Goal: Task Accomplishment & Management: Manage account settings

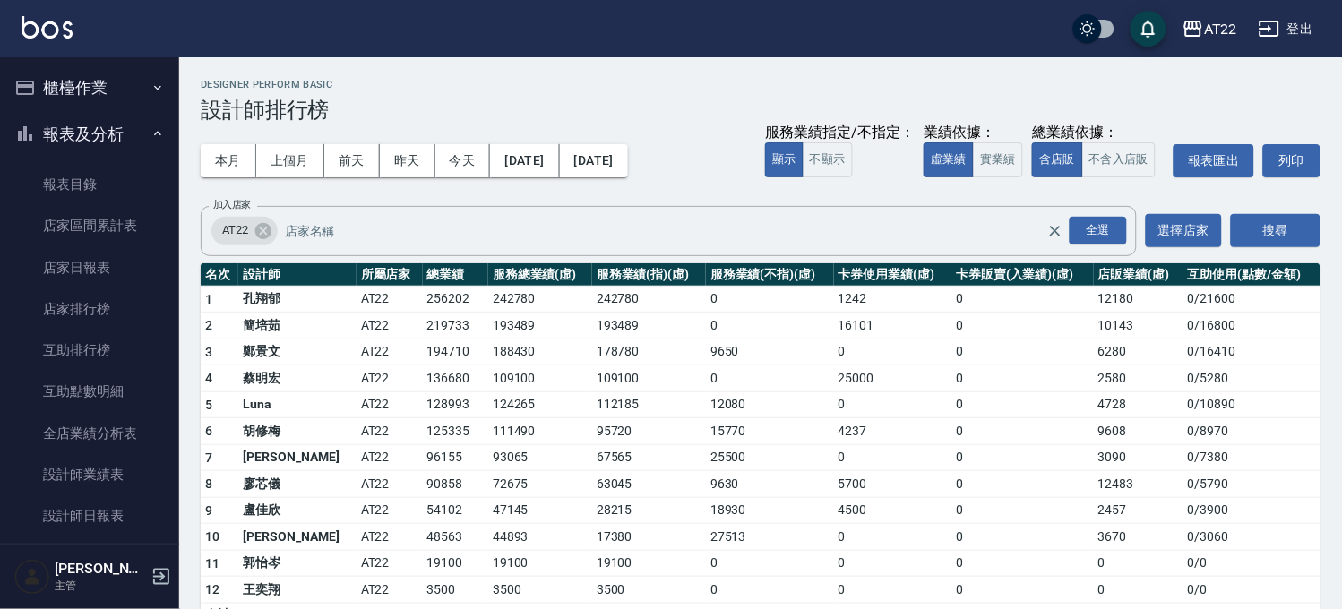
click at [103, 78] on button "櫃檯作業" at bounding box center [89, 88] width 165 height 47
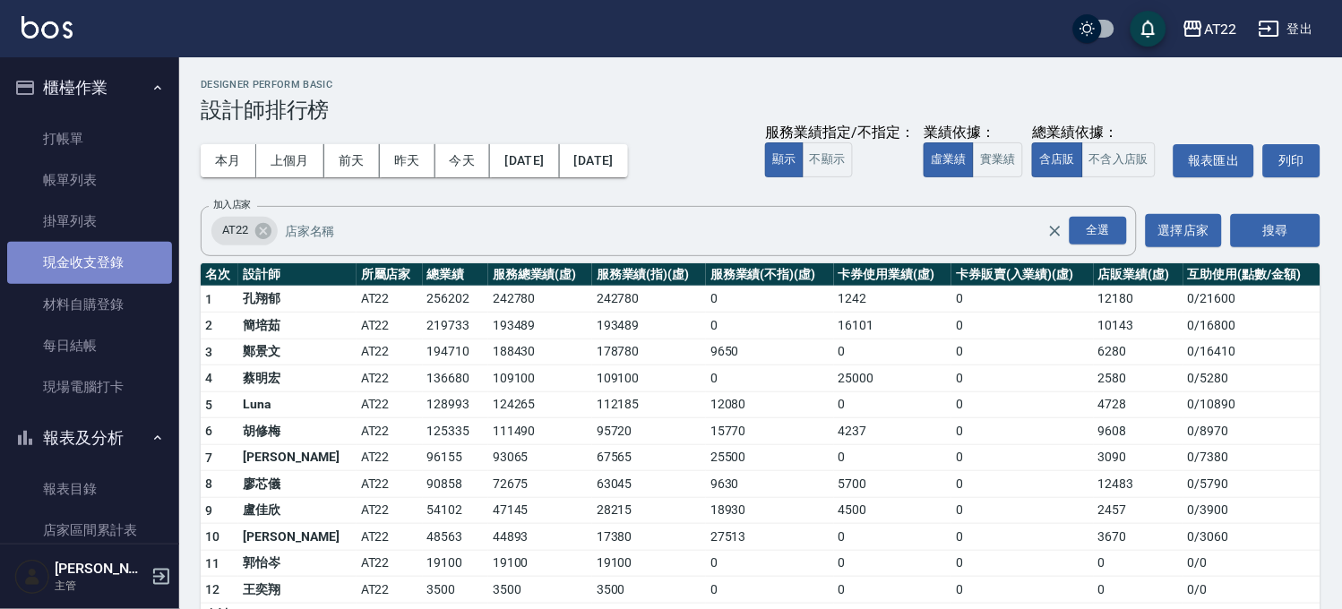
click at [132, 263] on link "現金收支登錄" at bounding box center [89, 262] width 165 height 41
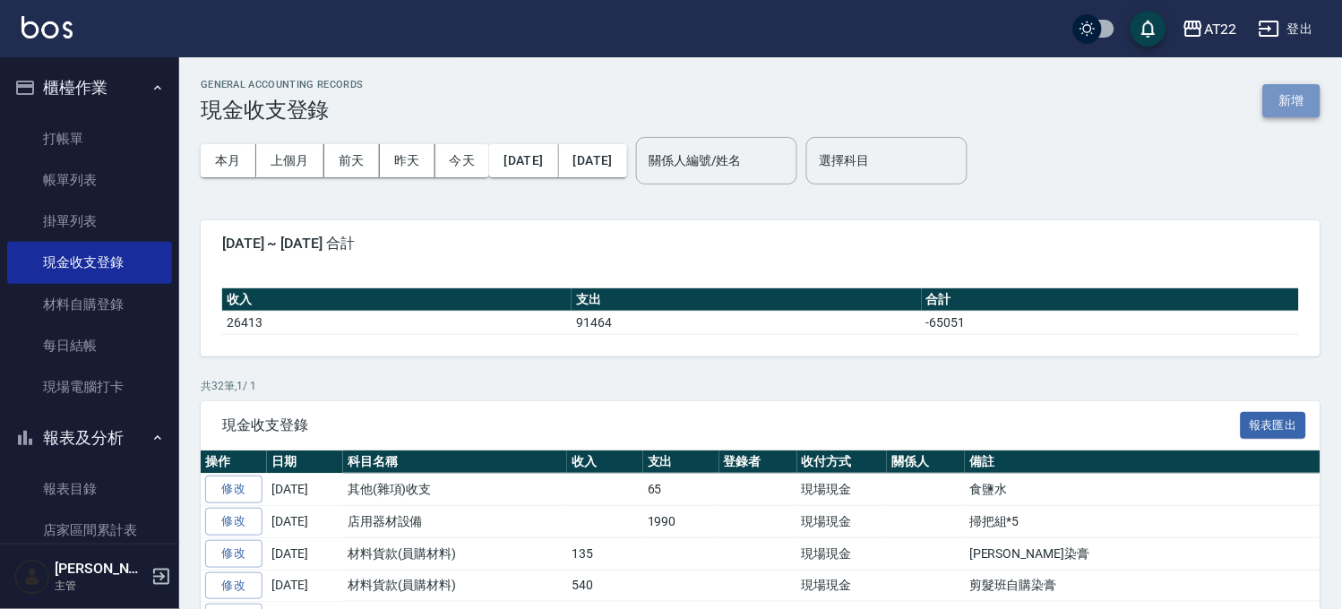
click at [1283, 92] on button "新增" at bounding box center [1291, 100] width 57 height 33
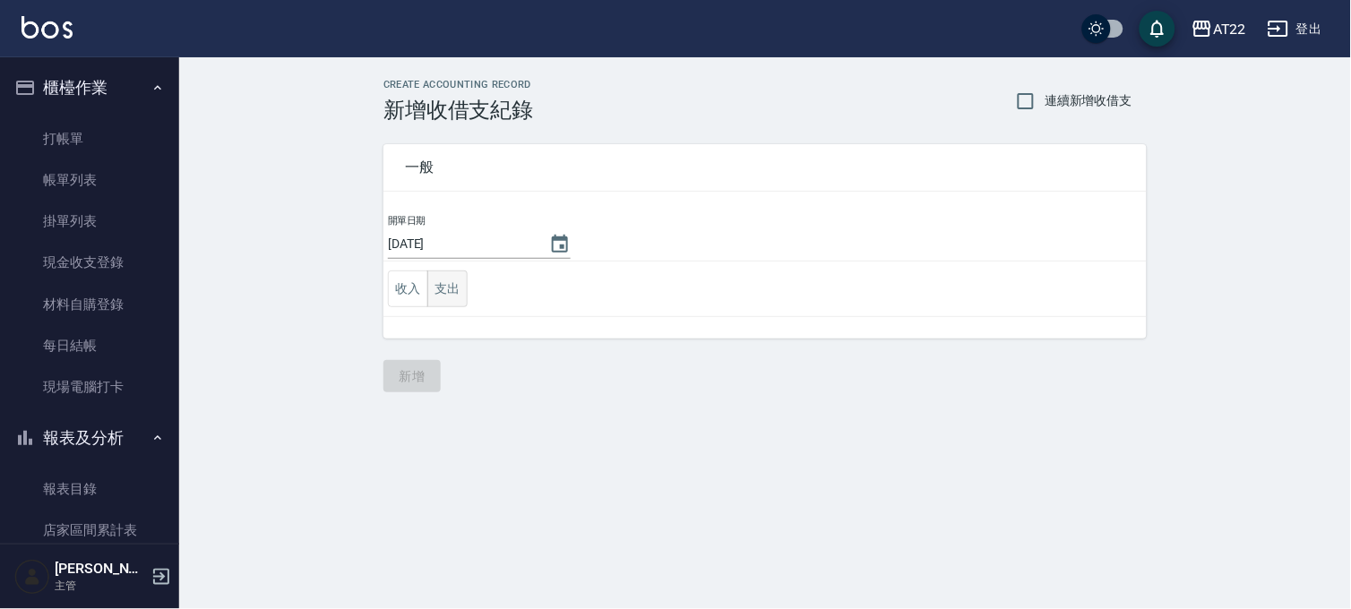
click at [445, 279] on button "支出" at bounding box center [447, 289] width 40 height 37
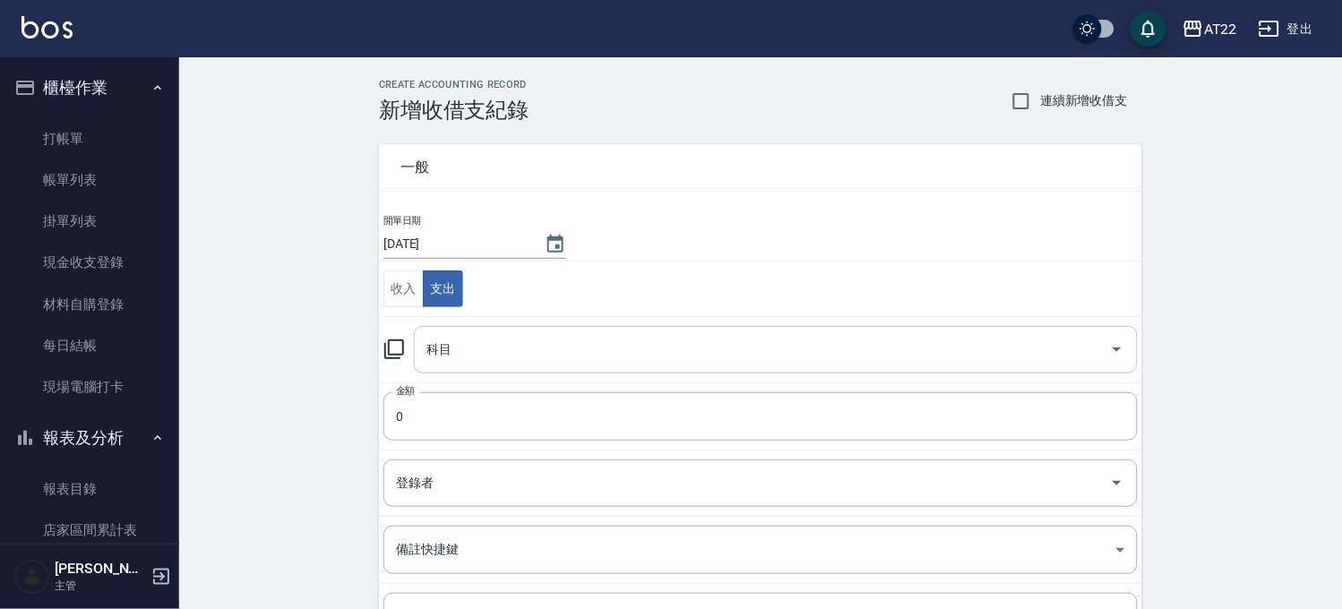
click at [479, 338] on input "科目" at bounding box center [762, 349] width 681 height 31
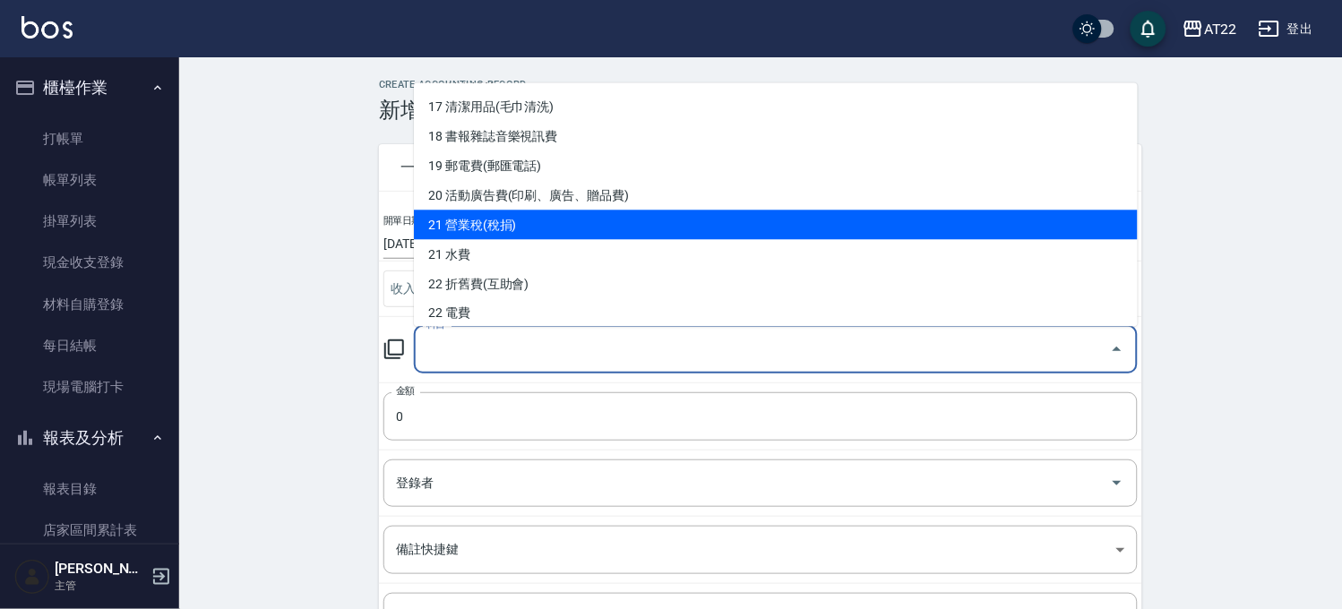
scroll to position [497, 0]
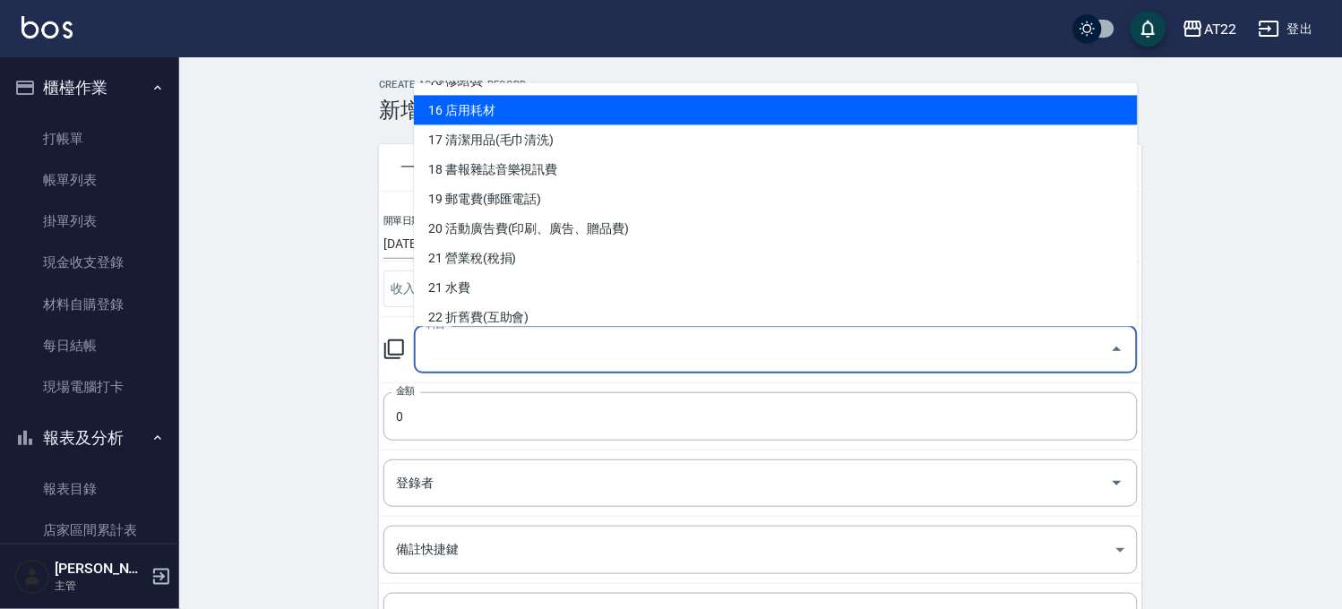
click at [487, 108] on li "16 店用耗材" at bounding box center [776, 110] width 724 height 30
type input "16 店用耗材"
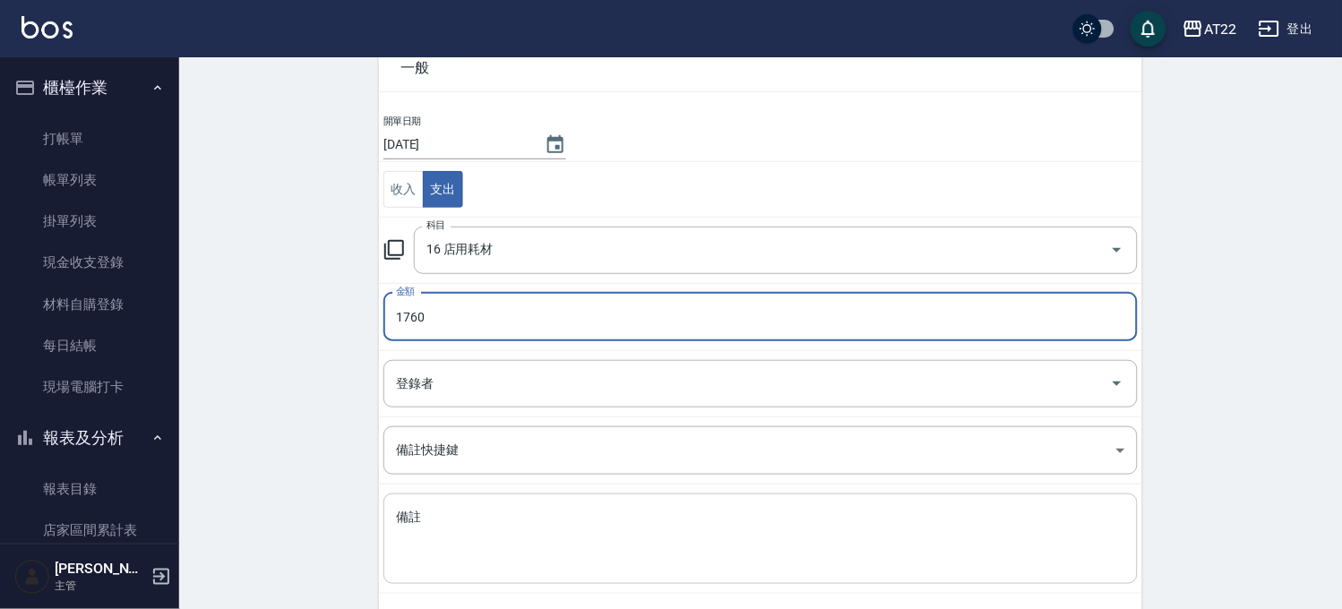
scroll to position [182, 0]
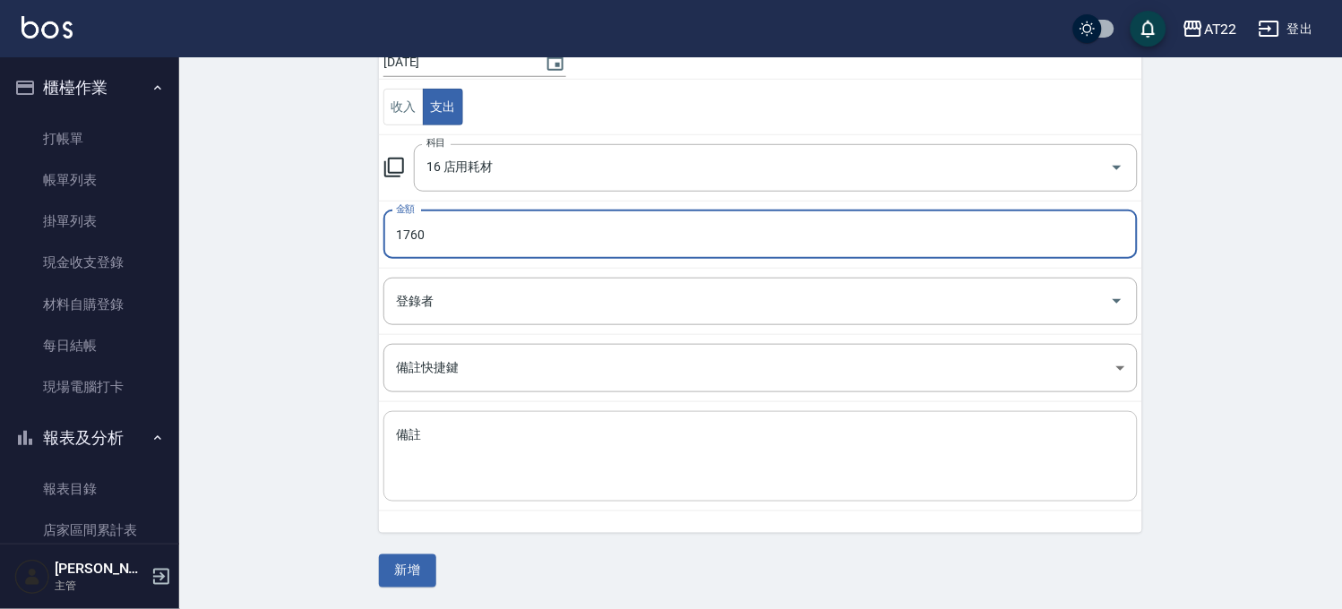
type input "1760"
click at [432, 432] on textarea "備註" at bounding box center [760, 456] width 729 height 61
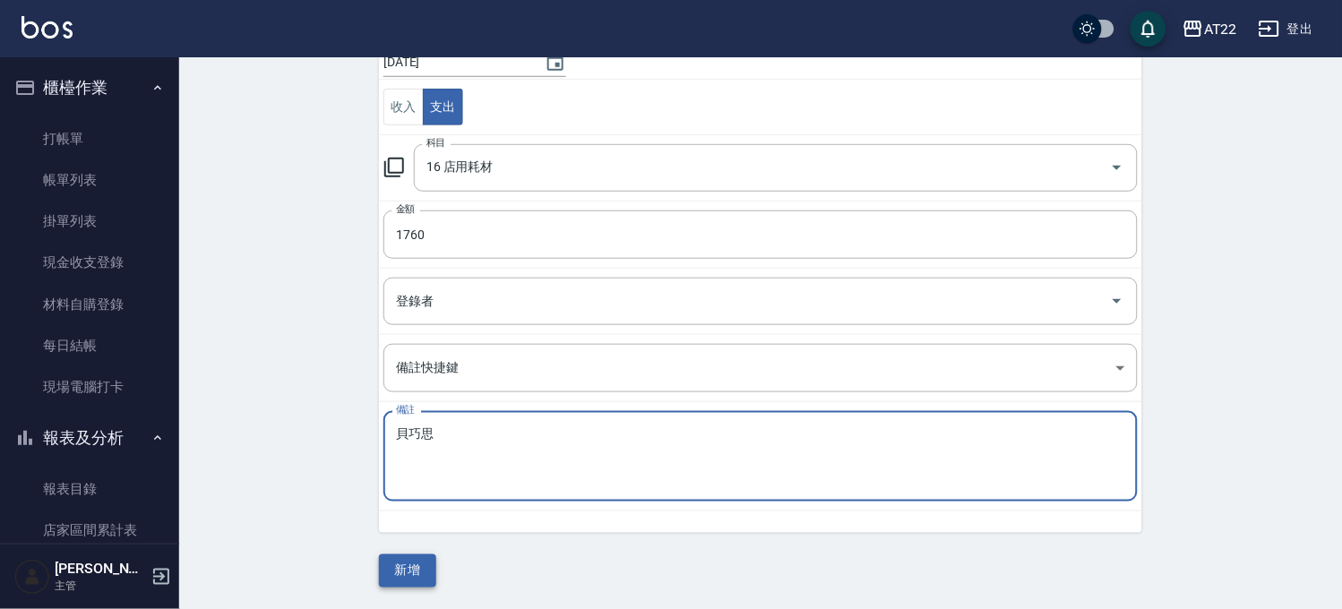
type textarea "貝巧思"
click at [399, 569] on button "新增" at bounding box center [407, 571] width 57 height 33
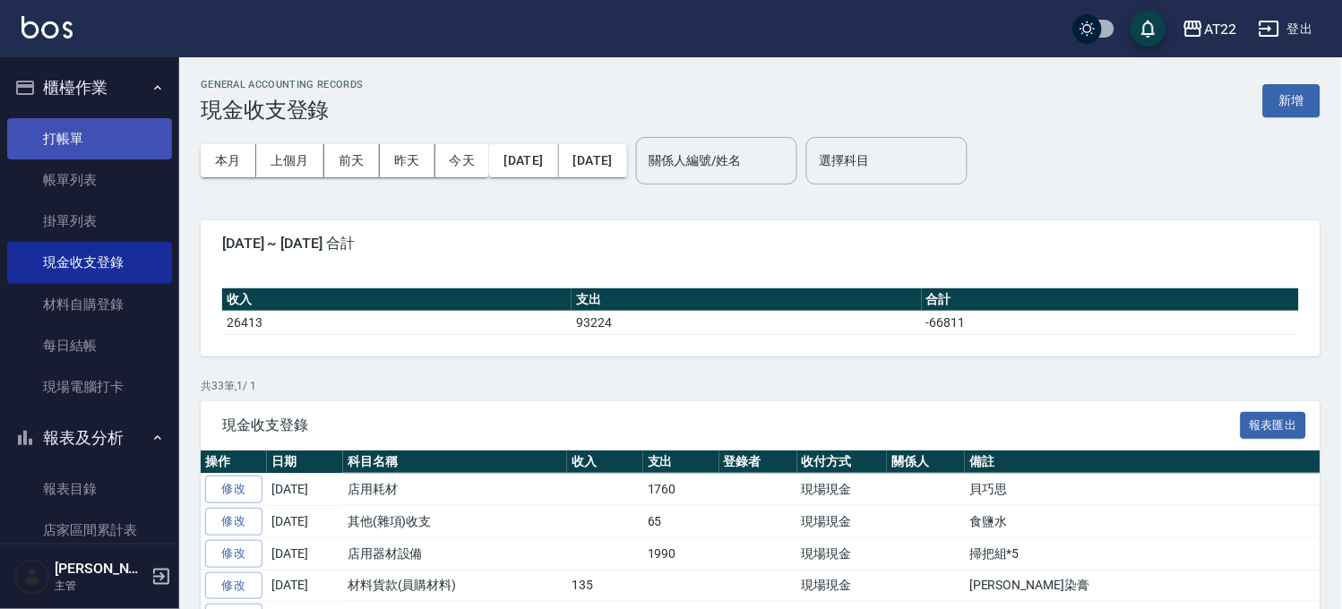
drag, startPoint x: 73, startPoint y: 132, endPoint x: 105, endPoint y: 140, distance: 33.2
click at [73, 132] on link "打帳單" at bounding box center [89, 138] width 165 height 41
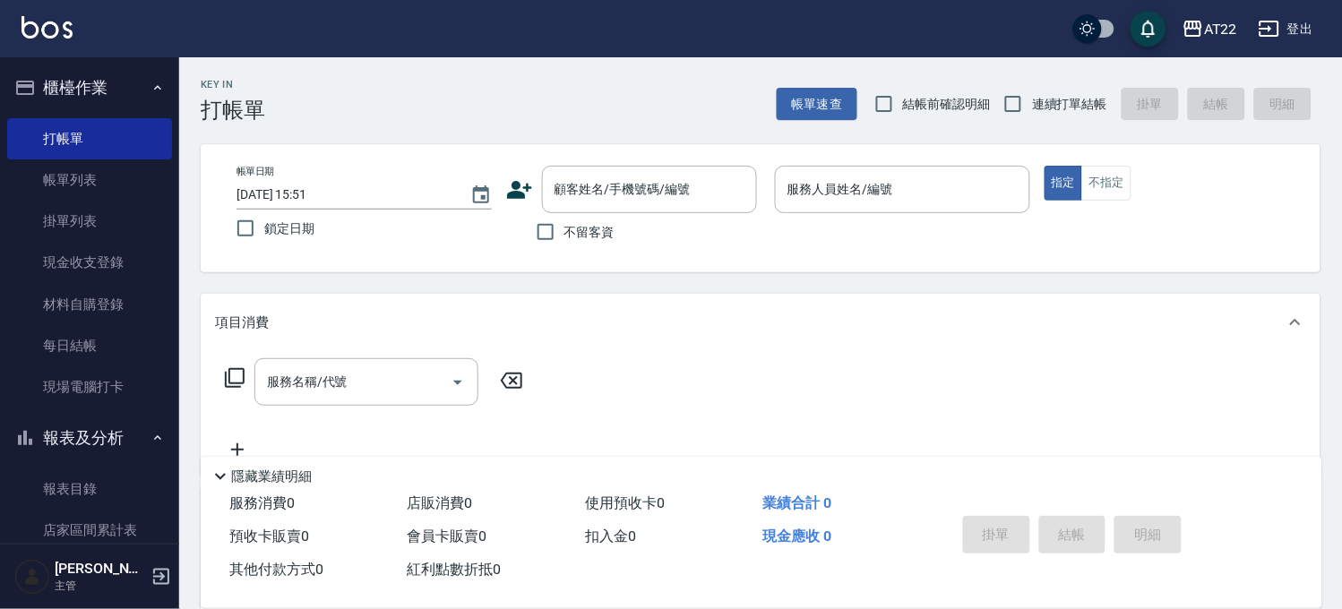
click at [1044, 103] on span "連續打單結帳" at bounding box center [1069, 104] width 75 height 19
click at [1032, 103] on input "連續打單結帳" at bounding box center [1013, 104] width 38 height 38
checkbox input "true"
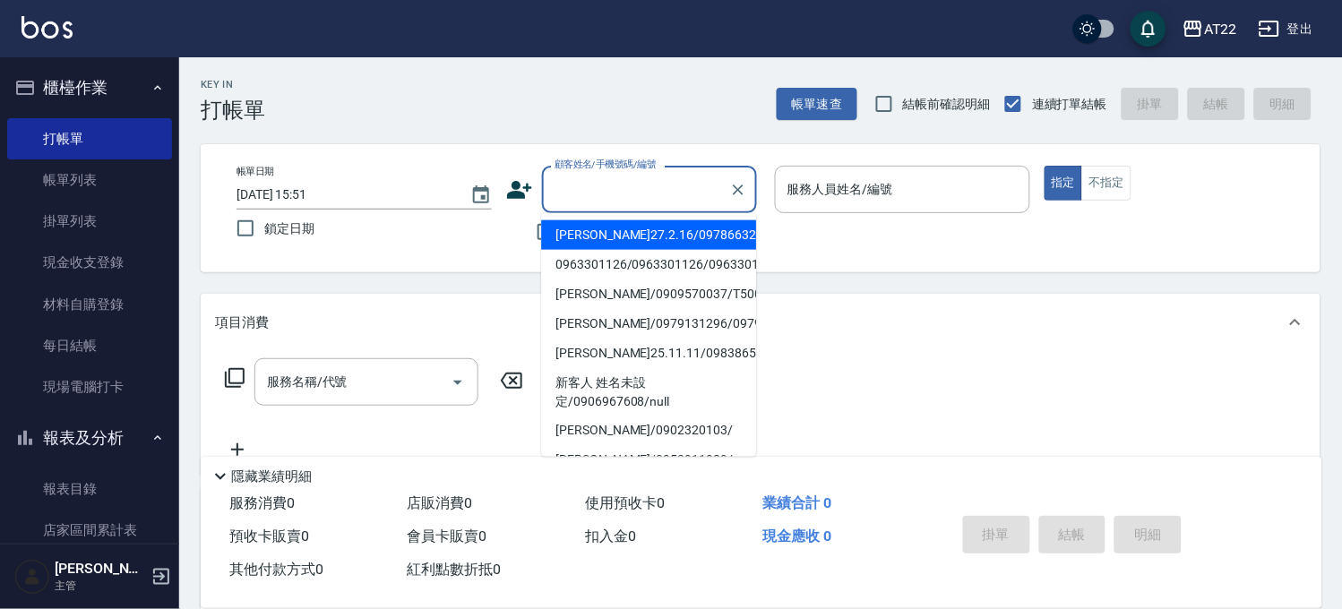
click at [656, 188] on input "顧客姓名/手機號碼/編號" at bounding box center [636, 189] width 172 height 31
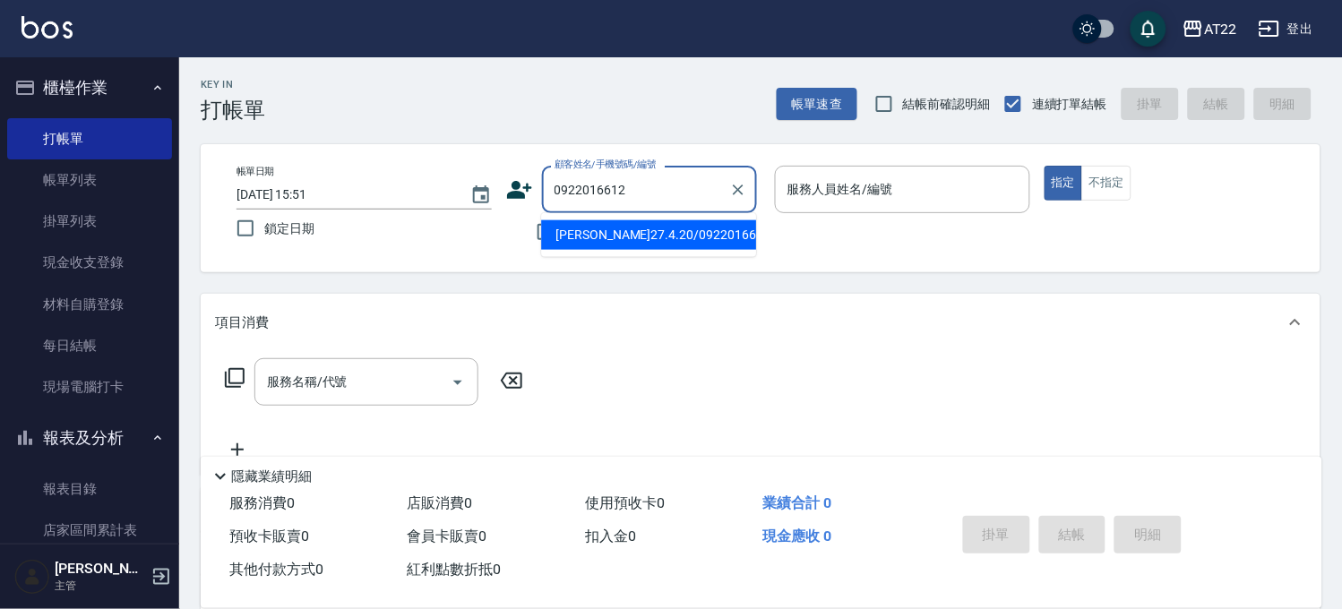
type input "[PERSON_NAME]27.4.20/0922016612/V86466"
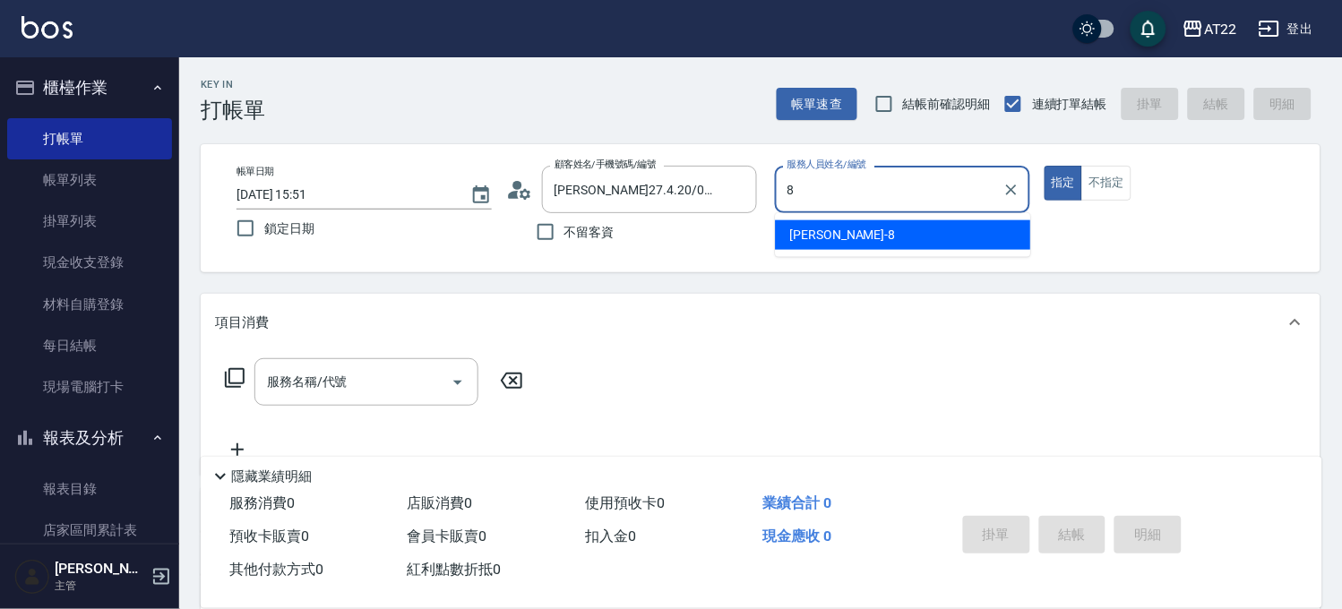
type input "Zoe-8"
type button "true"
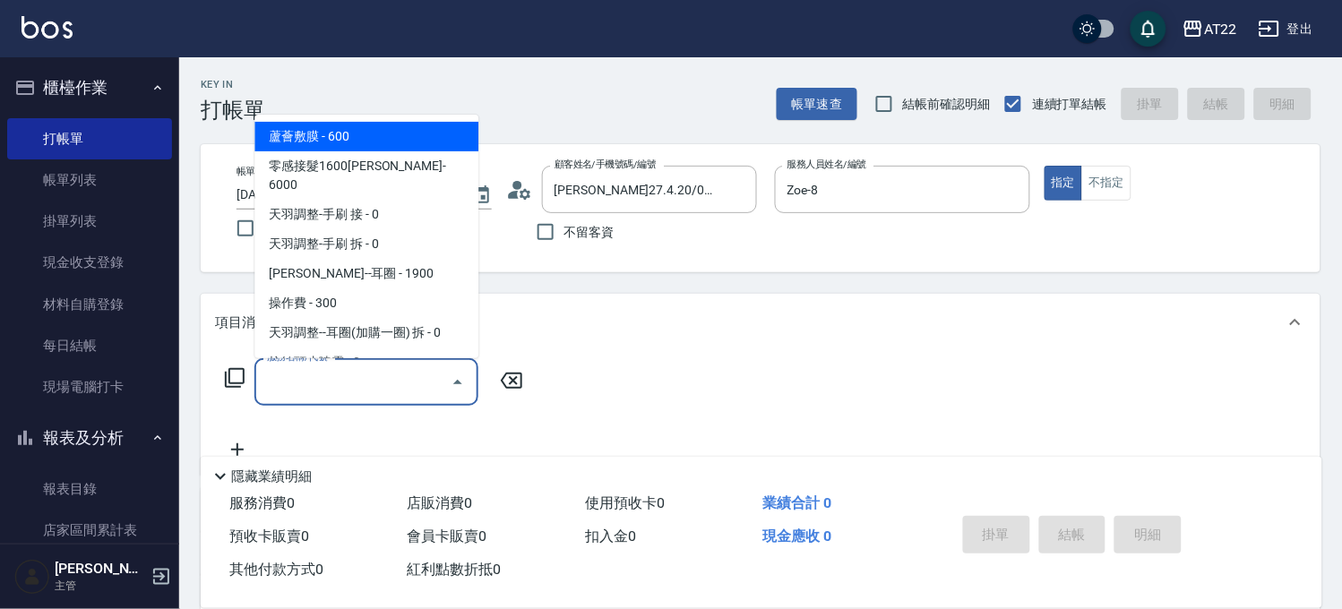
click at [351, 369] on input "服務名稱/代號" at bounding box center [353, 381] width 181 height 31
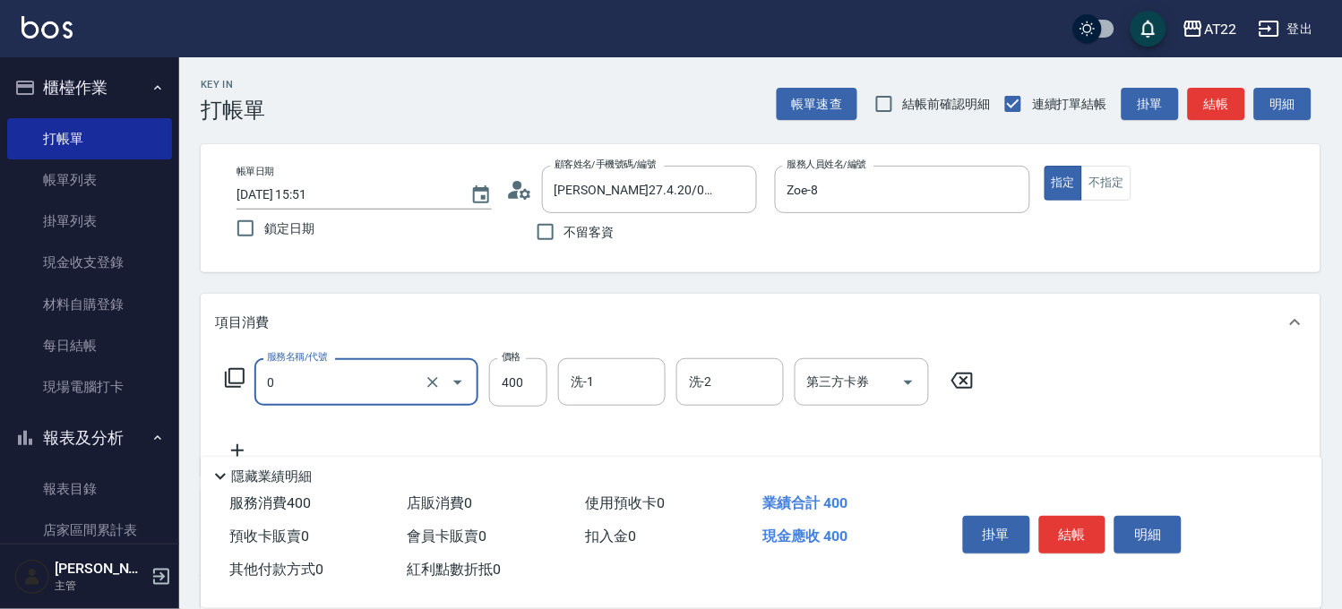
type input "有機洗髮(0)"
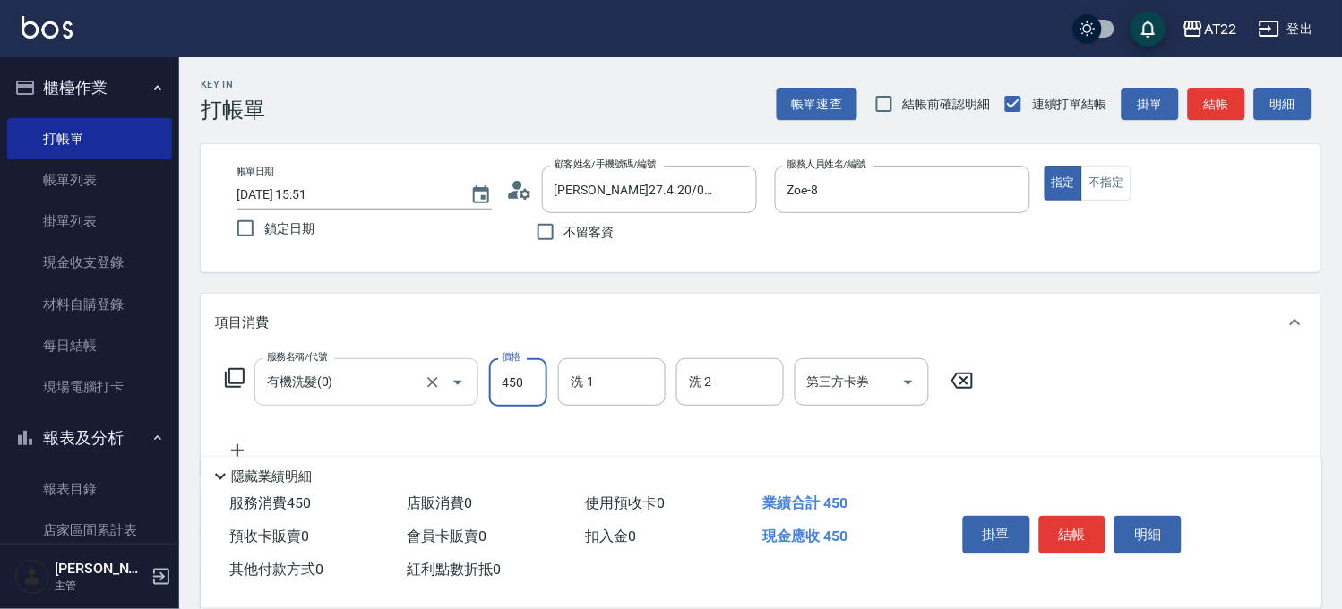
type input "450"
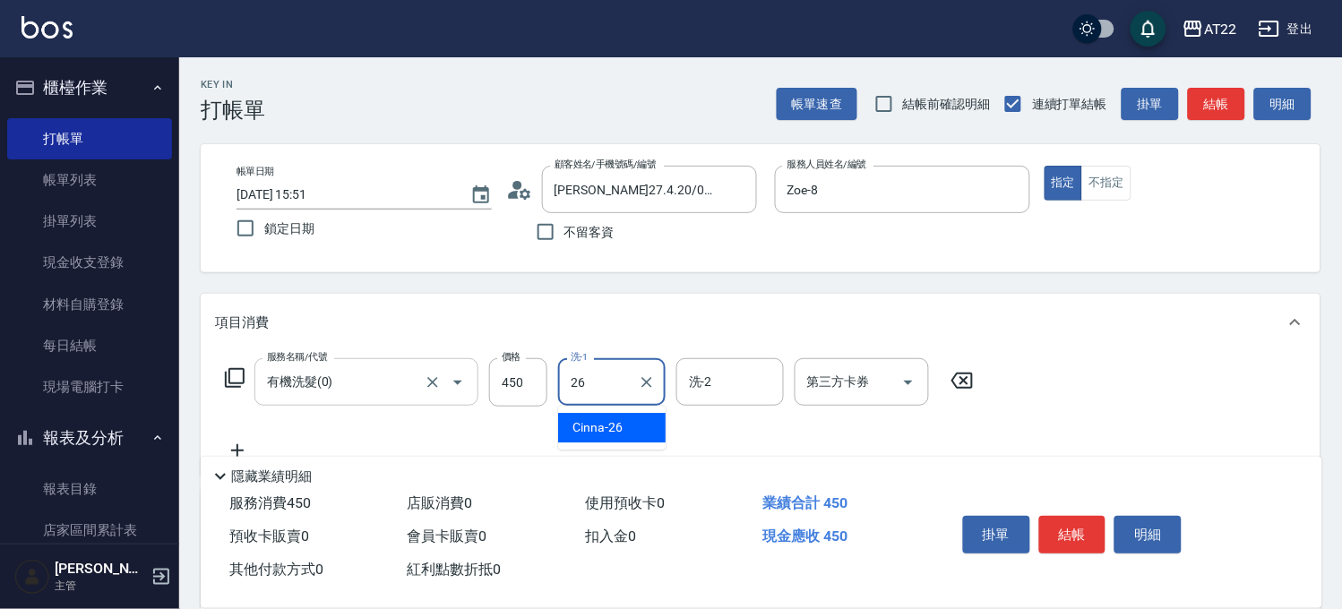
type input "Cinna-26"
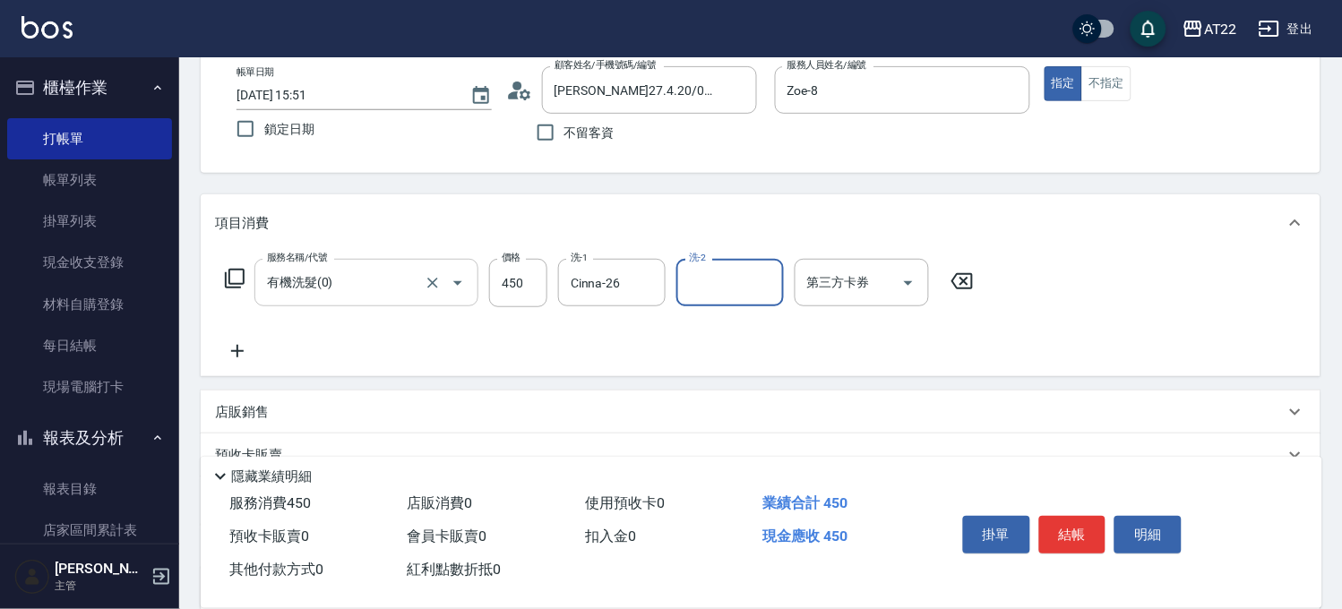
scroll to position [271, 0]
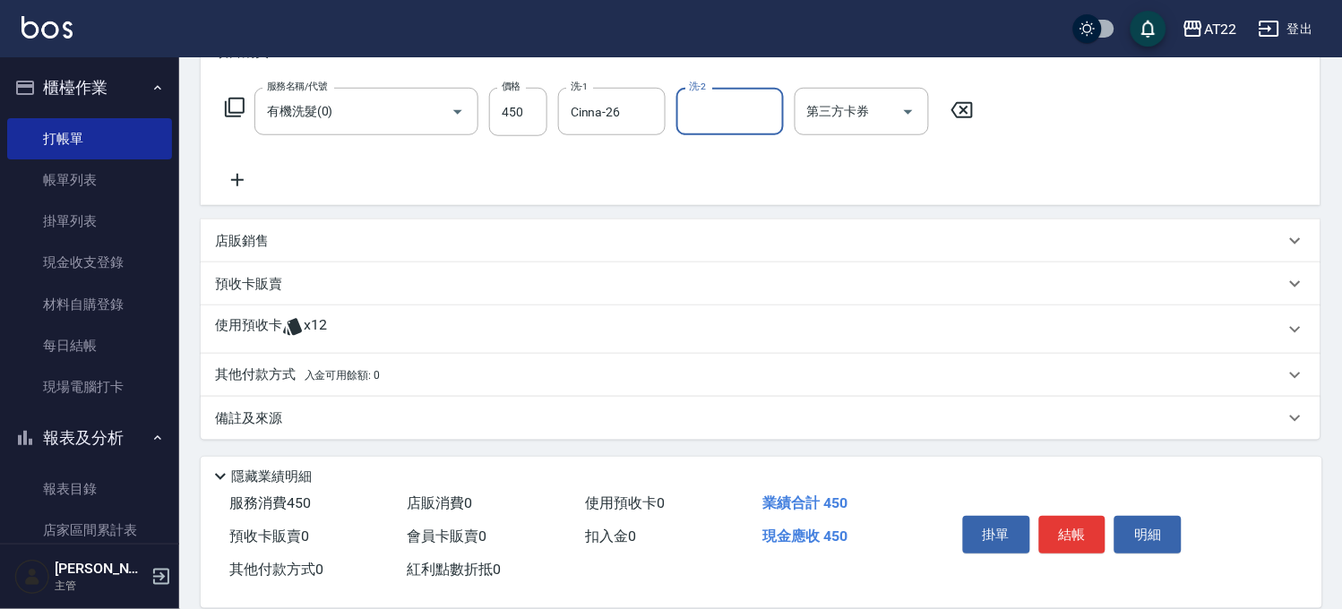
click at [300, 346] on div "使用預收卡 x12" at bounding box center [761, 330] width 1120 height 48
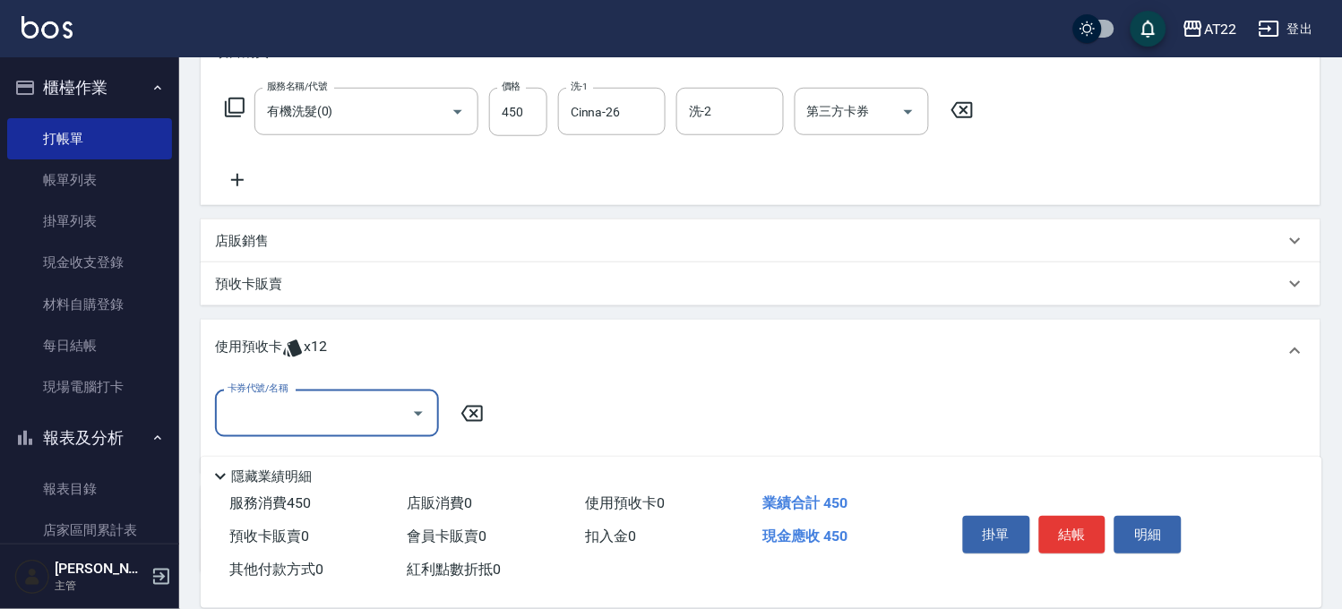
scroll to position [0, 0]
click at [306, 409] on input "卡券代號/名稱" at bounding box center [313, 413] width 181 height 31
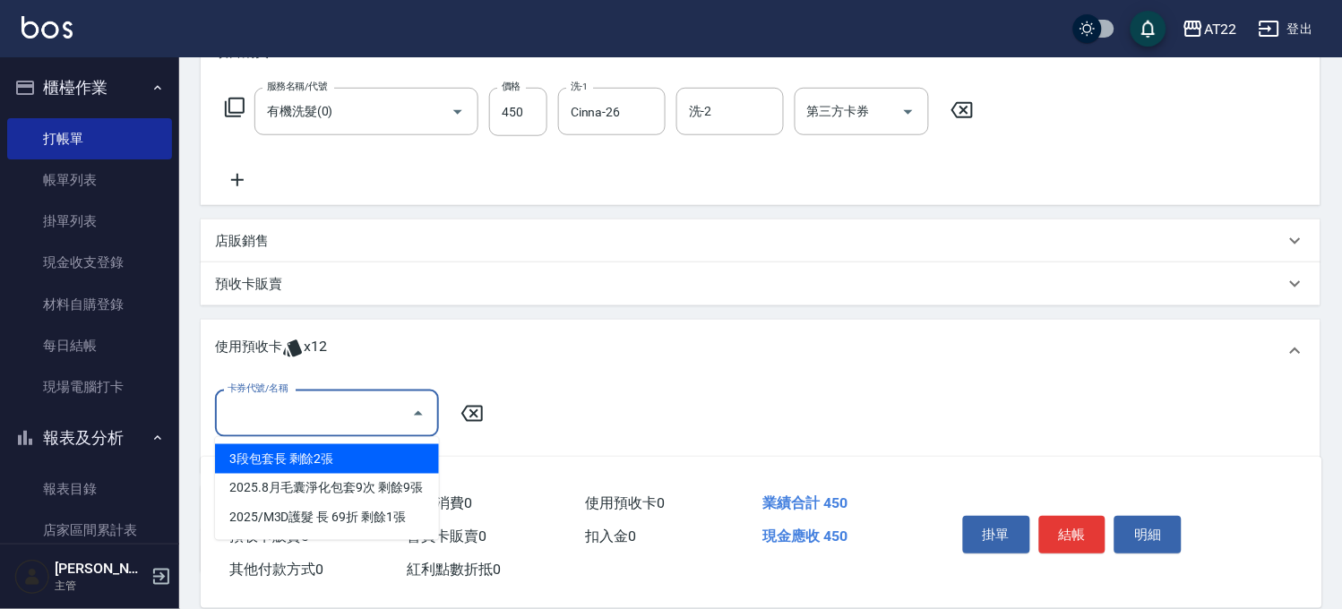
click at [341, 457] on div "3段包套長 剩餘2張" at bounding box center [327, 459] width 224 height 30
type input "3段包套長"
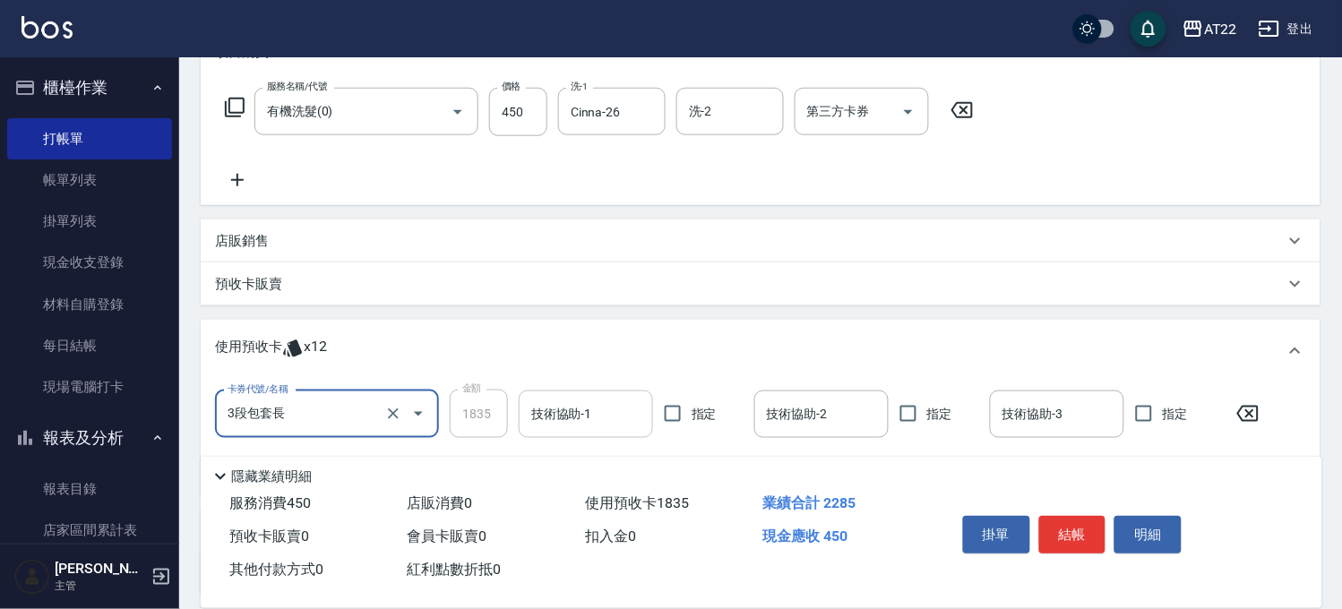
click at [580, 409] on input "技術協助-1" at bounding box center [586, 414] width 118 height 31
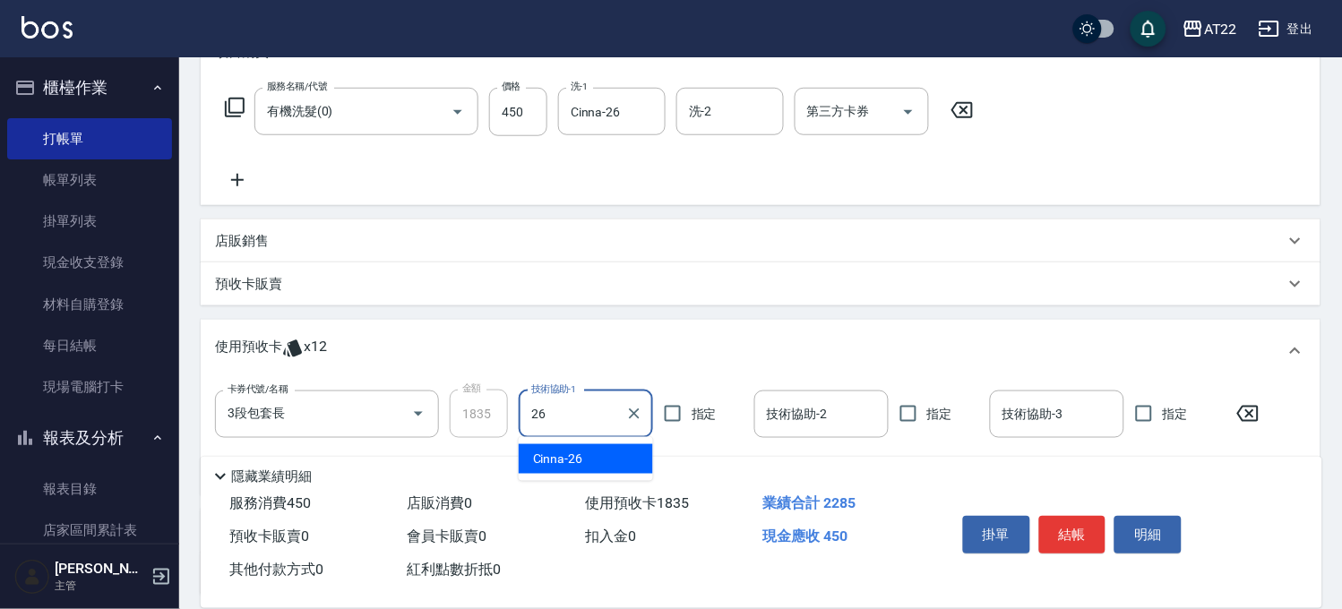
type input "Cinna-26"
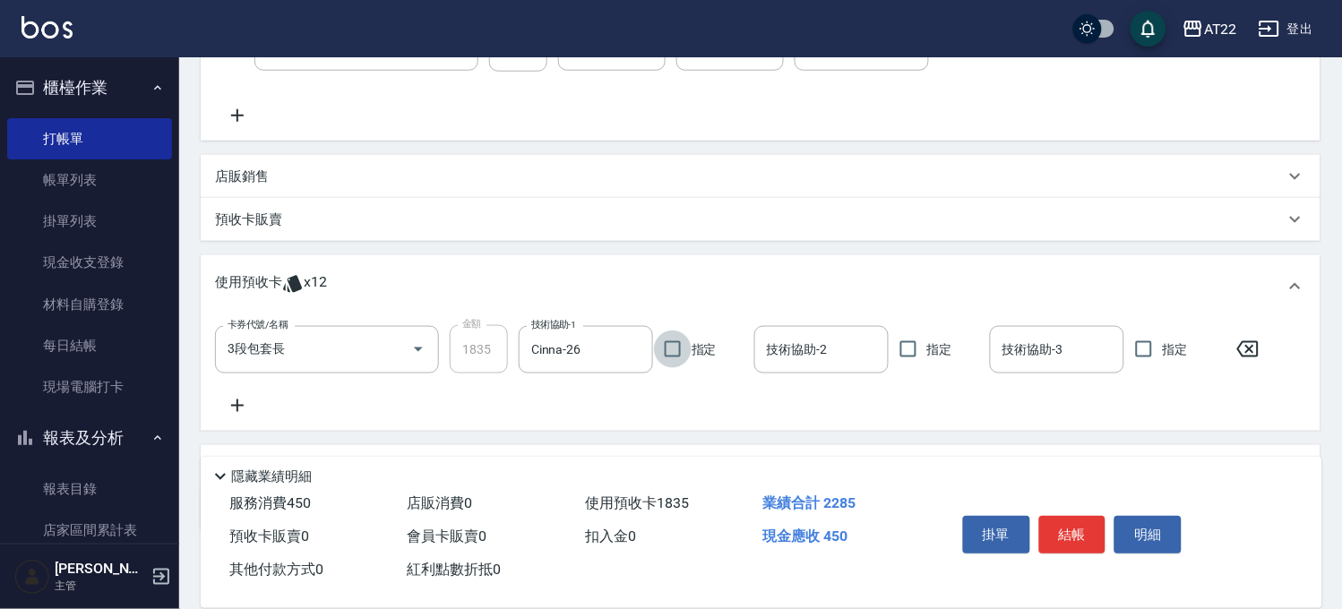
scroll to position [370, 0]
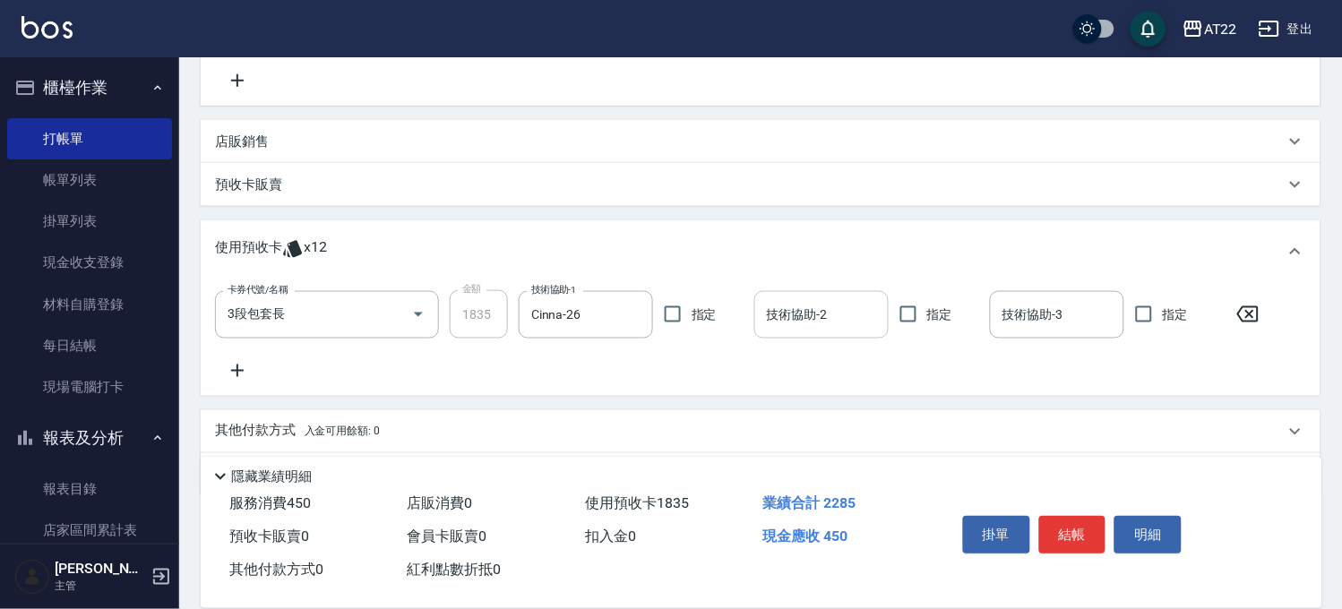
click at [880, 298] on div "技術協助-2" at bounding box center [821, 314] width 134 height 47
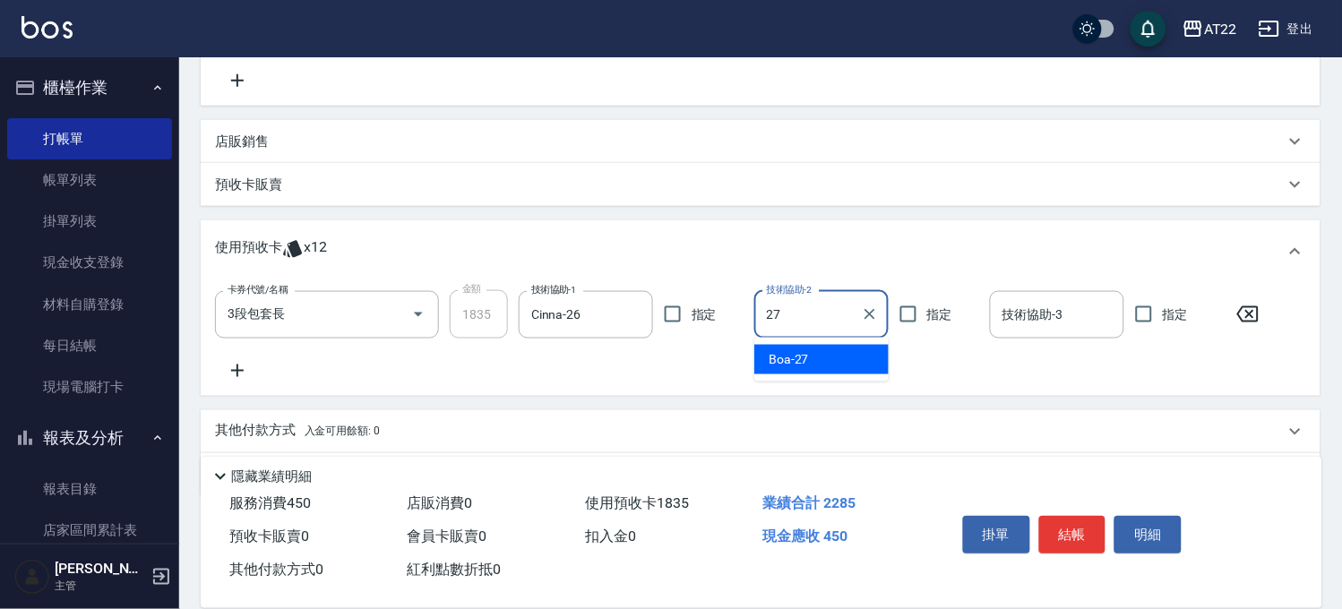
type input "Boa-27"
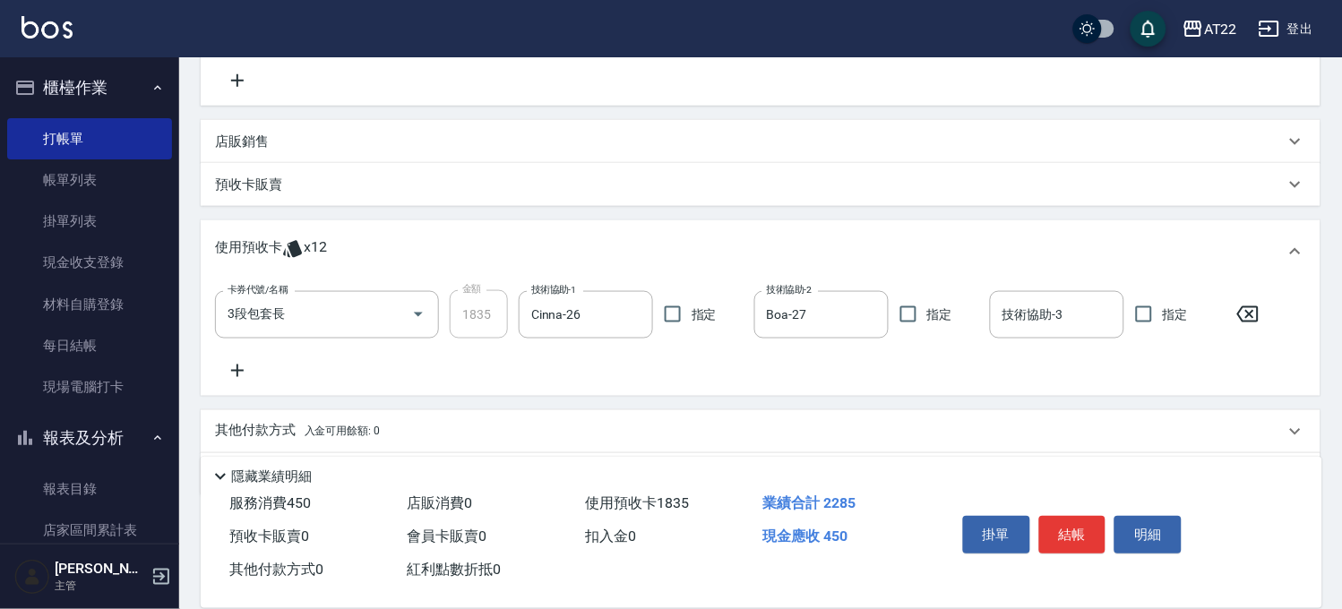
click at [228, 367] on icon at bounding box center [237, 371] width 45 height 22
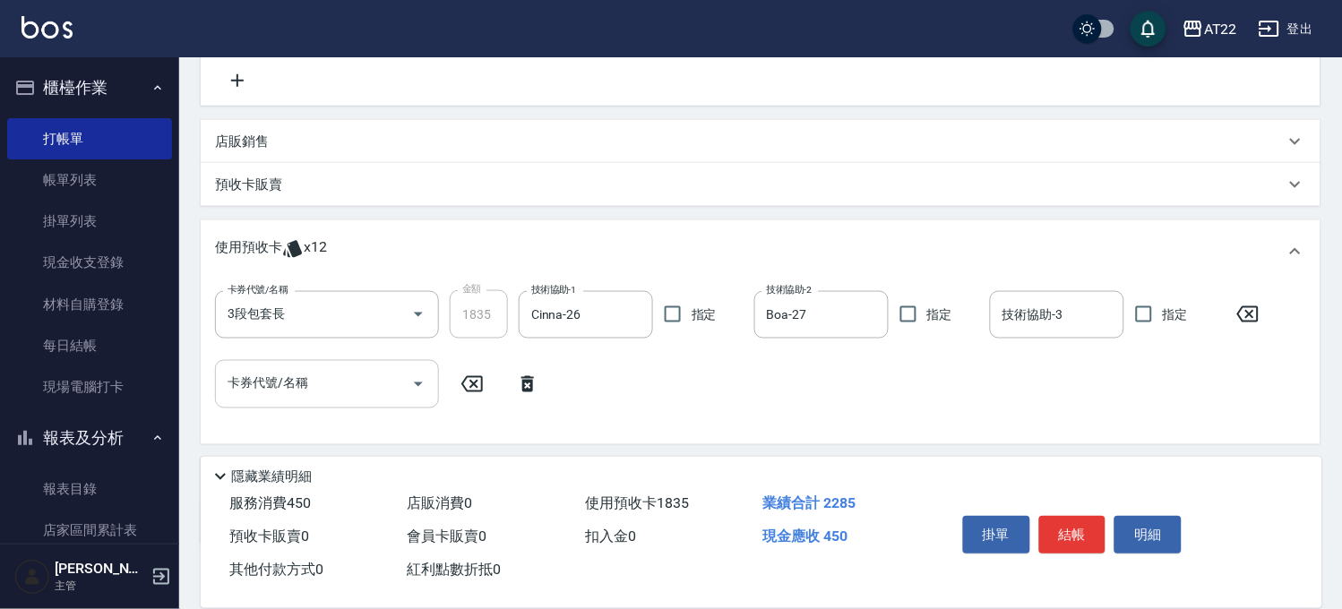
click at [279, 386] on input "卡券代號/名稱" at bounding box center [313, 383] width 181 height 31
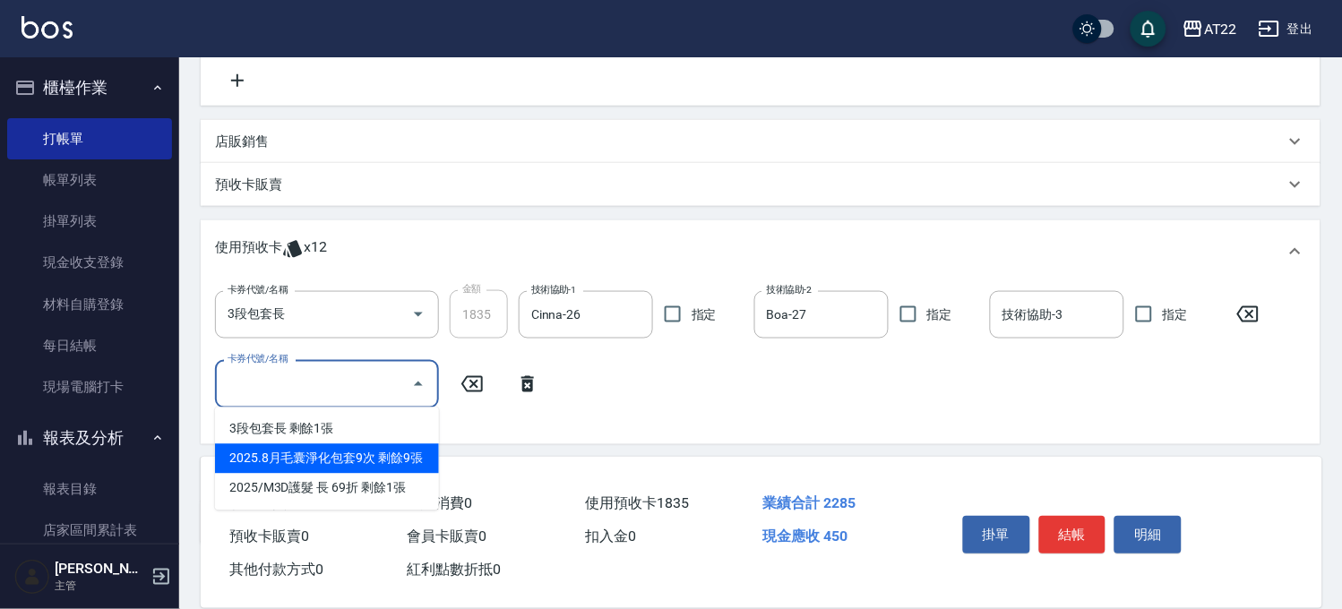
click at [397, 459] on div "2025.8月毛囊淨化包套9次 剩餘9張" at bounding box center [327, 459] width 224 height 30
type input "2025.8月毛囊淨化包套9次"
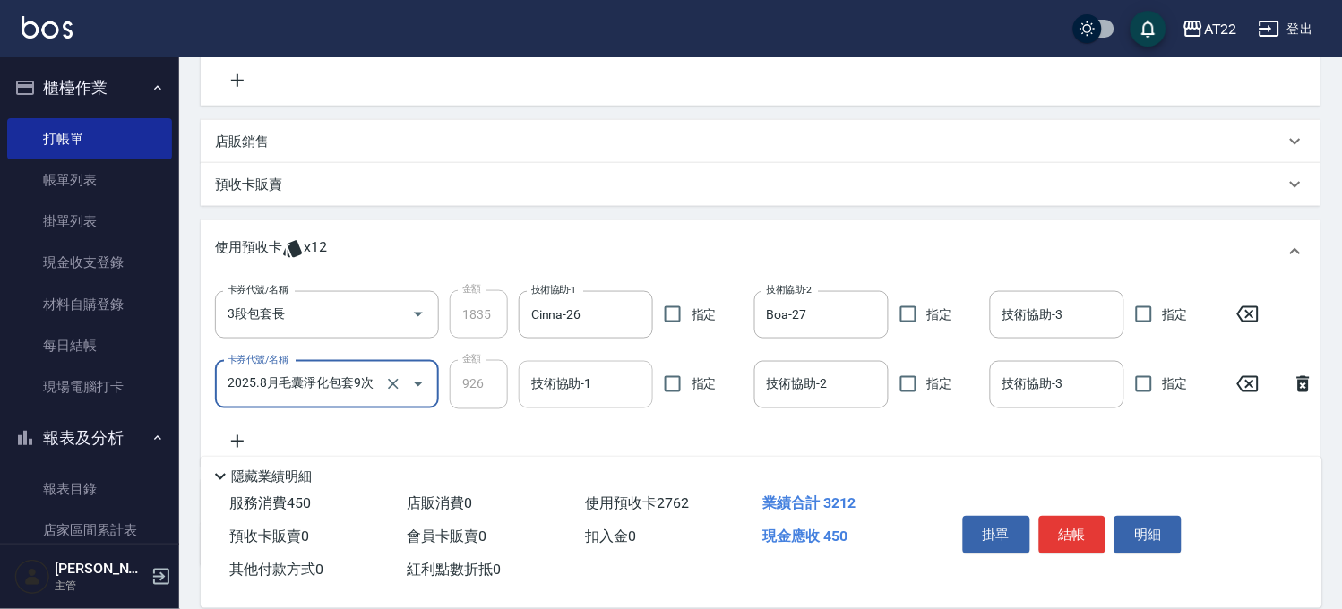
click at [581, 370] on div "技術協助-1 技術協助-1" at bounding box center [586, 384] width 134 height 47
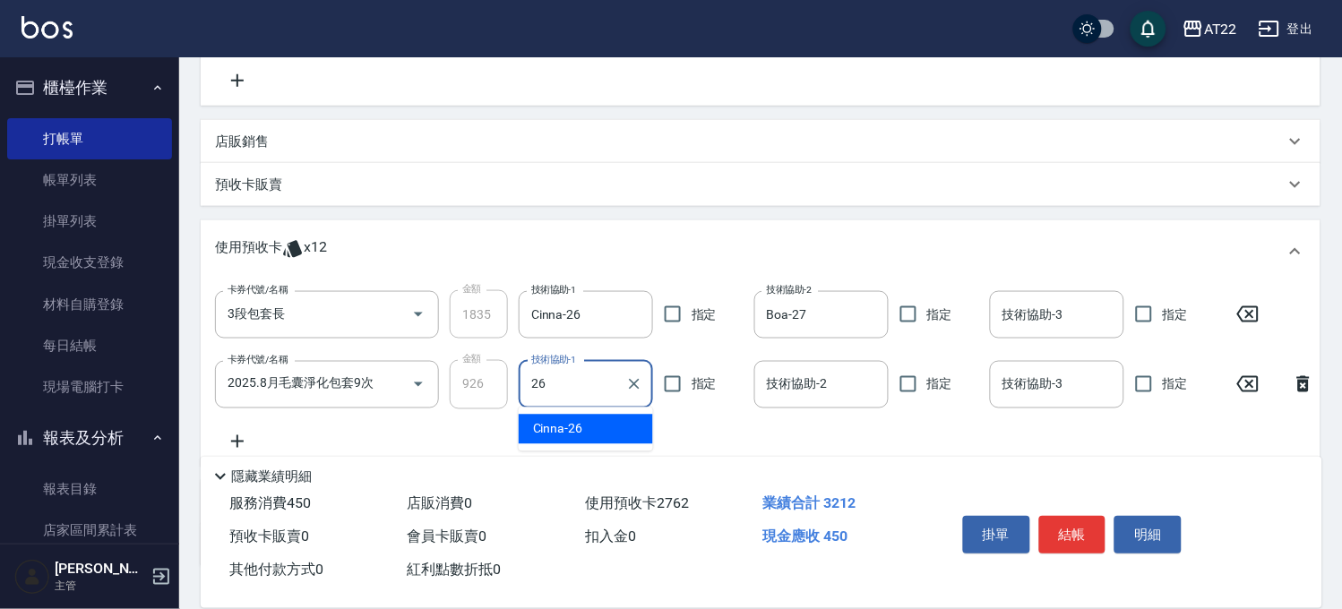
type input "Cinna-26"
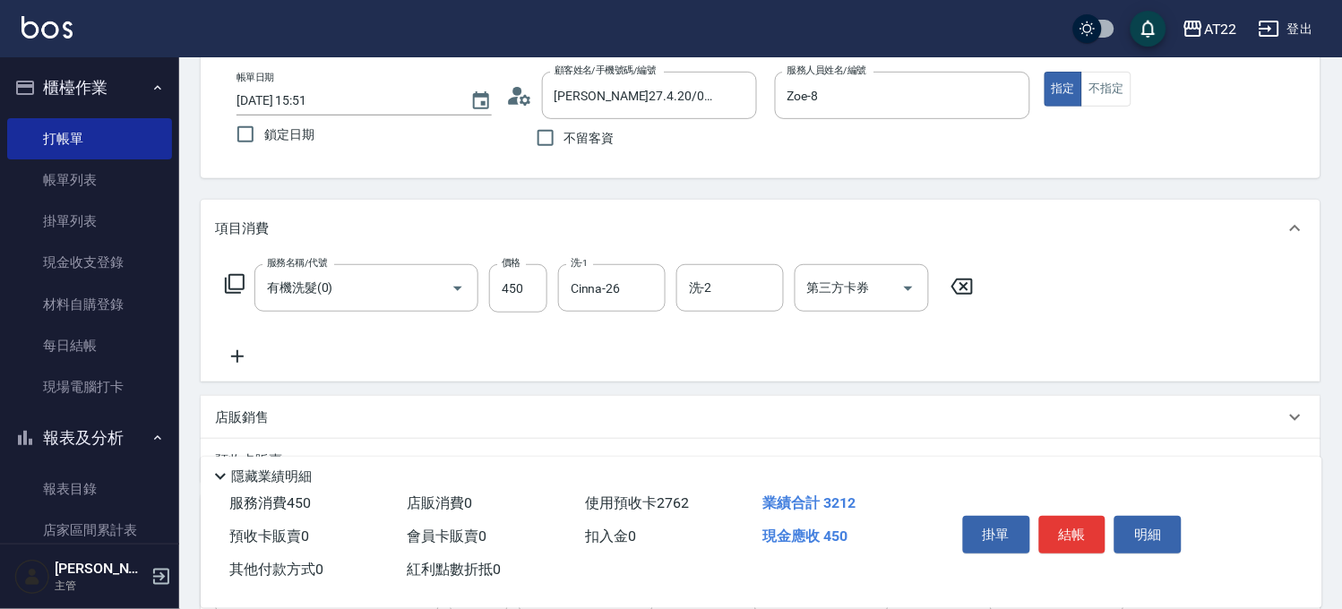
scroll to position [0, 0]
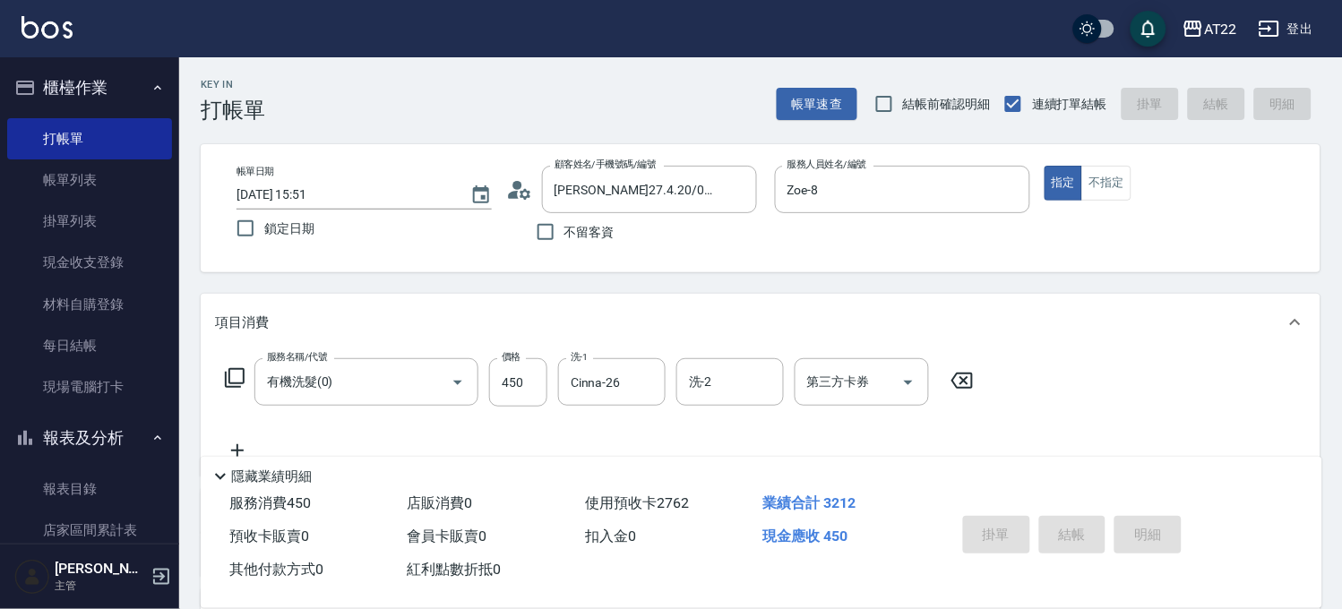
type input "[DATE] 15:52"
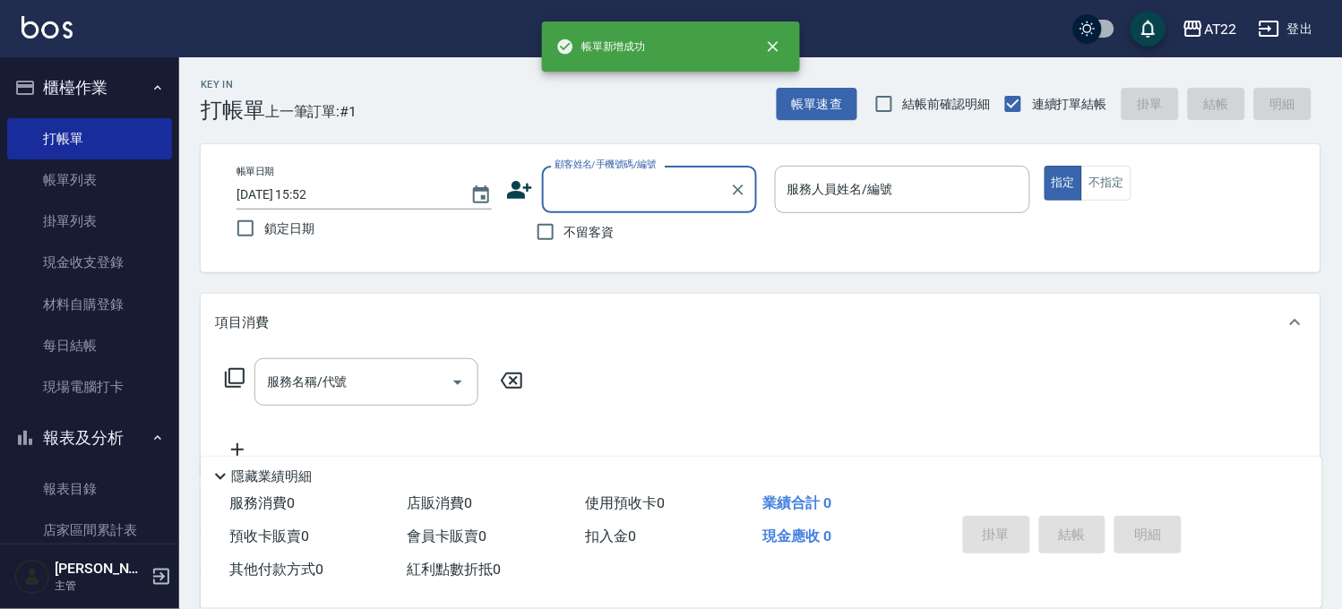
click at [675, 184] on input "顧客姓名/手機號碼/編號" at bounding box center [636, 189] width 172 height 31
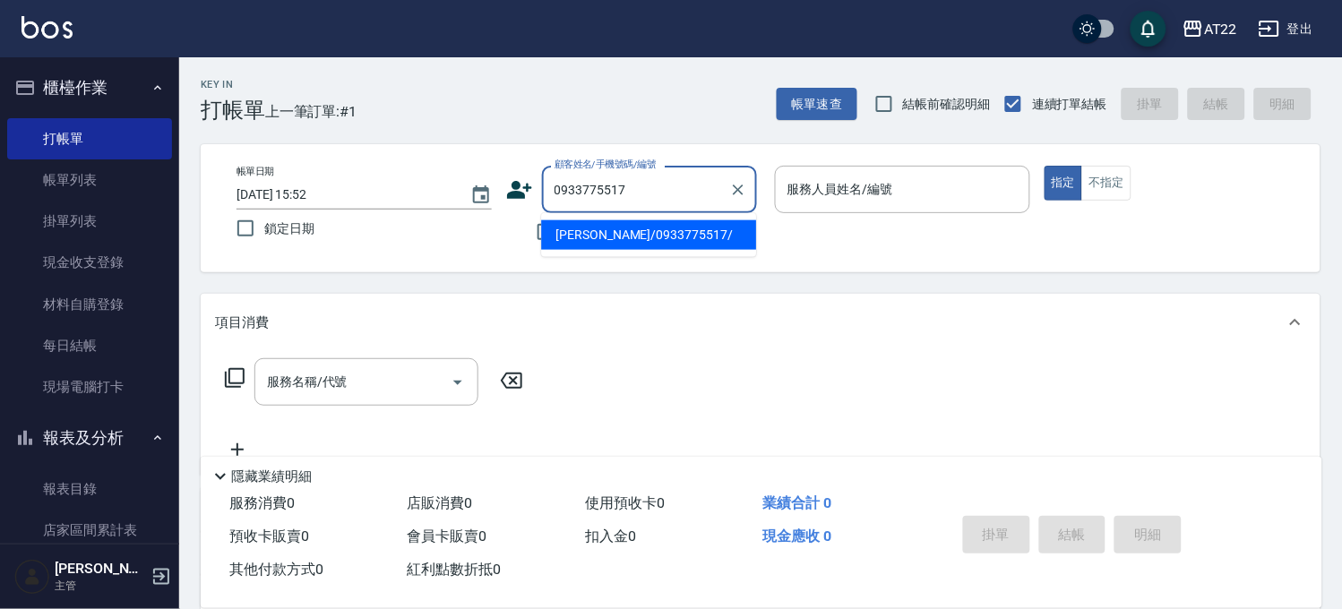
type input "[PERSON_NAME]/0933775517/"
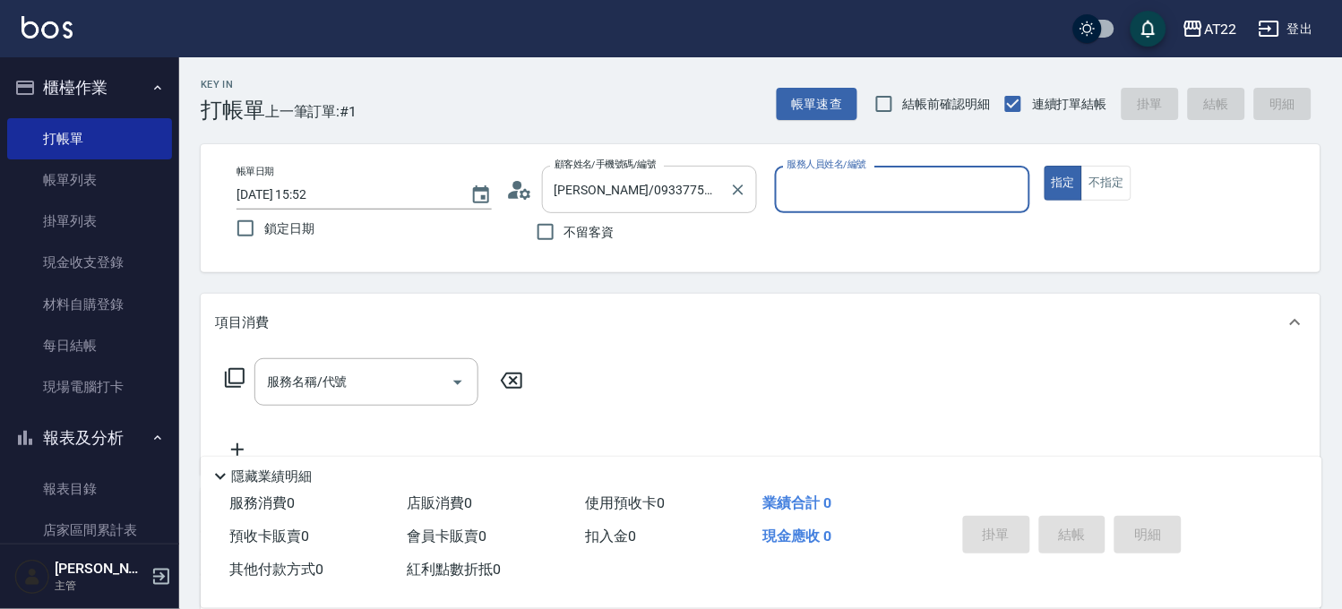
type input "[PERSON_NAME]-5"
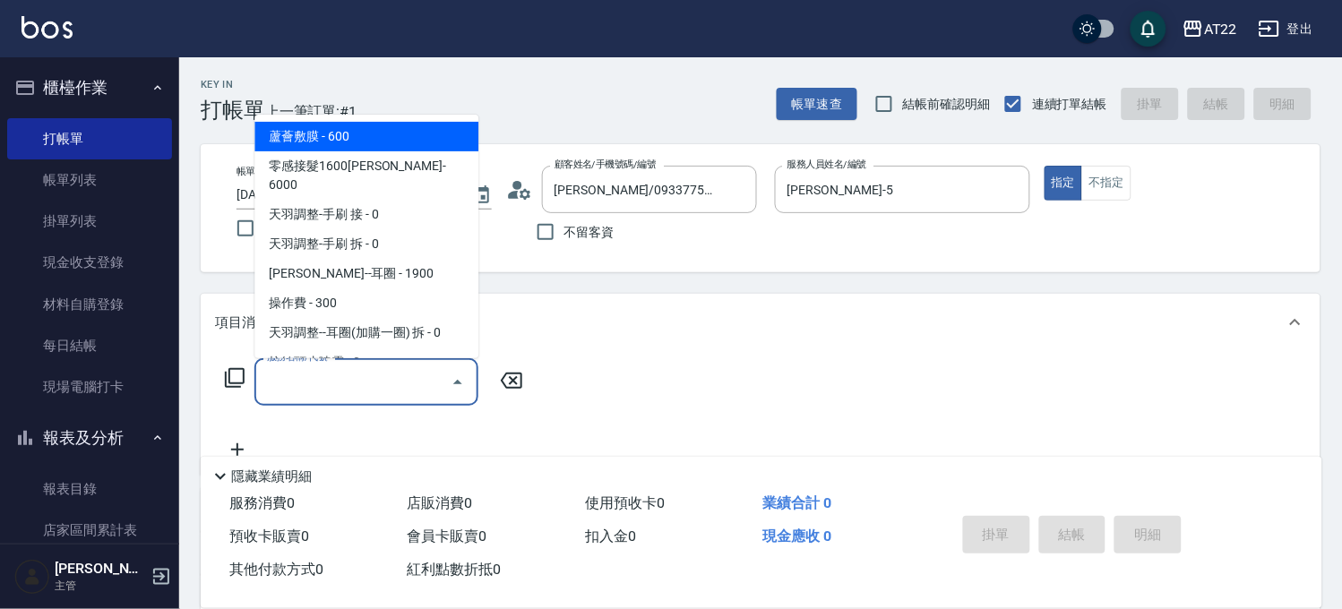
click at [389, 381] on input "服務名稱/代號" at bounding box center [353, 381] width 181 height 31
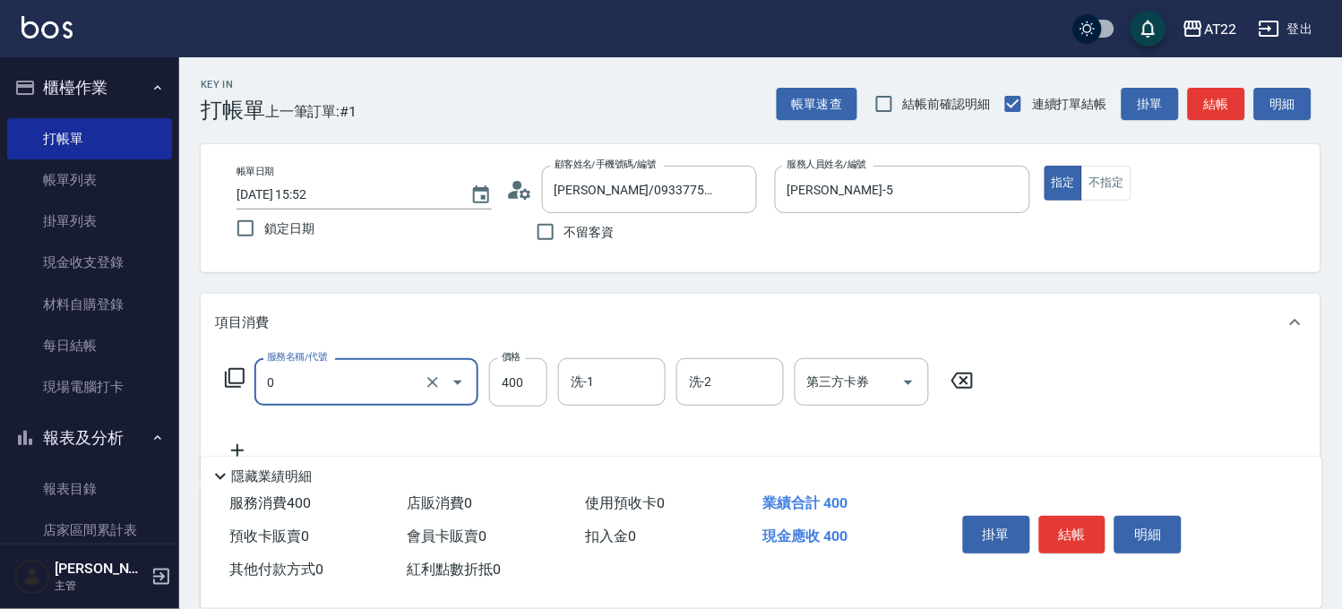
type input "有機洗髮(0)"
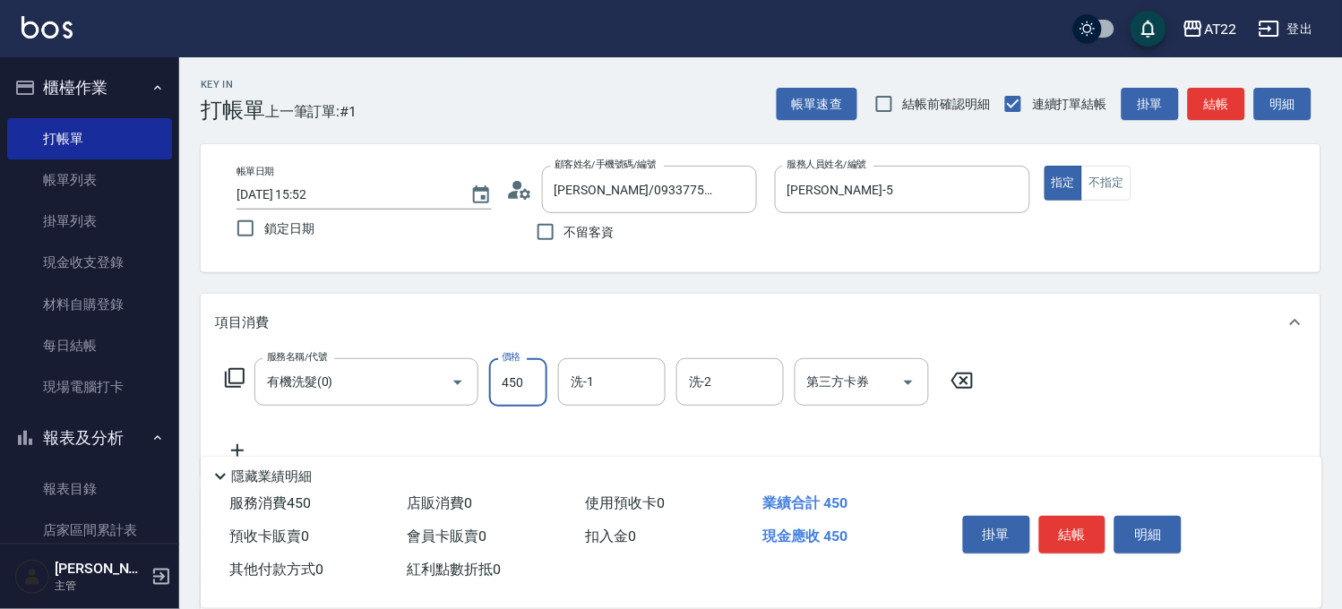
type input "450"
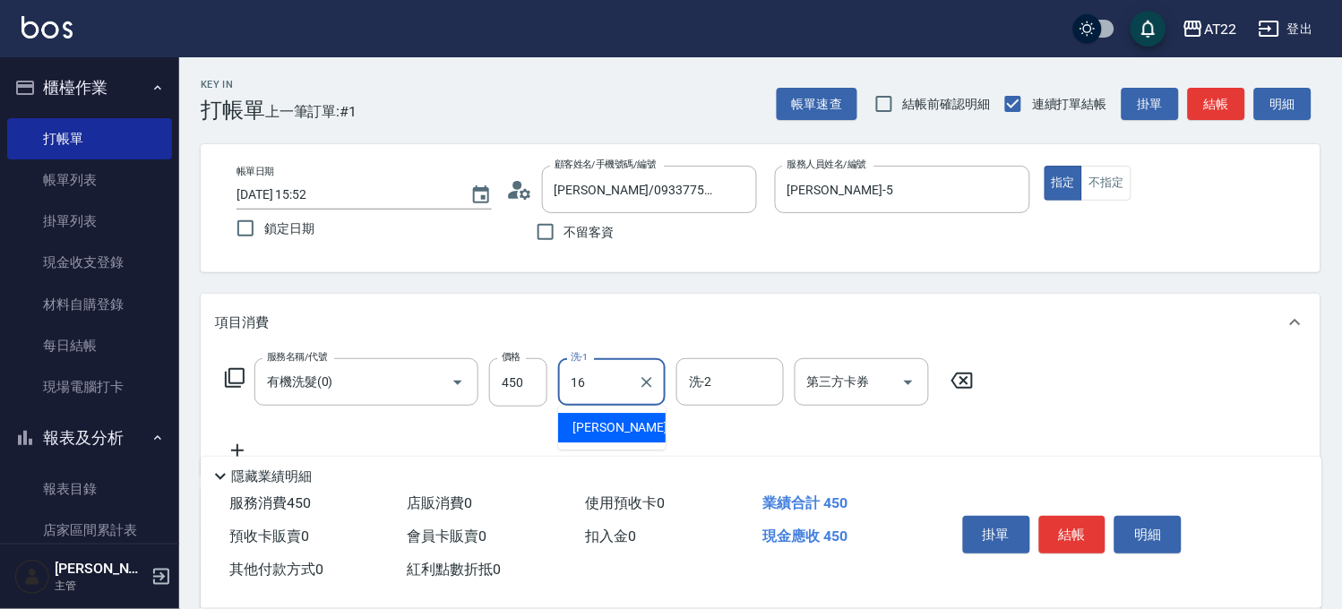
type input "[PERSON_NAME]-16"
click at [245, 443] on icon at bounding box center [237, 451] width 45 height 22
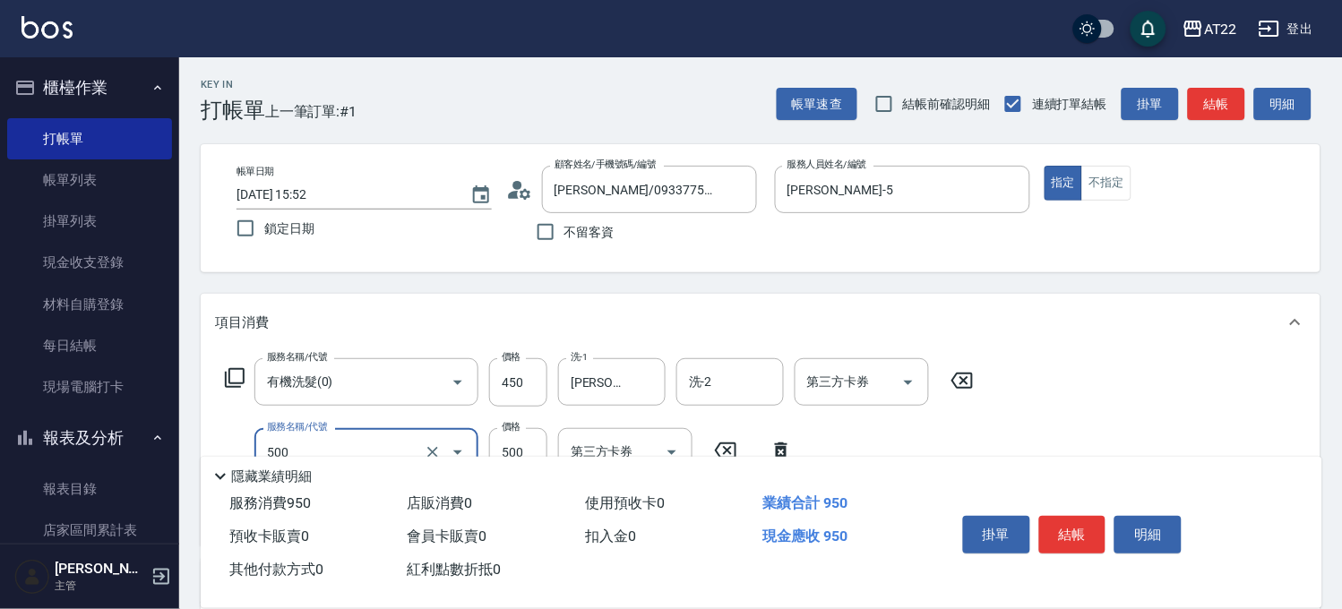
type input "剪髮(500)"
type input "450"
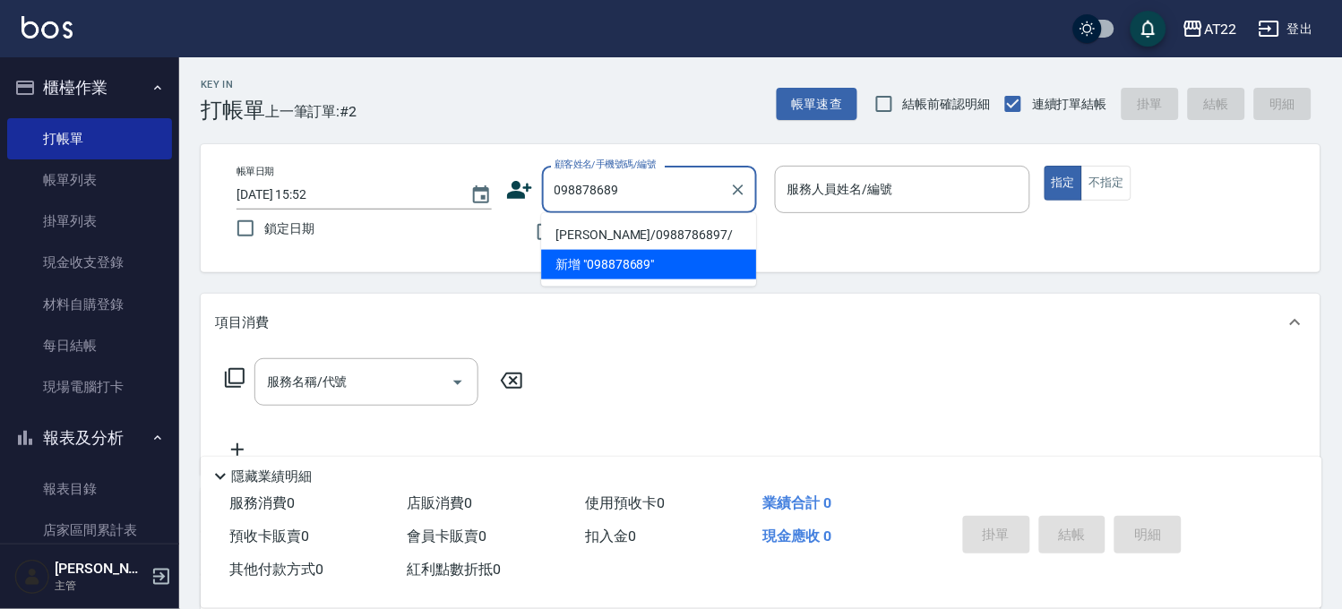
type input "[PERSON_NAME]/0988786897/"
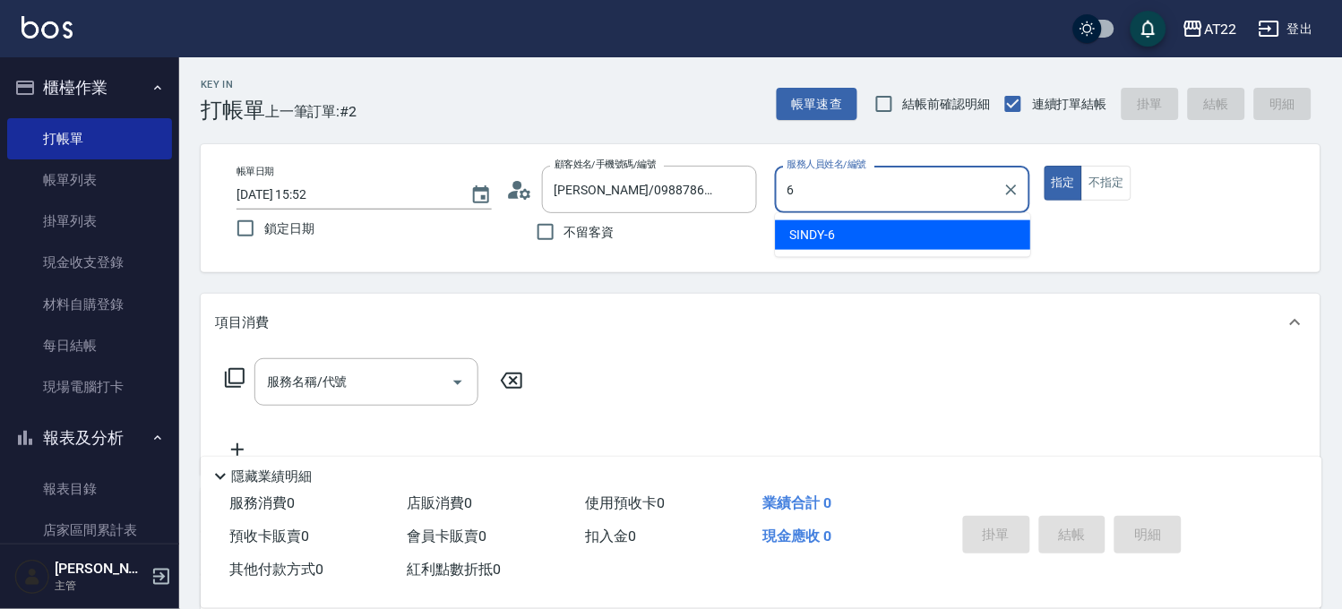
type input "SINDY-6"
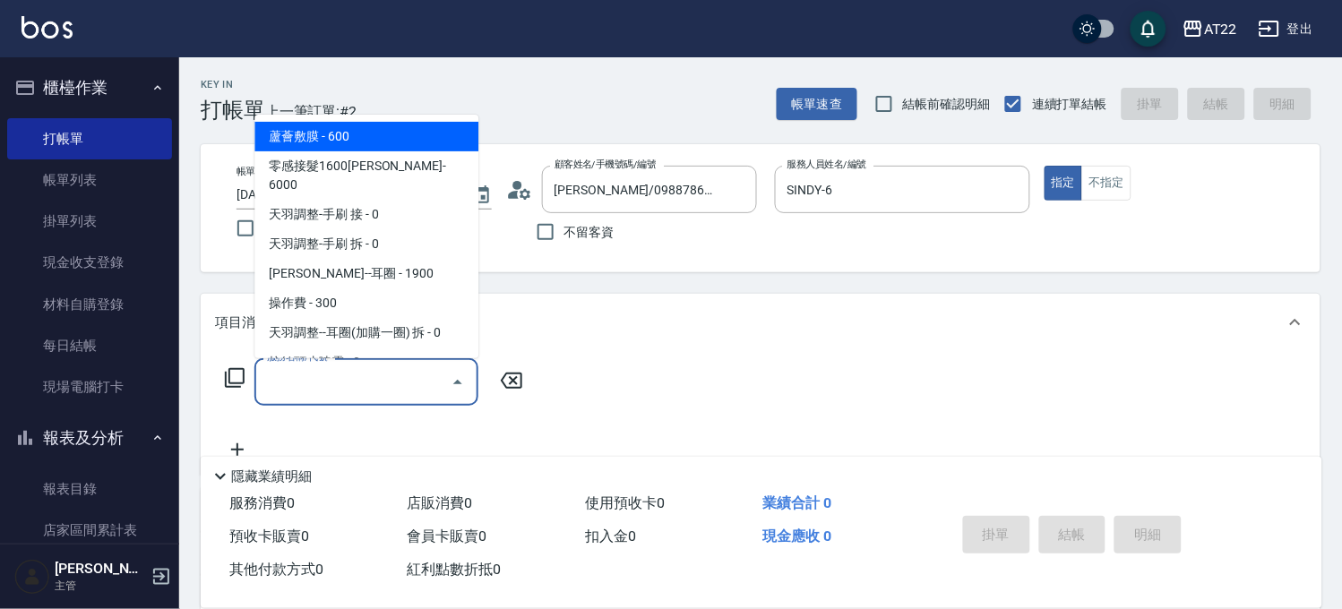
click at [380, 382] on input "服務名稱/代號" at bounding box center [353, 381] width 181 height 31
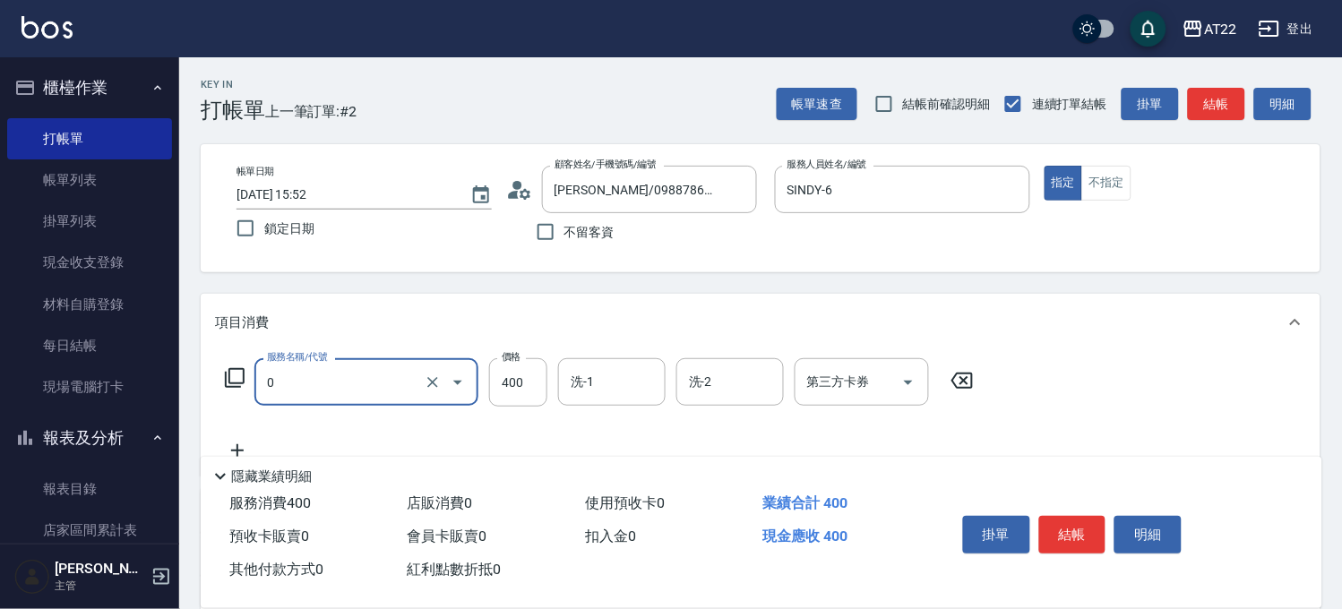
type input "有機洗髮(0)"
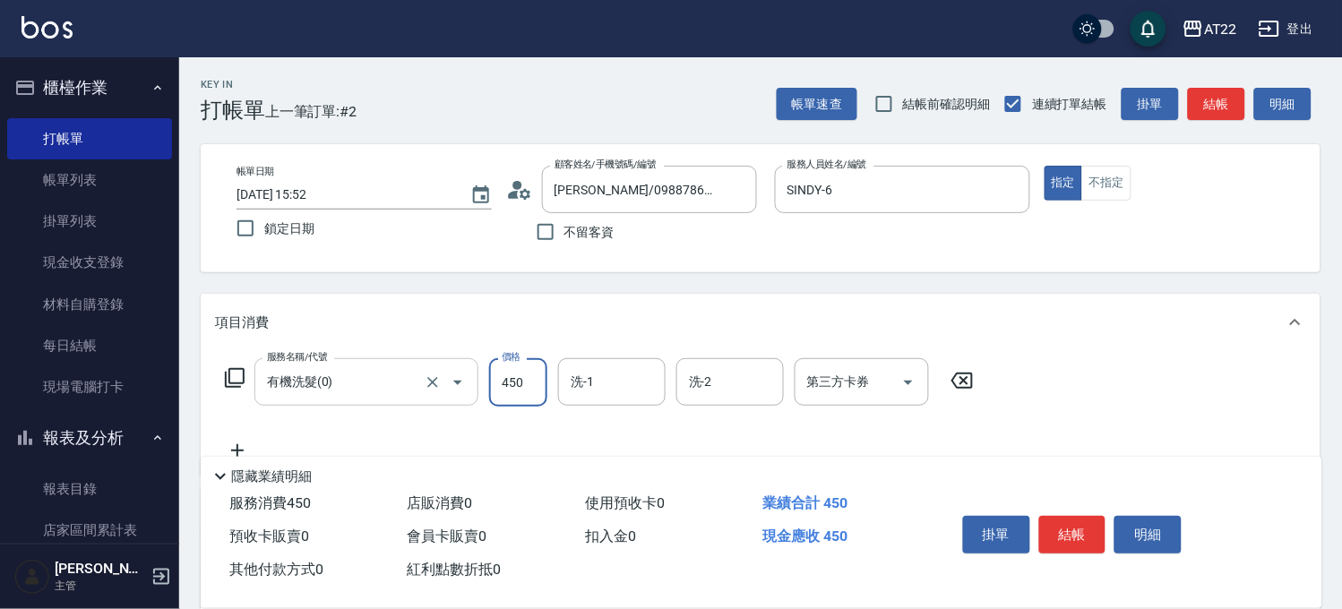
type input "450"
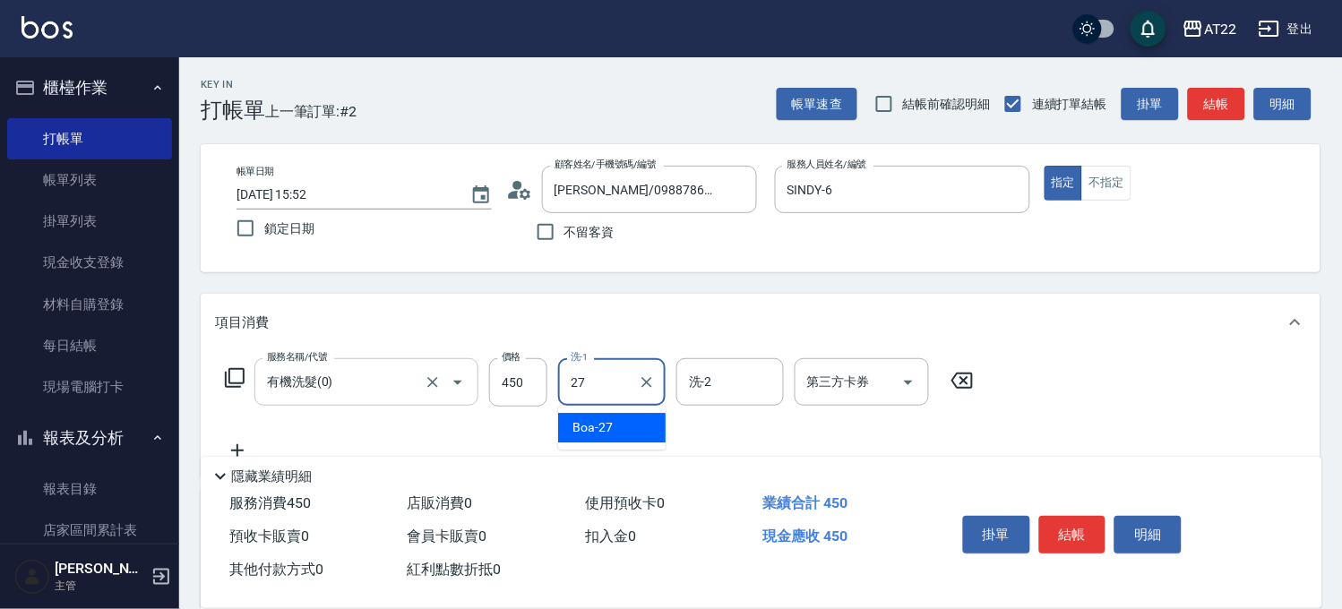
type input "Boa-27"
click at [246, 443] on icon at bounding box center [237, 451] width 45 height 22
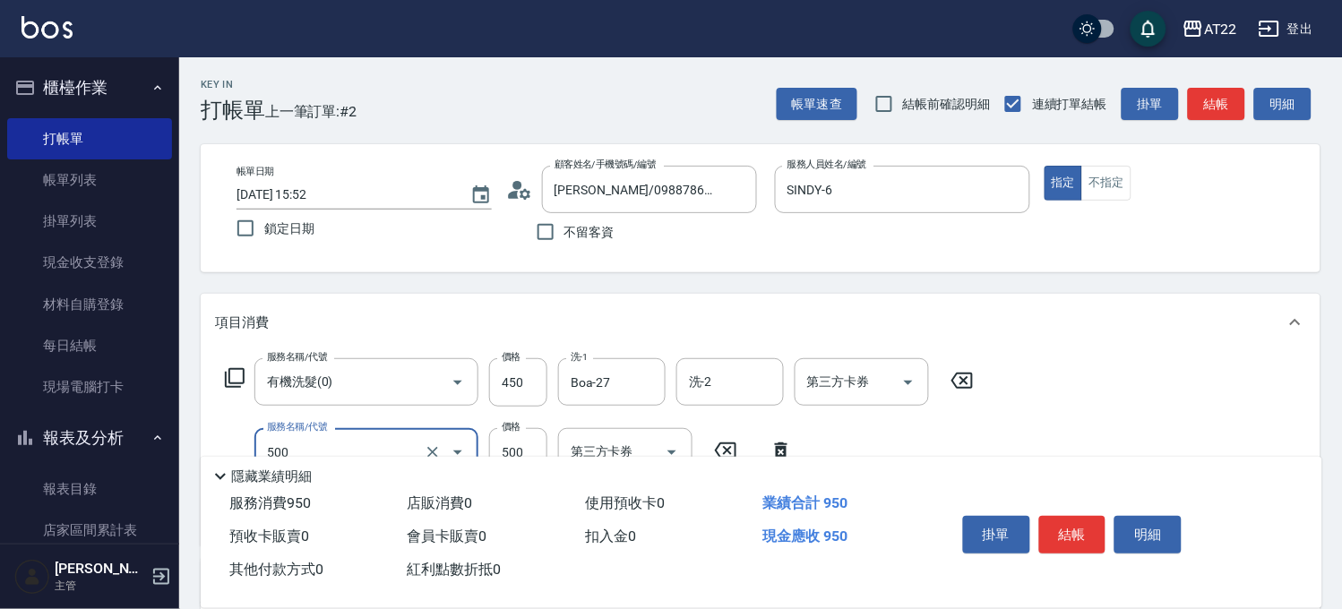
type input "剪髮(500)"
type input "250"
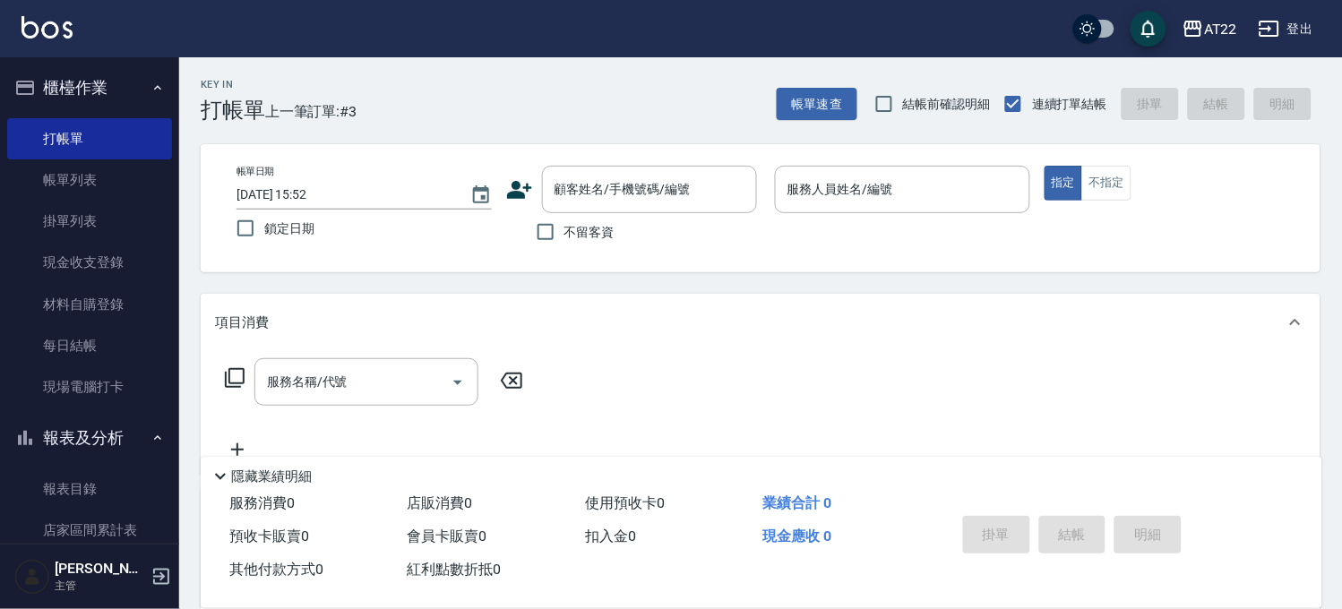
click at [504, 186] on div "帳單日期 [DATE] 15:52 鎖定日期 顧客姓名/手機號碼/編號 顧客姓名/手機號碼/編號 不留客資 服務人員姓名/編號 服務人員姓名/編號 指定 不指定" at bounding box center [760, 208] width 1077 height 85
click at [531, 174] on div "顧客姓名/手機號碼/編號 顧客姓名/手機號碼/編號" at bounding box center [633, 189] width 255 height 47
click at [524, 190] on icon at bounding box center [519, 189] width 27 height 27
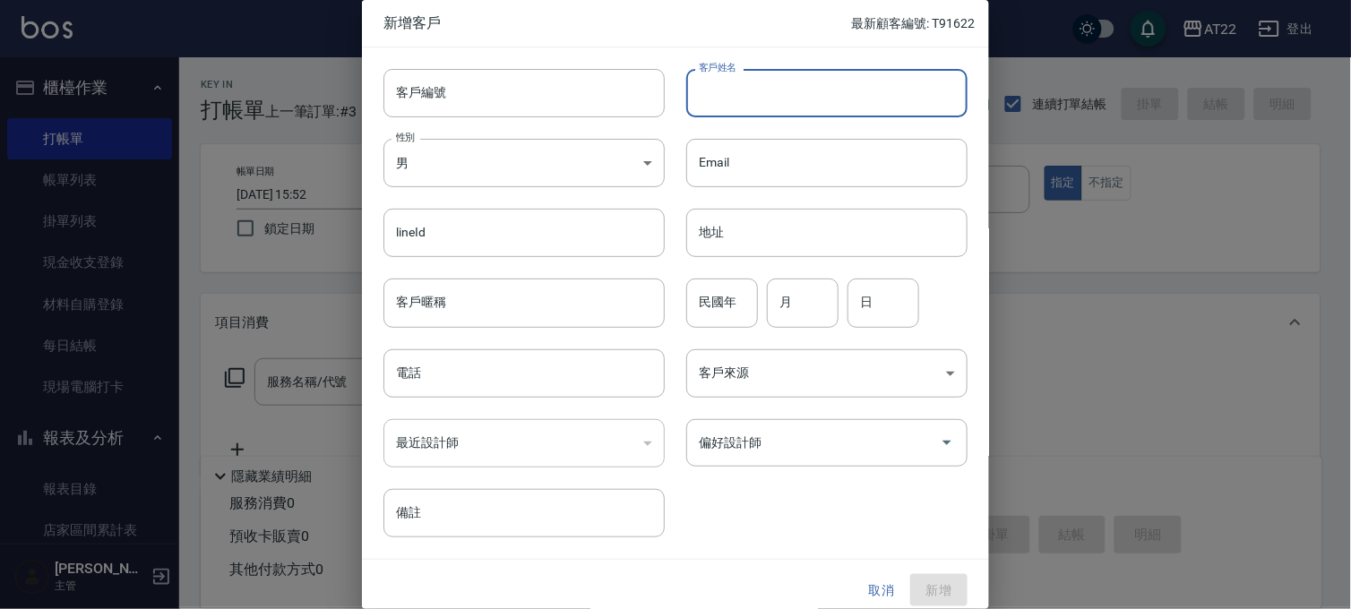
click at [763, 90] on input "客戶姓名" at bounding box center [826, 93] width 281 height 48
type input "[PERSON_NAME]"
click at [451, 365] on input "電話" at bounding box center [523, 373] width 281 height 48
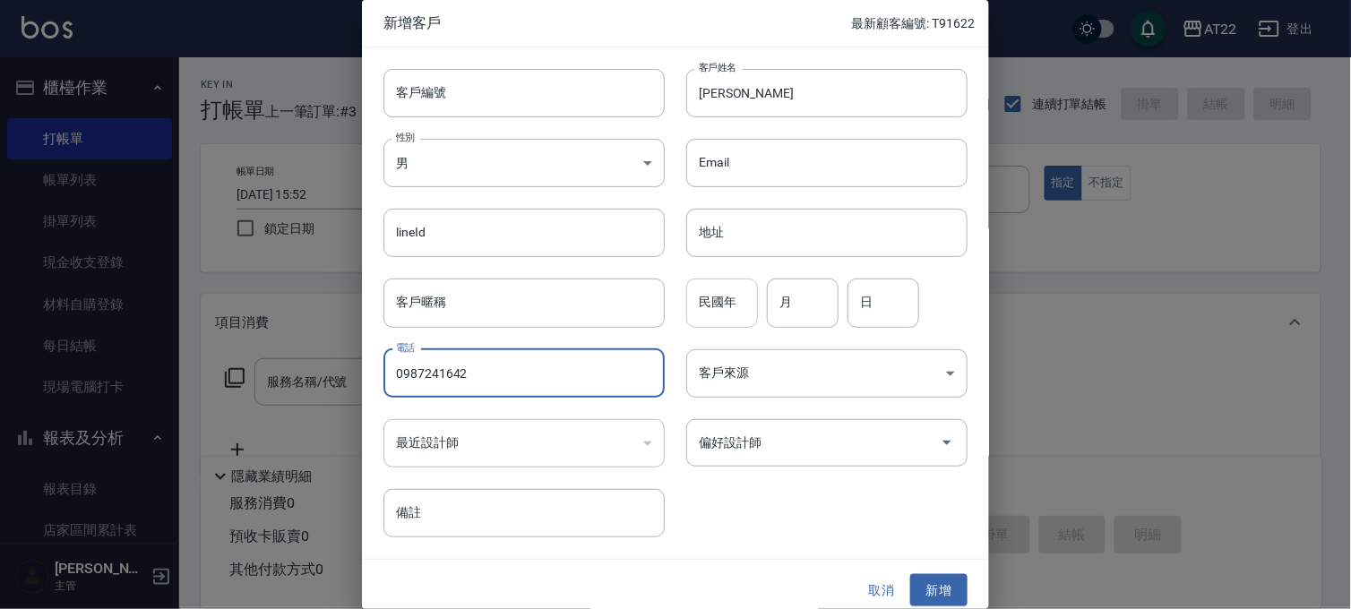
type input "0987241642"
click at [697, 280] on div "民國年 民國年" at bounding box center [722, 303] width 72 height 48
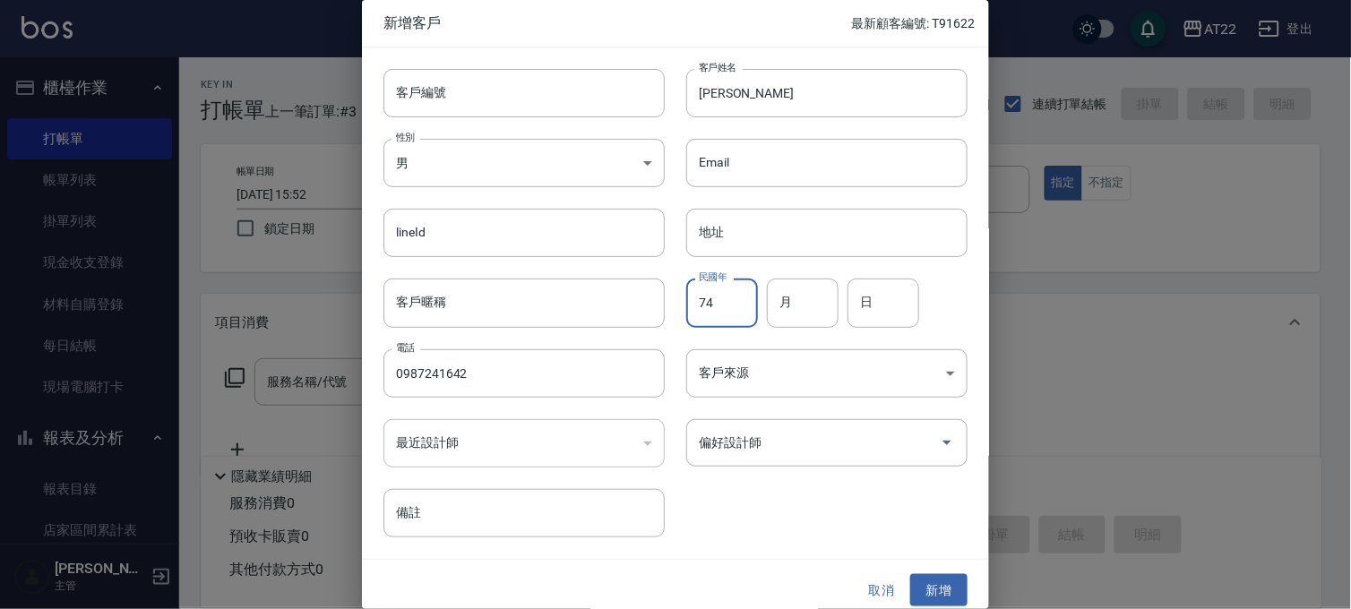
type input "7"
click at [762, 305] on div "民國年 民國年 月 月 日 日" at bounding box center [816, 292] width 303 height 70
click at [781, 305] on input "月" at bounding box center [803, 303] width 72 height 48
type input "2"
type input "9"
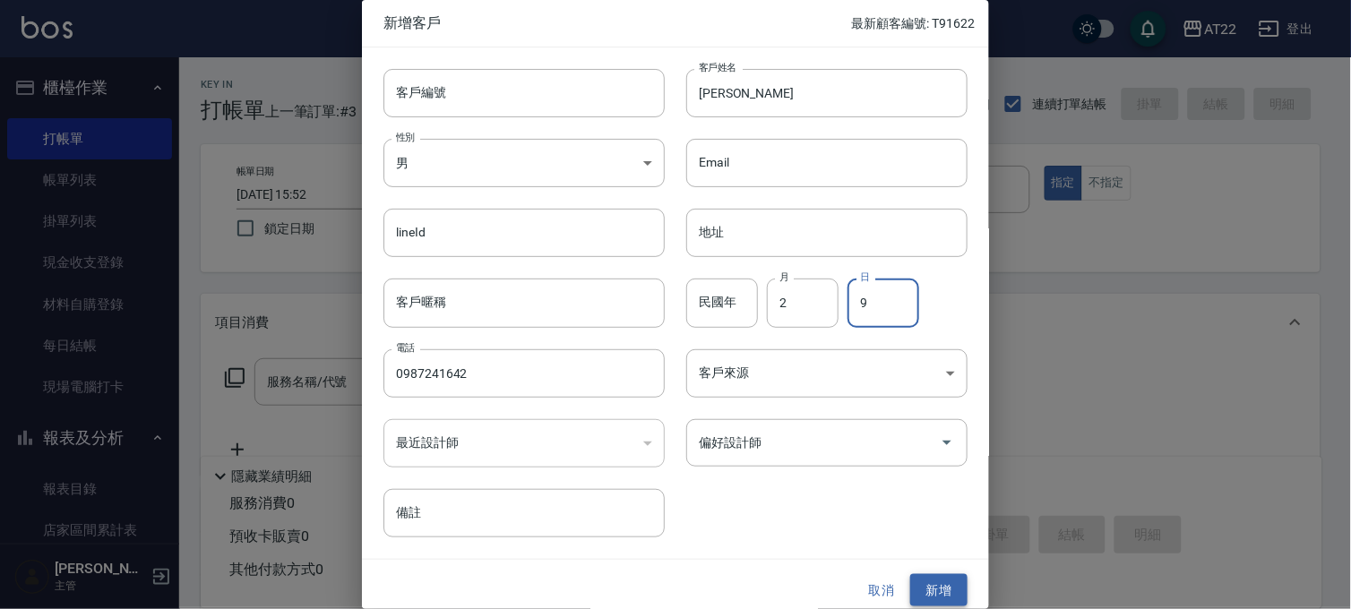
click at [921, 581] on button "新增" at bounding box center [938, 590] width 57 height 33
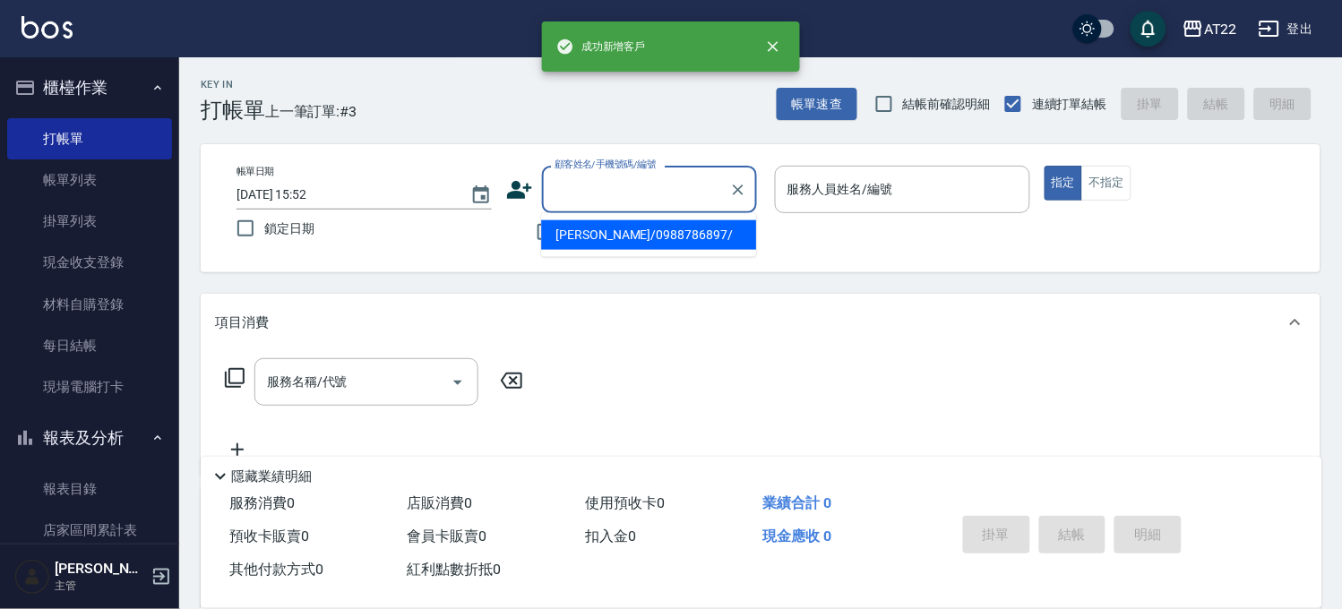
click at [659, 199] on input "顧客姓名/手機號碼/編號" at bounding box center [636, 189] width 172 height 31
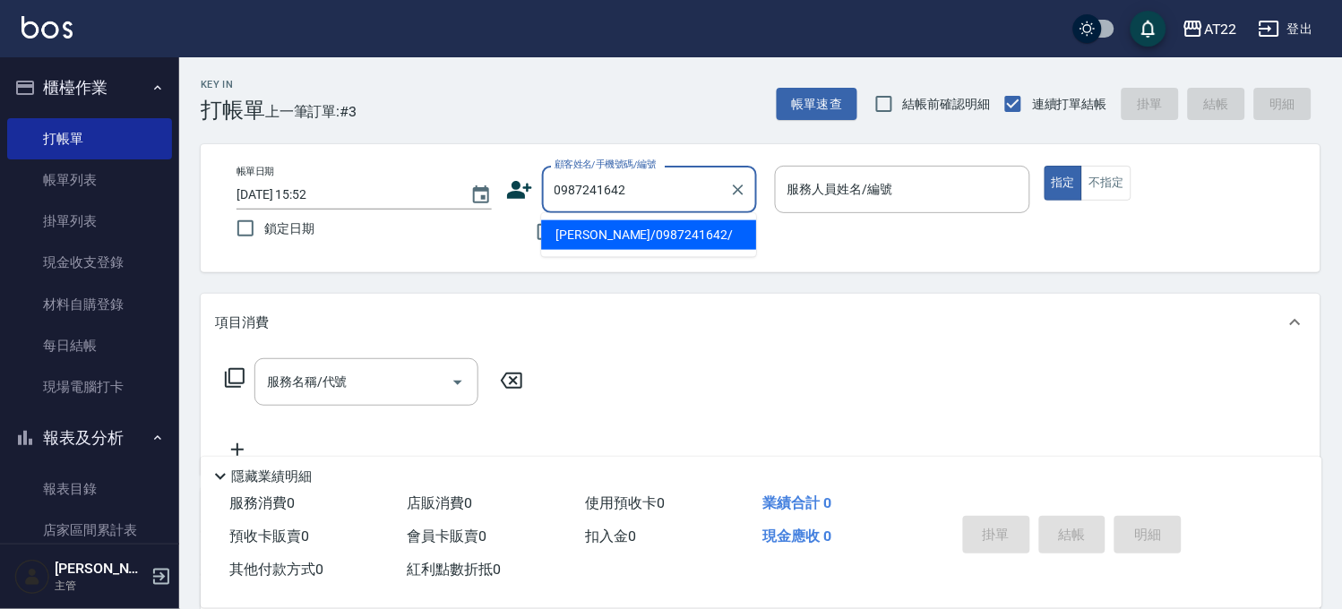
type input "[PERSON_NAME]/0987241642/"
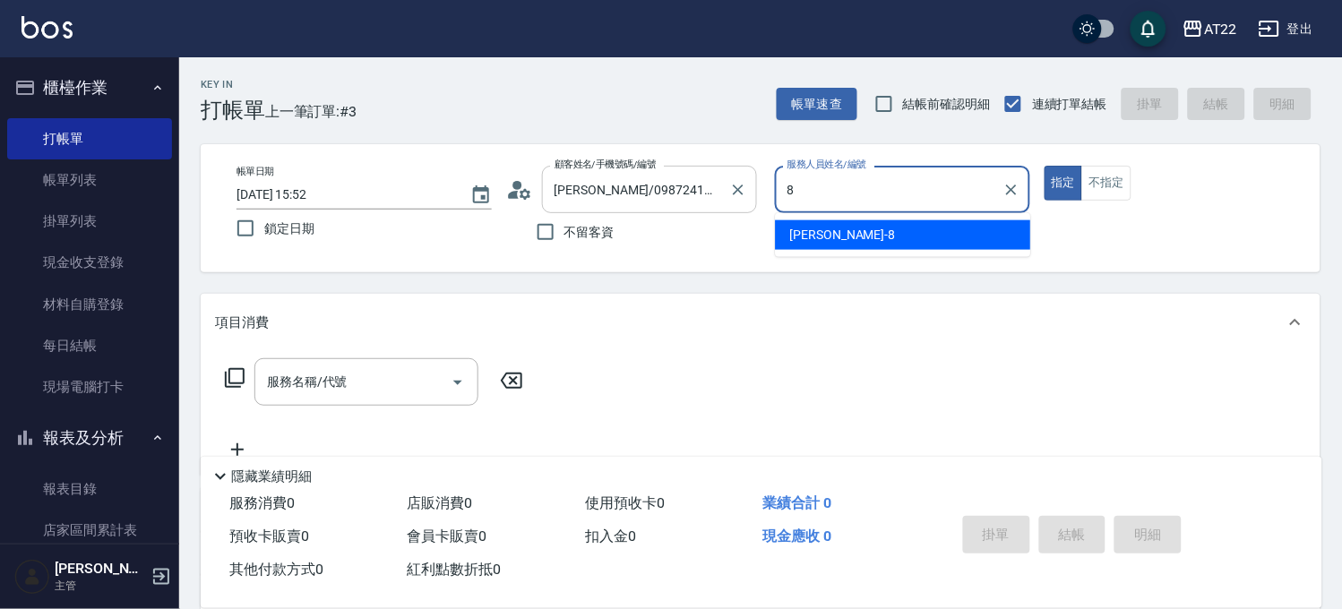
type input "Zoe-8"
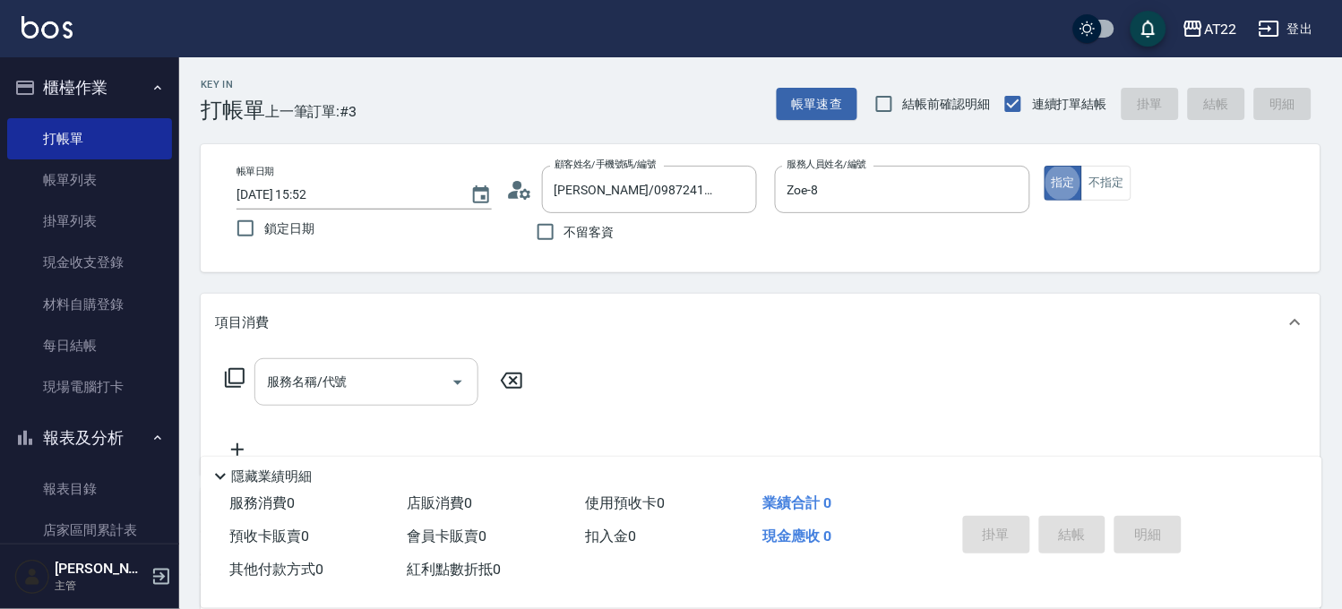
click at [418, 388] on input "服務名稱/代號" at bounding box center [353, 381] width 181 height 31
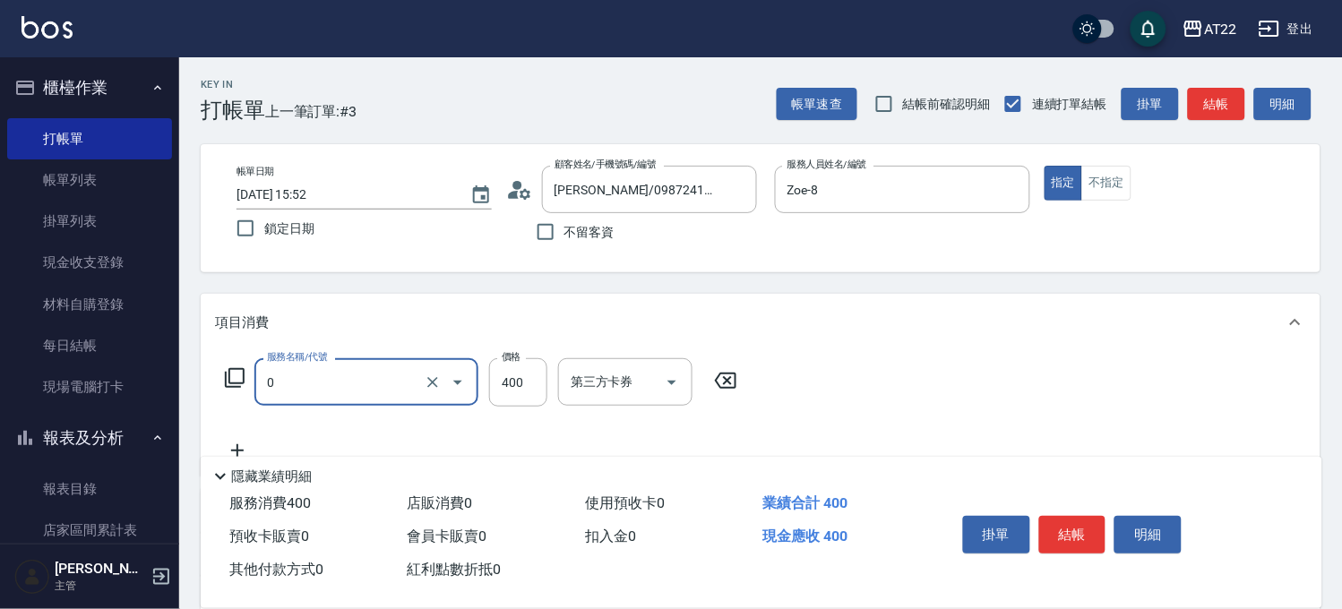
type input "有機洗髮(0)"
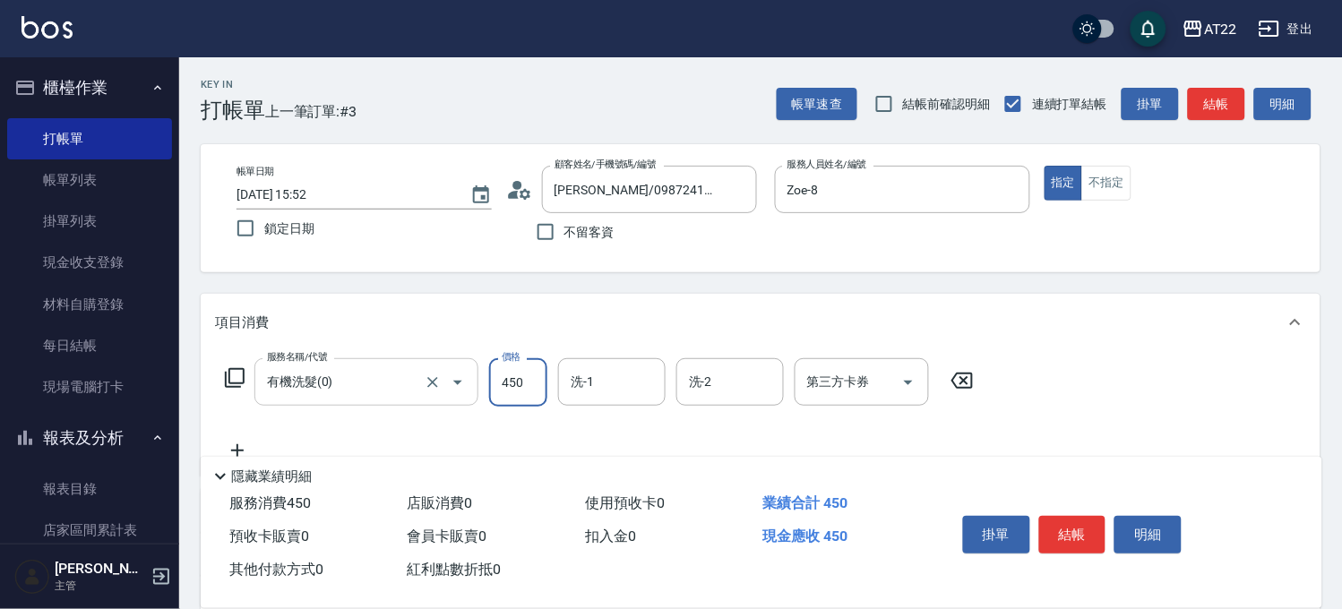
type input "450"
type input "Cherry-22"
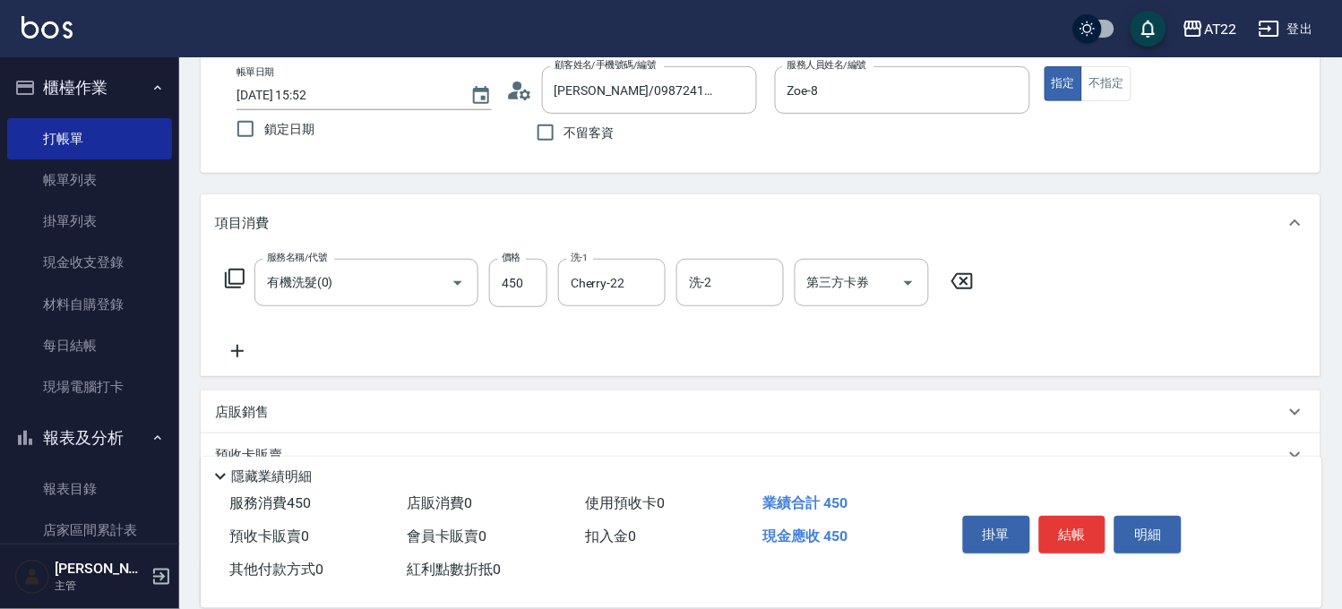
click at [254, 347] on icon at bounding box center [237, 351] width 45 height 22
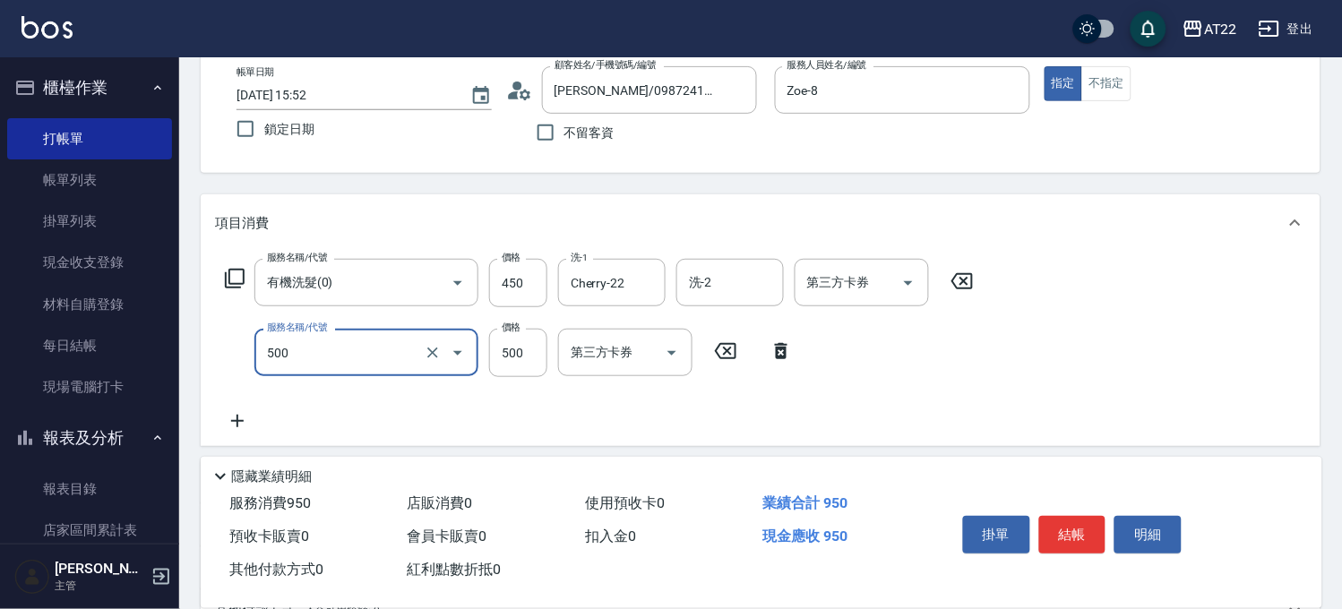
type input "2"
type input "剪髮(500)"
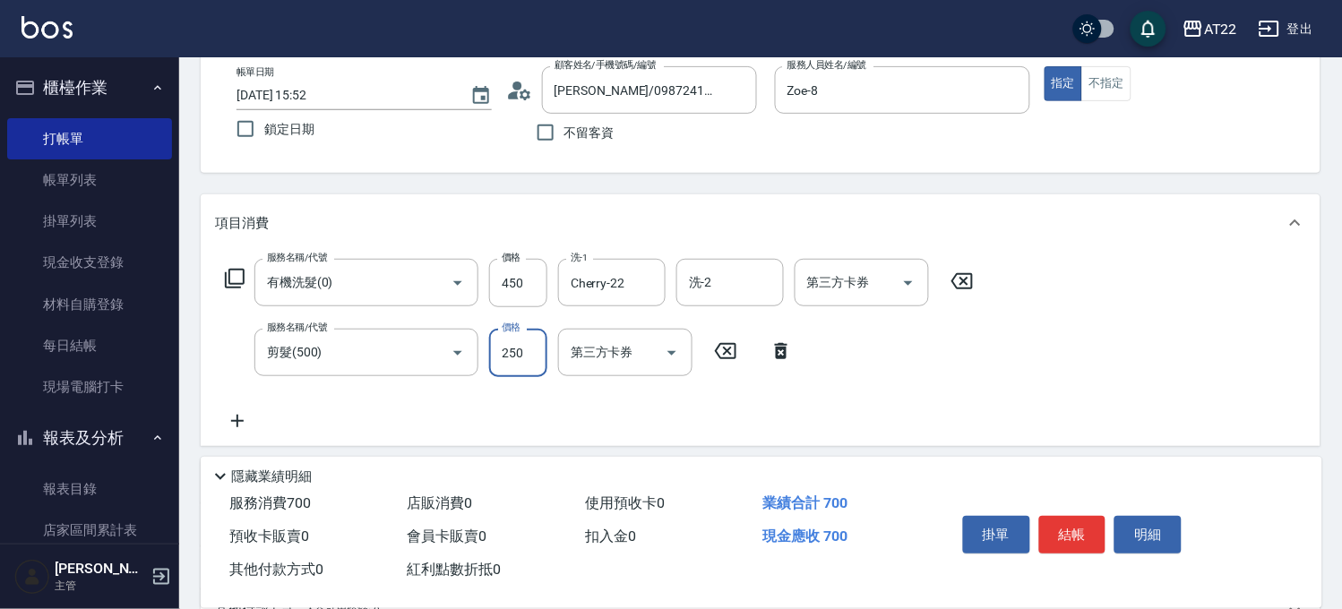
type input "250"
click at [237, 412] on icon at bounding box center [237, 421] width 45 height 22
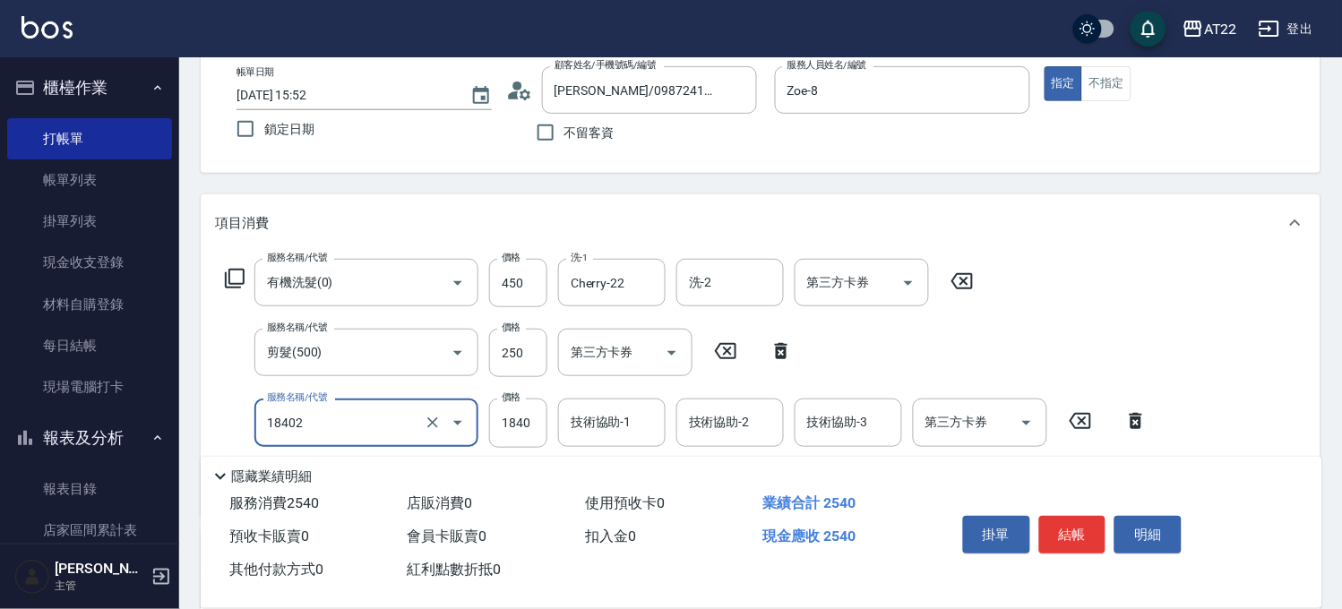
type input "染髮L(18402)"
type input "1510"
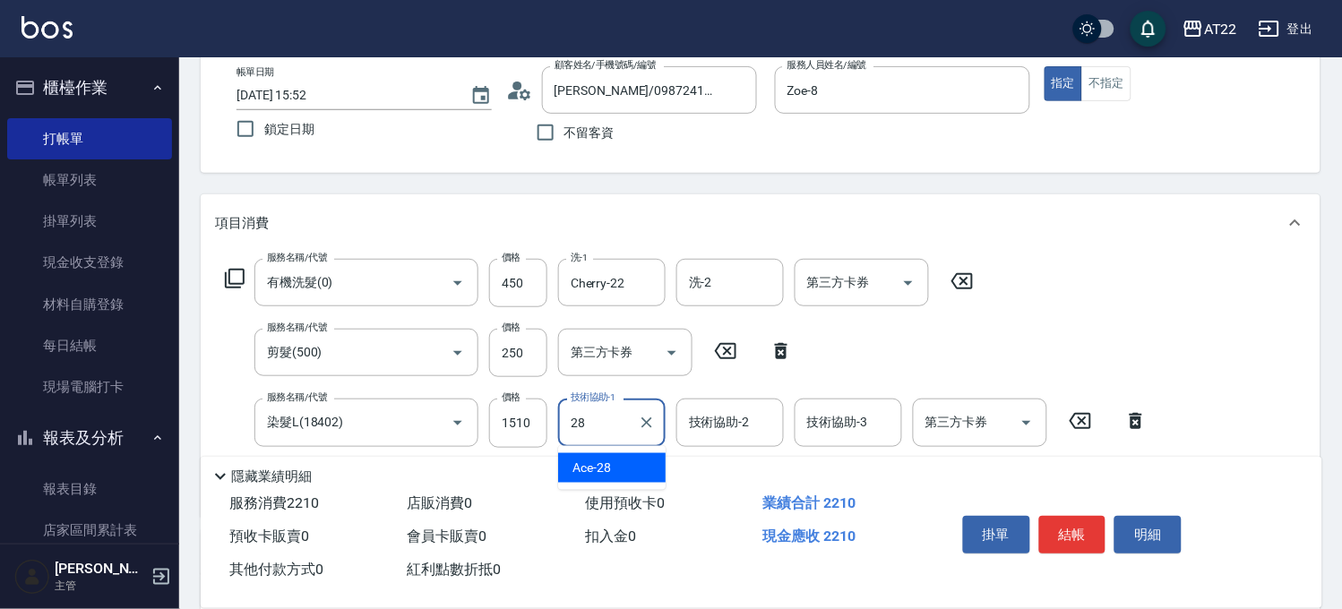
type input "Ace-28"
click at [527, 437] on input "1510" at bounding box center [518, 423] width 58 height 48
type input "1910"
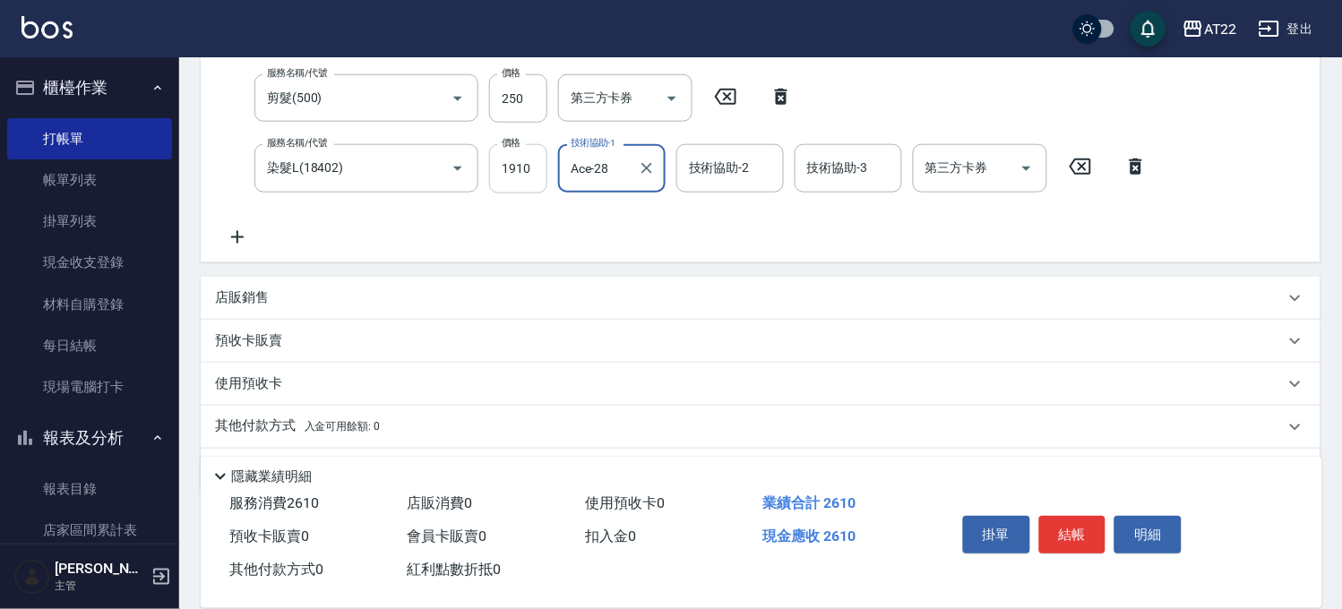
scroll to position [398, 0]
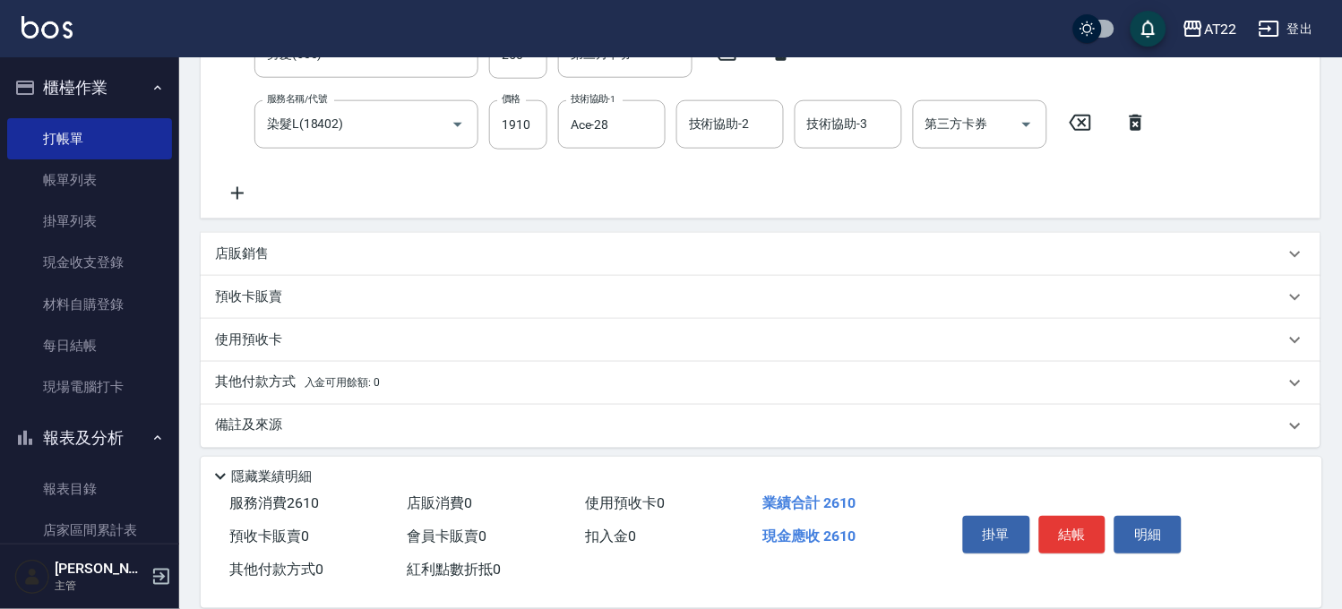
click at [240, 190] on icon at bounding box center [237, 194] width 45 height 22
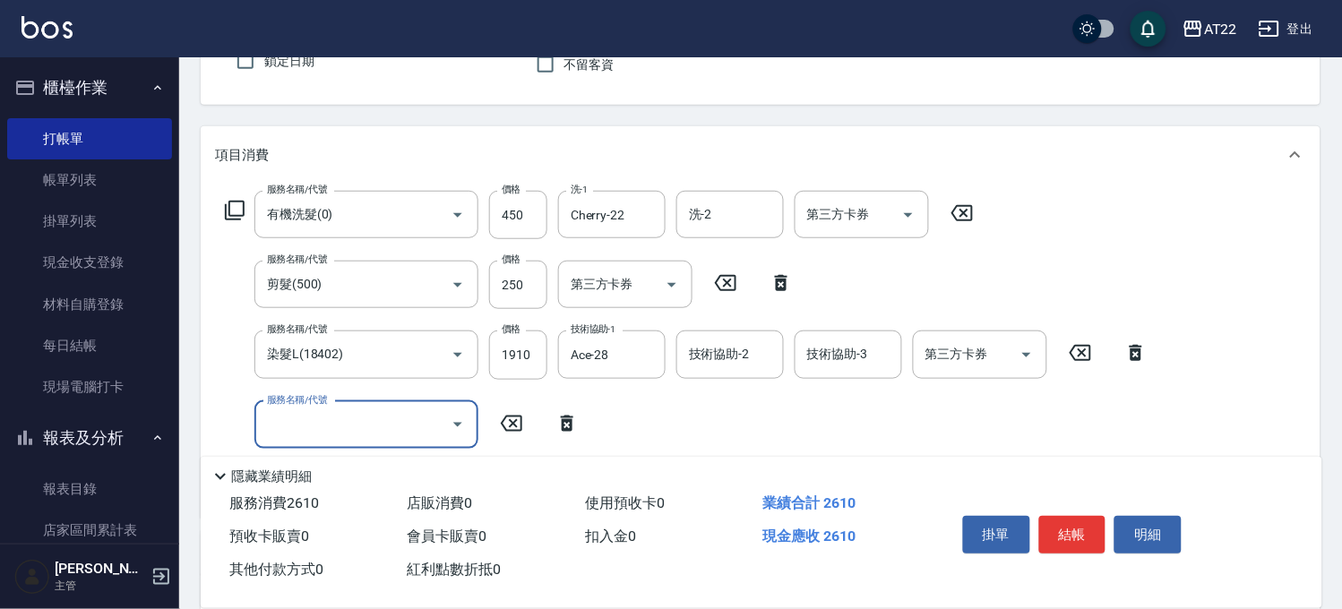
scroll to position [276, 0]
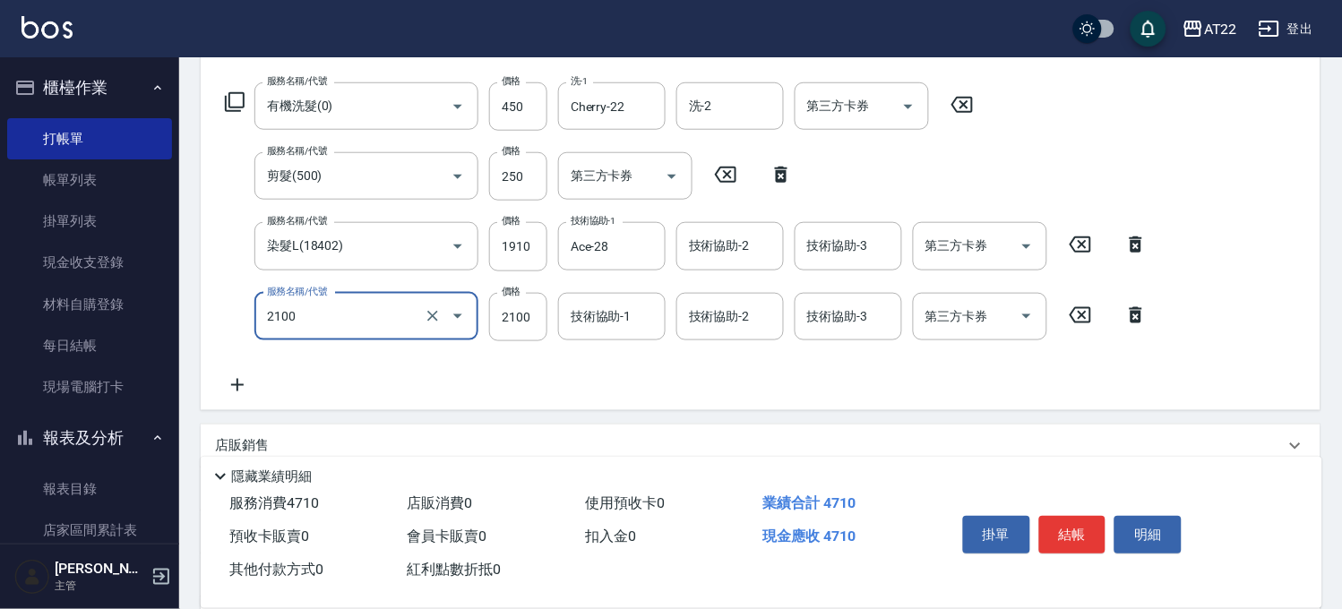
type input "漂髮長(2100)"
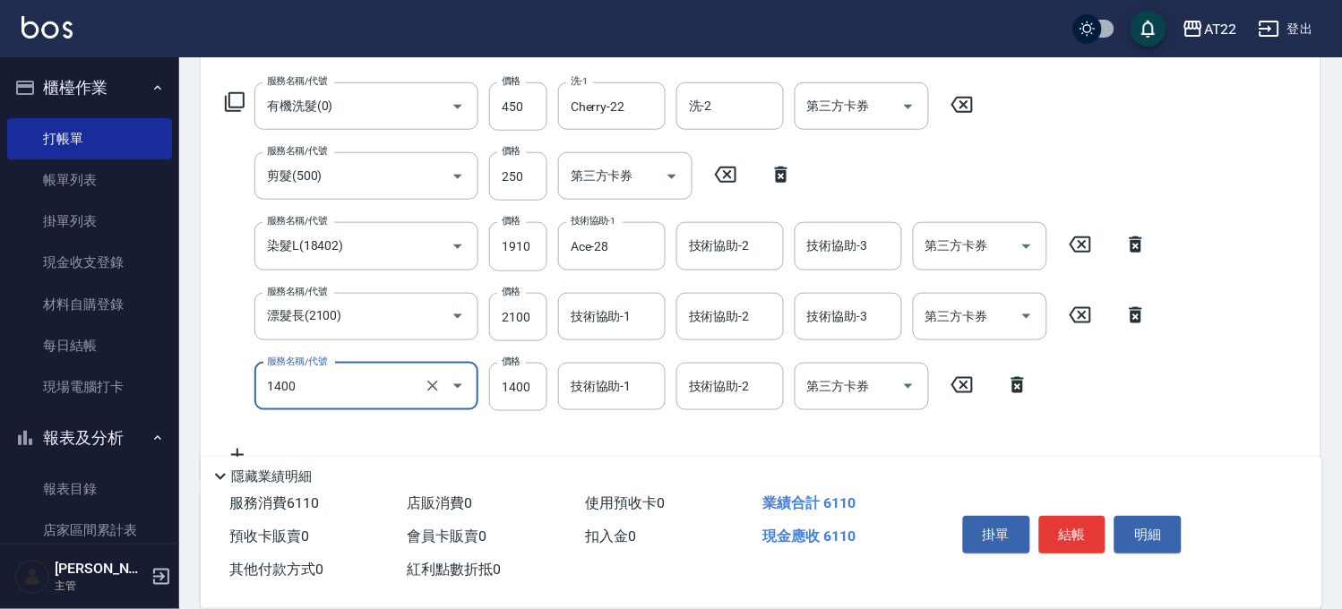
type input "漂髮中(1400)"
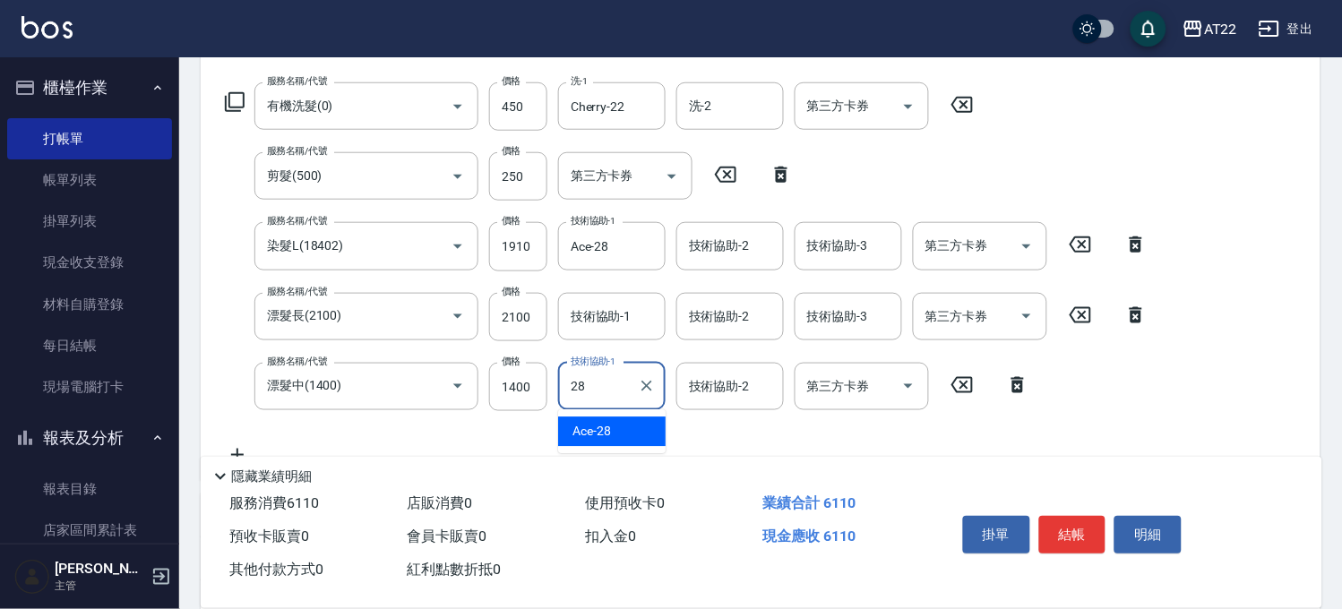
type input "Ace-28"
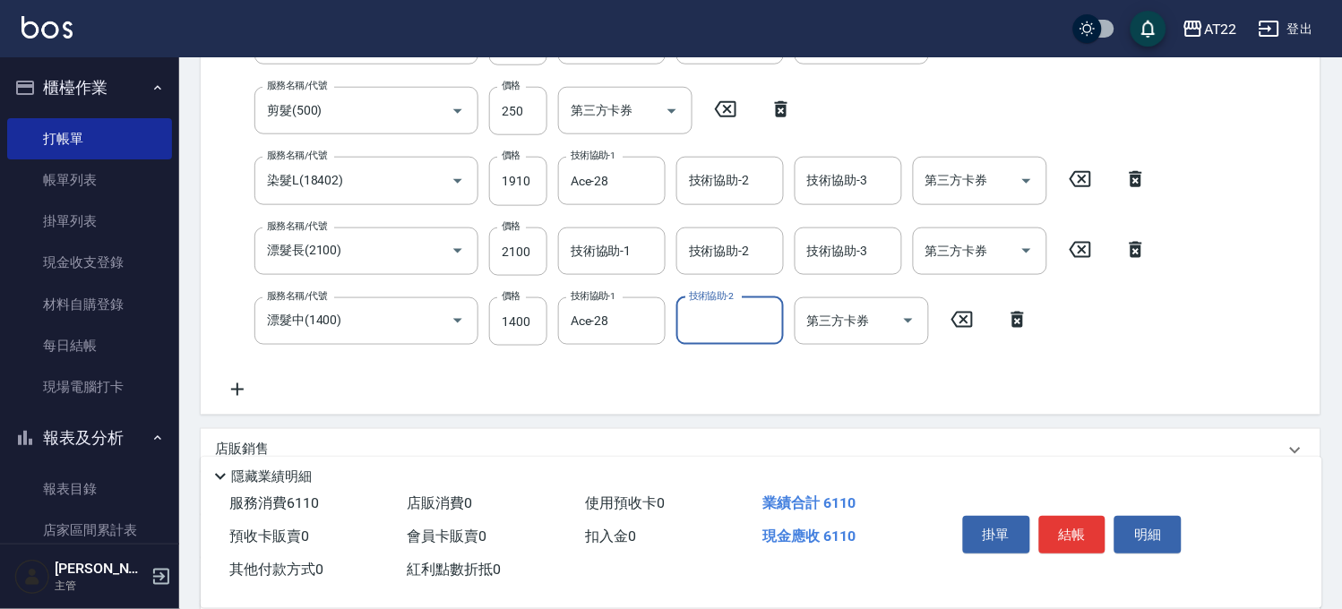
scroll to position [376, 0]
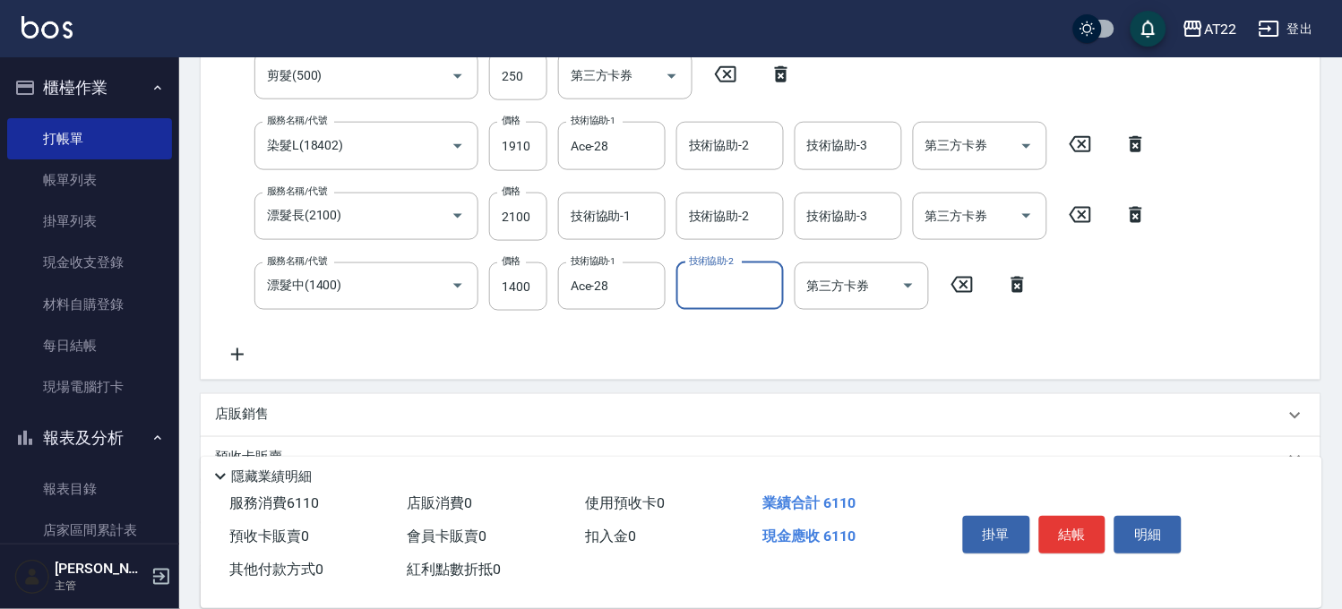
click at [226, 353] on icon at bounding box center [237, 355] width 45 height 22
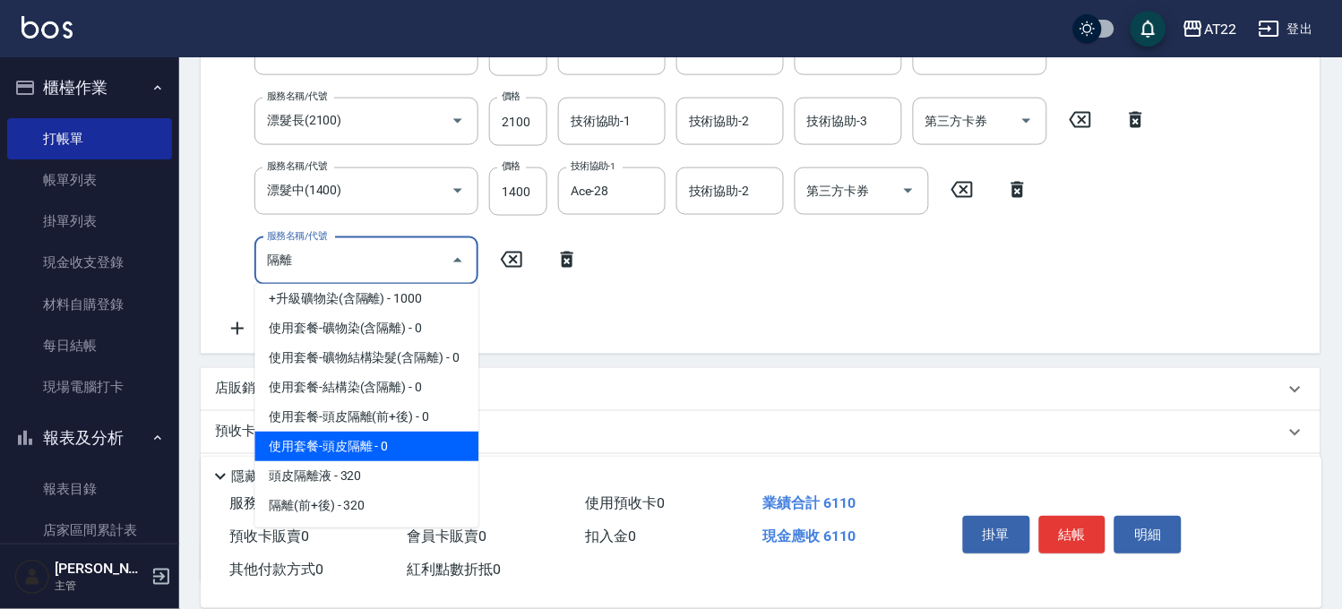
scroll to position [565, 0]
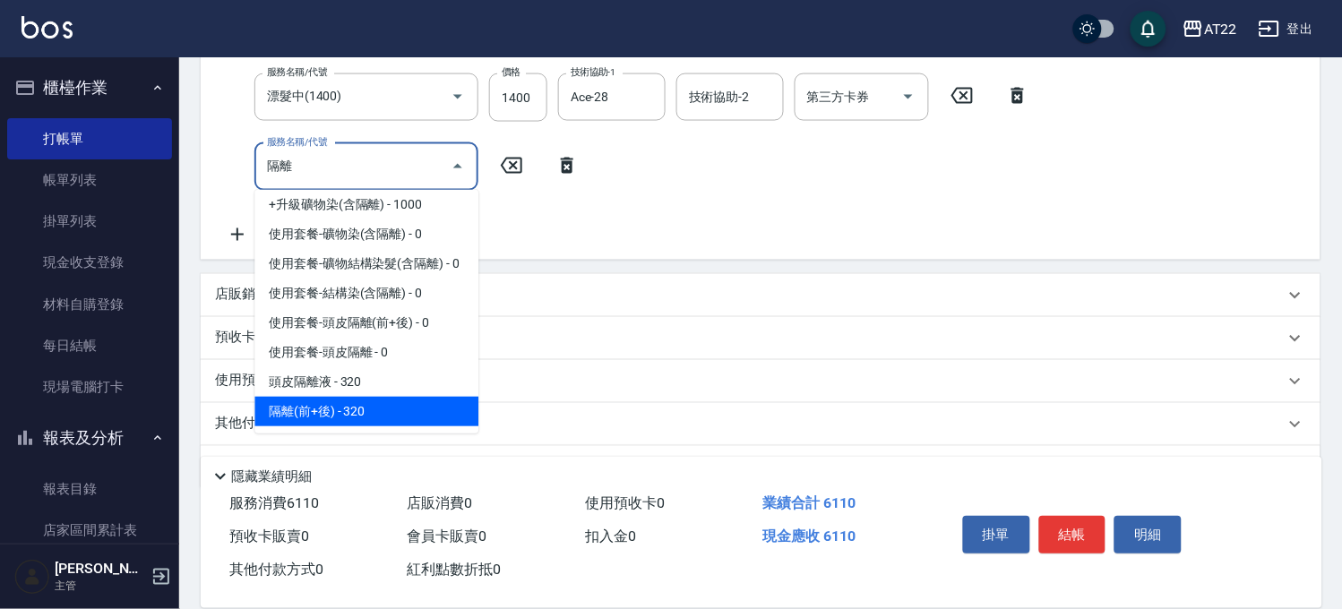
click at [351, 403] on span "隔離(前+後) - 320" at bounding box center [366, 412] width 224 height 30
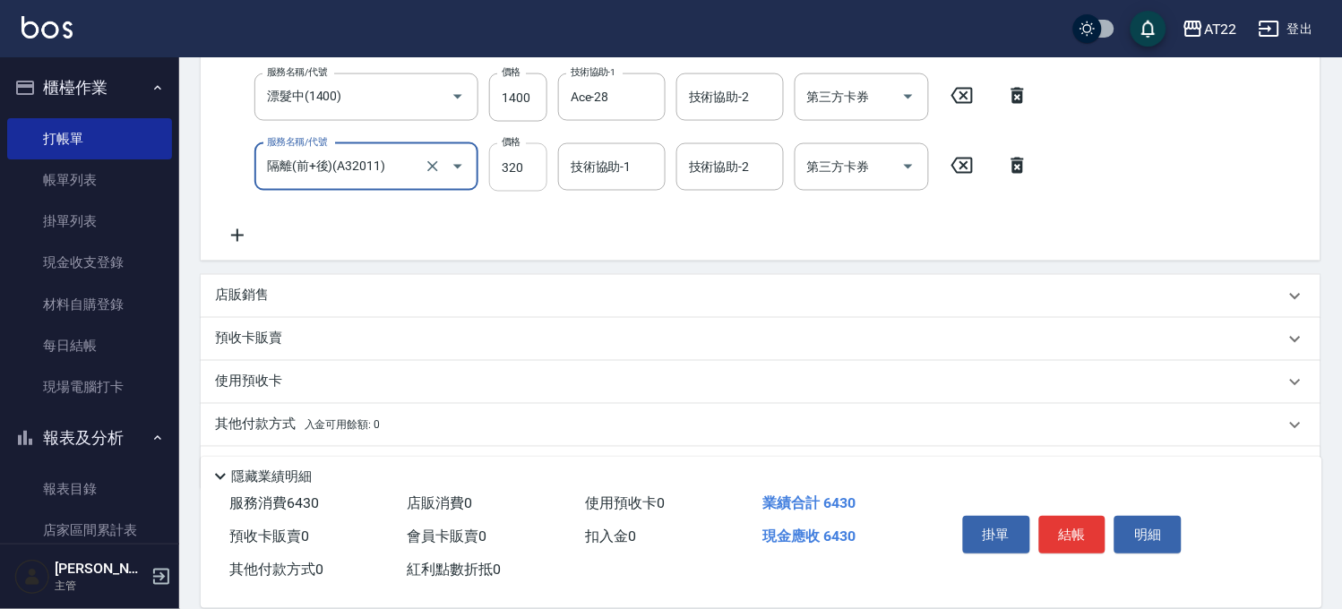
type input "隔離(前+後)(A32011)"
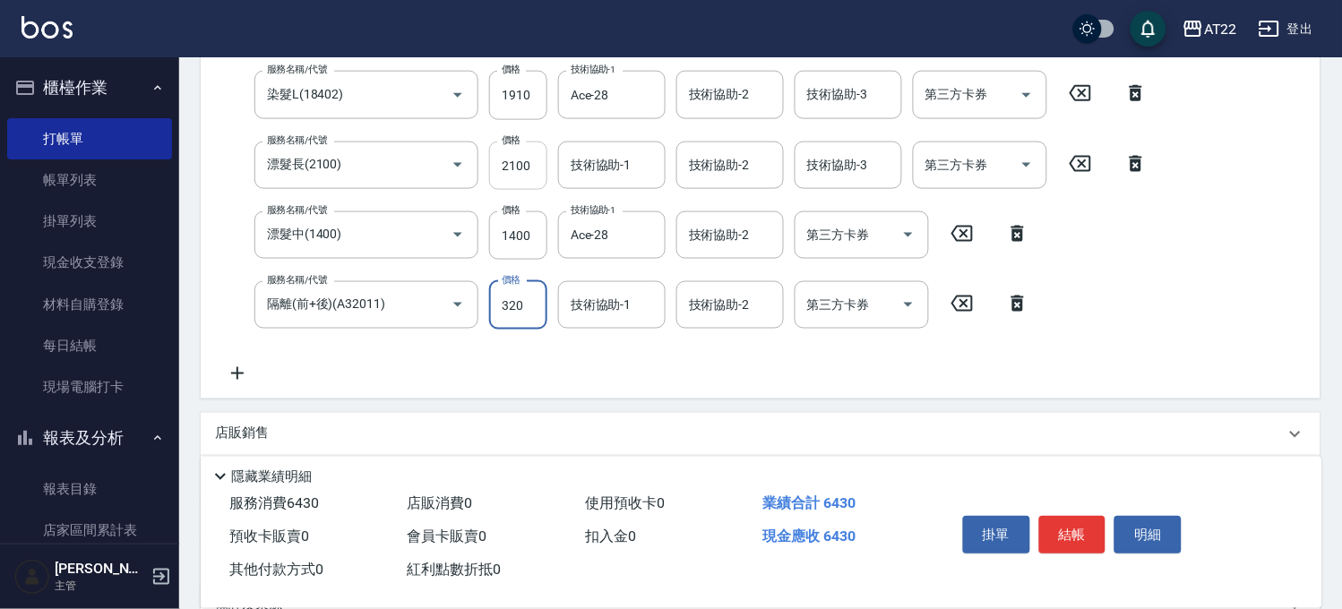
click at [513, 180] on div "服務名稱/代號 有機洗髮(0) 服務名稱/代號 價格 450 價格 洗-1 Cherry-22 洗-1 洗-2 洗-2 第三方卡券 第三方卡券 服務名稱/代號…" at bounding box center [686, 157] width 943 height 453
type input "480"
click at [610, 314] on input "技術協助-1" at bounding box center [611, 304] width 91 height 31
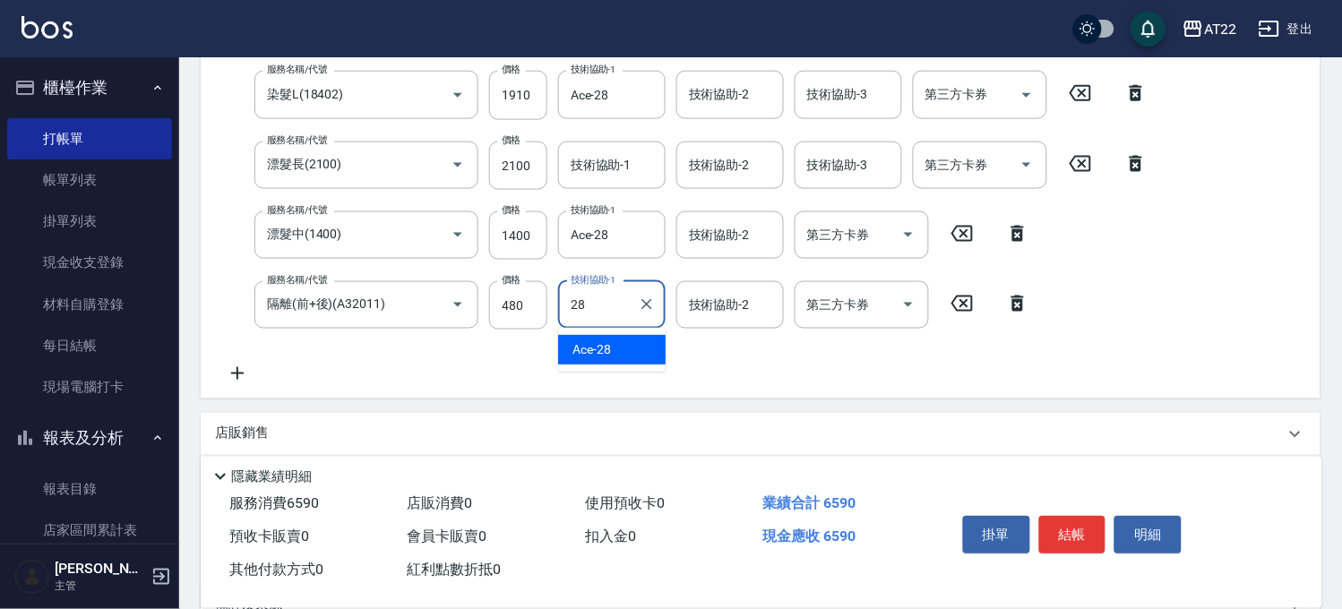
type input "Ace-28"
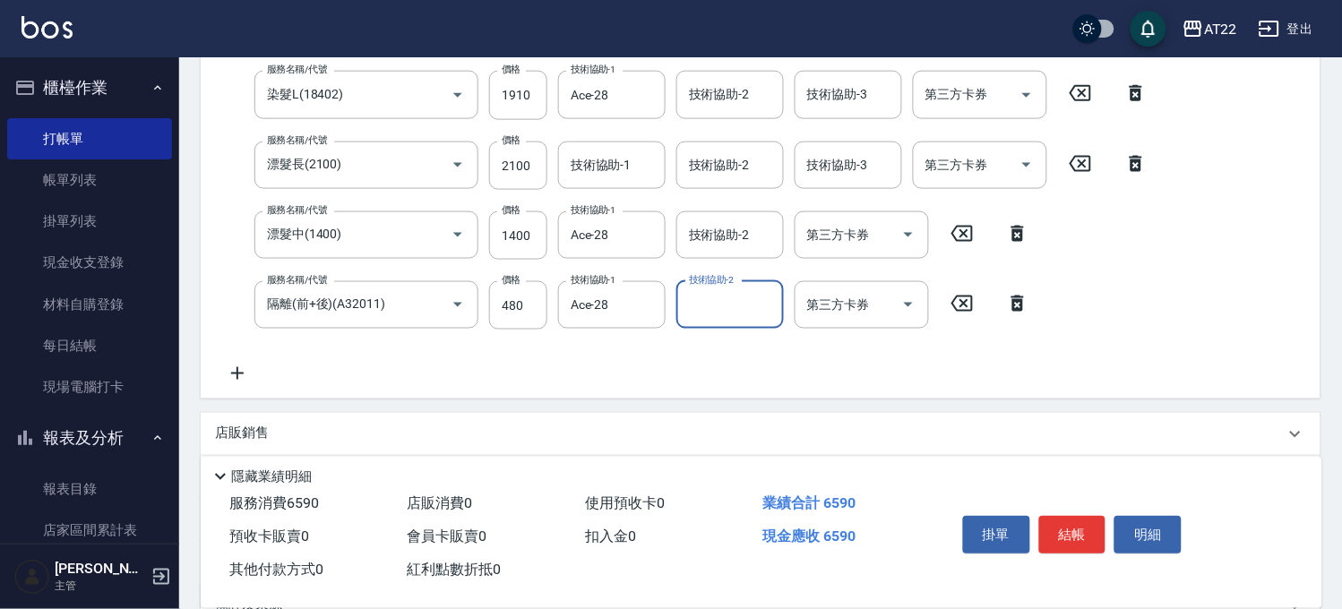
click at [244, 372] on icon at bounding box center [237, 374] width 45 height 22
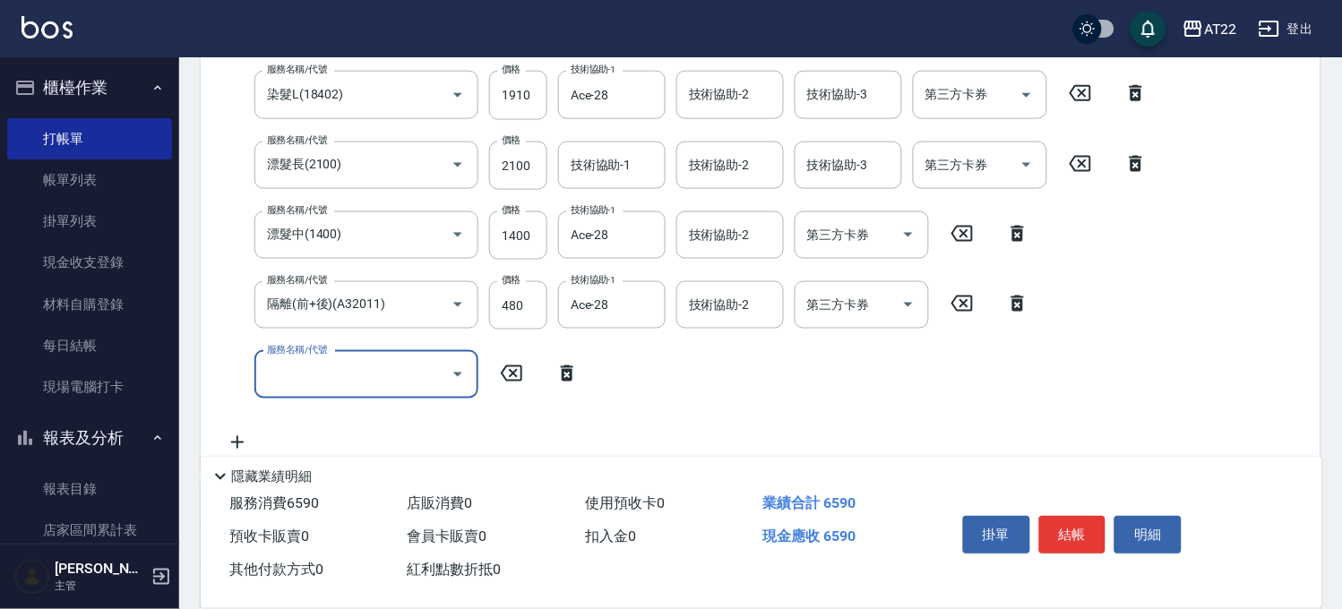
scroll to position [426, 0]
type input "1"
type input "M3D護髮(m1600)"
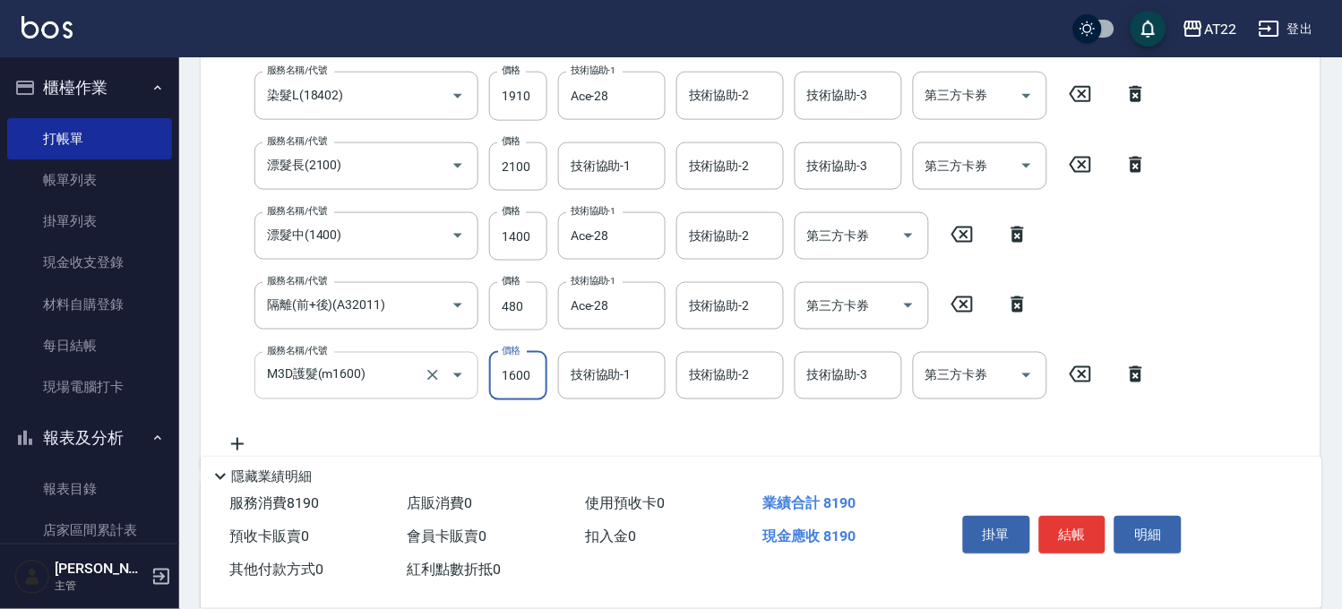
scroll to position [427, 0]
click at [491, 381] on input "1600" at bounding box center [518, 375] width 58 height 48
type input "2000"
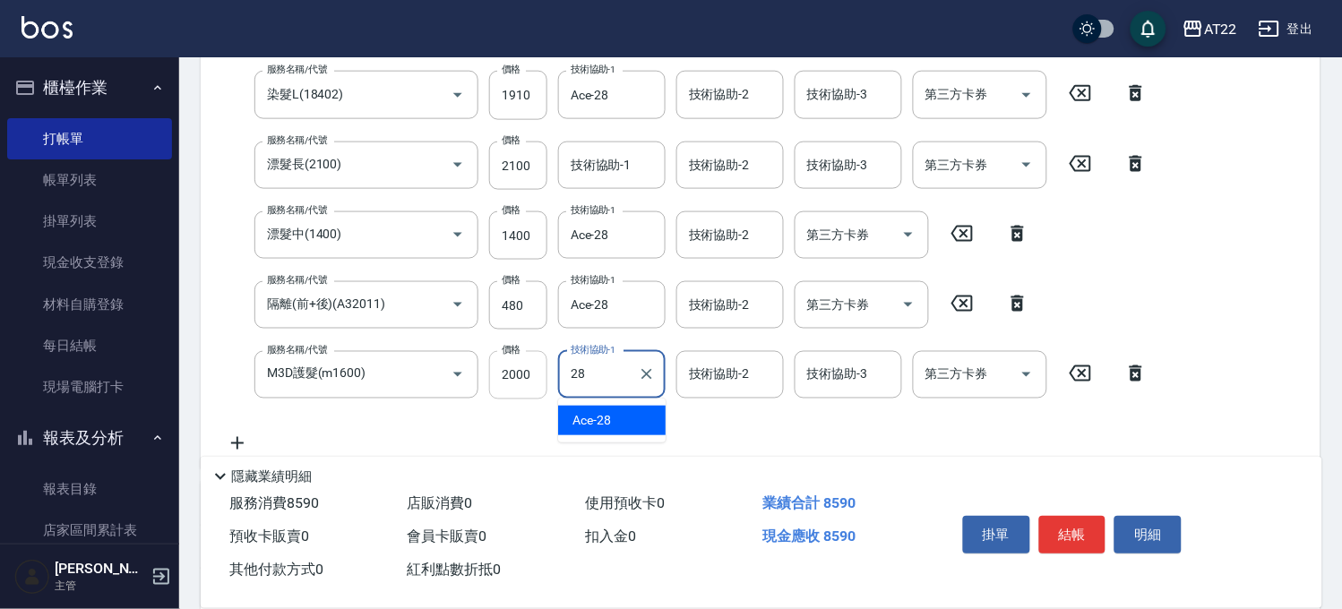
type input "Ace-28"
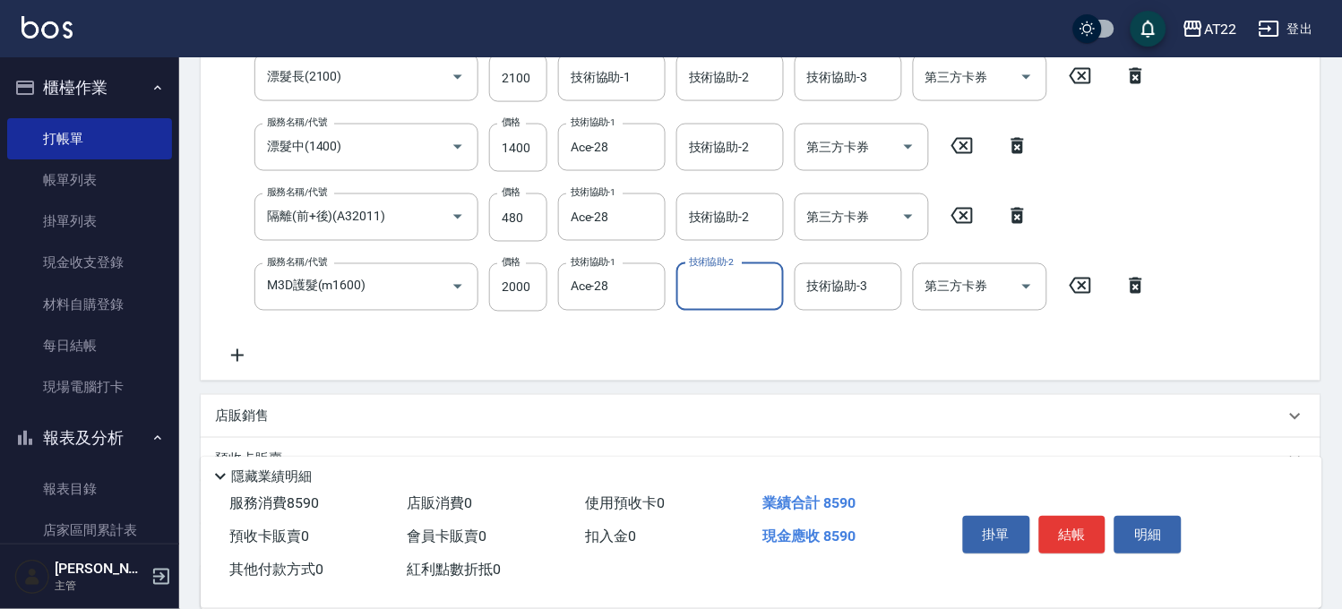
scroll to position [685, 0]
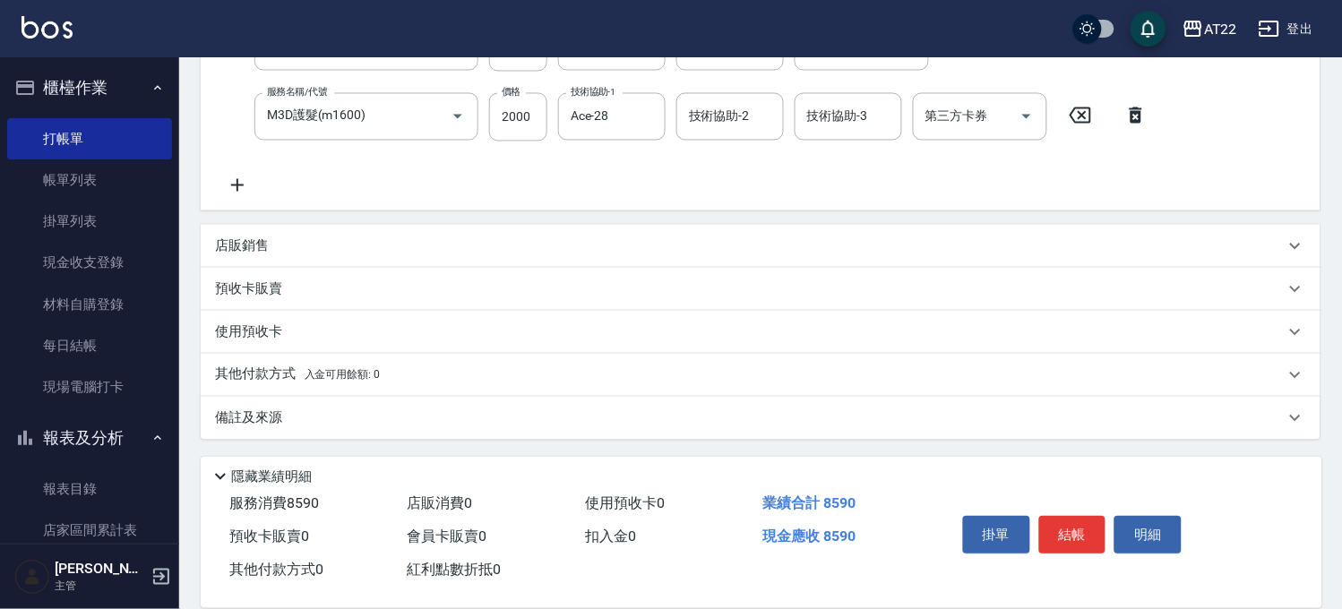
click at [269, 245] on div "店販銷售" at bounding box center [750, 246] width 1070 height 19
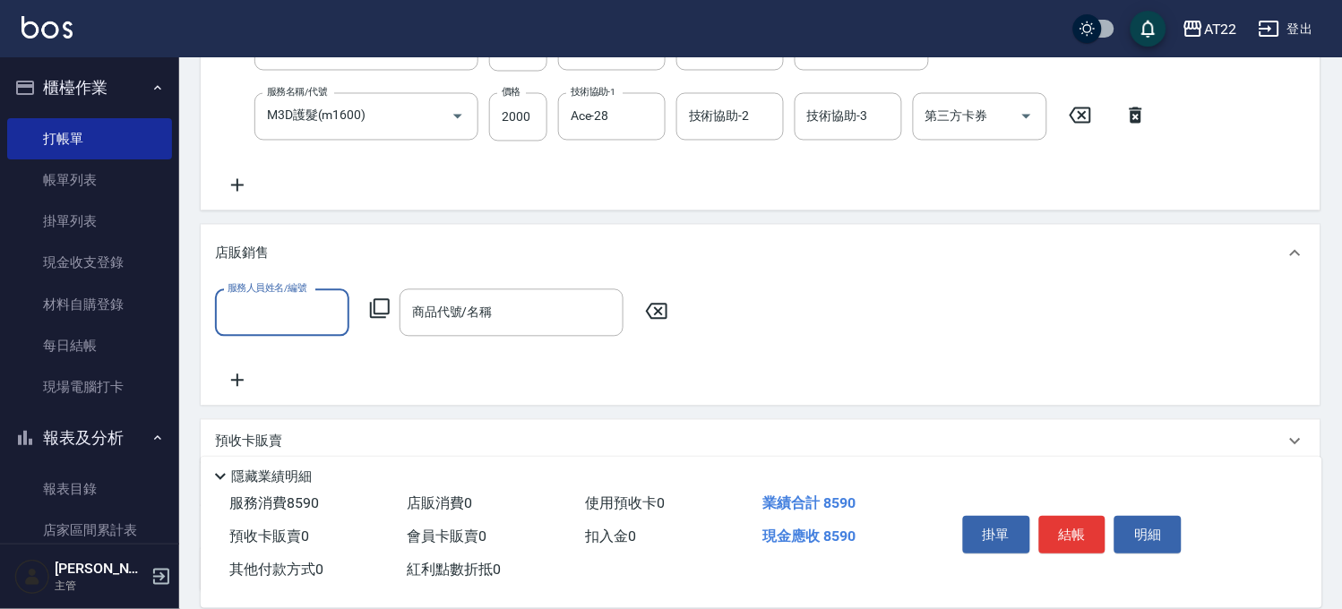
scroll to position [0, 0]
type input "Zoe-8"
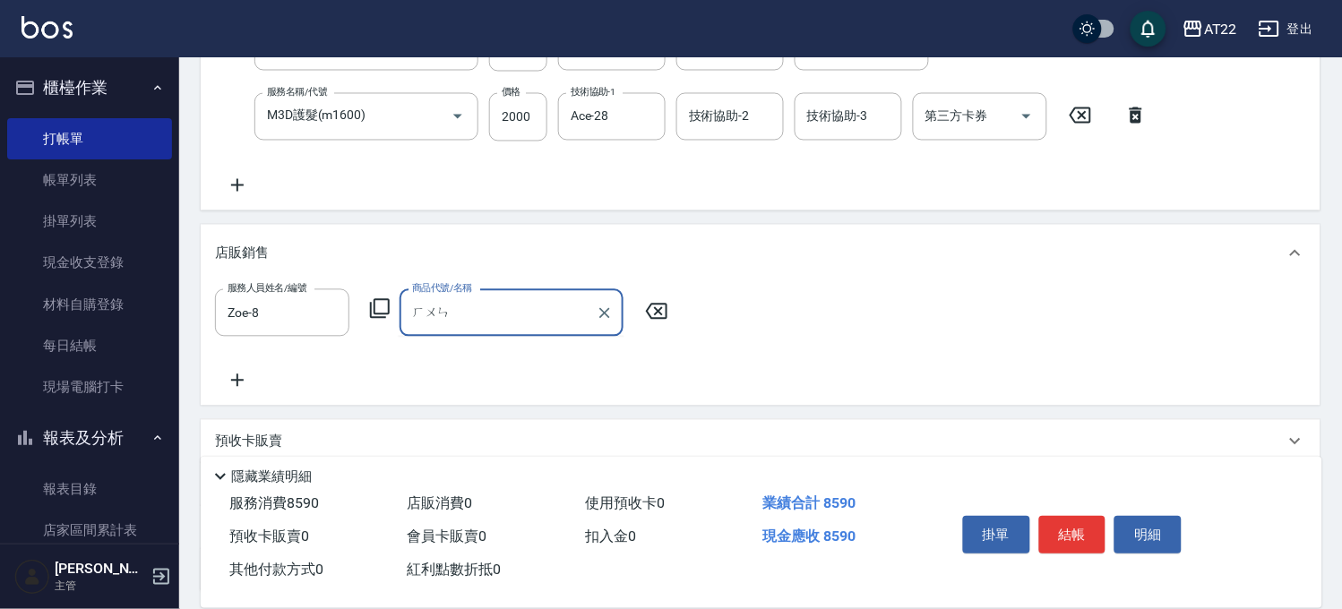
type input "混"
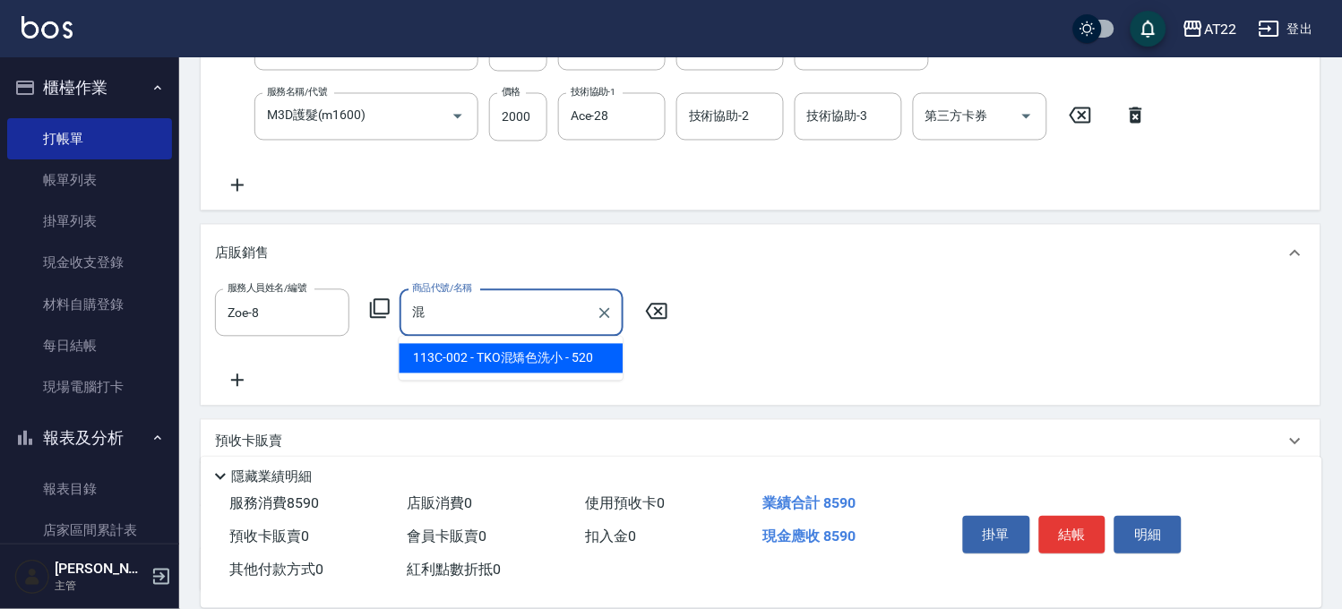
type input "TKO混矯色洗小"
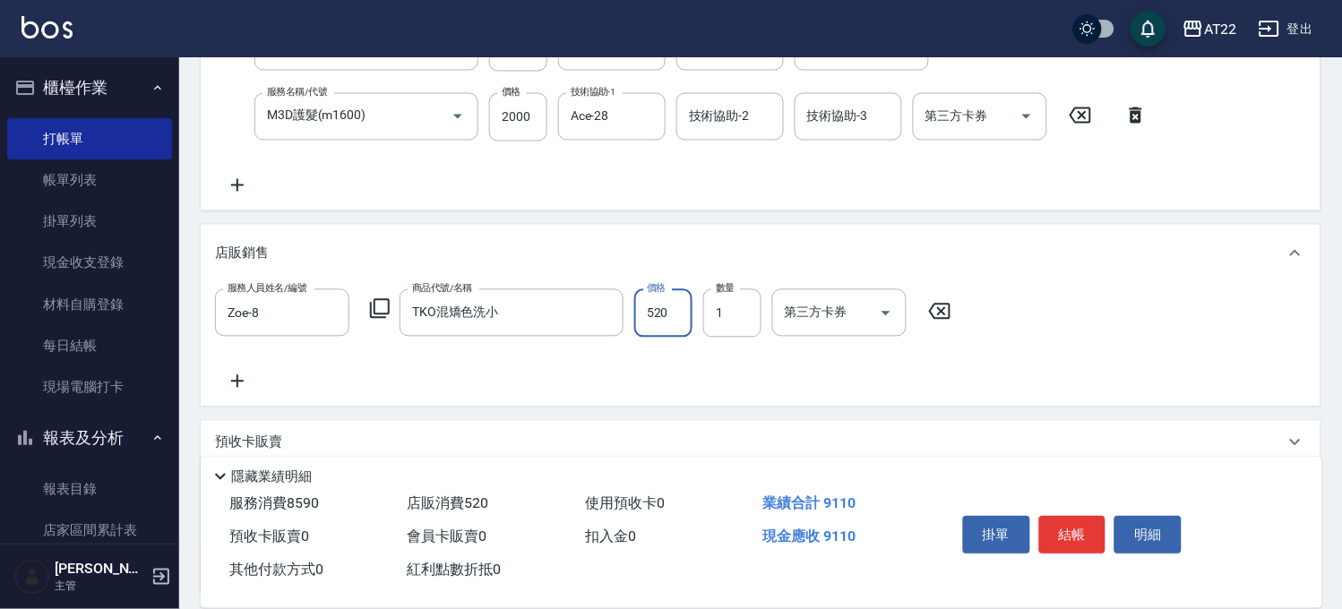
click at [251, 379] on icon at bounding box center [237, 382] width 45 height 22
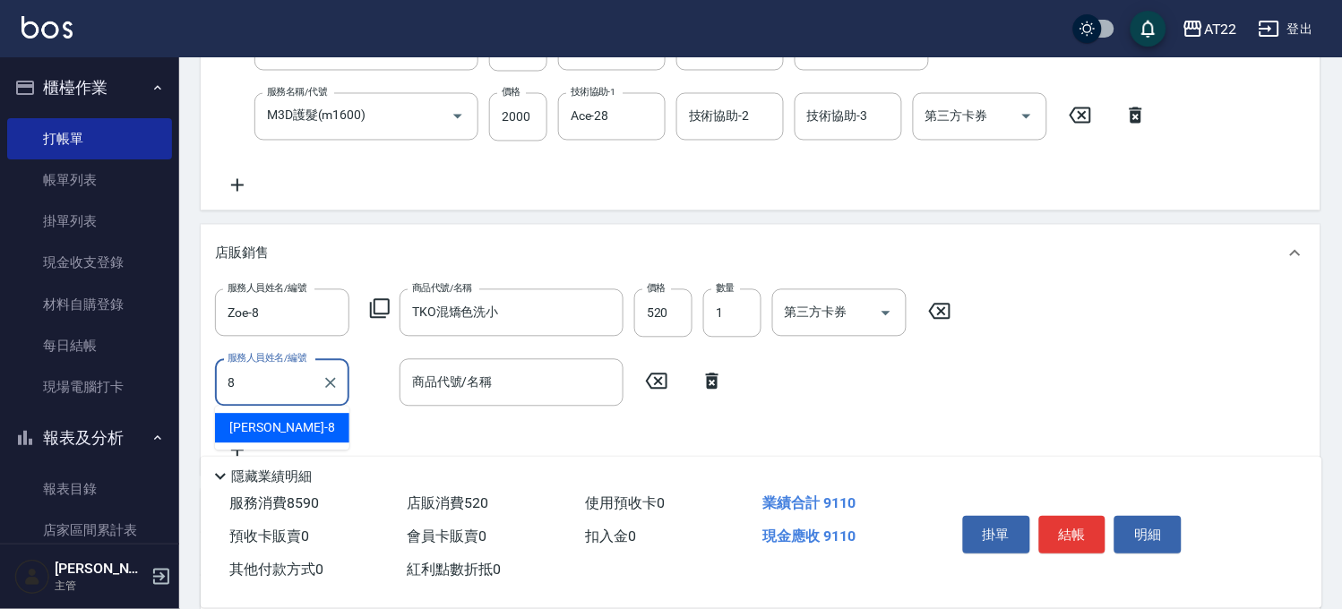
type input "Zoe-8"
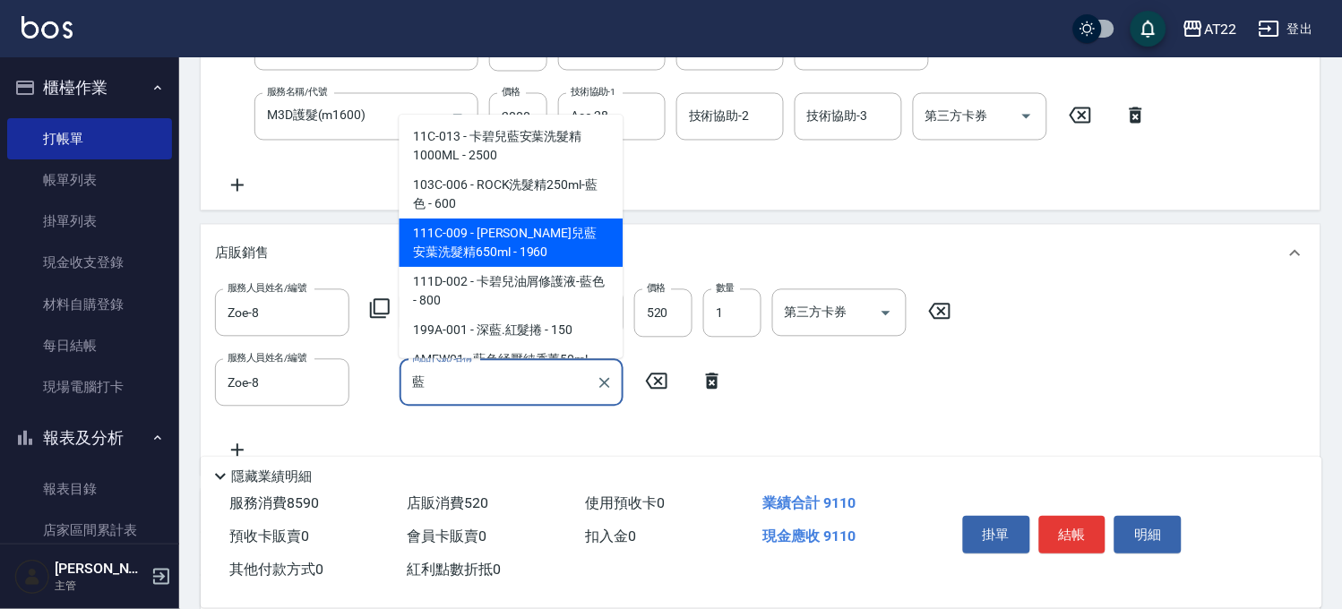
scroll to position [41, 0]
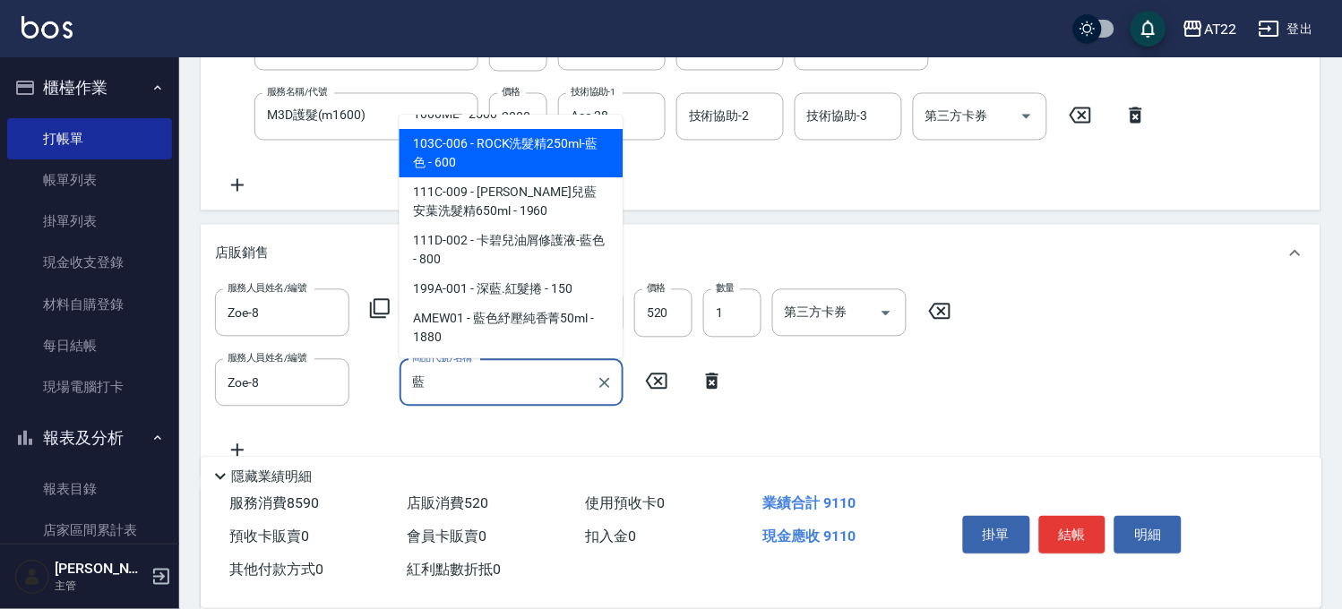
click at [522, 136] on span "103C-006 - ROCK洗髮精250ml-藍色 - 600" at bounding box center [512, 154] width 224 height 48
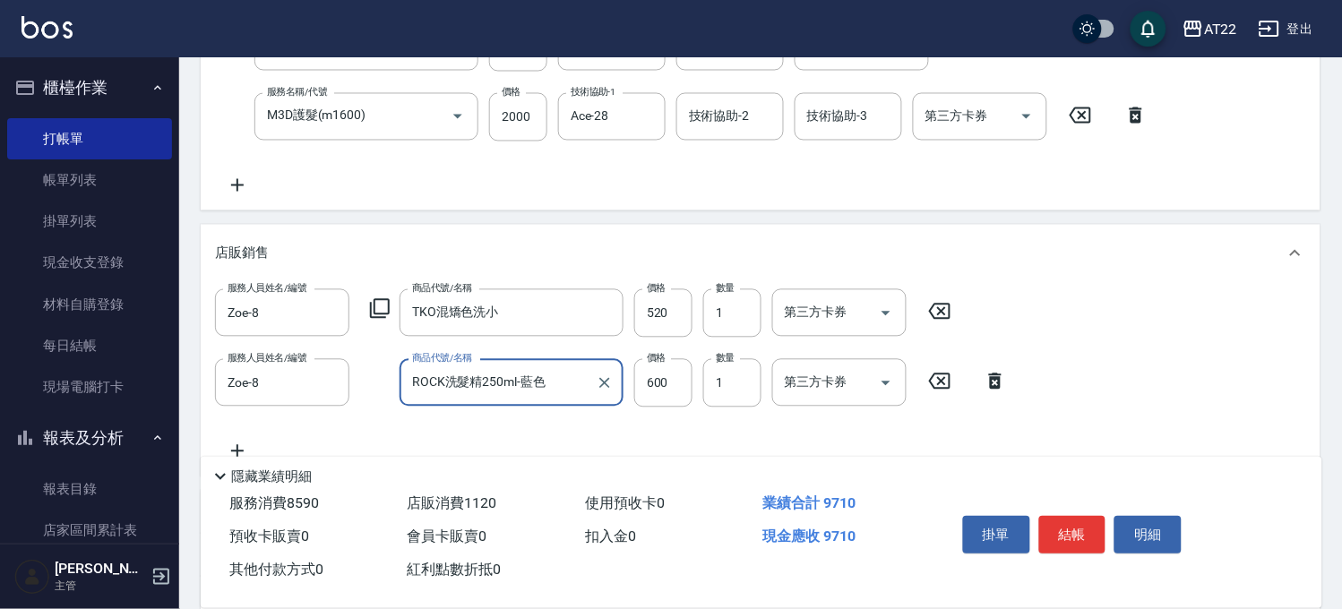
type input "ROCK洗髮精250ml-藍色"
click at [257, 446] on icon at bounding box center [237, 452] width 45 height 22
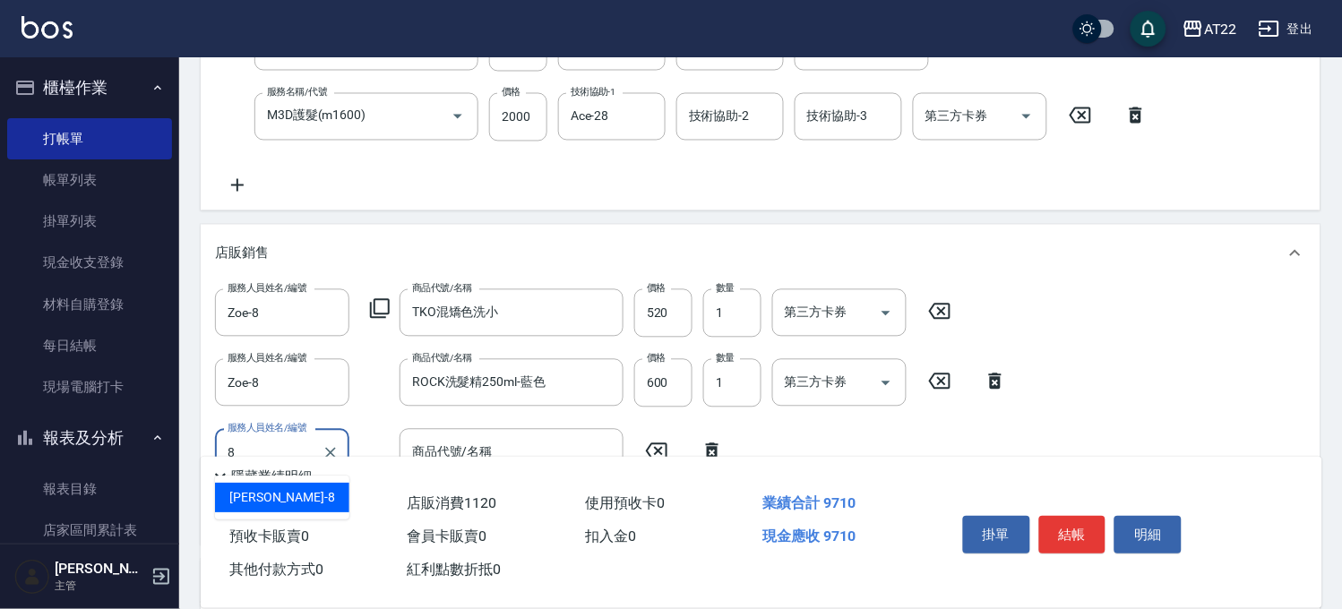
type input "Zoe-8"
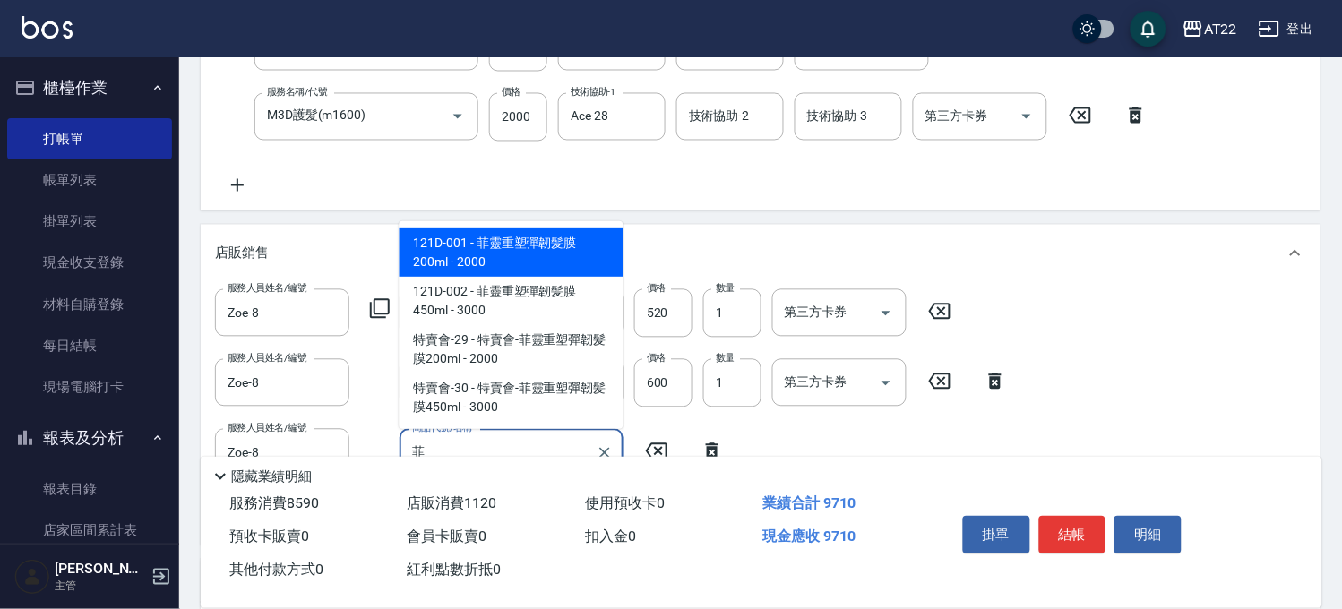
click at [448, 240] on span "121D-001 - 菲靈重塑彈韌髪膜200ml - 2000" at bounding box center [512, 252] width 224 height 48
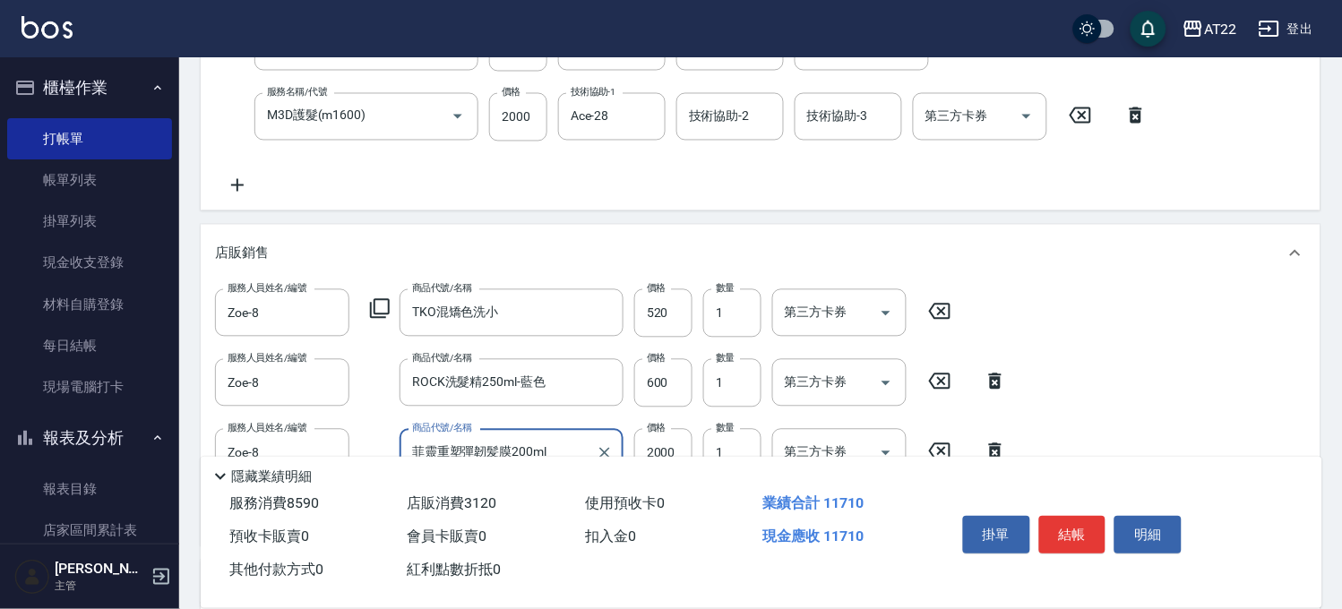
scroll to position [979, 0]
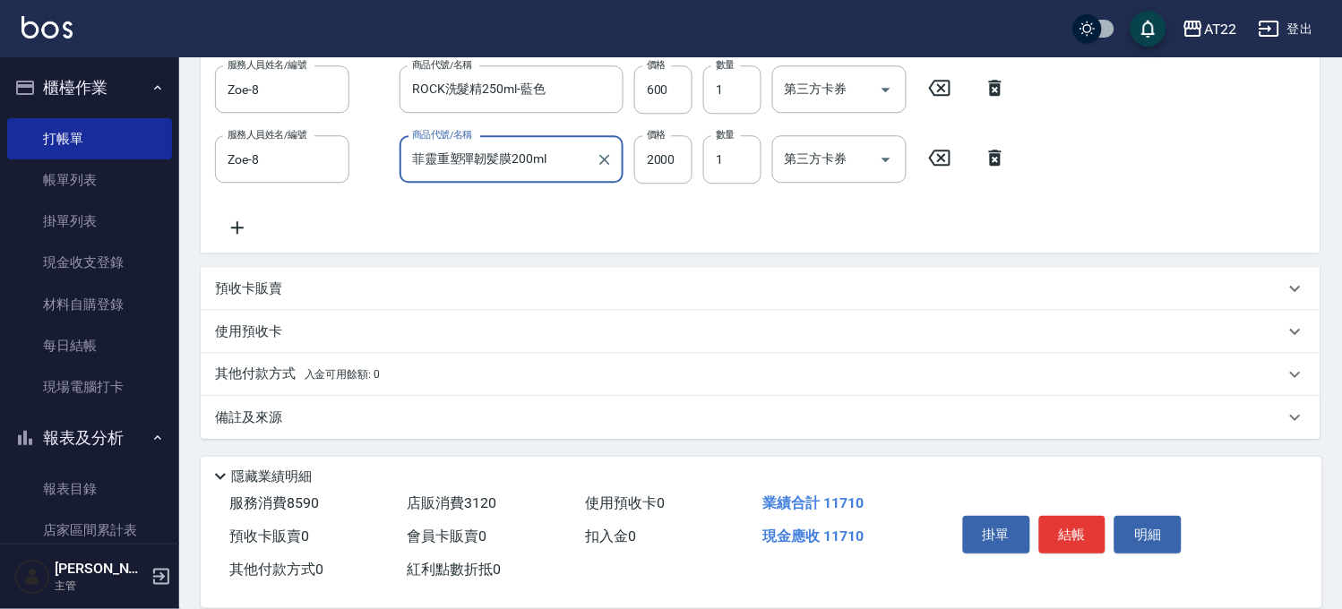
type input "菲靈重塑彈韌髪膜200ml"
click at [273, 377] on p "其他付款方式 入金可用餘額: 0" at bounding box center [297, 375] width 165 height 20
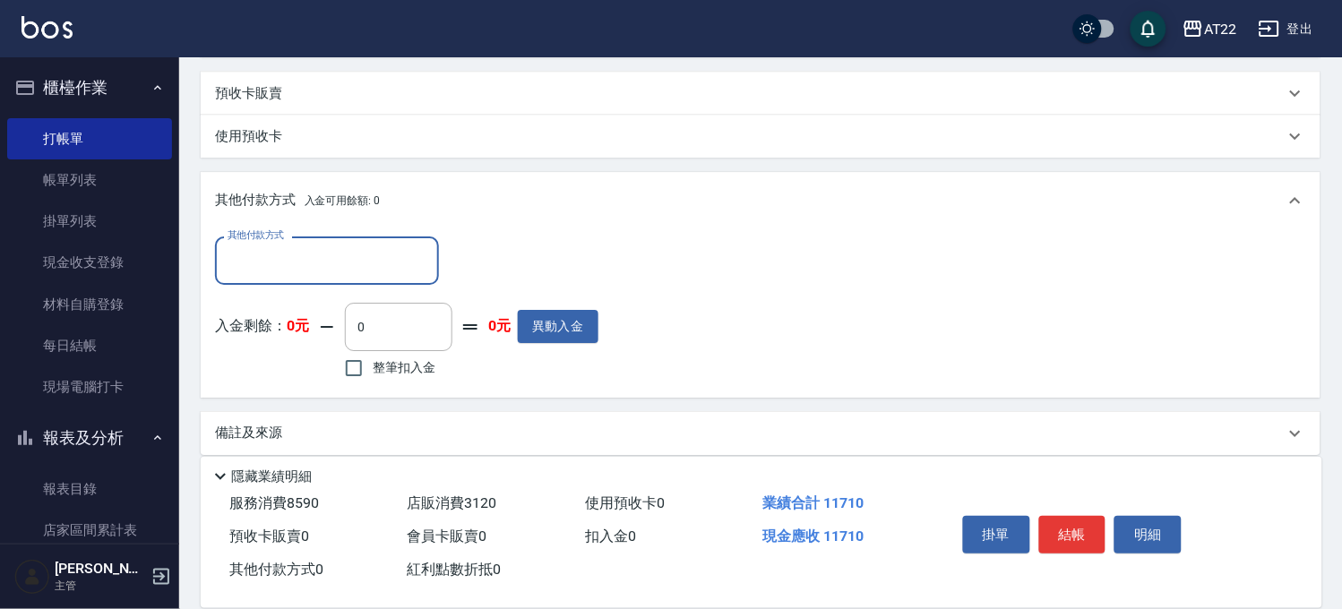
scroll to position [1189, 0]
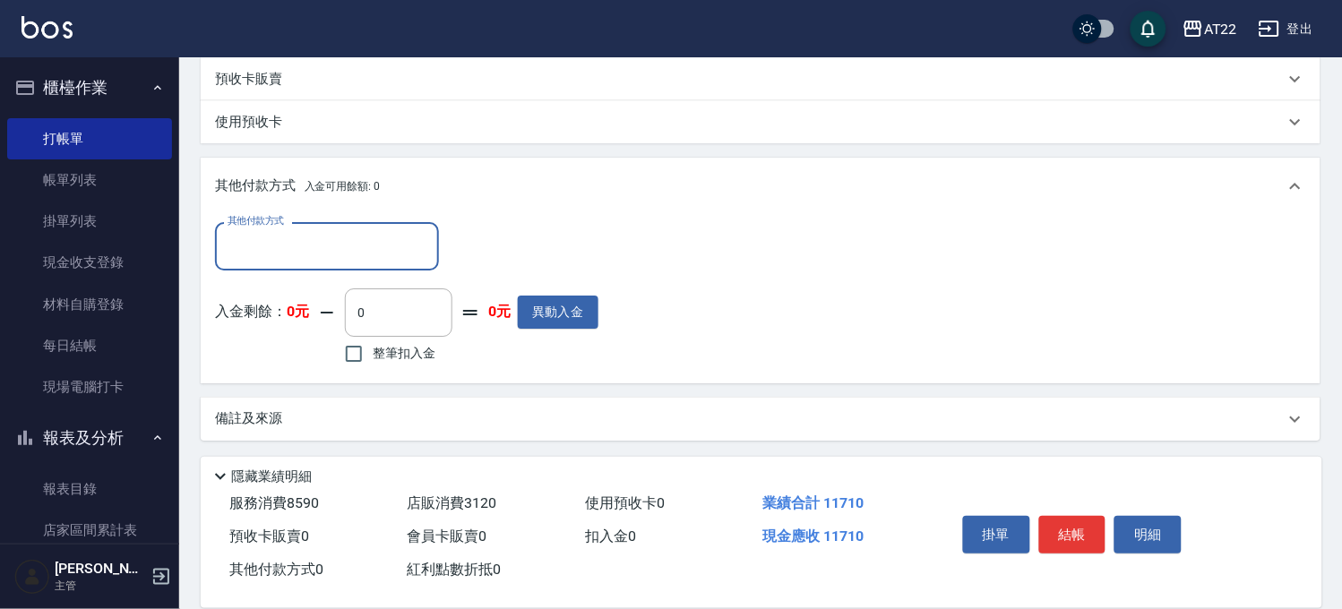
click at [337, 230] on input "其他付款方式" at bounding box center [327, 245] width 208 height 31
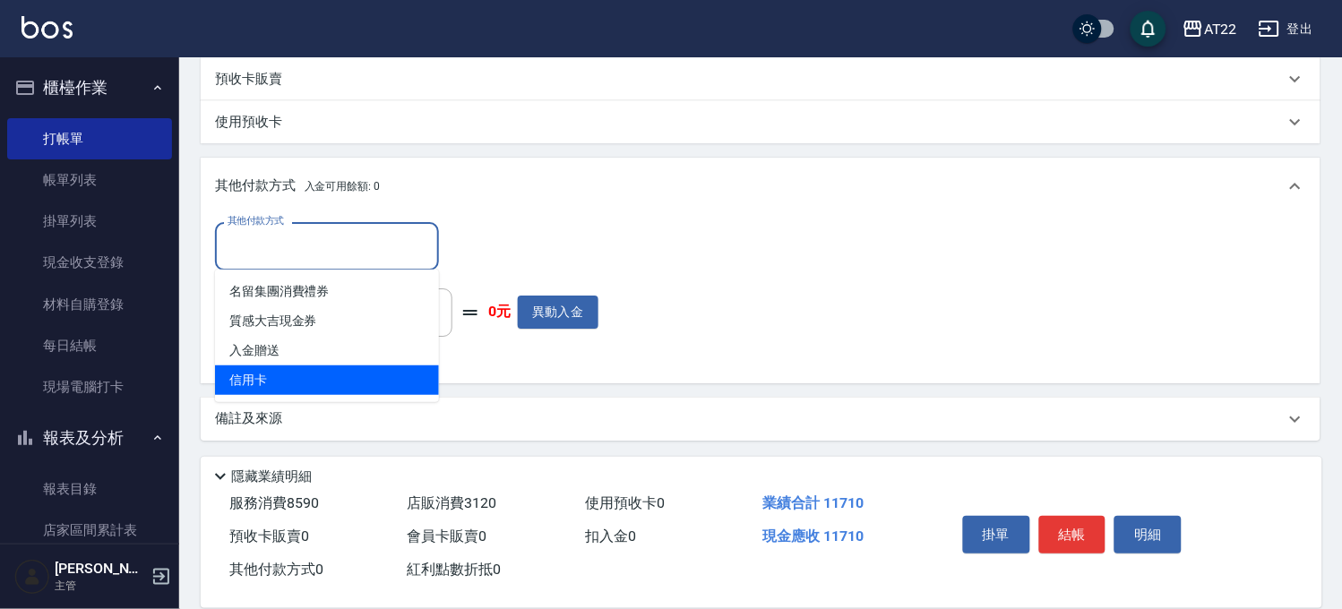
click at [302, 367] on span "信用卡" at bounding box center [327, 381] width 224 height 30
type input "信用卡"
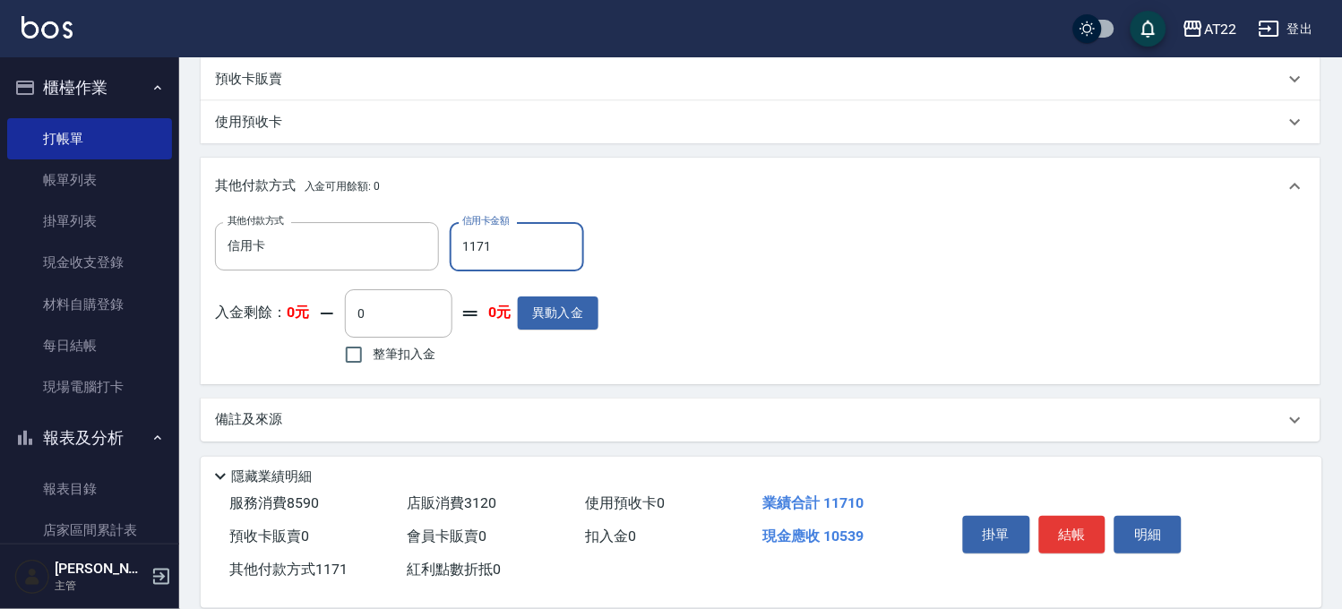
type input "11710"
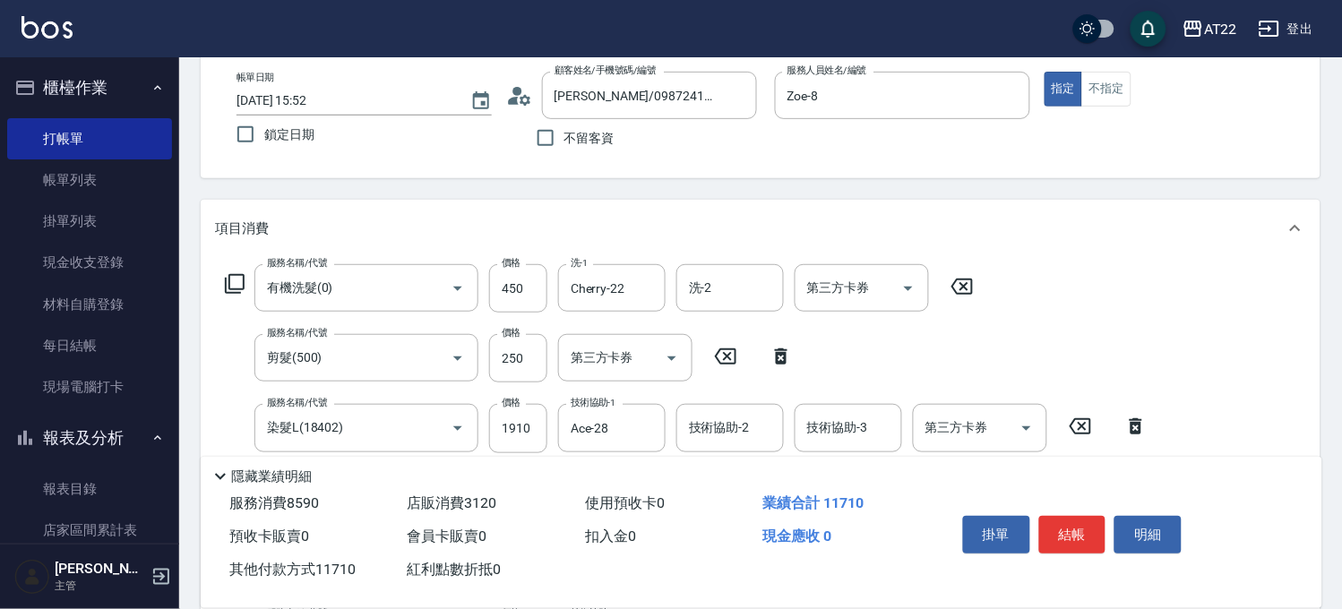
scroll to position [0, 0]
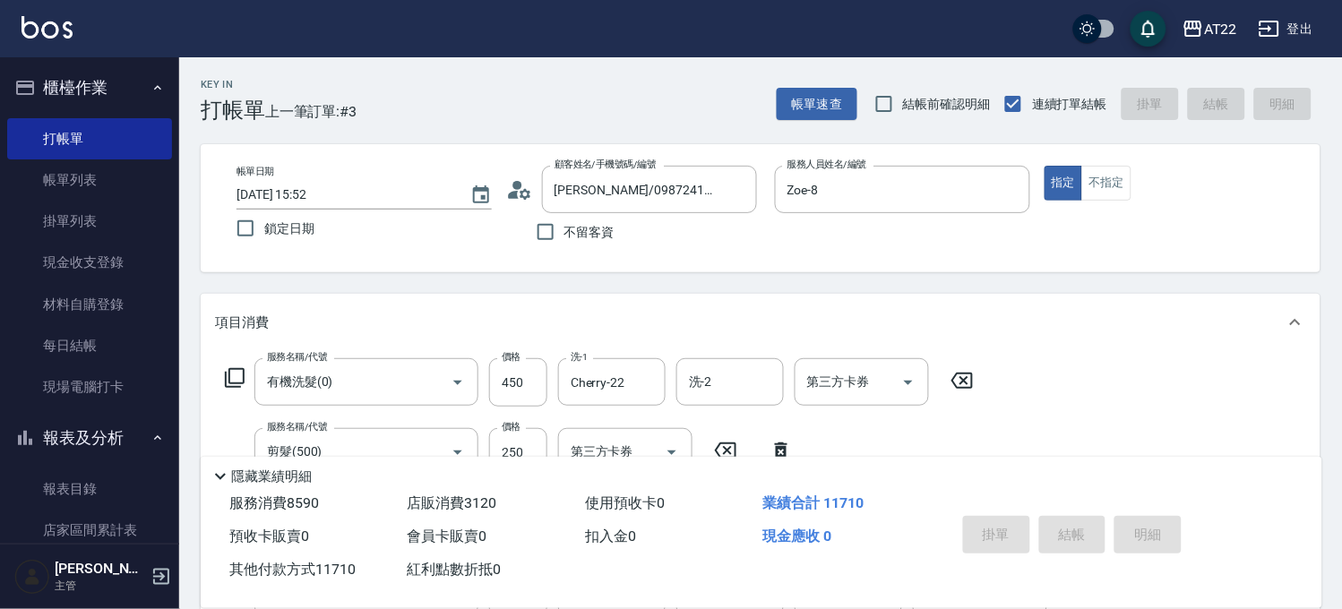
type input "[DATE] 15:57"
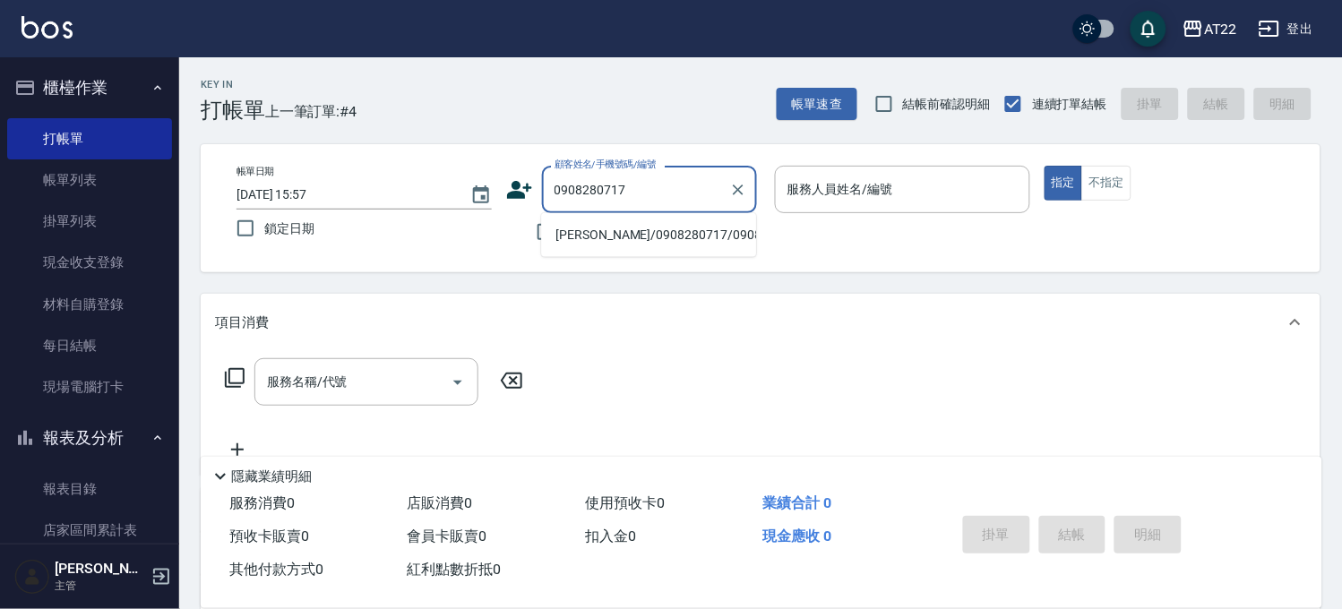
click at [633, 225] on li "[PERSON_NAME]/0908280717/0908280717" at bounding box center [648, 235] width 215 height 30
type input "[PERSON_NAME]/0908280717/0908280717"
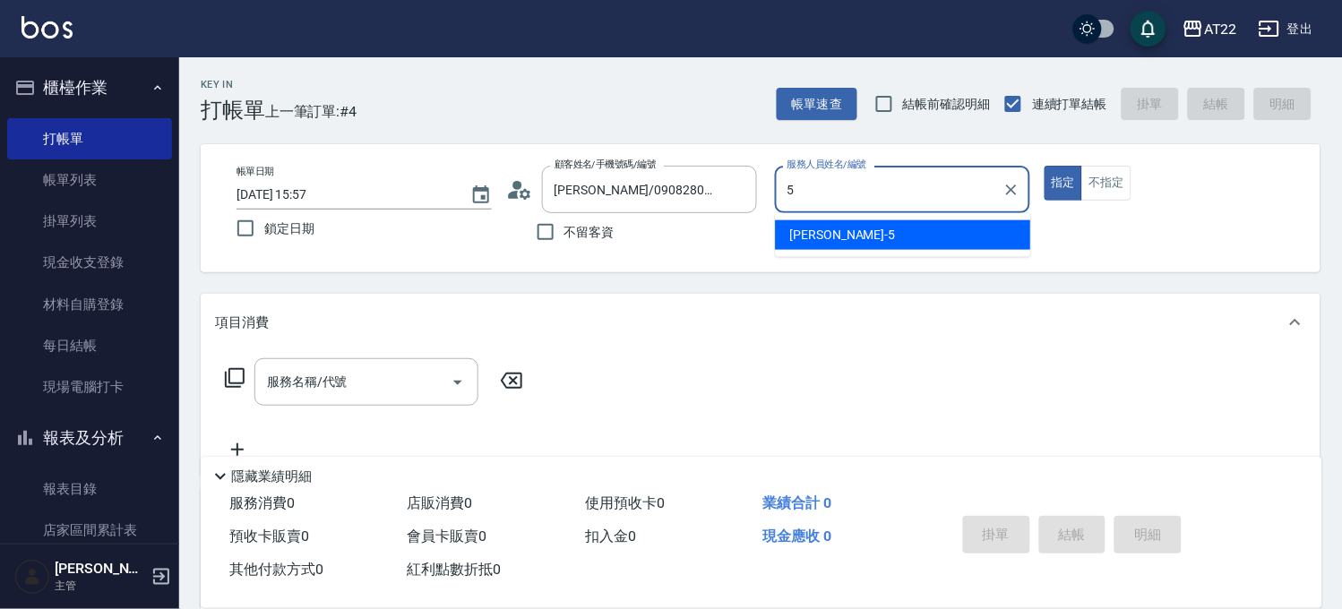
type input "[PERSON_NAME]-5"
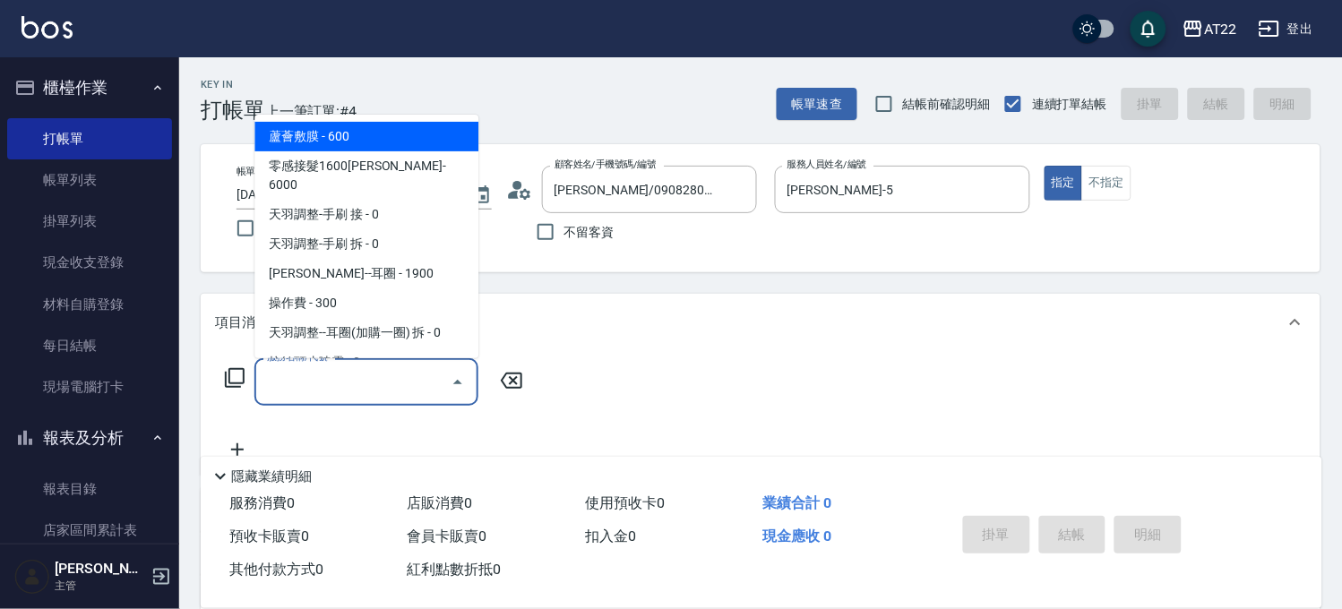
click at [381, 370] on input "服務名稱/代號" at bounding box center [353, 381] width 181 height 31
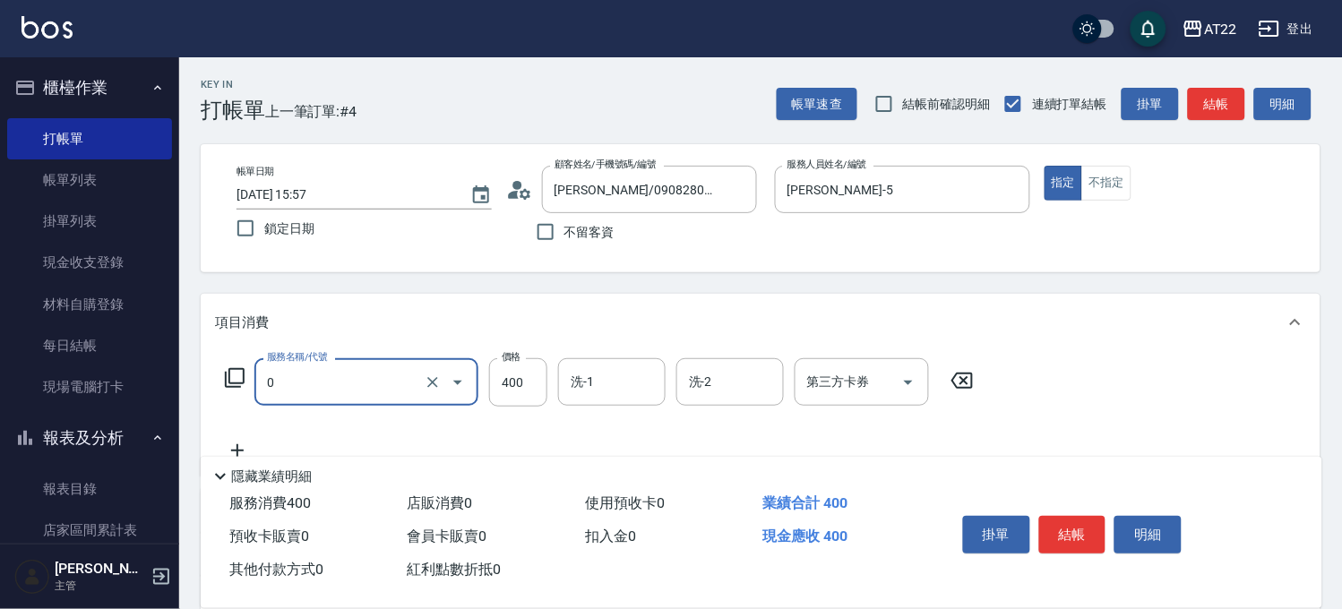
type input "有機洗髮(0)"
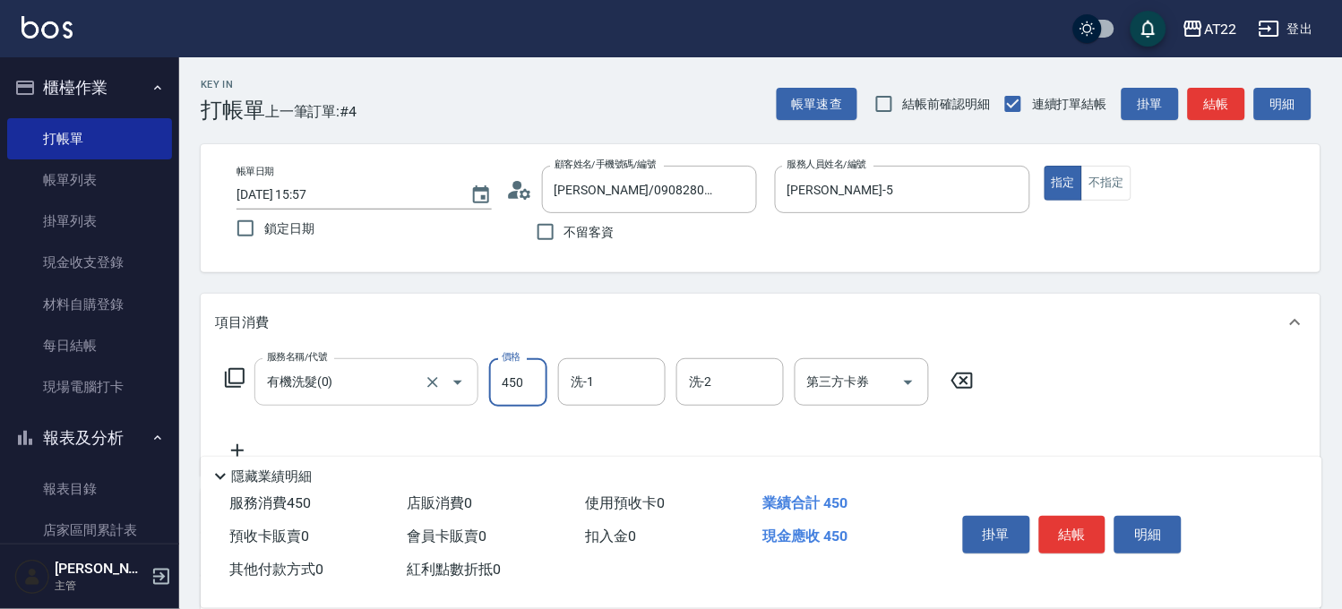
type input "450"
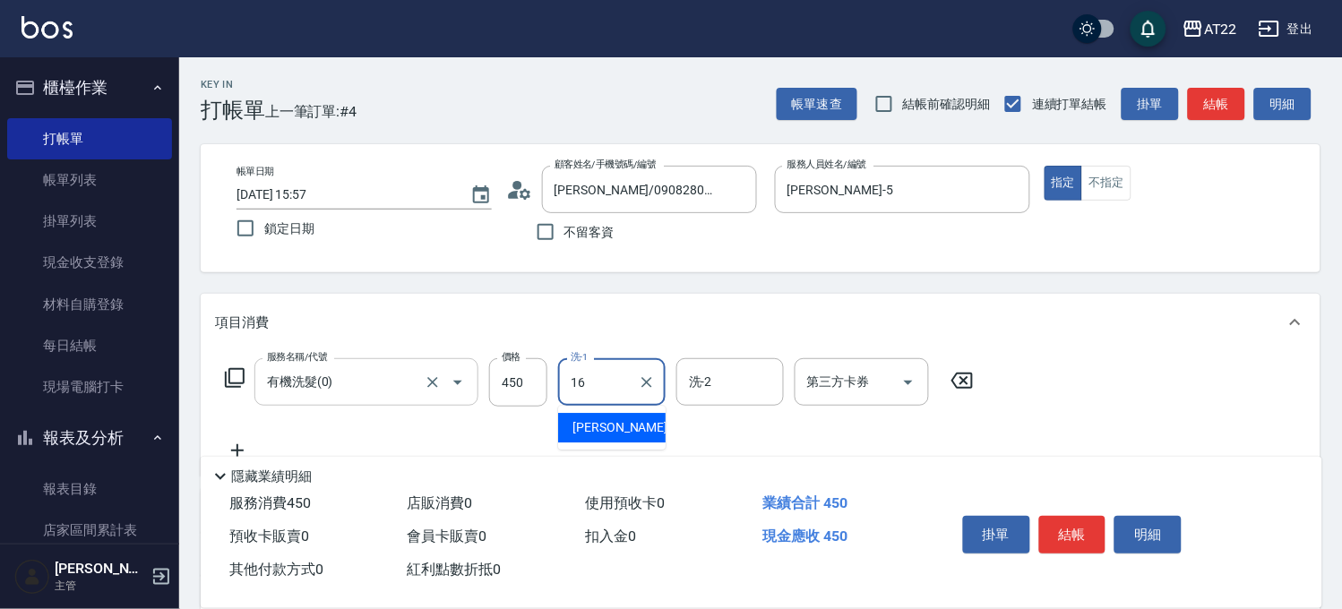
type input "[PERSON_NAME]-16"
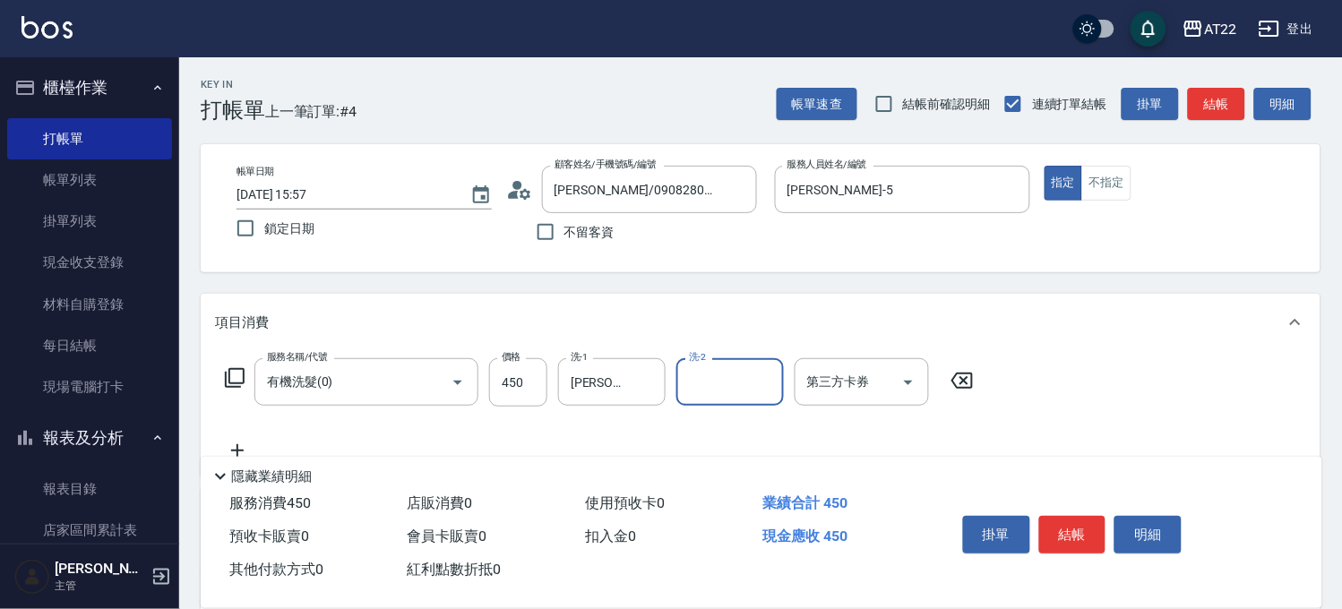
click at [224, 443] on icon at bounding box center [237, 451] width 45 height 22
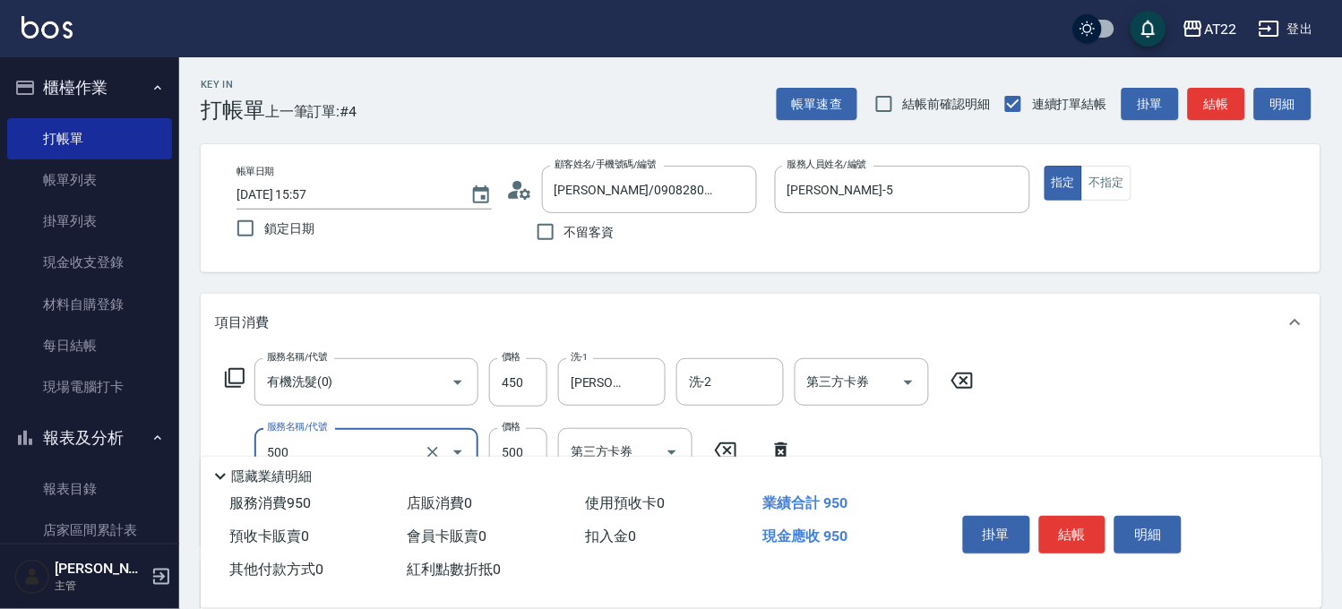
type input "剪髮(500)"
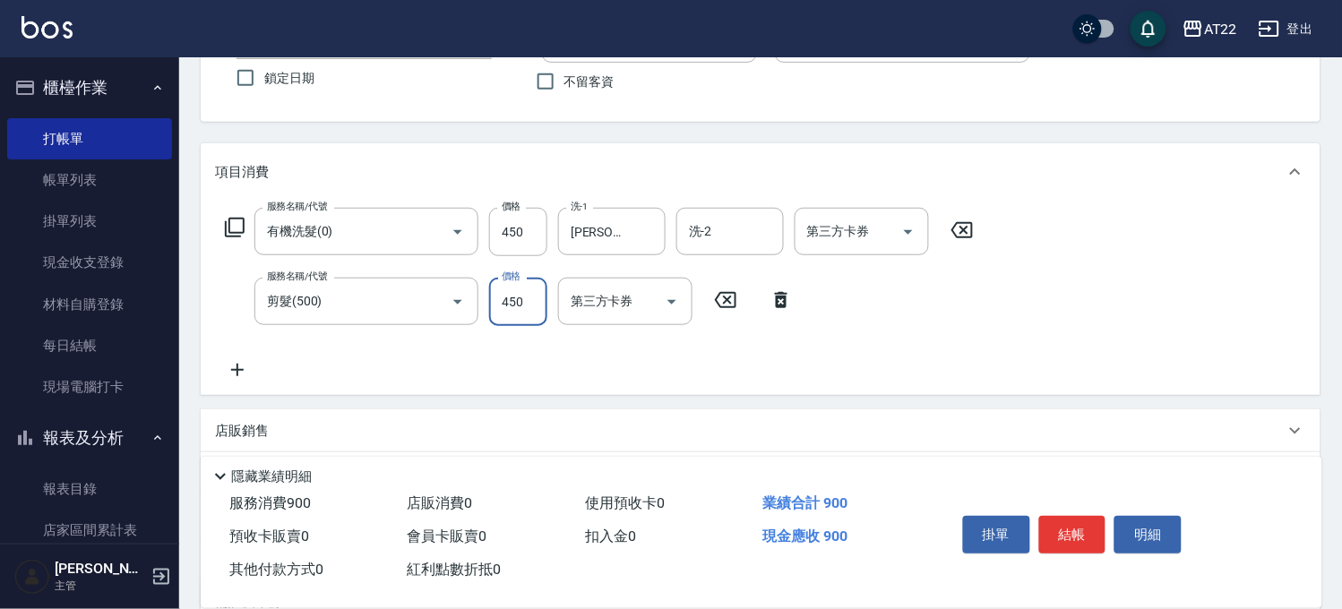
scroll to position [298, 0]
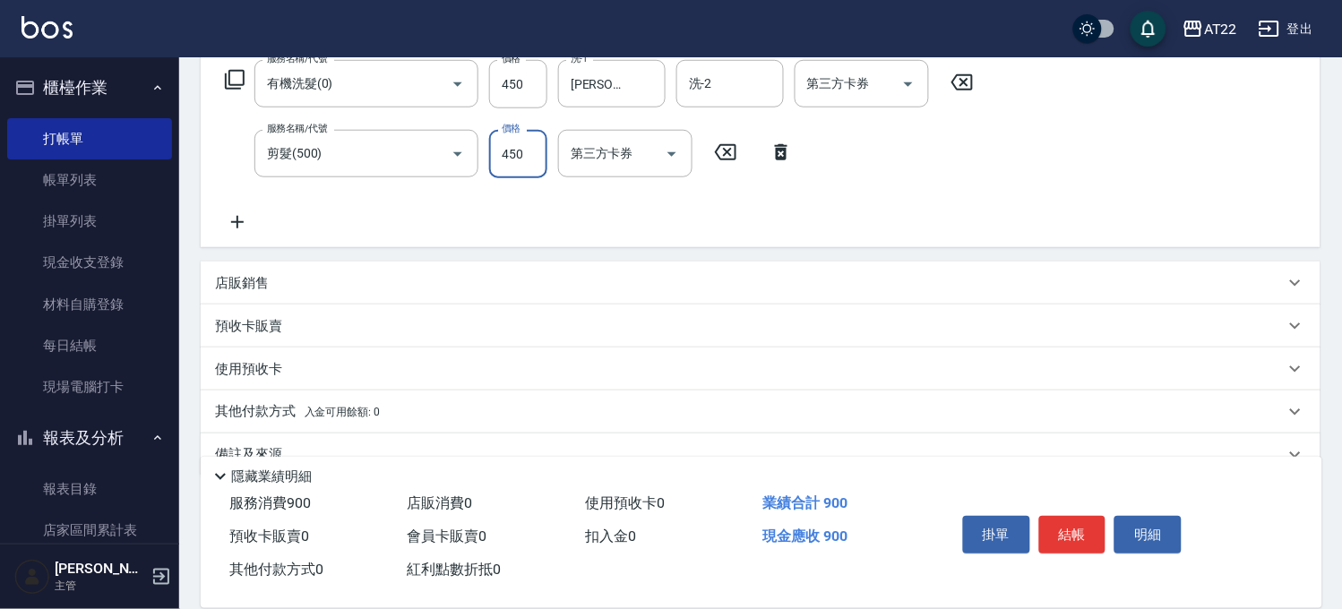
type input "450"
click at [249, 216] on icon at bounding box center [237, 222] width 45 height 22
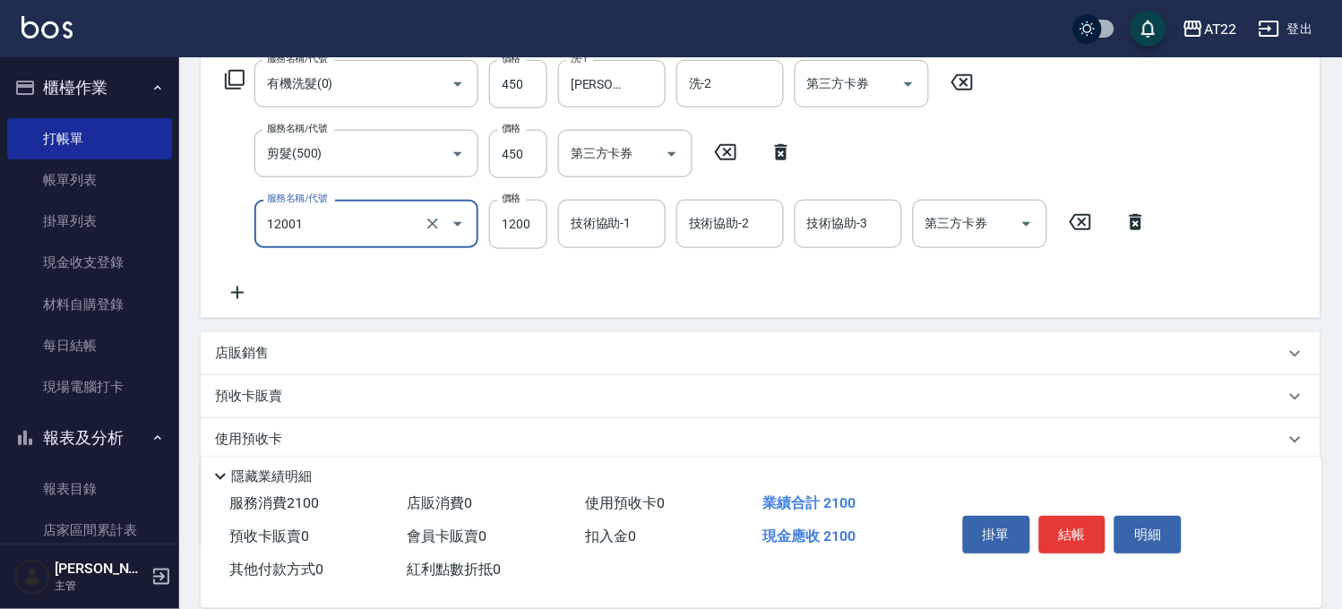
type input "燙髮S(12001)"
type input "1700"
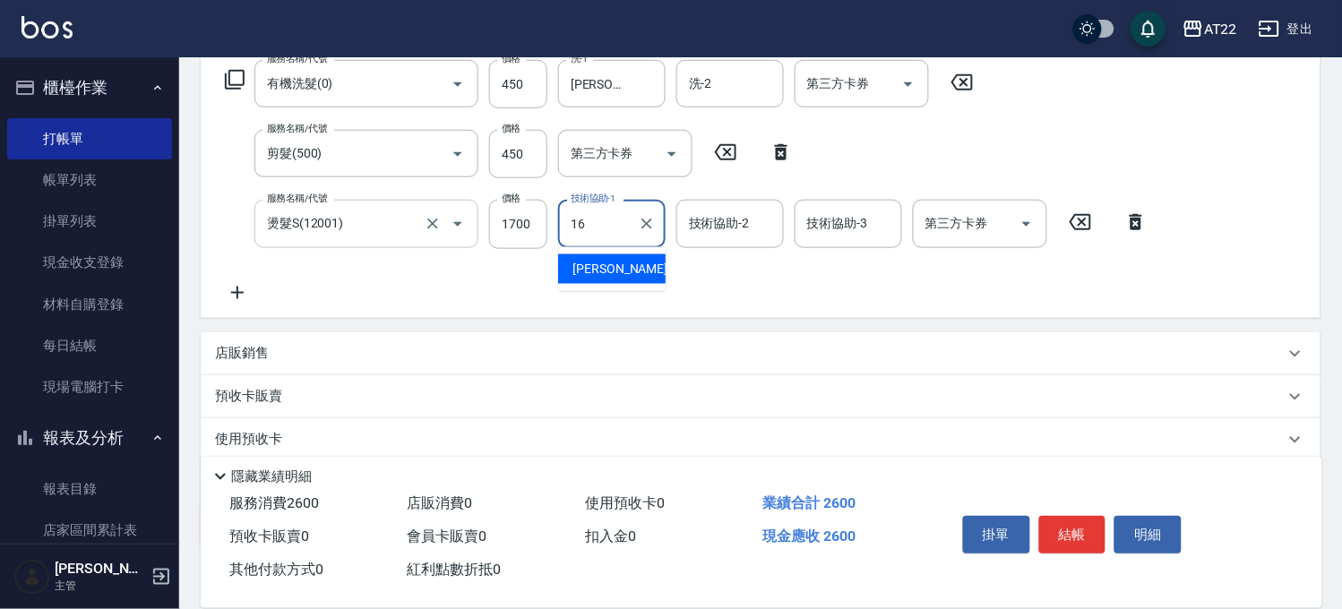
type input "[PERSON_NAME]-16"
click at [238, 283] on icon at bounding box center [237, 293] width 45 height 22
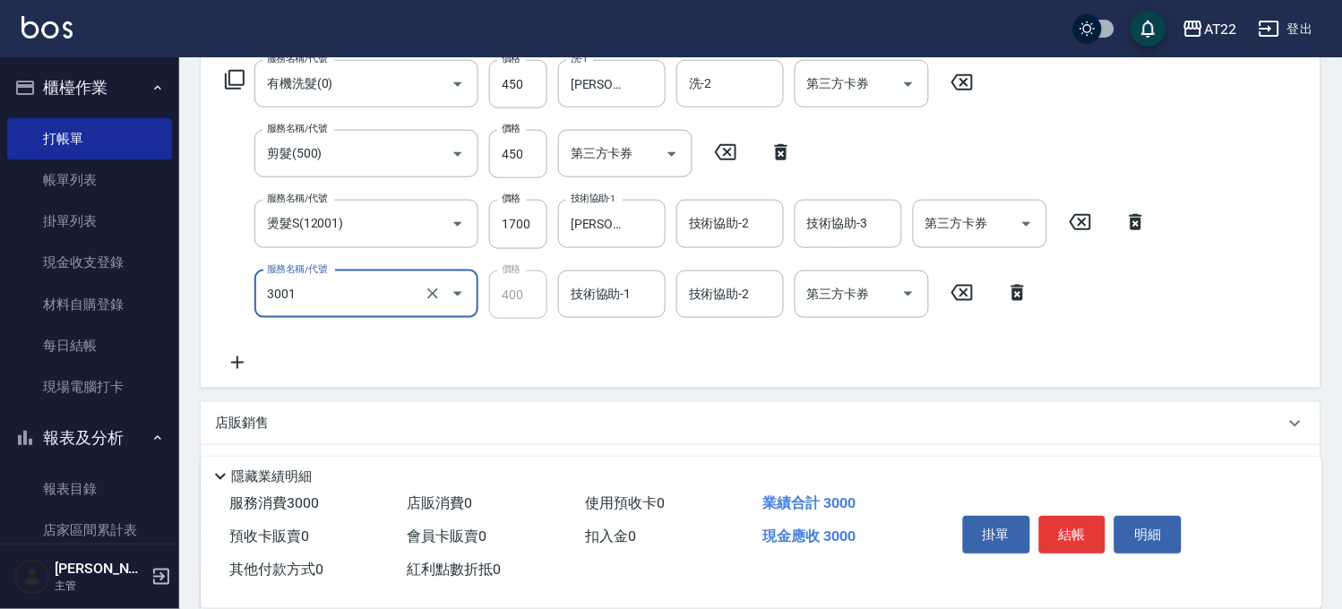
type input "側邊燙貼(3001)"
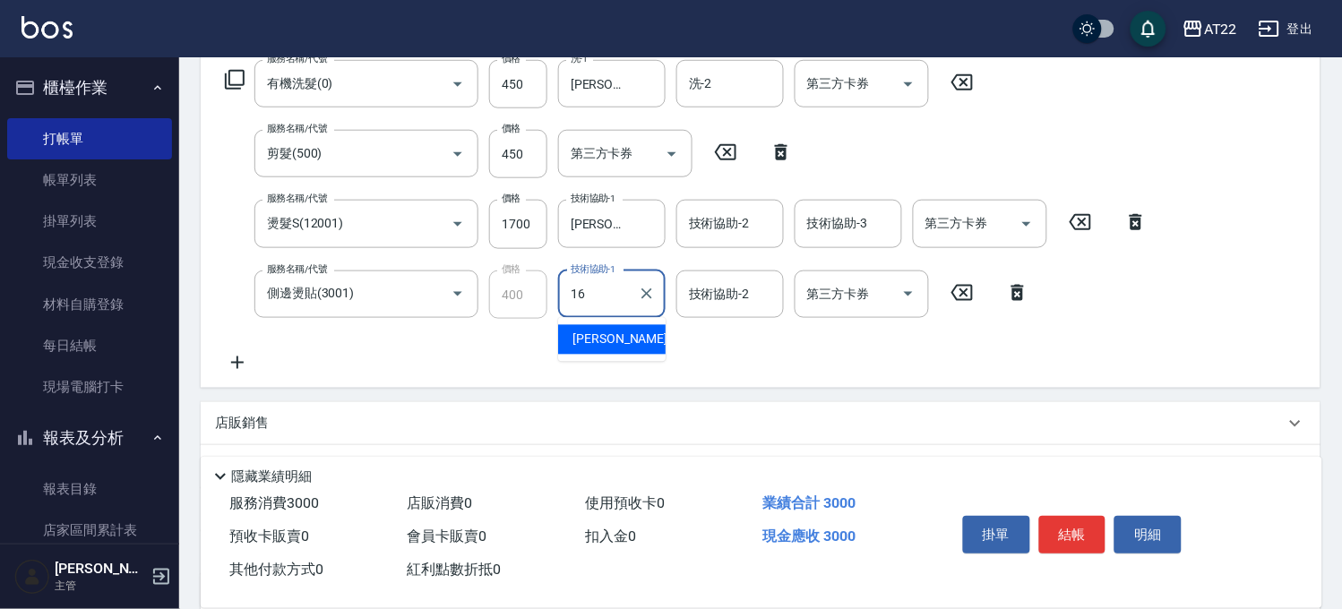
type input "[PERSON_NAME]-16"
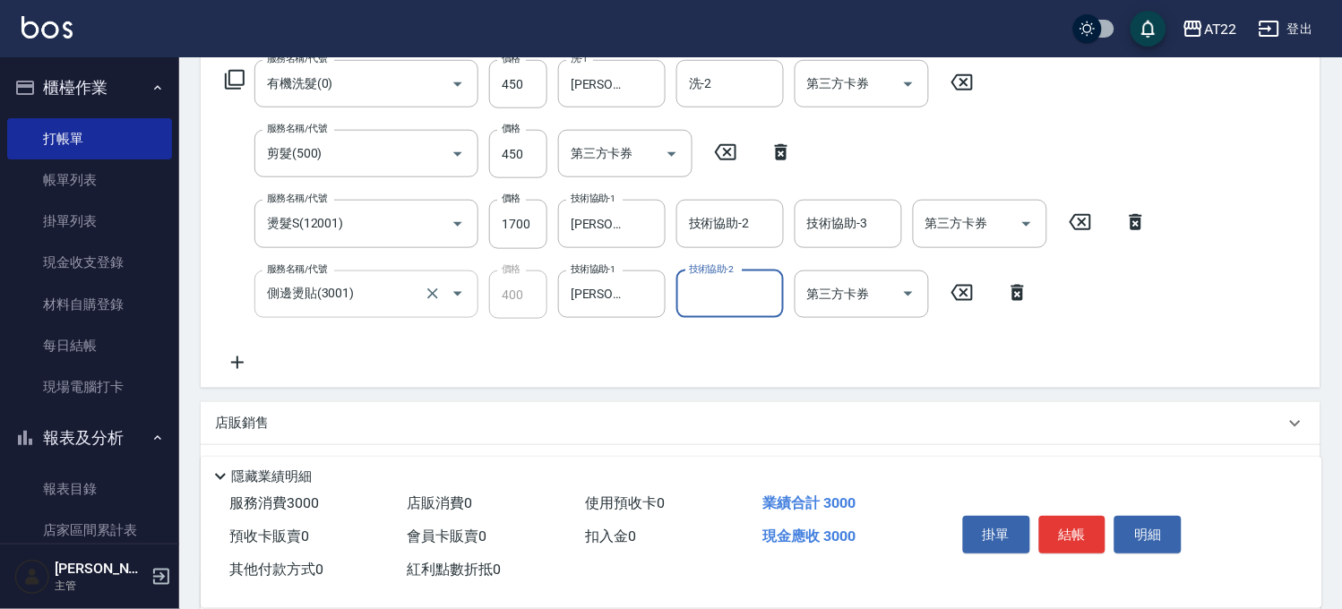
scroll to position [476, 0]
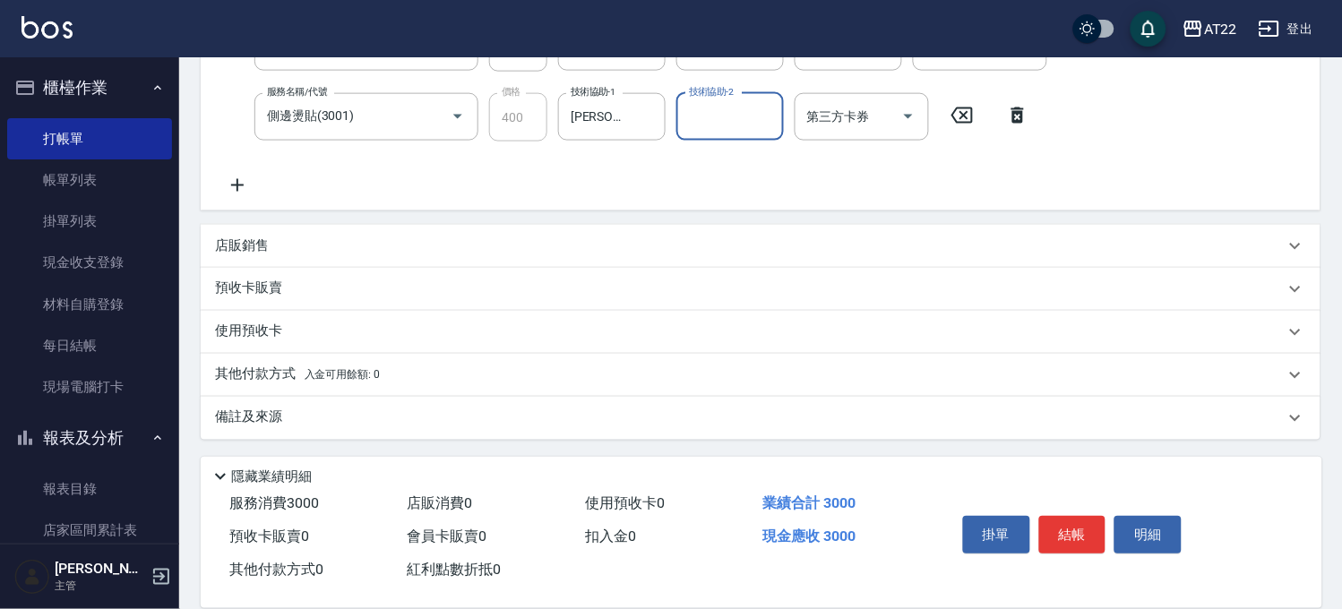
click at [269, 246] on div "店販銷售" at bounding box center [750, 246] width 1070 height 19
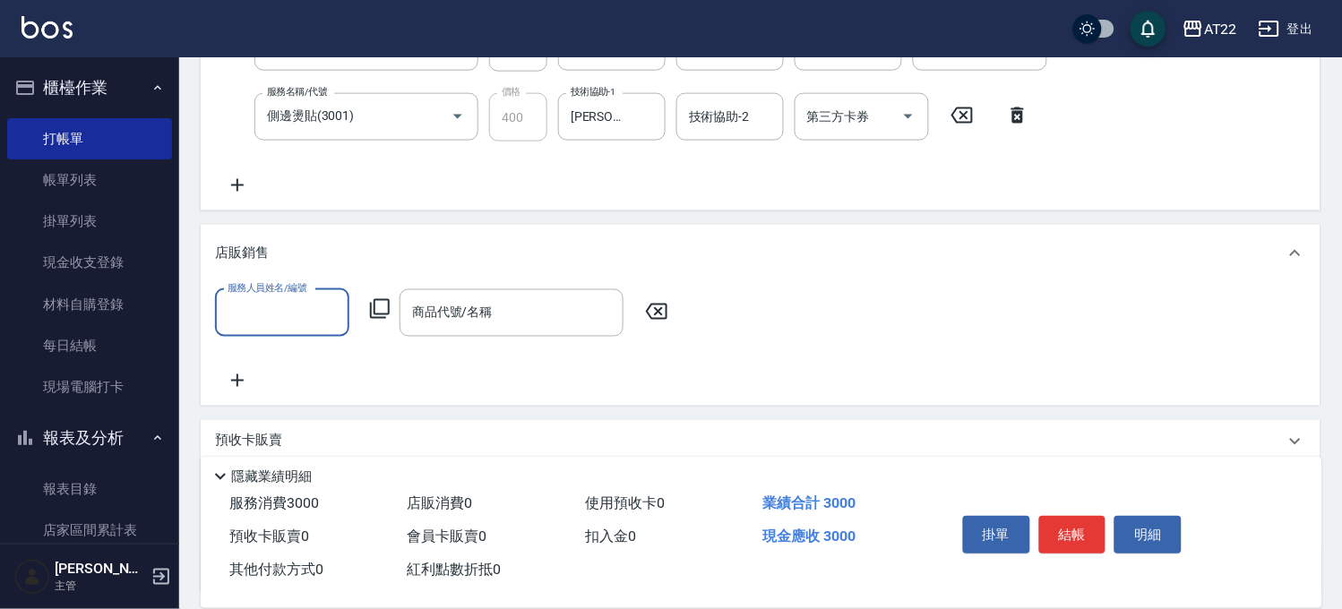
scroll to position [0, 0]
type input "[PERSON_NAME]-5"
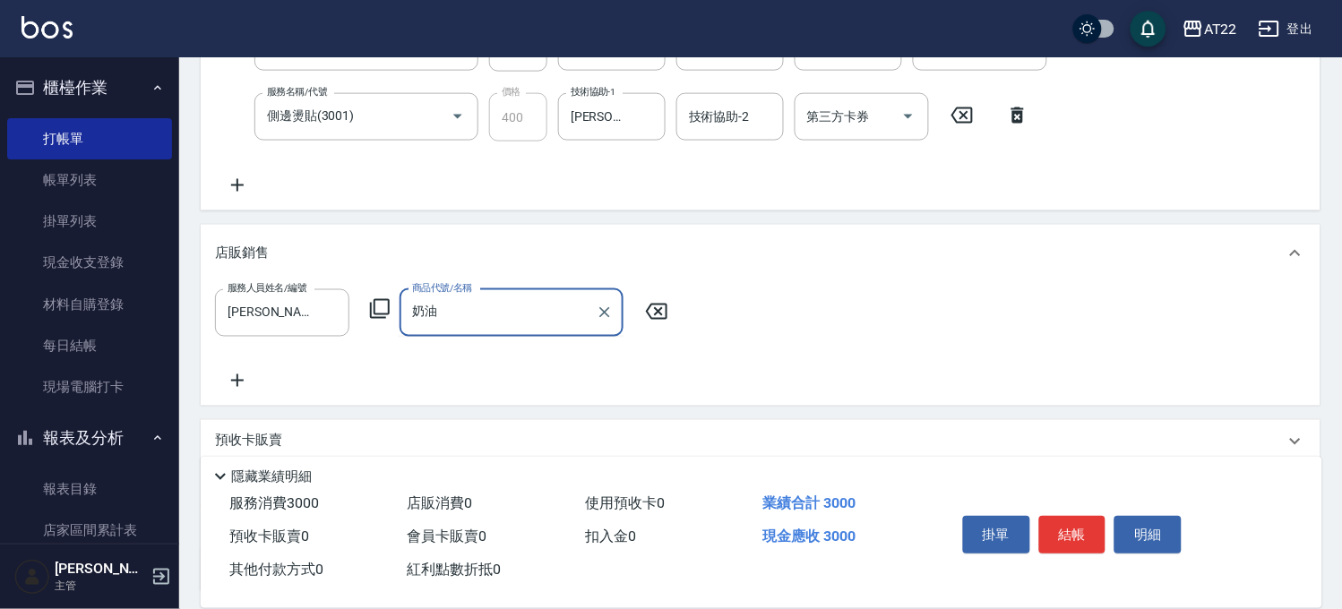
type input "乃"
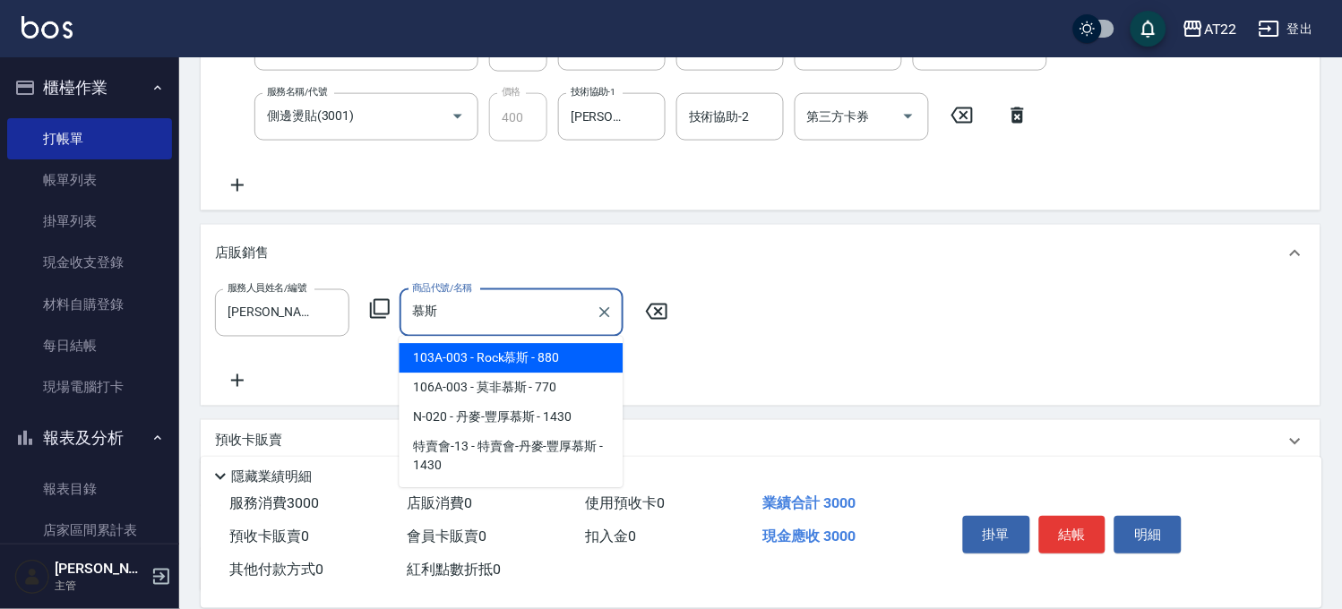
type input "Rock慕斯"
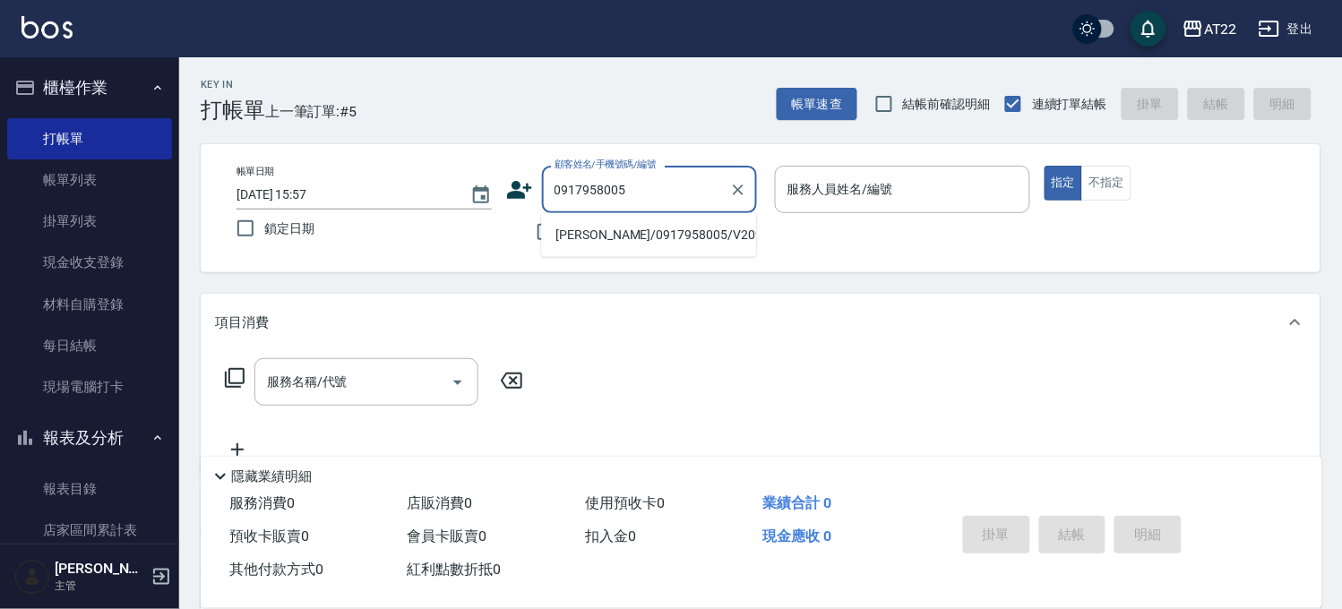
click at [646, 233] on li "[PERSON_NAME]/0917958005/V20974" at bounding box center [648, 235] width 215 height 30
type input "[PERSON_NAME]/0917958005/V20974"
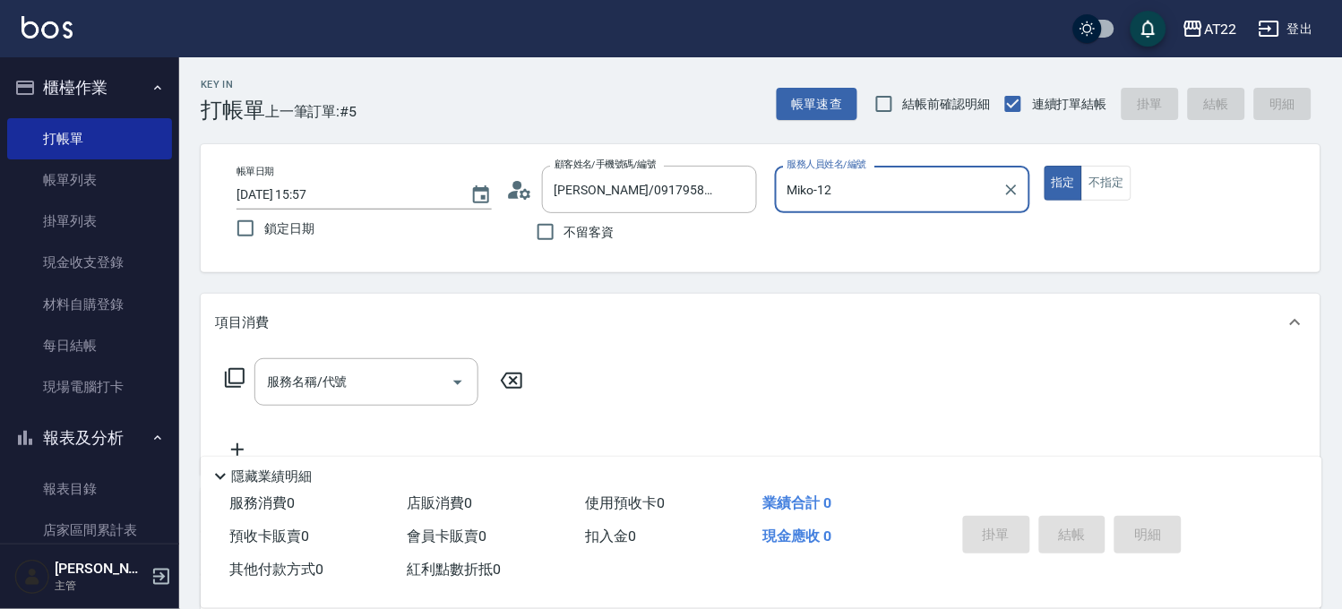
click at [914, 209] on div "Miko-12 服務人員姓名/編號" at bounding box center [902, 189] width 255 height 47
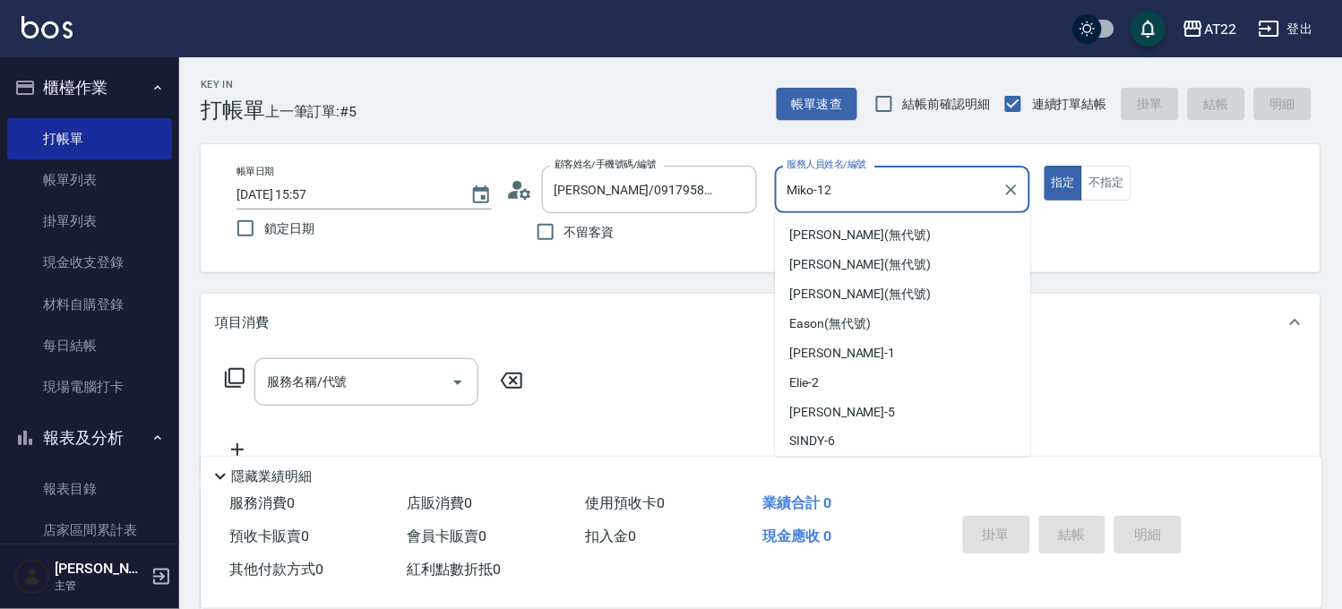
scroll to position [176, 0]
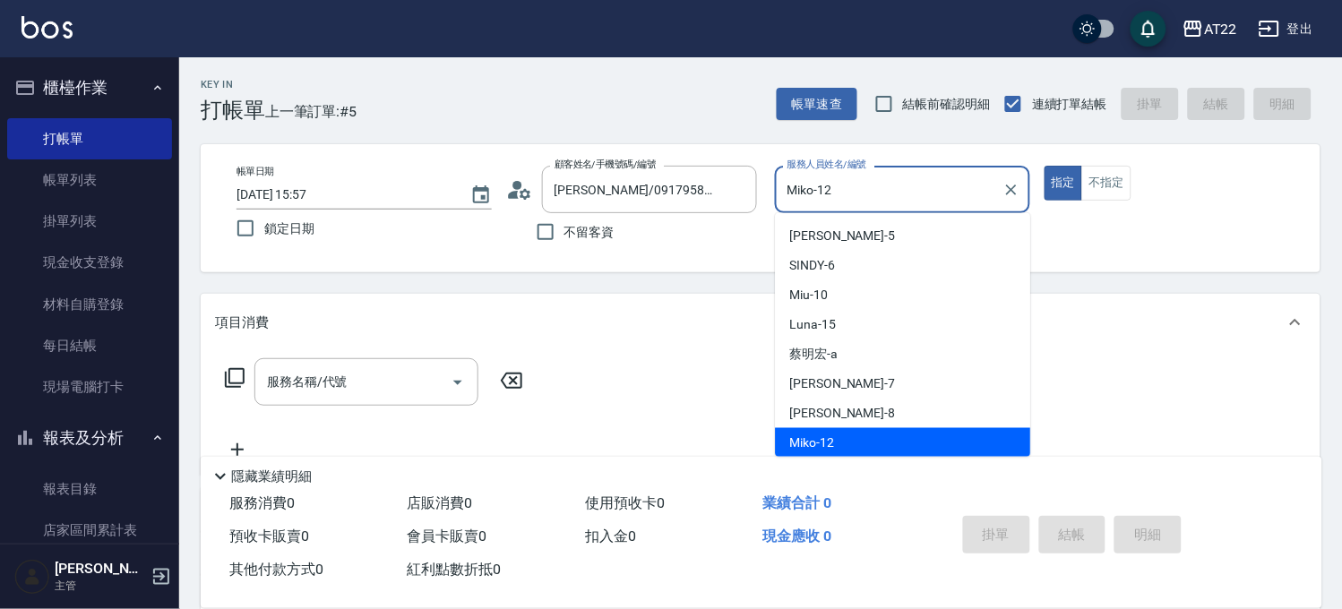
click at [914, 209] on div "Miko-12 服務人員姓名/編號" at bounding box center [902, 189] width 255 height 47
click at [914, 204] on input "Miko-12" at bounding box center [889, 189] width 212 height 31
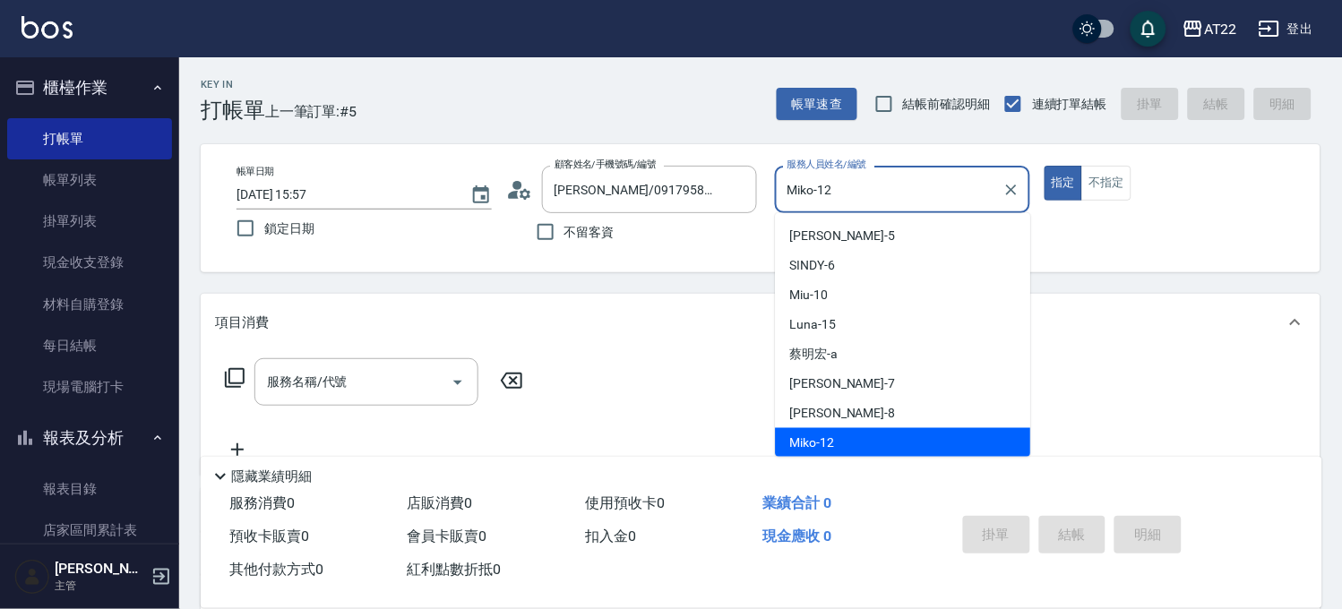
click at [846, 203] on input "Miko-12" at bounding box center [889, 189] width 212 height 31
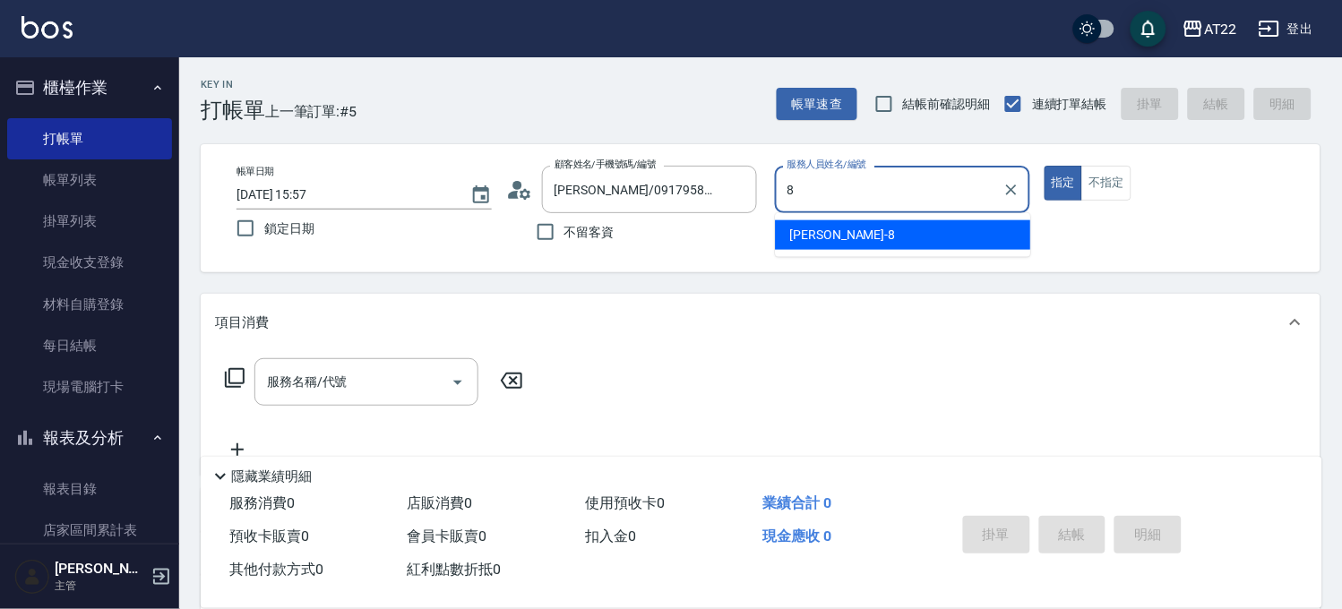
scroll to position [0, 0]
type input "Zoe-8"
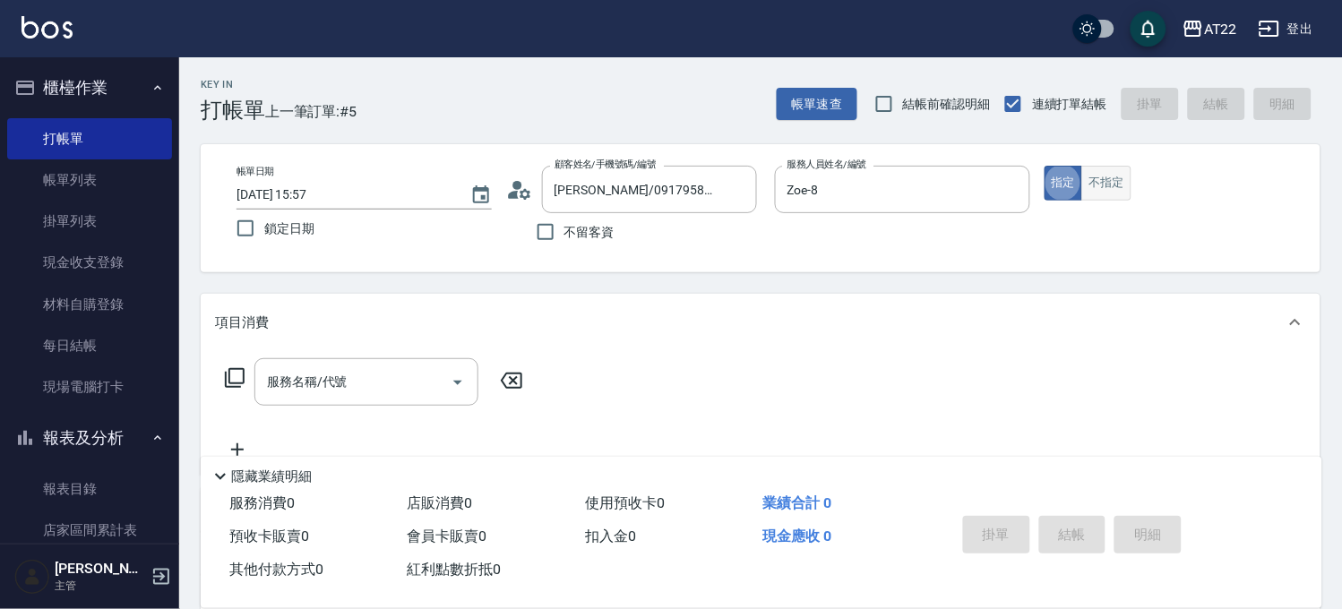
click at [1125, 185] on button "不指定" at bounding box center [1106, 183] width 50 height 35
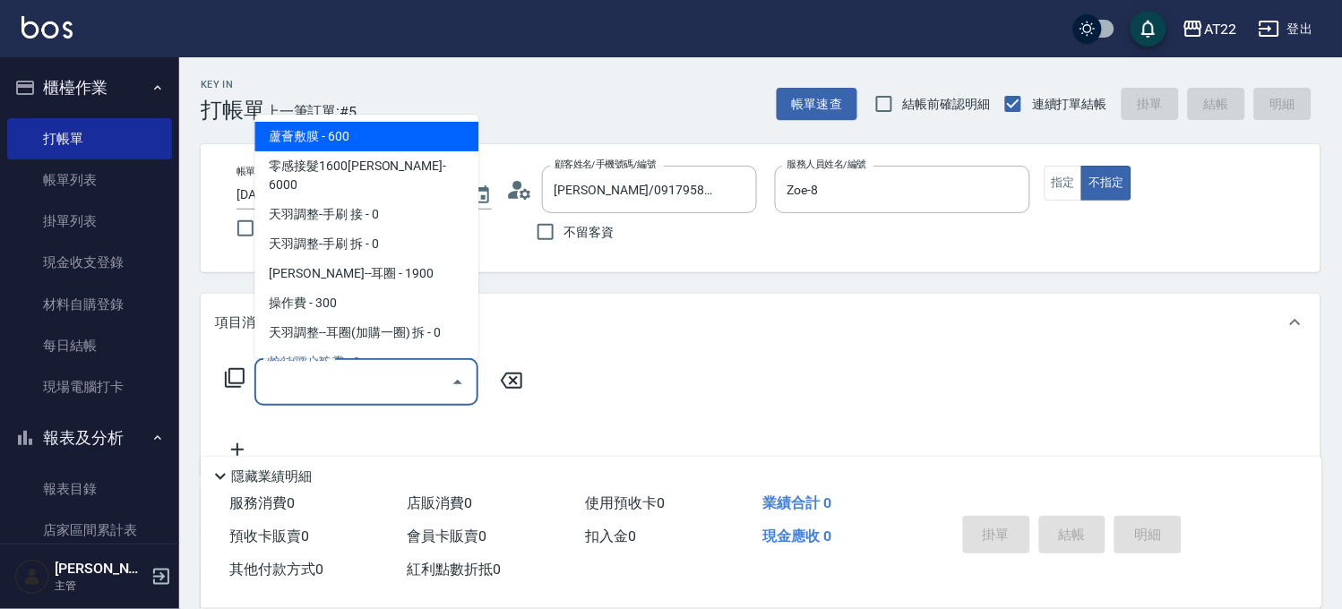
click at [359, 383] on input "服務名稱/代號" at bounding box center [353, 381] width 181 height 31
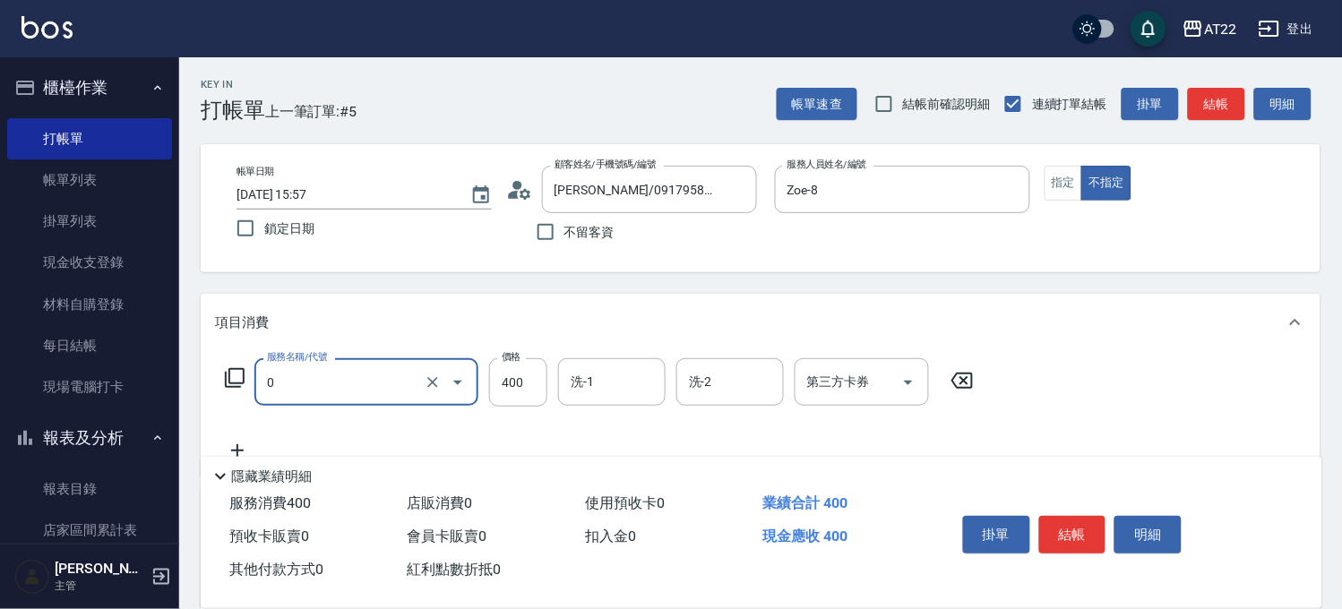
type input "有機洗髮(0)"
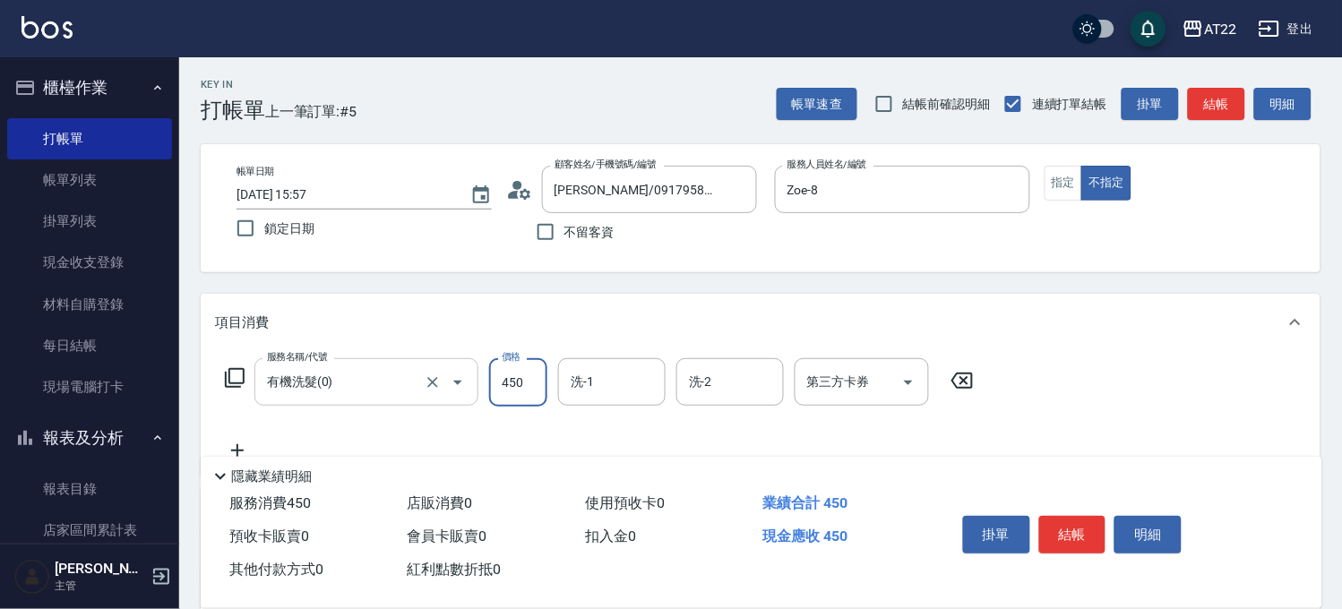
type input "450"
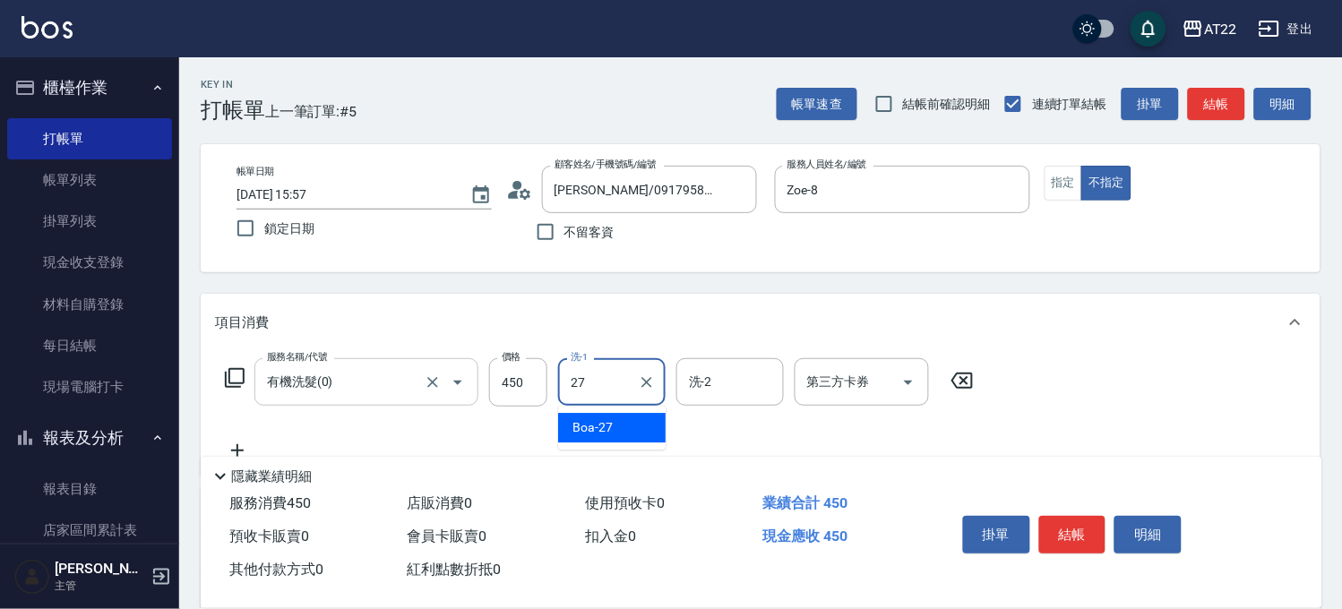
type input "Boa-27"
click at [248, 444] on icon at bounding box center [237, 451] width 45 height 22
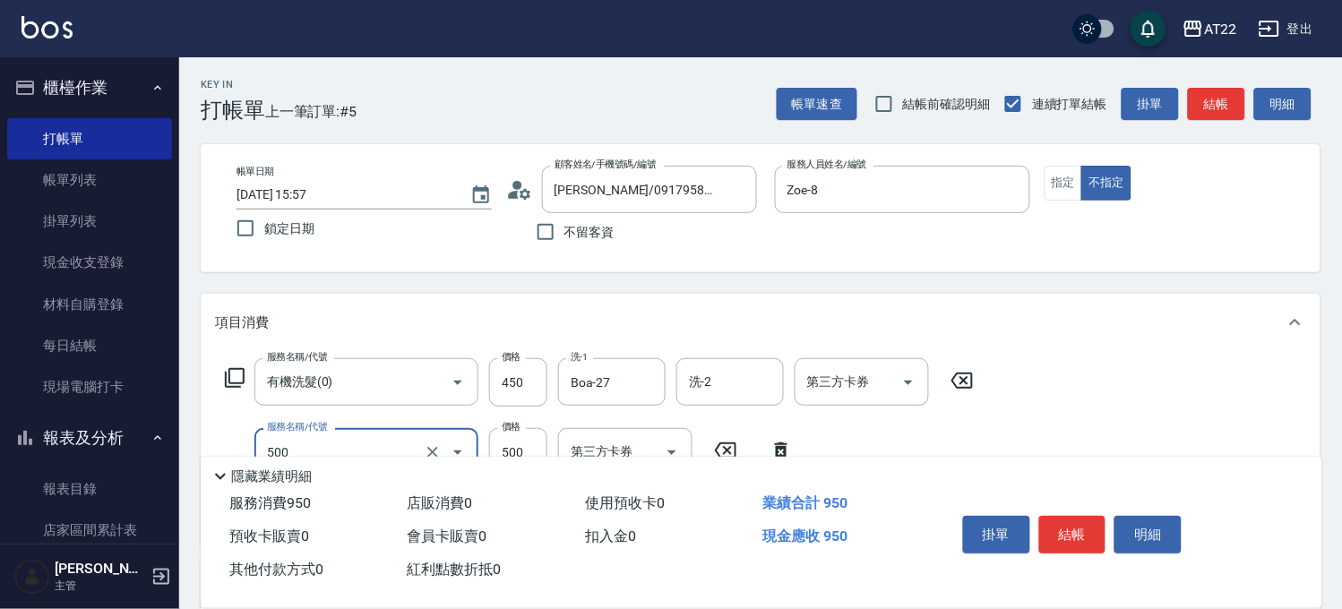
type input "剪髮(500)"
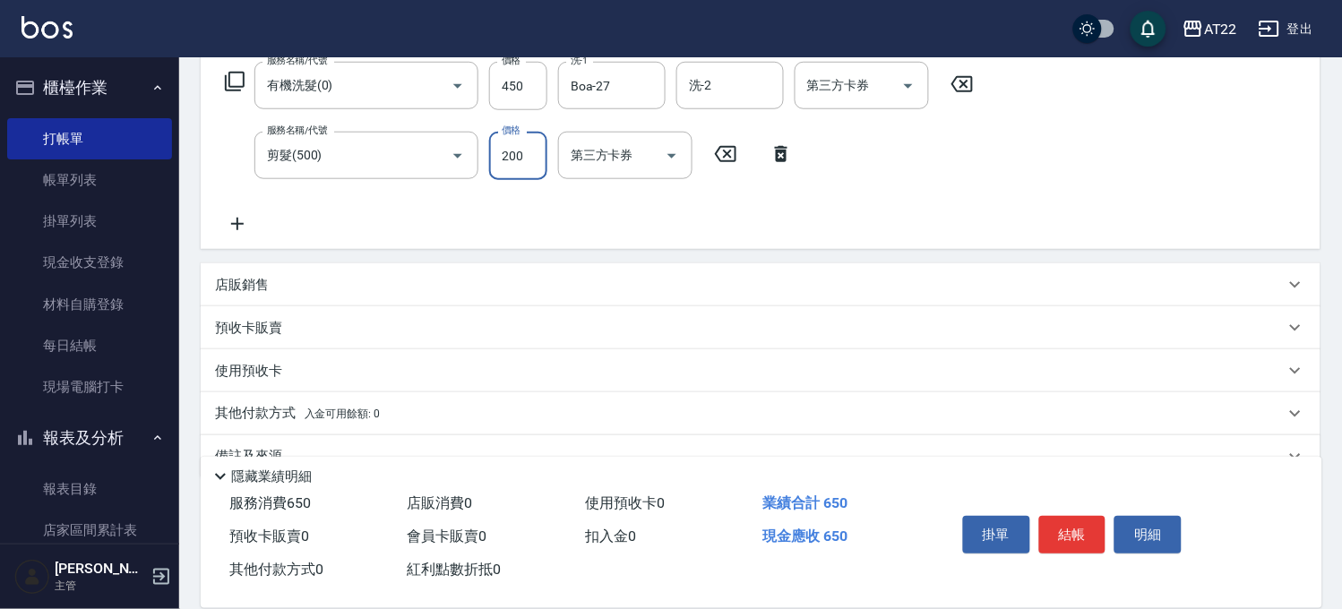
scroll to position [298, 0]
type input "200"
click at [237, 225] on icon at bounding box center [237, 222] width 13 height 13
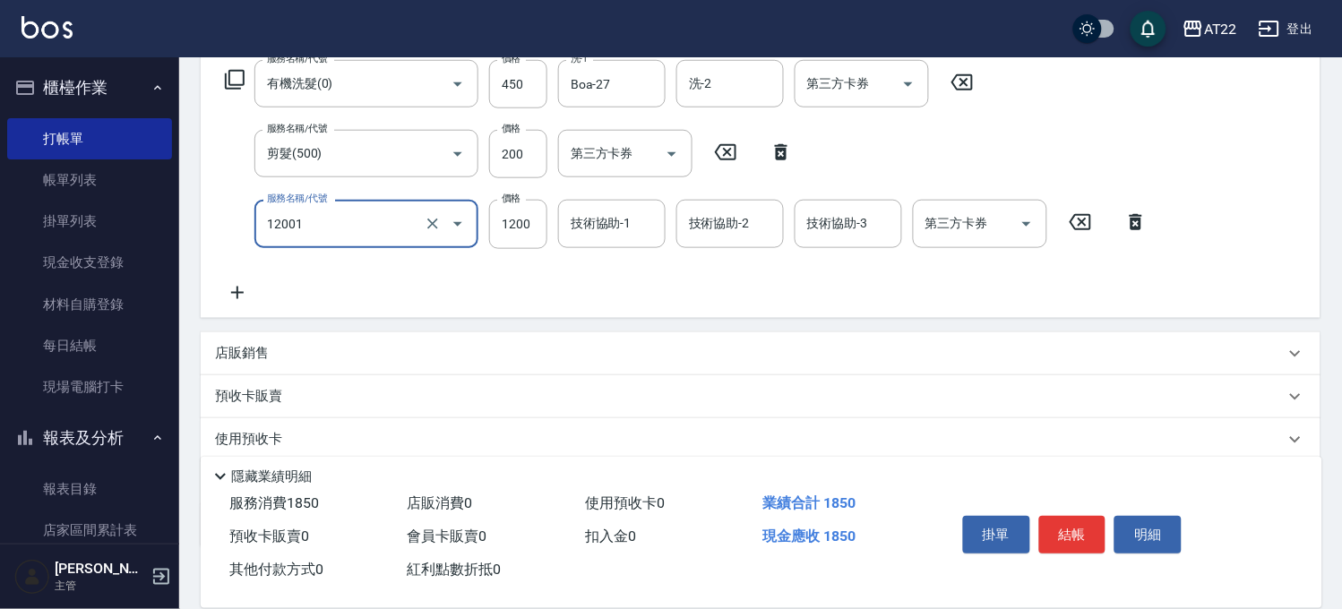
type input "燙髮S(12001)"
type input "1330"
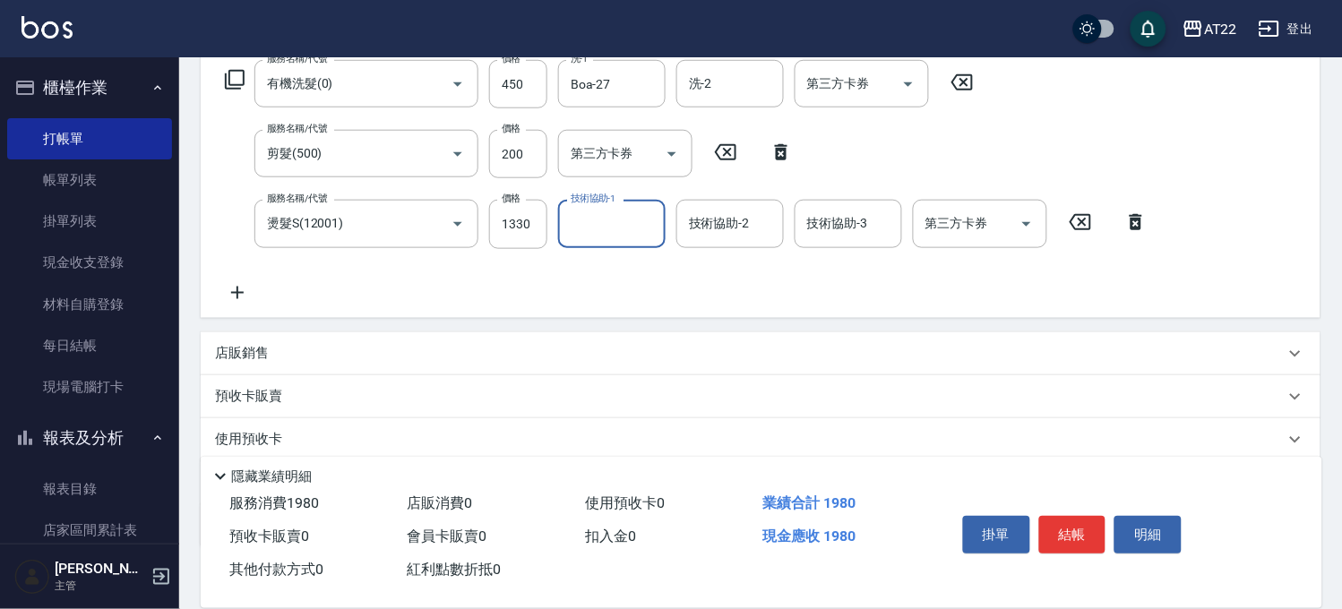
click at [243, 284] on icon at bounding box center [237, 293] width 45 height 22
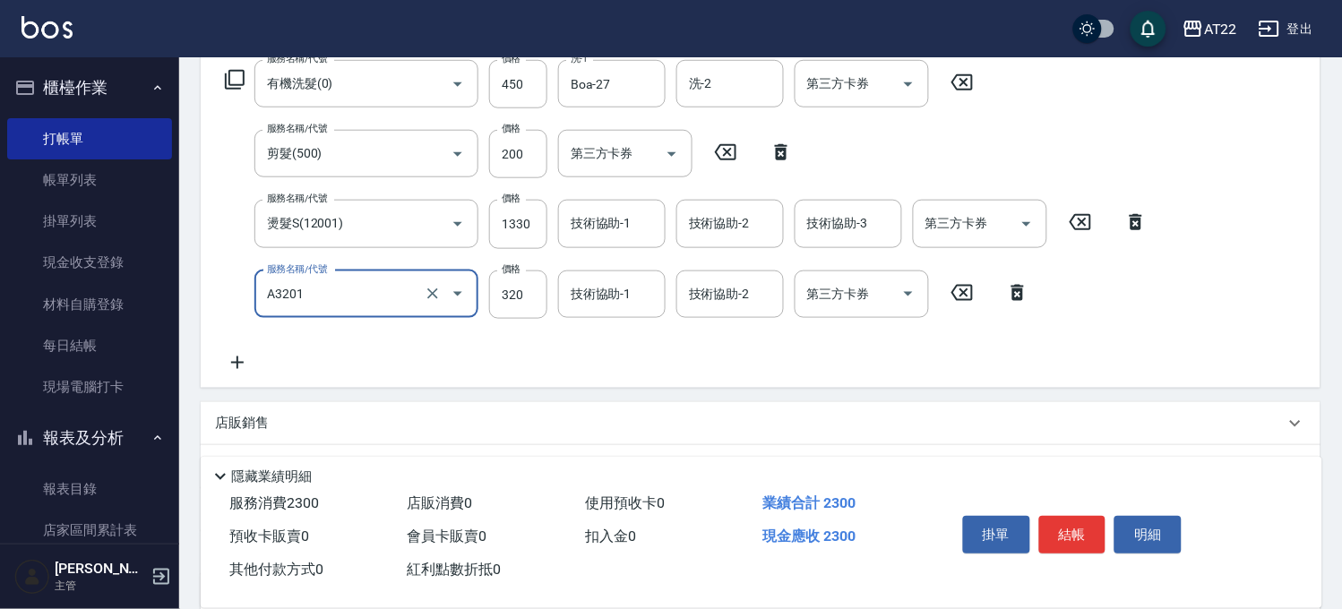
type input "頭皮隔離液(A3201)"
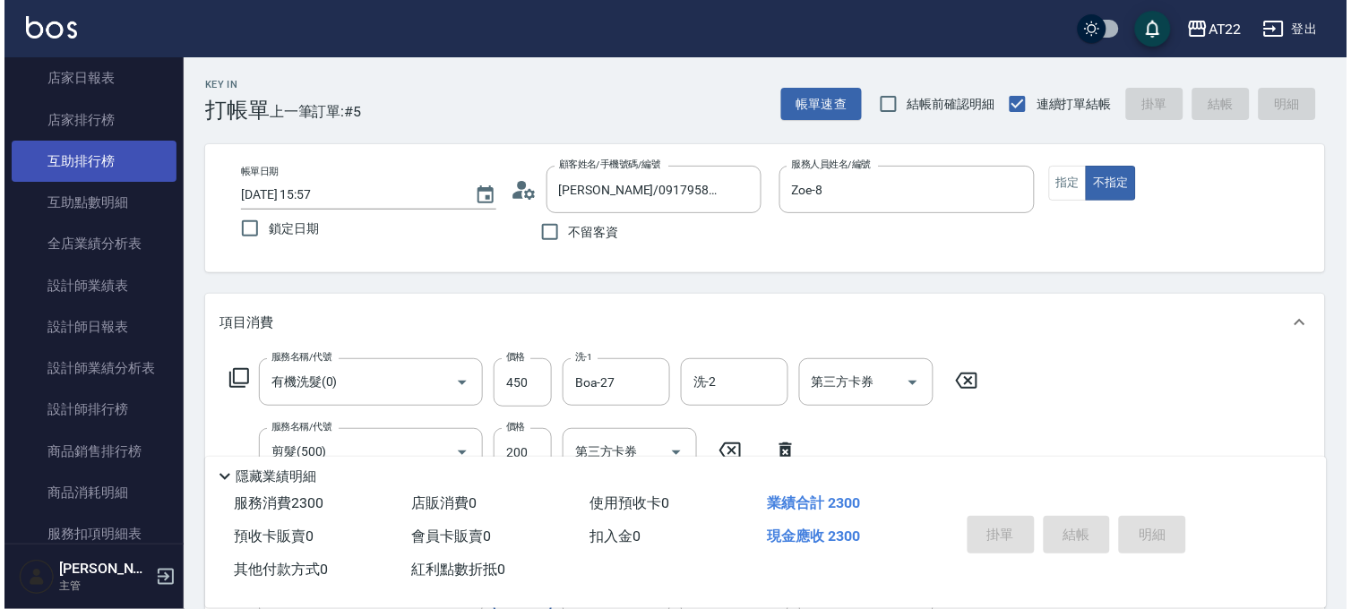
scroll to position [497, 0]
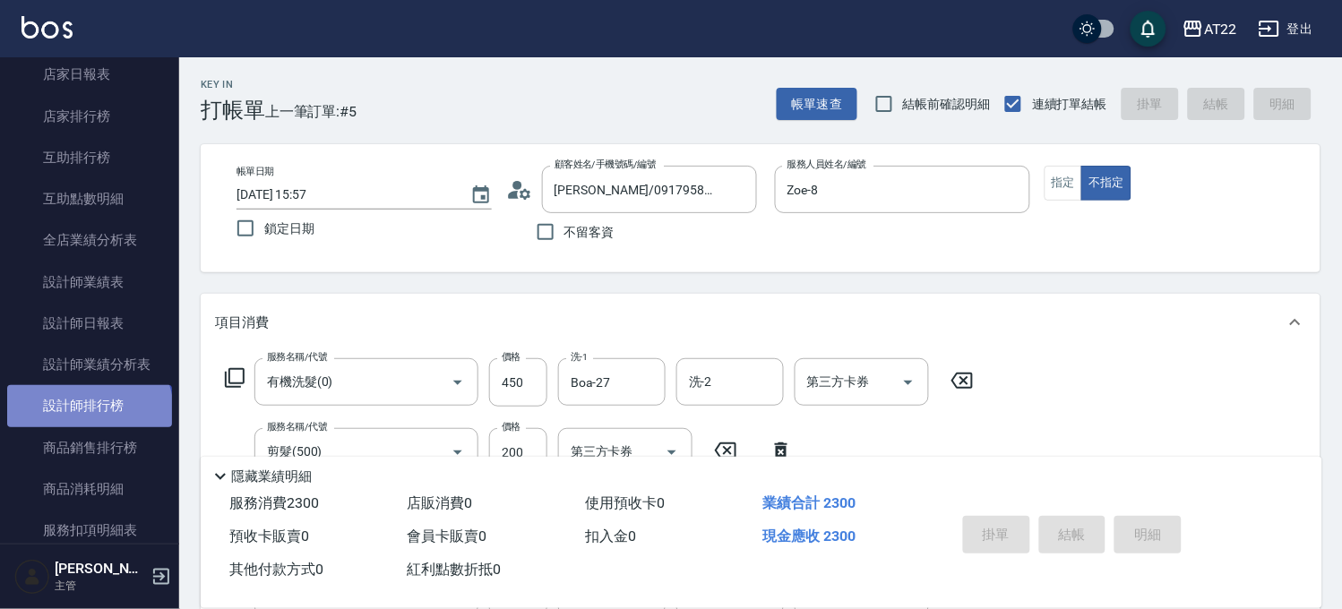
click at [88, 412] on link "設計師排行榜" at bounding box center [89, 405] width 165 height 41
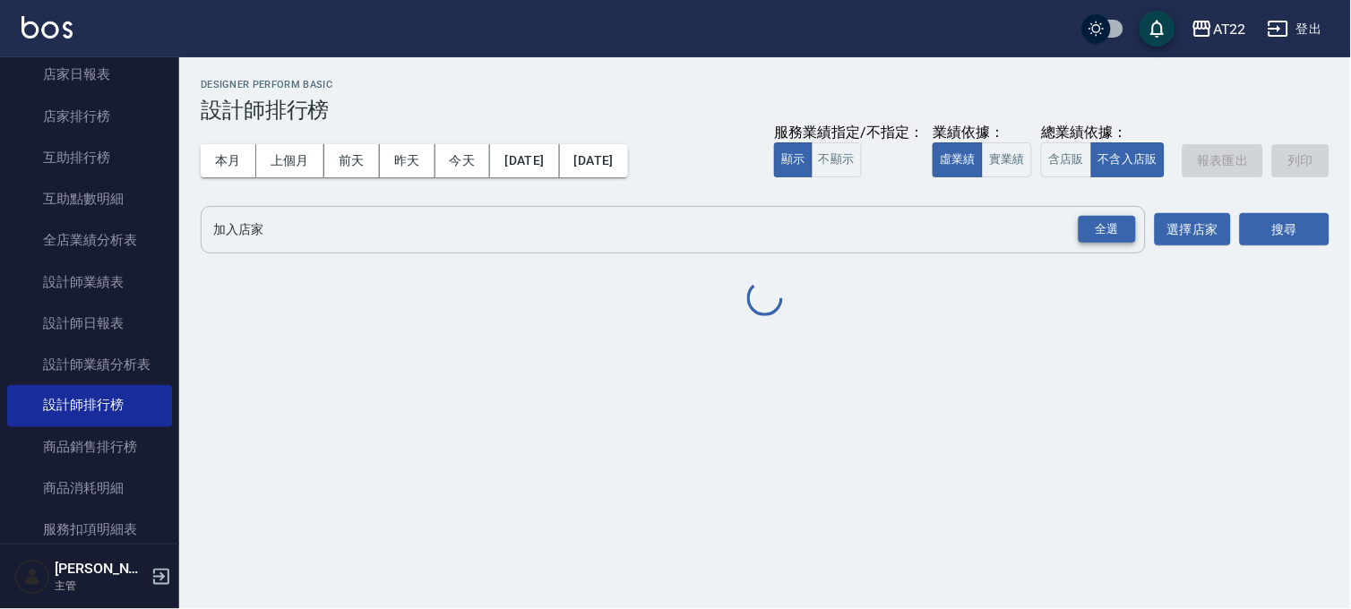
click at [1100, 240] on div "全選" at bounding box center [1107, 230] width 57 height 28
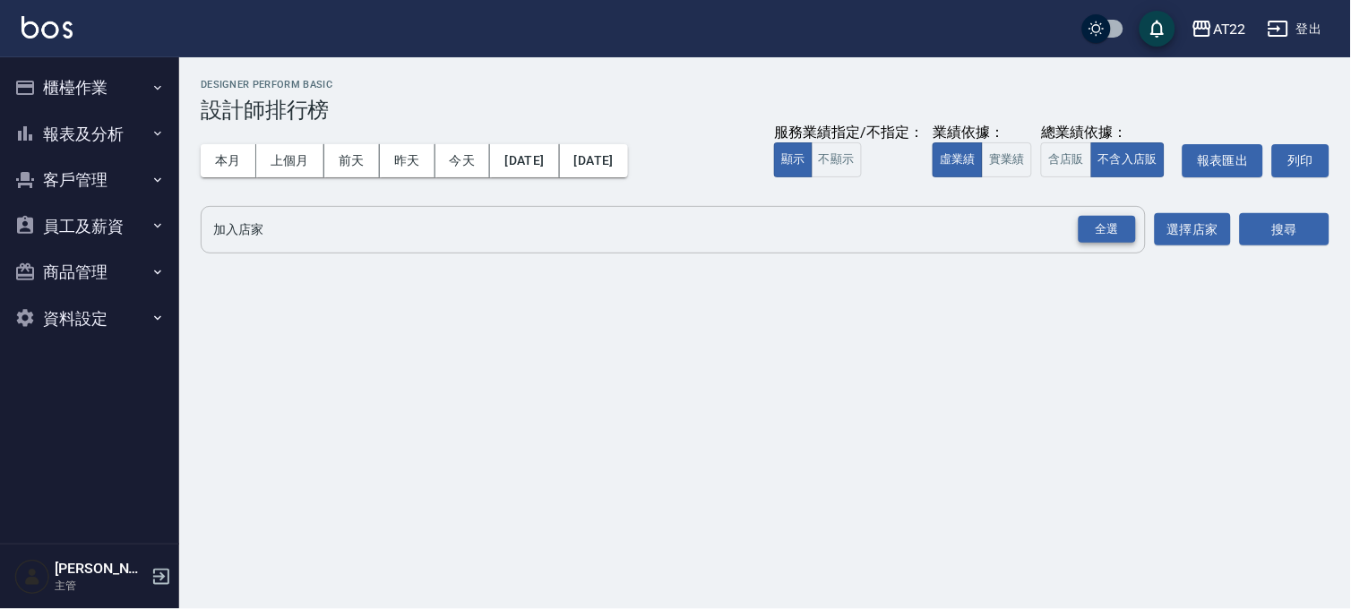
click at [1124, 225] on div "全選" at bounding box center [1107, 230] width 57 height 28
click at [1328, 231] on button "搜尋" at bounding box center [1285, 230] width 90 height 33
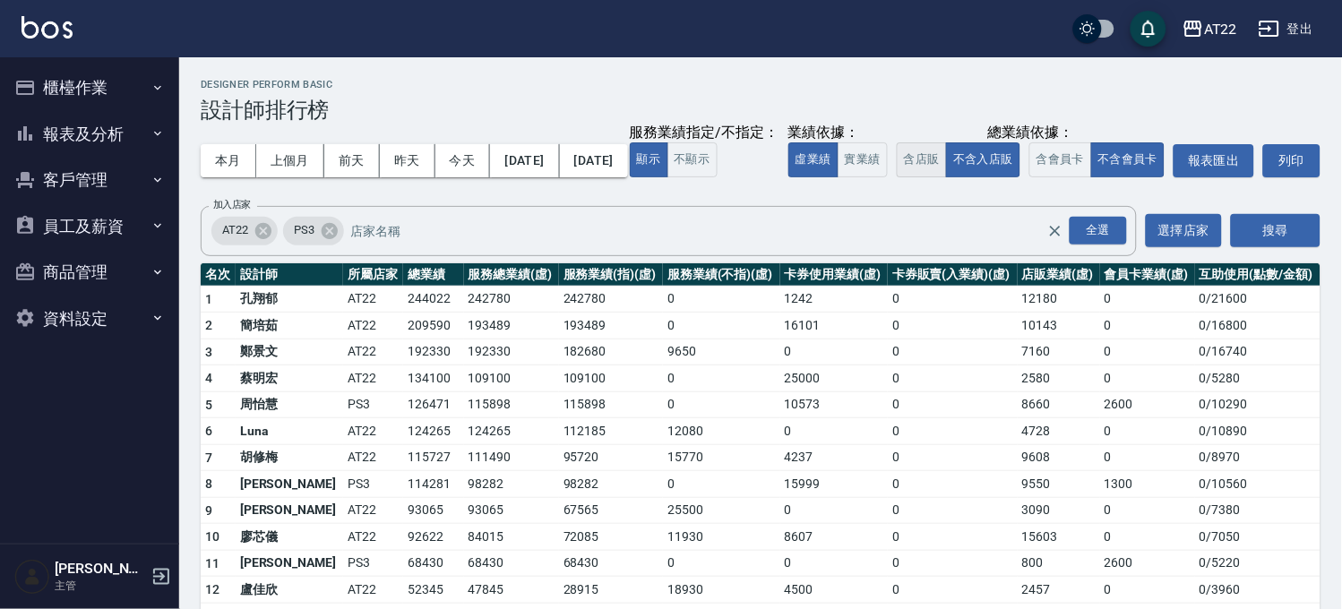
click at [897, 177] on button "含店販" at bounding box center [922, 159] width 50 height 35
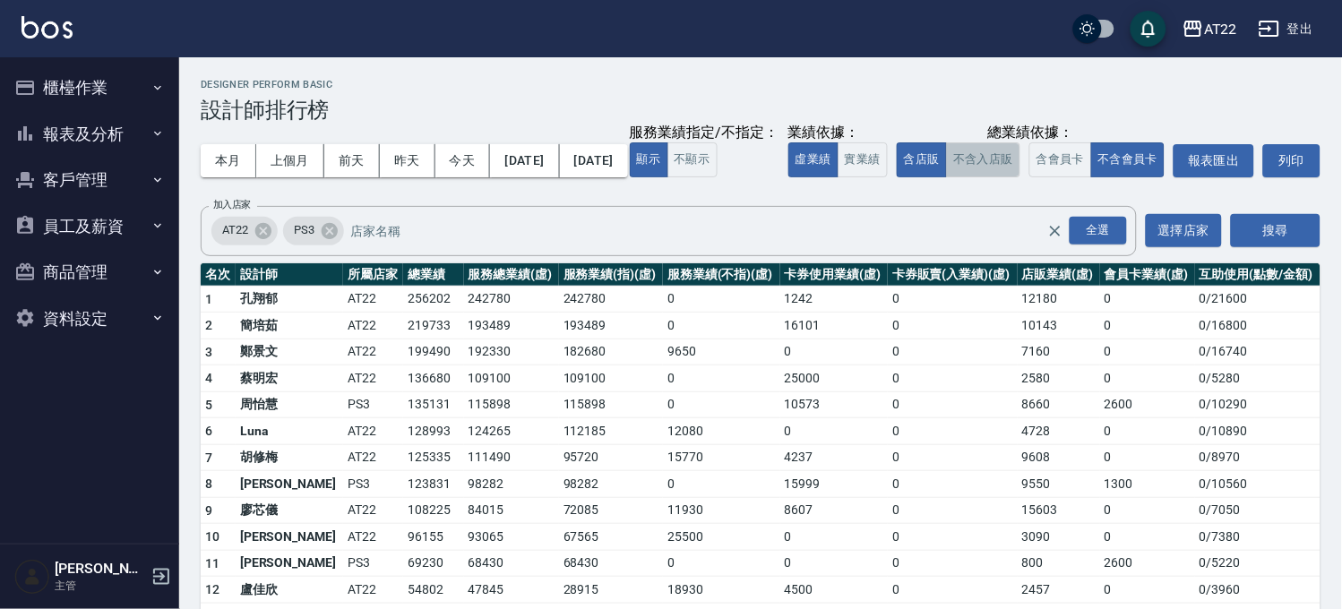
click at [946, 177] on button "不含入店販" at bounding box center [983, 159] width 74 height 35
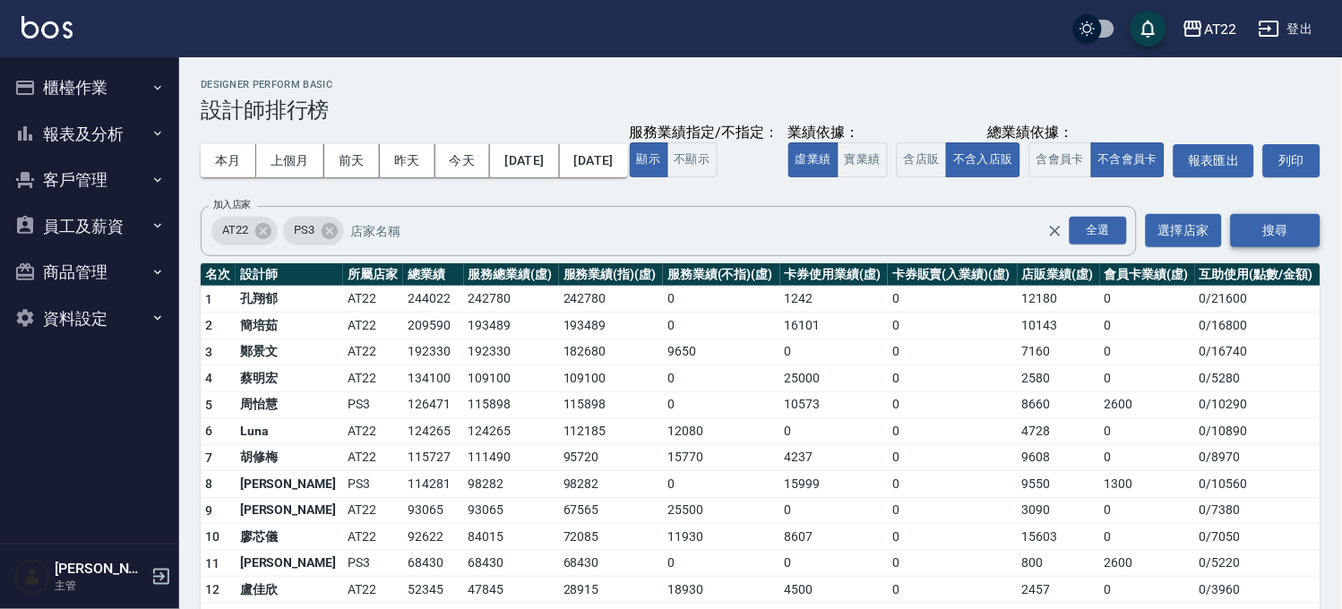
click at [1272, 247] on button "搜尋" at bounding box center [1276, 230] width 90 height 33
click at [897, 177] on button "含店販" at bounding box center [922, 159] width 50 height 35
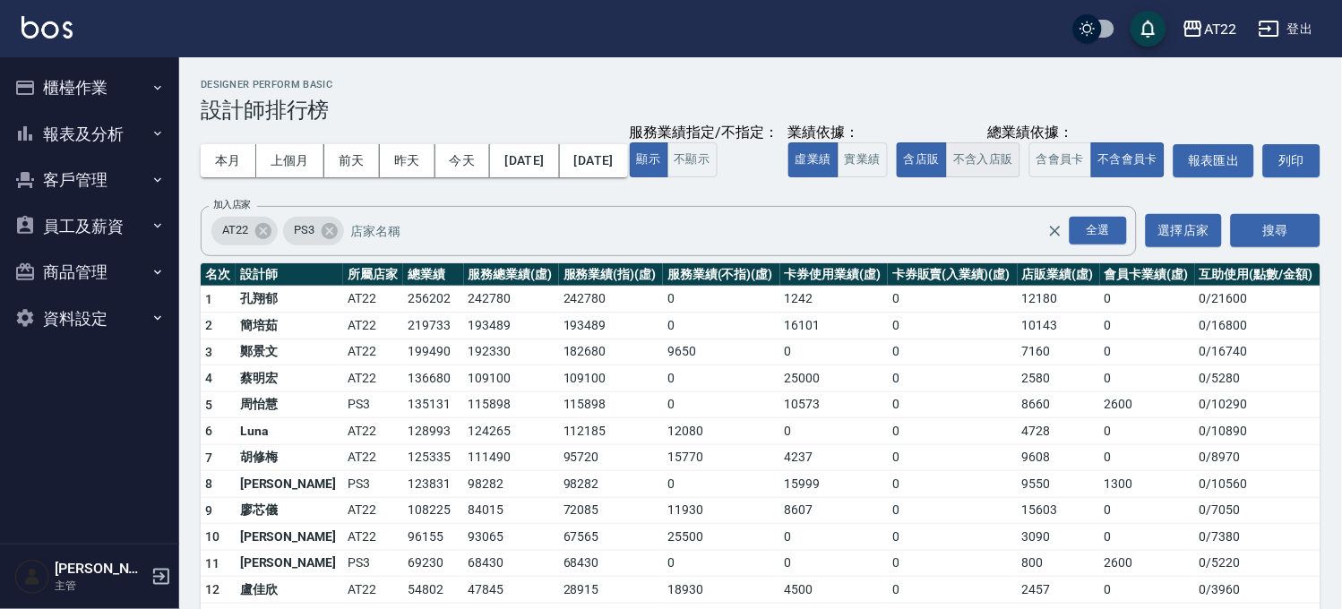
click at [946, 177] on button "不含入店販" at bounding box center [983, 159] width 74 height 35
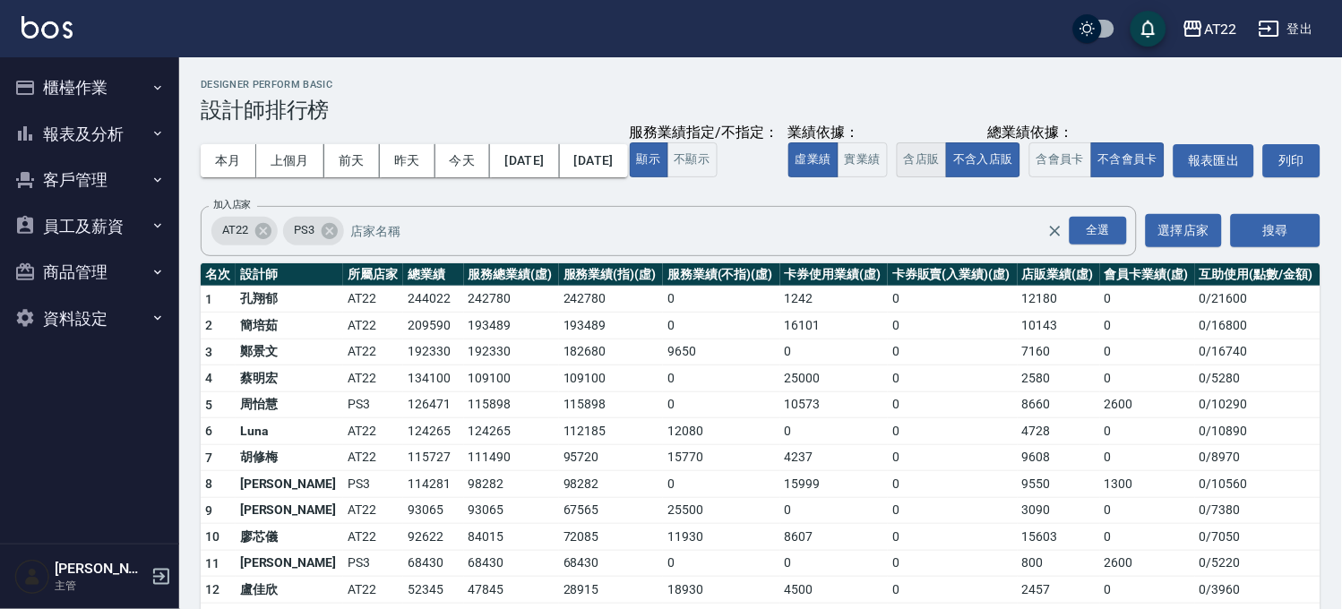
click at [897, 177] on button "含店販" at bounding box center [922, 159] width 50 height 35
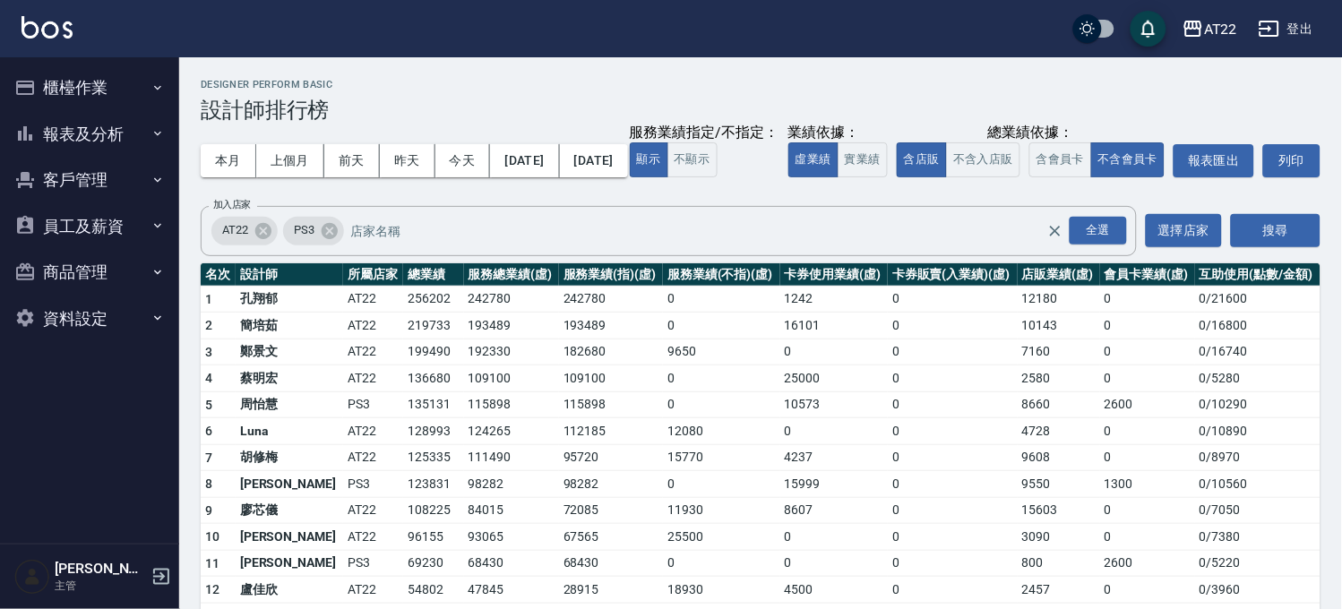
click at [119, 132] on button "報表及分析" at bounding box center [89, 134] width 165 height 47
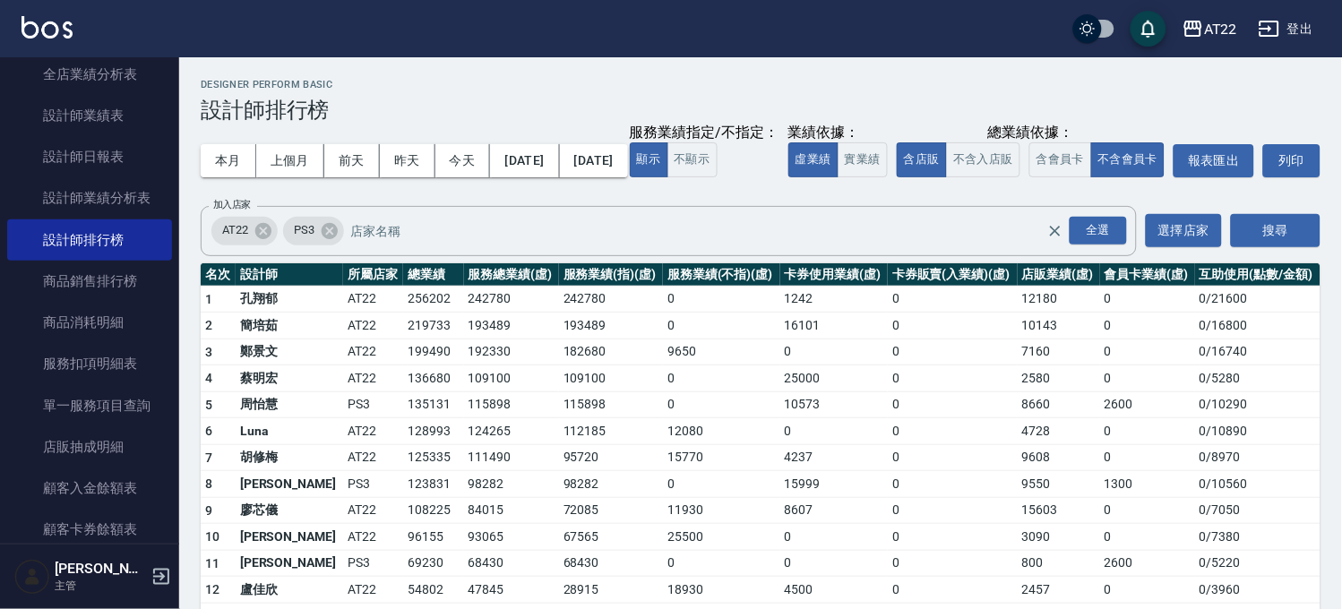
scroll to position [199, 0]
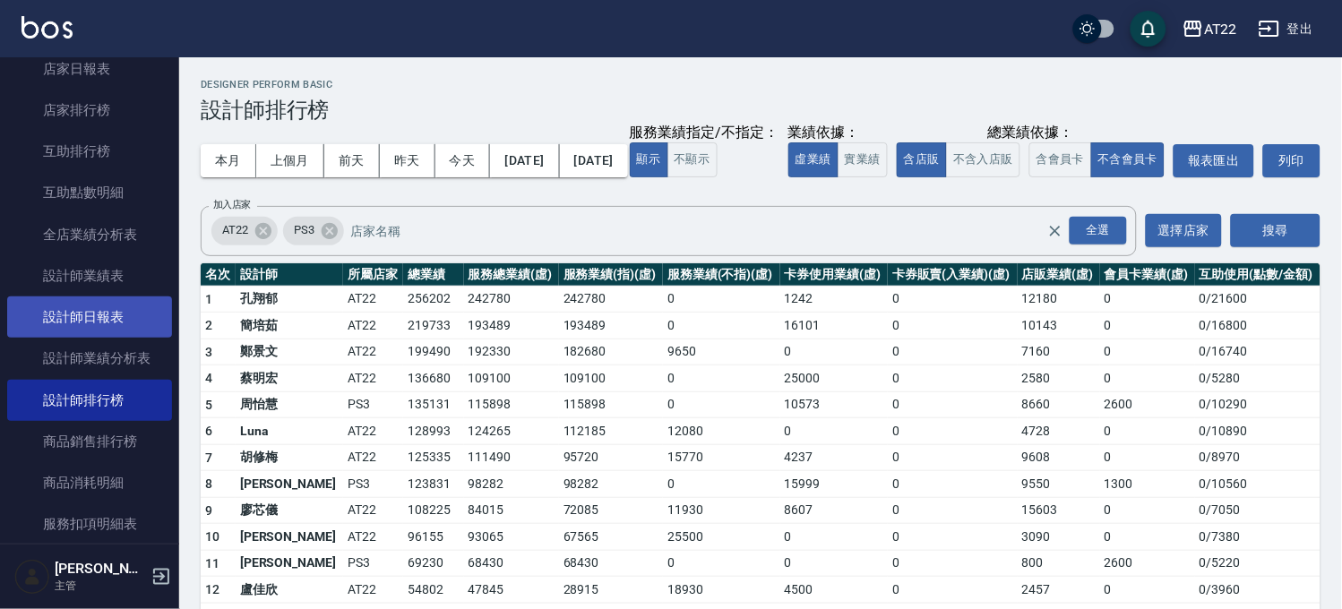
click at [126, 328] on link "設計師日報表" at bounding box center [89, 317] width 165 height 41
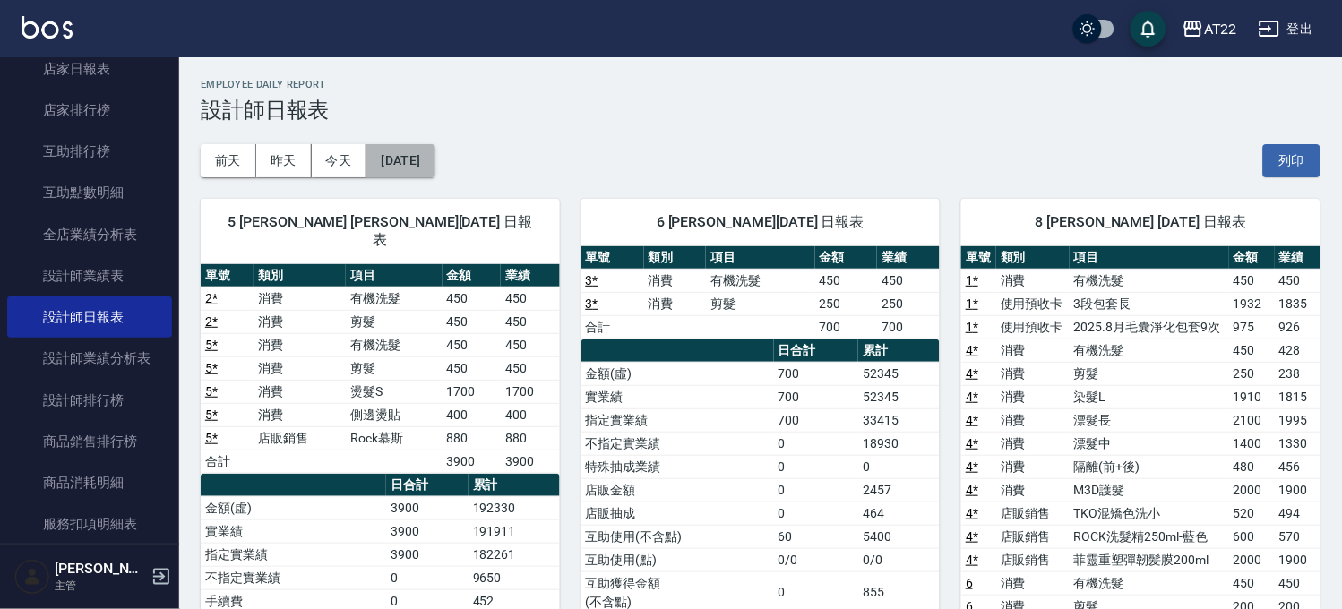
click at [401, 145] on button "[DATE]" at bounding box center [400, 160] width 68 height 33
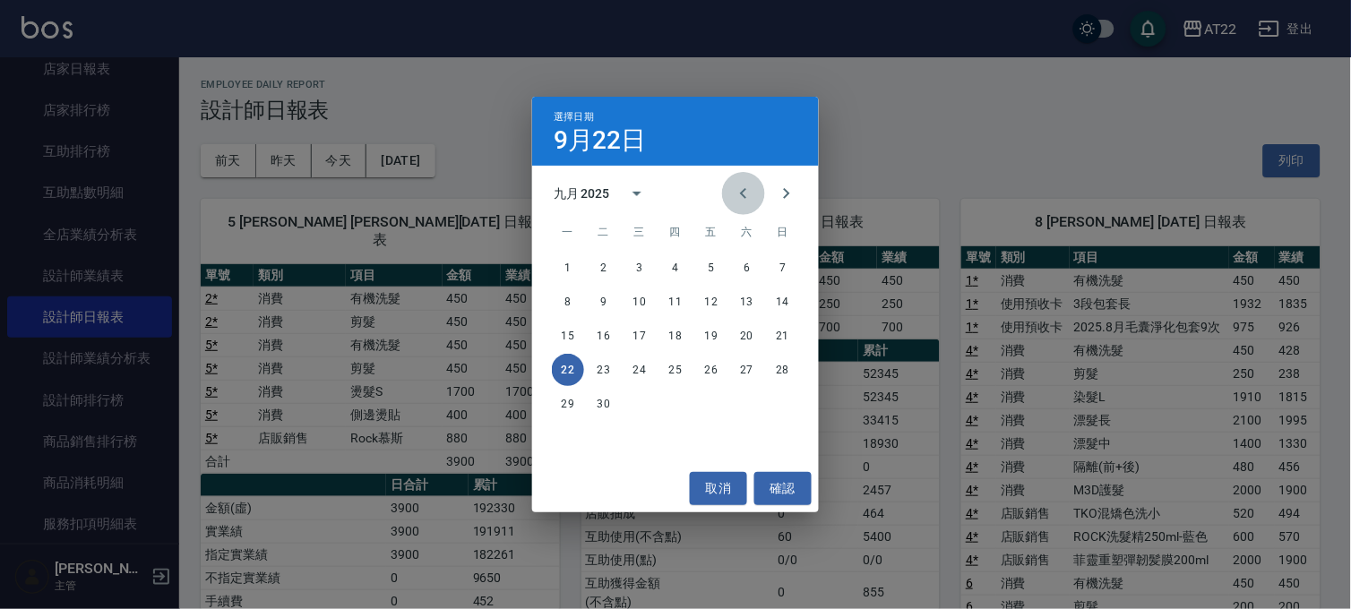
click at [742, 192] on icon "Previous month" at bounding box center [743, 193] width 6 height 11
click at [566, 367] on button "18" at bounding box center [568, 370] width 32 height 32
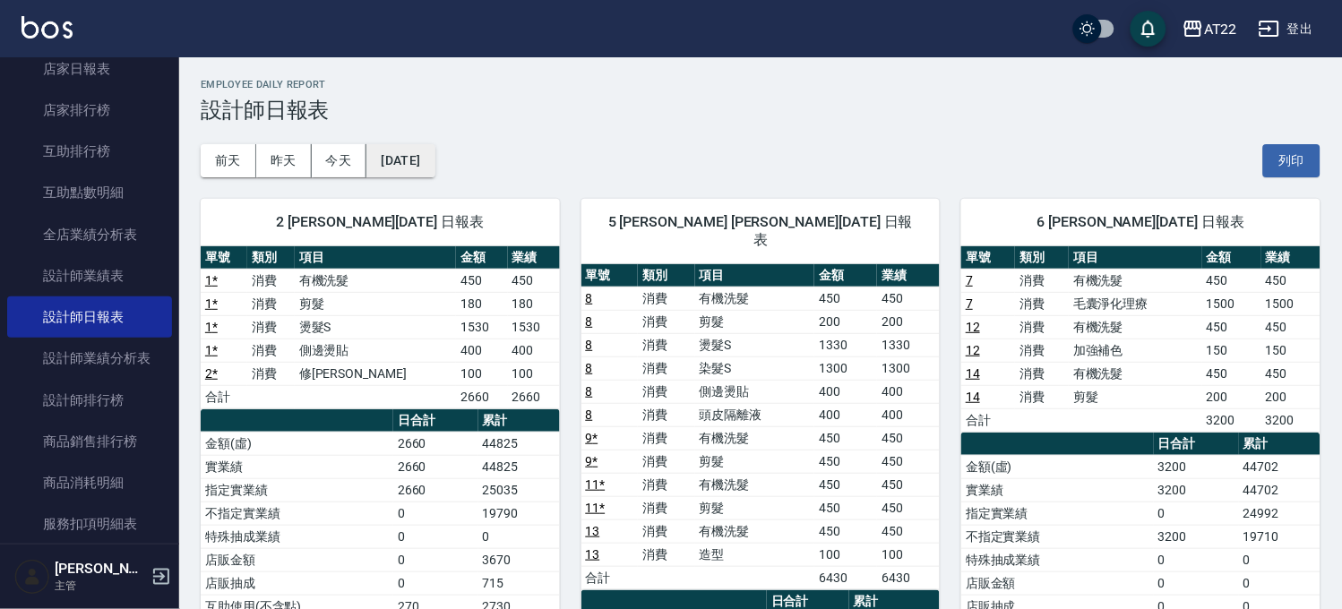
click at [408, 167] on button "2025/08/18" at bounding box center [400, 160] width 68 height 33
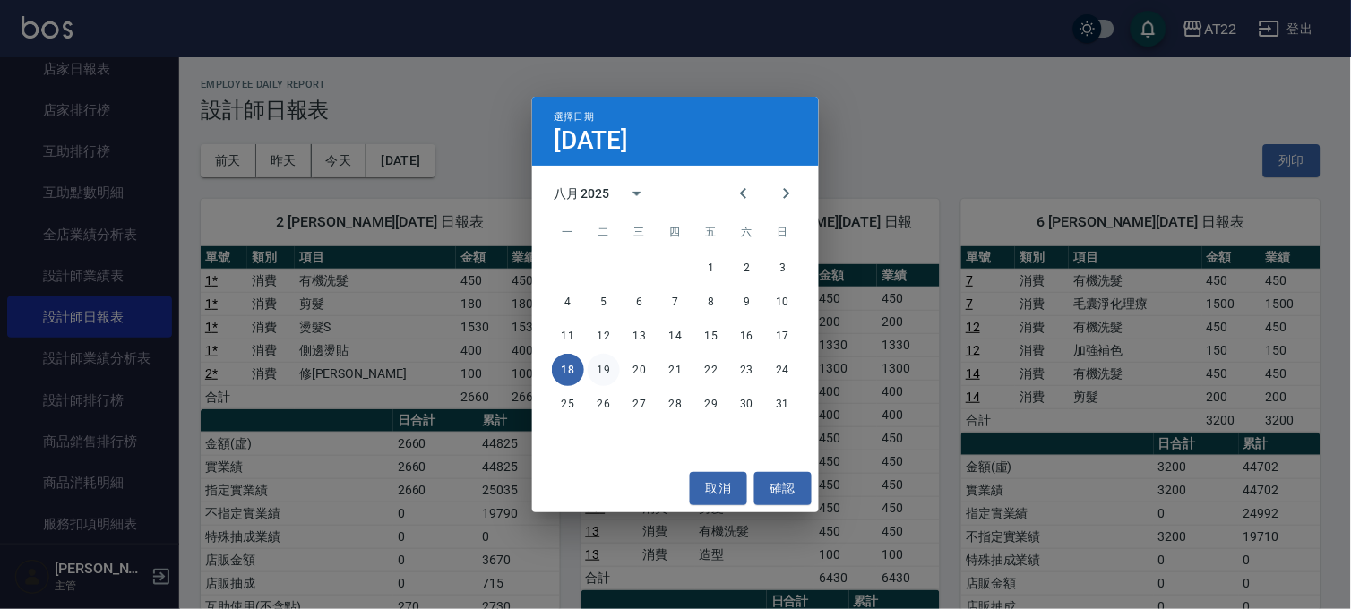
click at [612, 363] on button "19" at bounding box center [604, 370] width 32 height 32
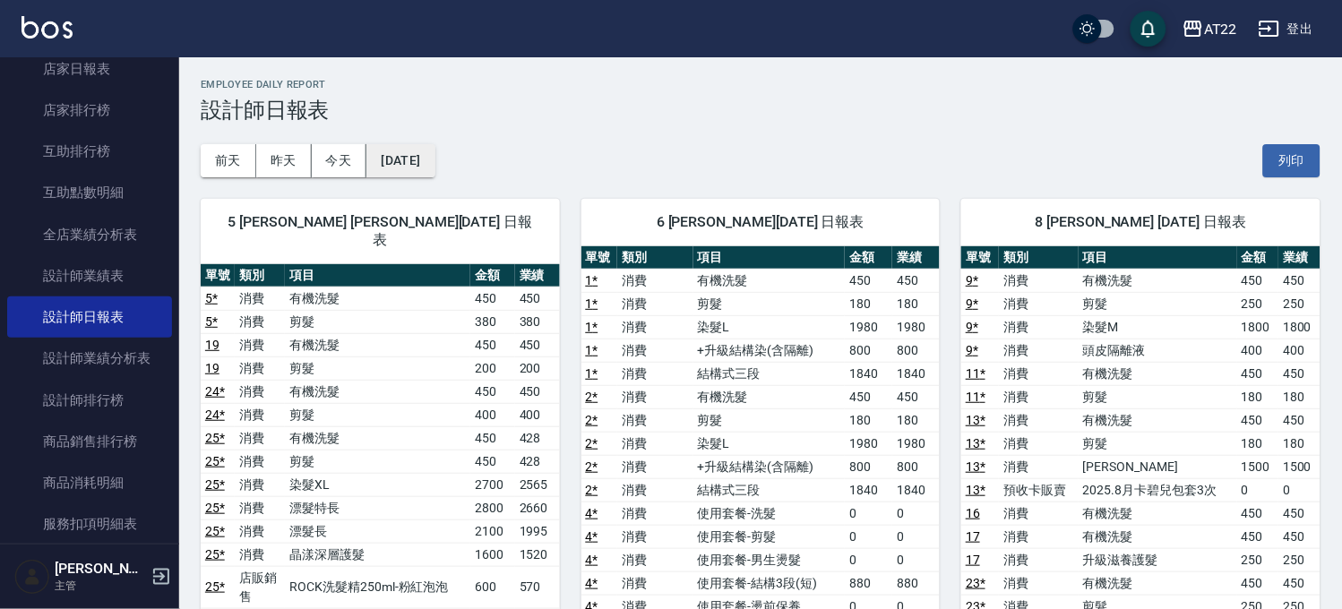
click at [397, 162] on button "2025/08/19" at bounding box center [400, 160] width 68 height 33
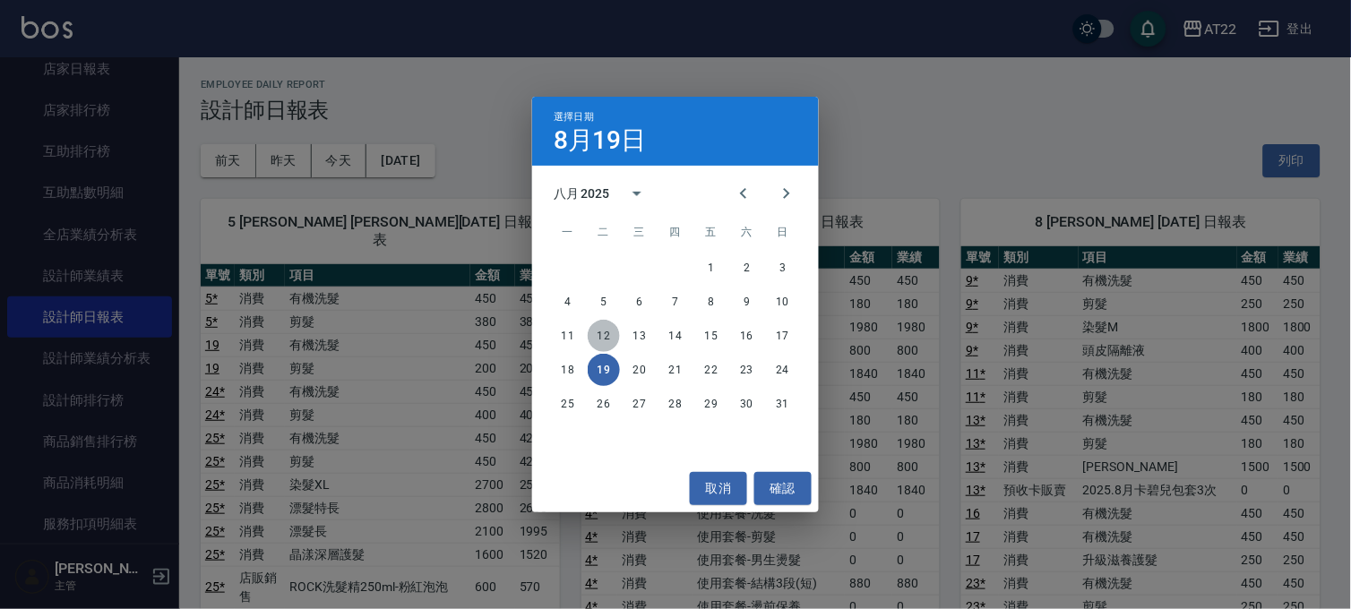
click at [612, 330] on button "12" at bounding box center [604, 336] width 32 height 32
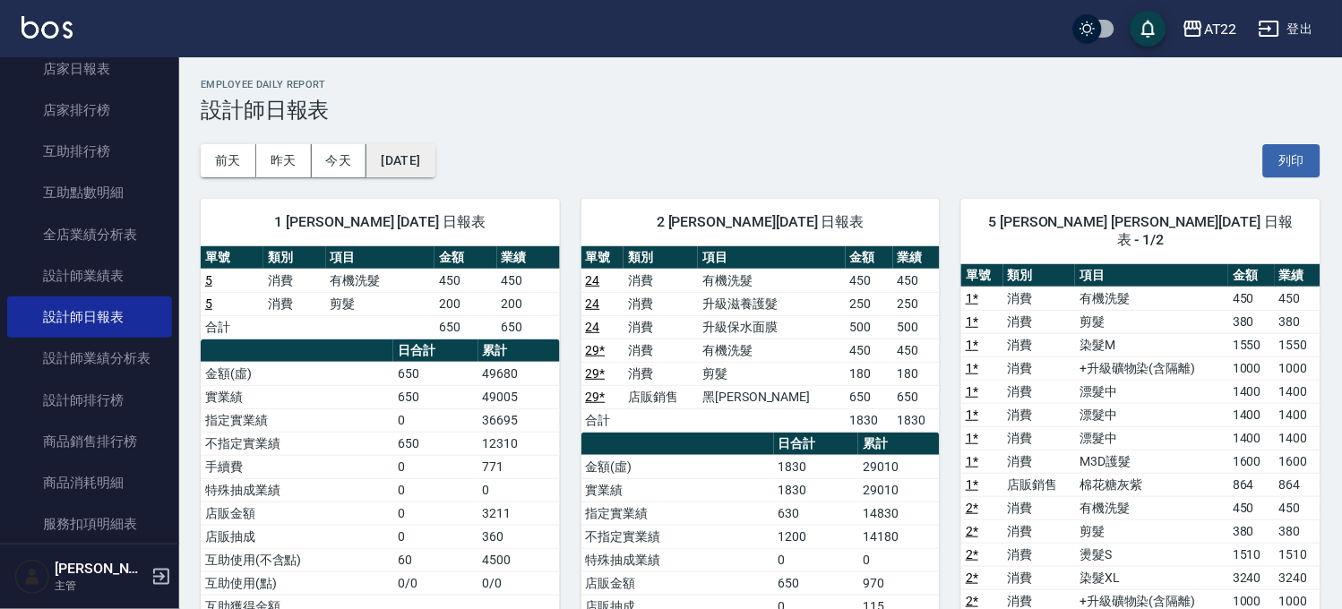
click at [383, 156] on button "2025/08/12" at bounding box center [400, 160] width 68 height 33
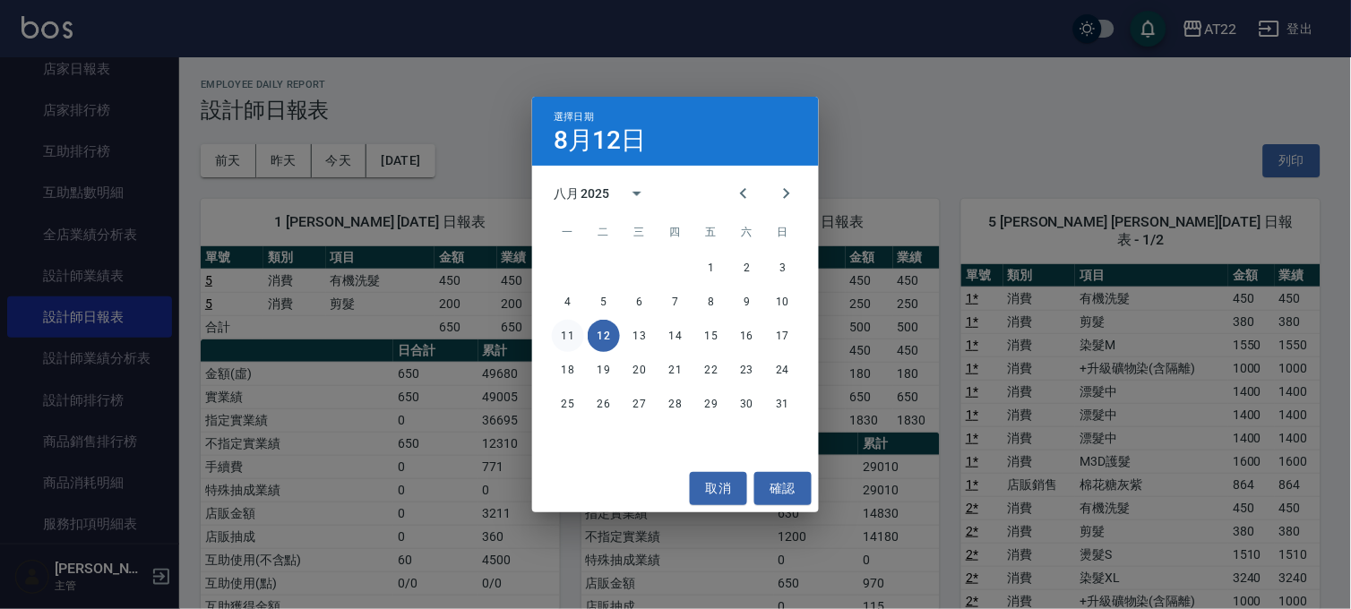
click at [583, 334] on button "11" at bounding box center [568, 336] width 32 height 32
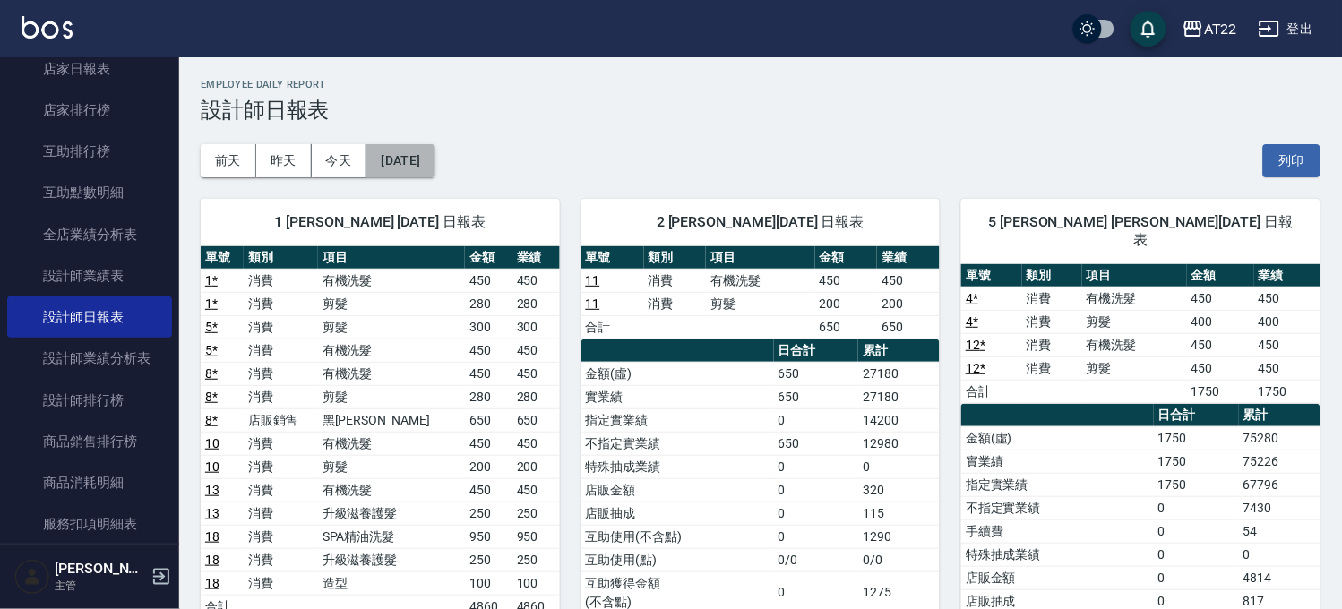
click at [435, 159] on button "2025/08/11" at bounding box center [400, 160] width 68 height 33
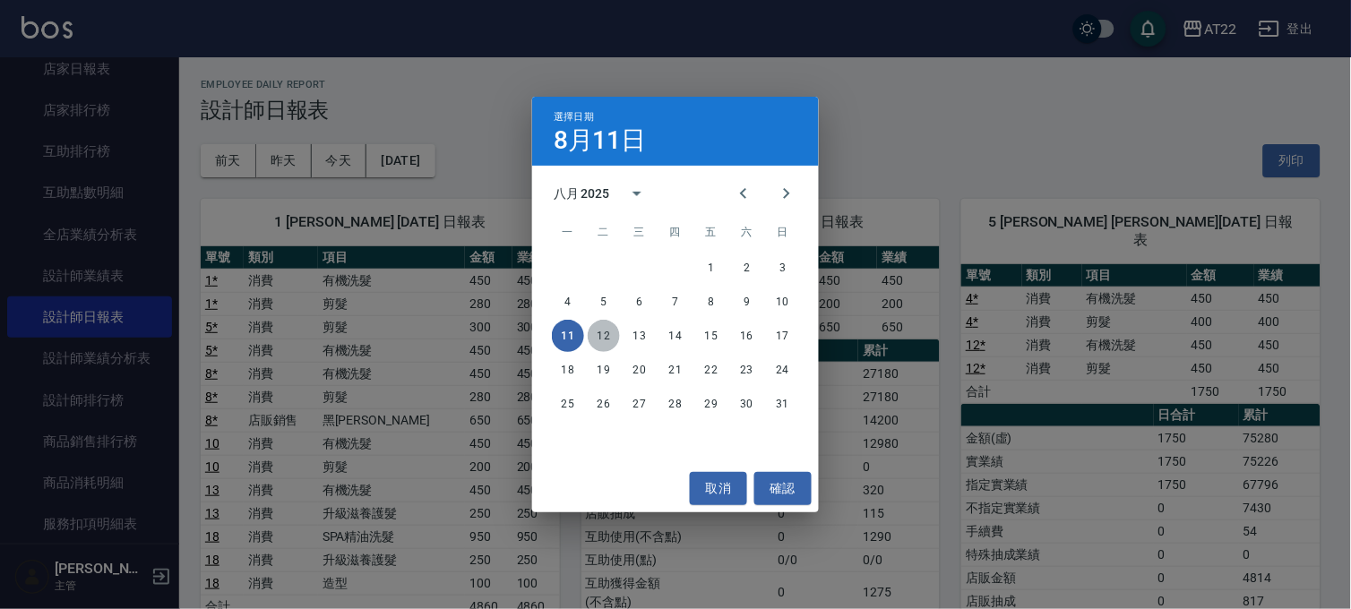
click at [611, 334] on button "12" at bounding box center [604, 336] width 32 height 32
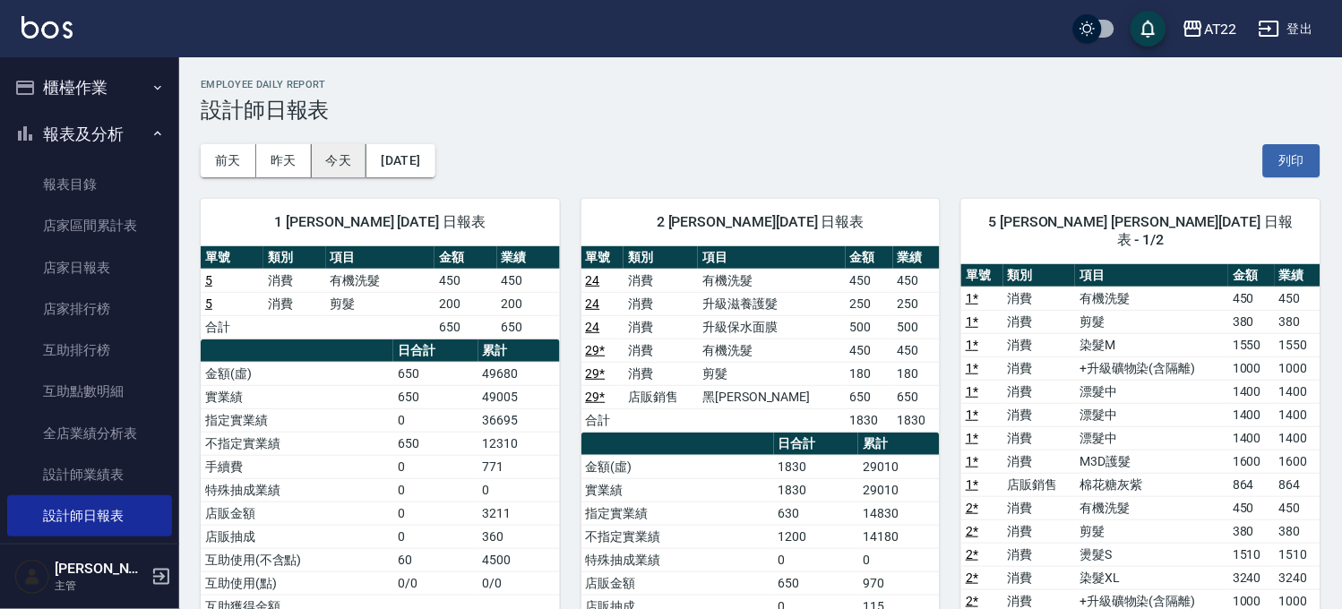
click at [337, 166] on button "今天" at bounding box center [340, 160] width 56 height 33
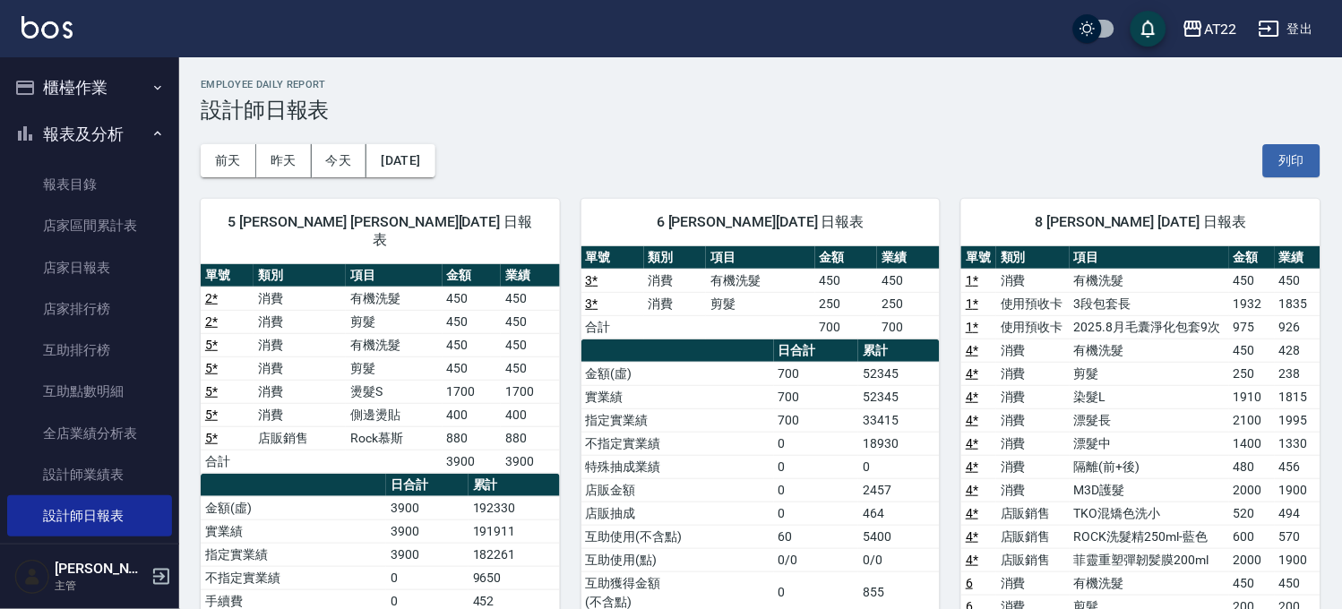
click at [45, 95] on button "櫃檯作業" at bounding box center [89, 88] width 165 height 47
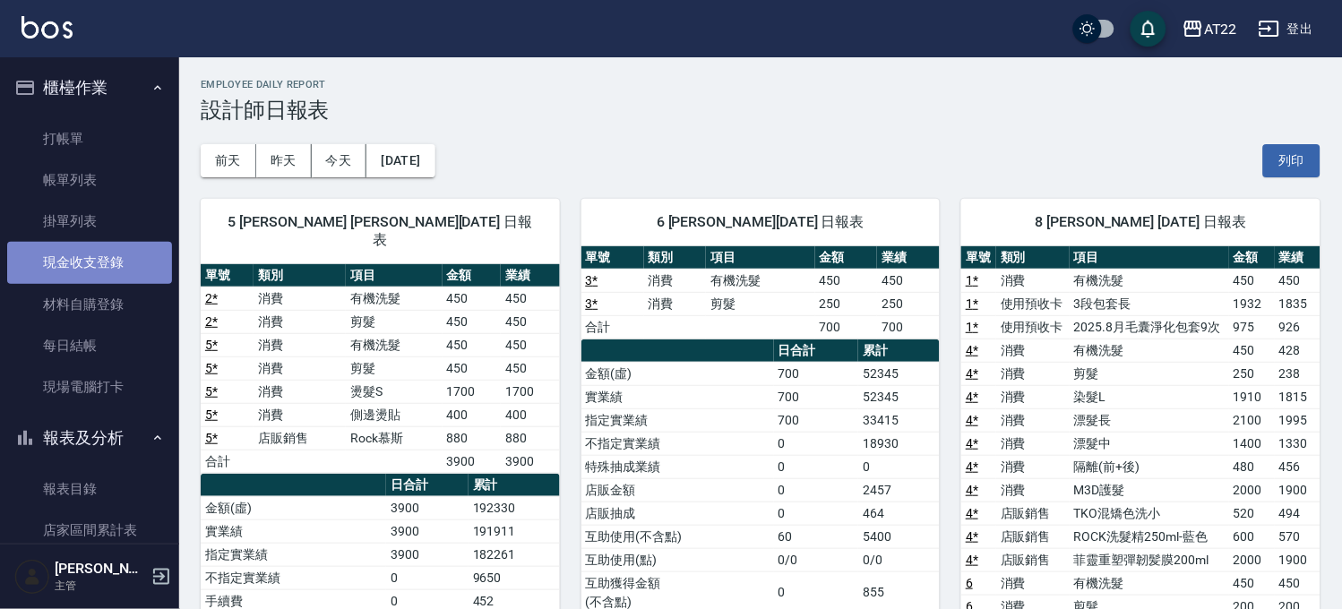
click at [123, 265] on link "現金收支登錄" at bounding box center [89, 262] width 165 height 41
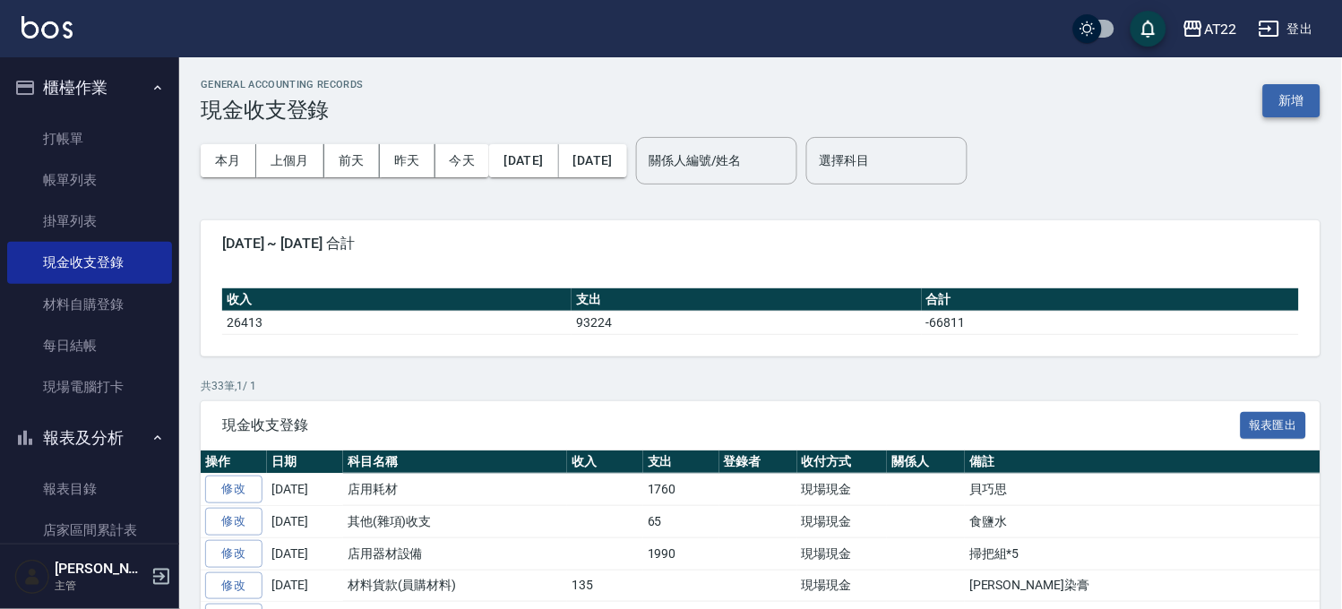
click at [1303, 93] on button "新增" at bounding box center [1291, 100] width 57 height 33
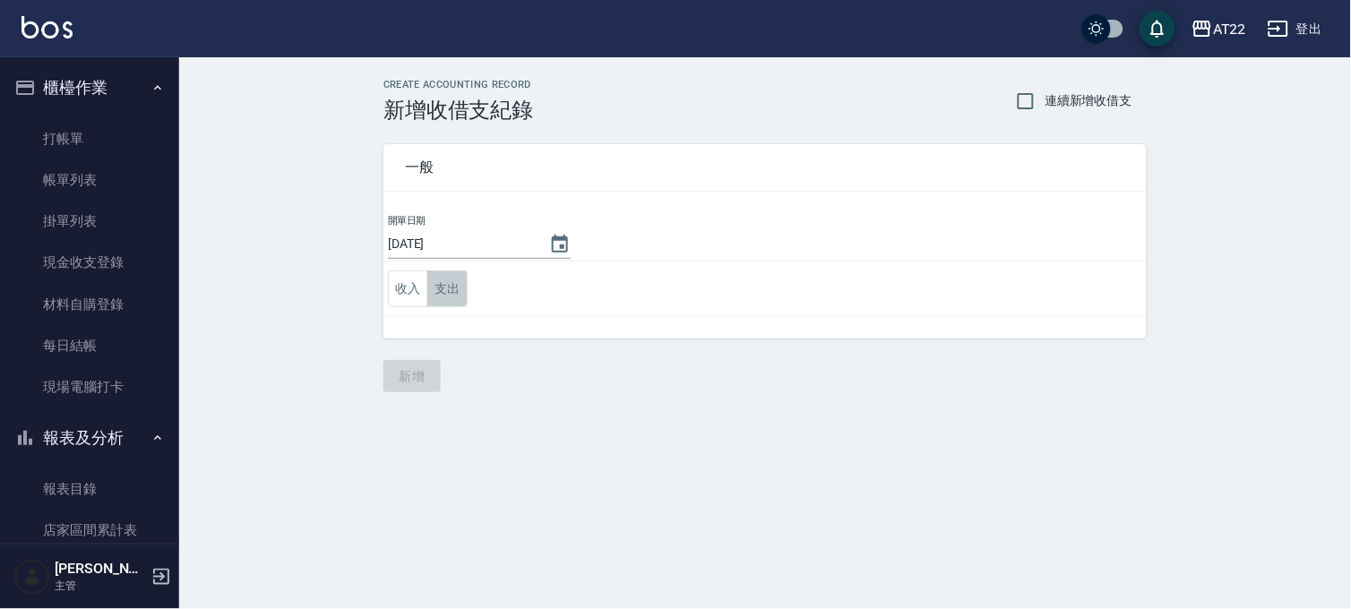
click at [431, 282] on button "支出" at bounding box center [447, 289] width 40 height 37
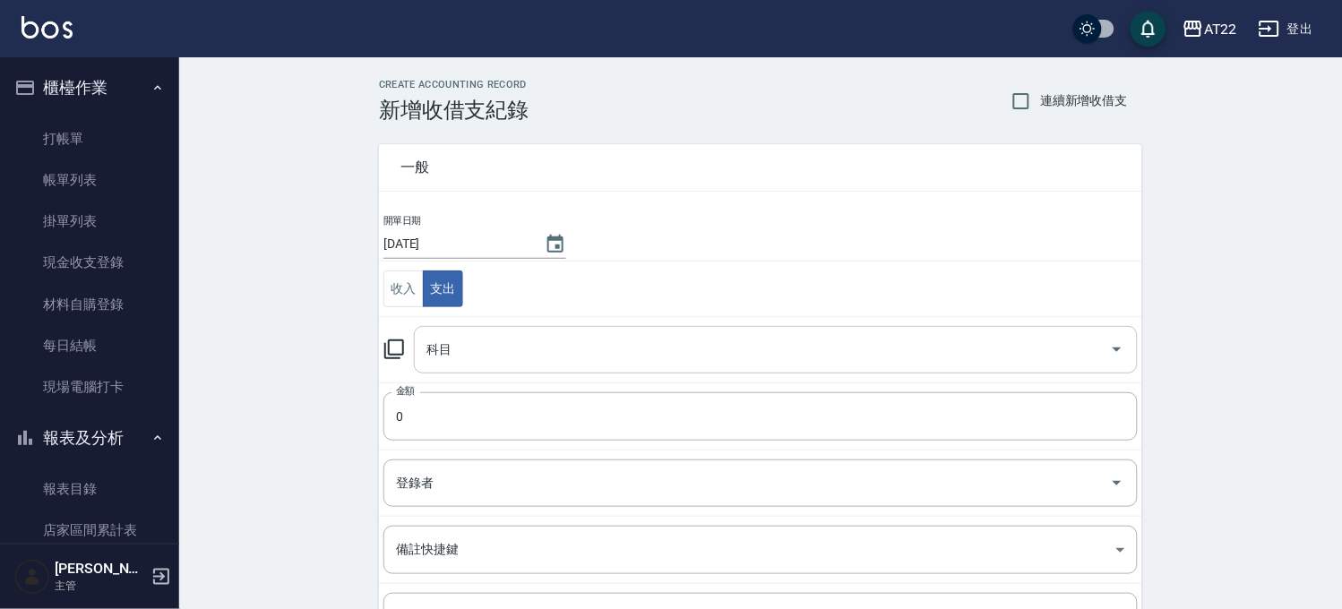
click at [515, 366] on div "科目" at bounding box center [776, 349] width 724 height 47
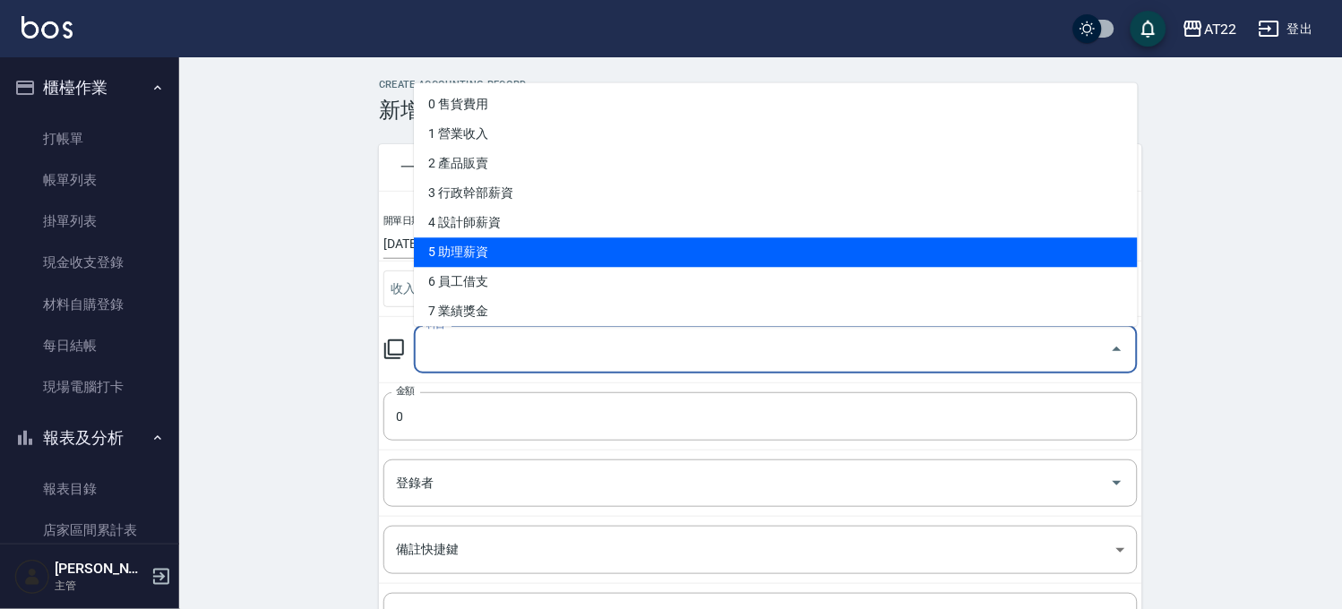
scroll to position [298, 0]
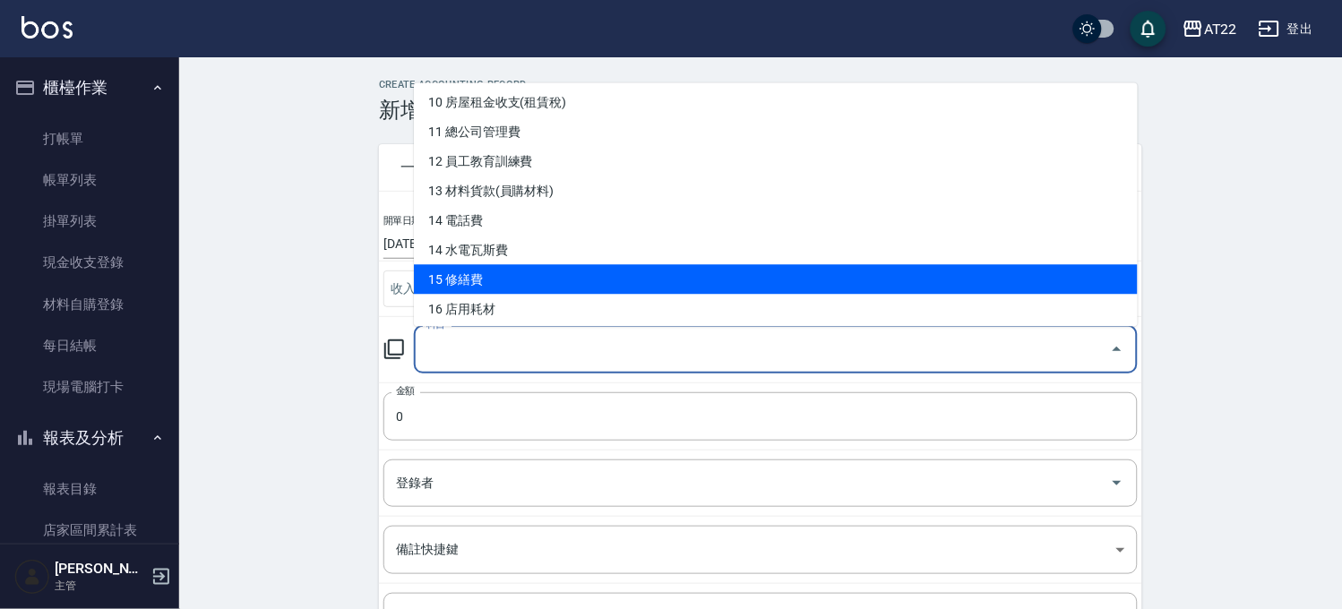
click at [552, 265] on li "15 修繕費" at bounding box center [776, 279] width 724 height 30
type input "15 修繕費"
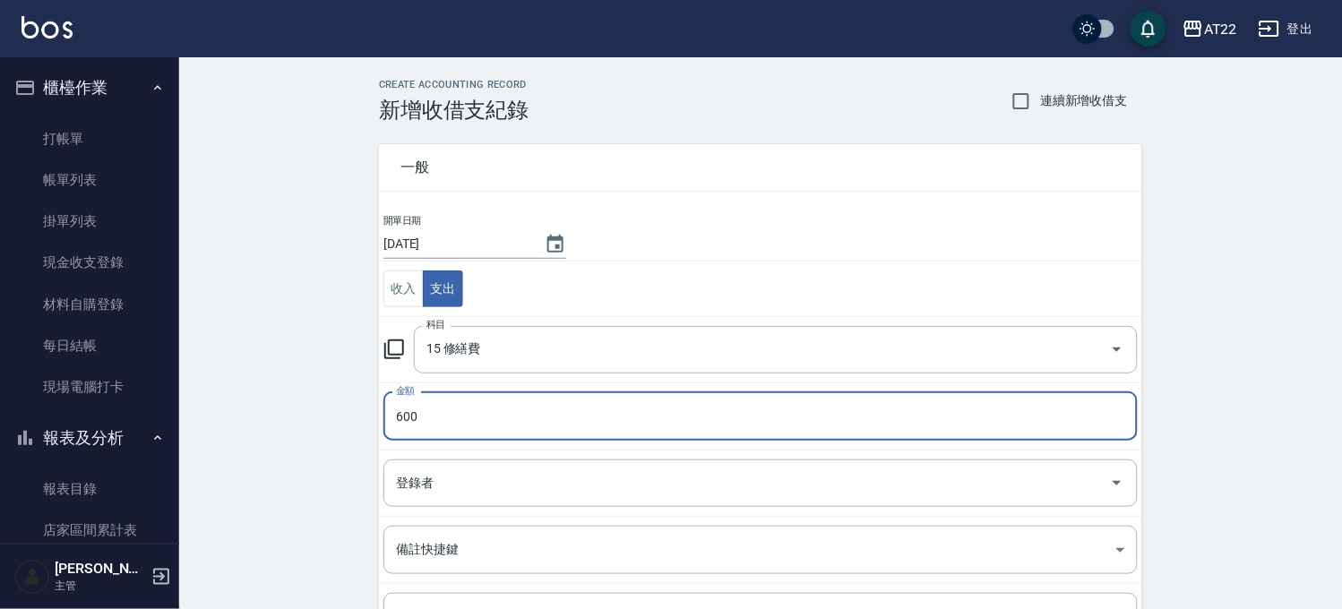
scroll to position [99, 0]
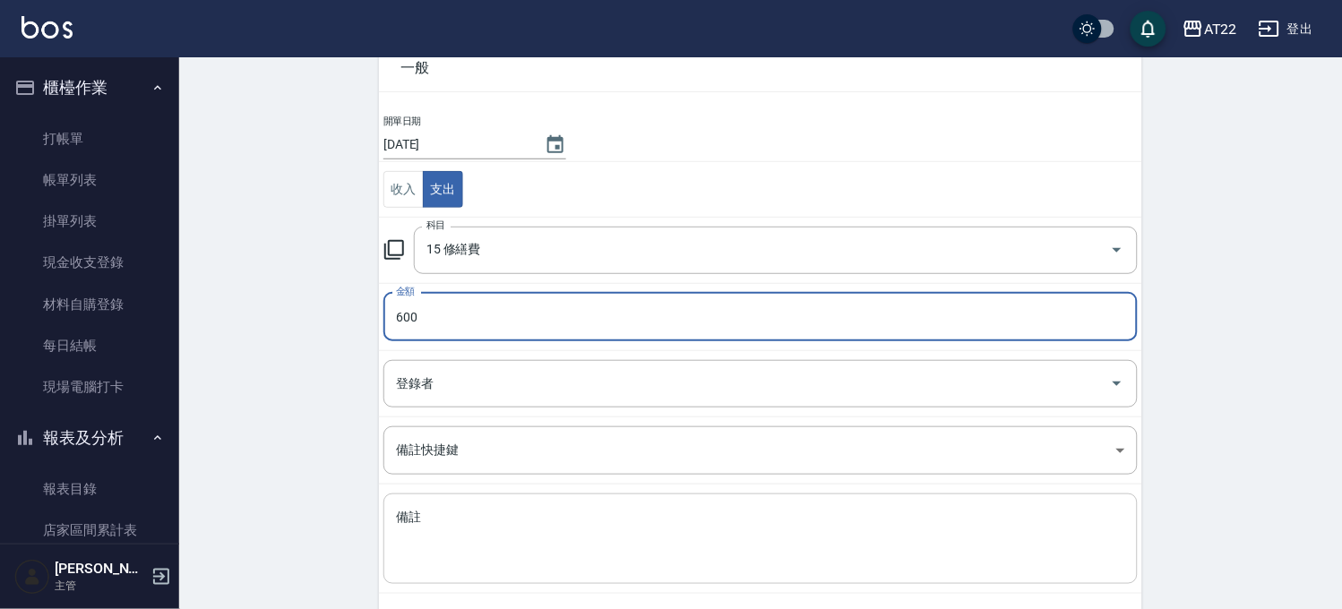
type input "600"
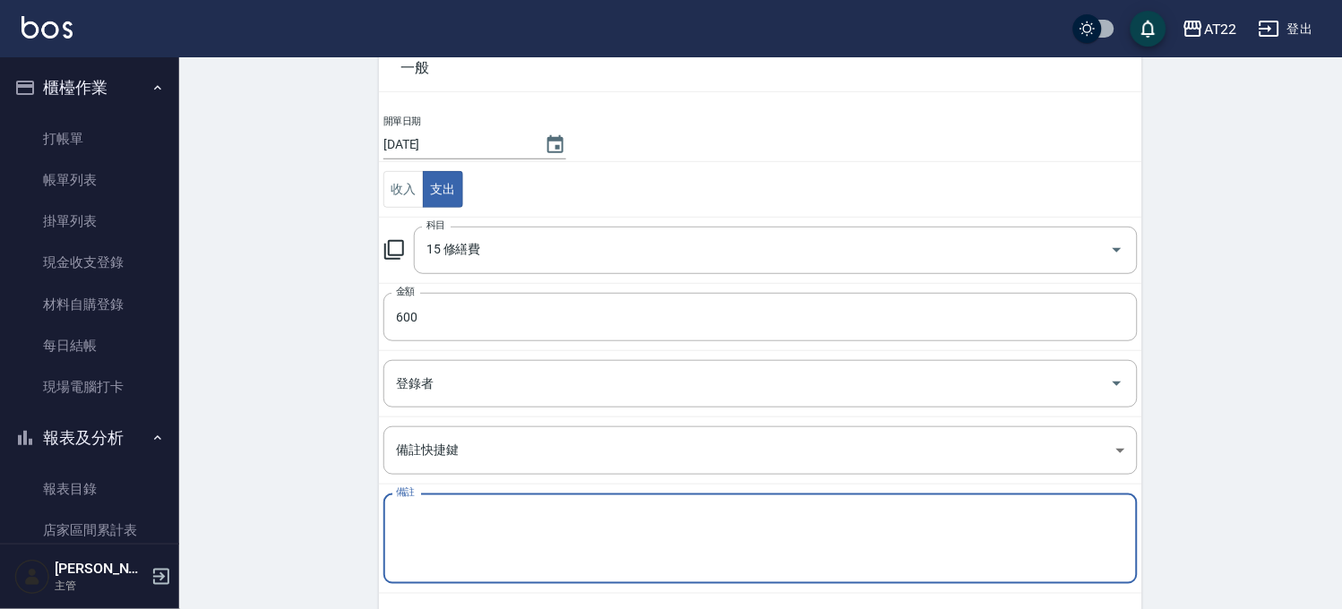
click at [529, 527] on textarea "備註" at bounding box center [760, 539] width 729 height 61
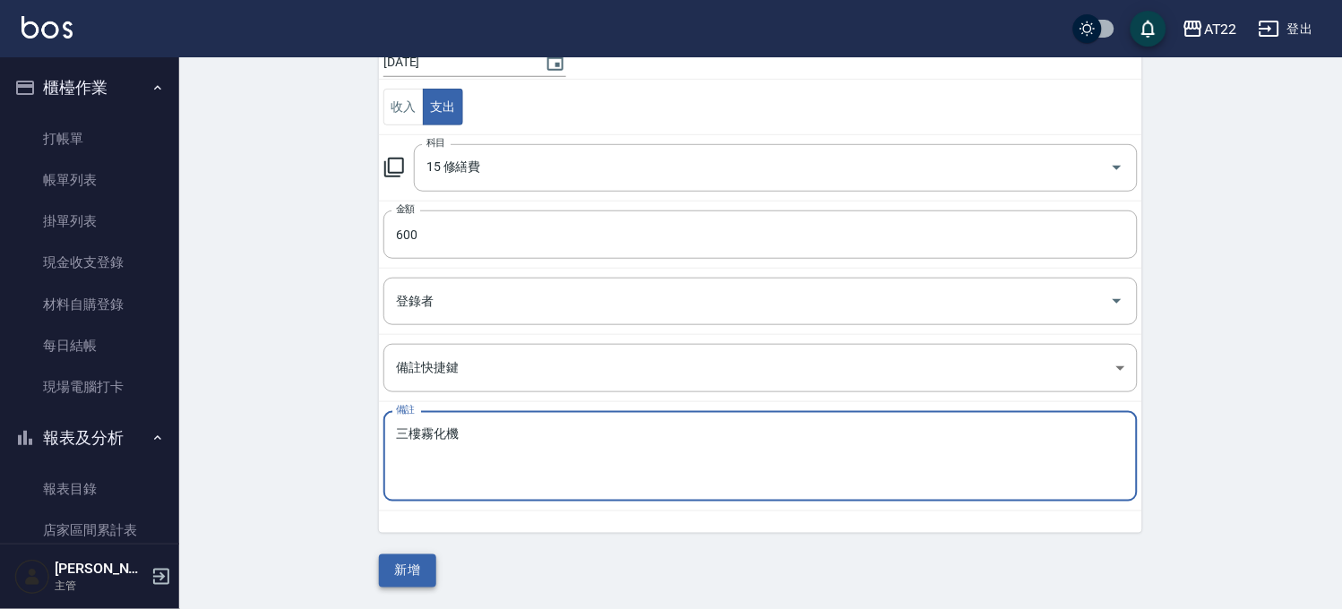
type textarea "三樓霧化機"
click at [424, 581] on button "新增" at bounding box center [407, 571] width 57 height 33
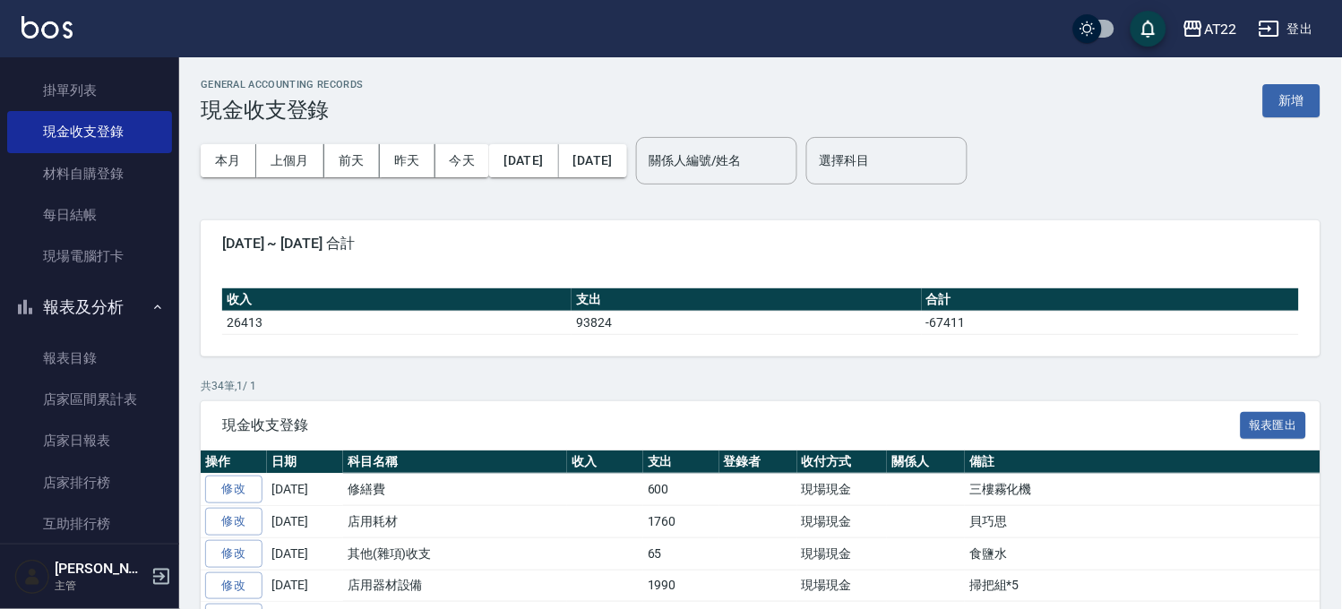
scroll to position [597, 0]
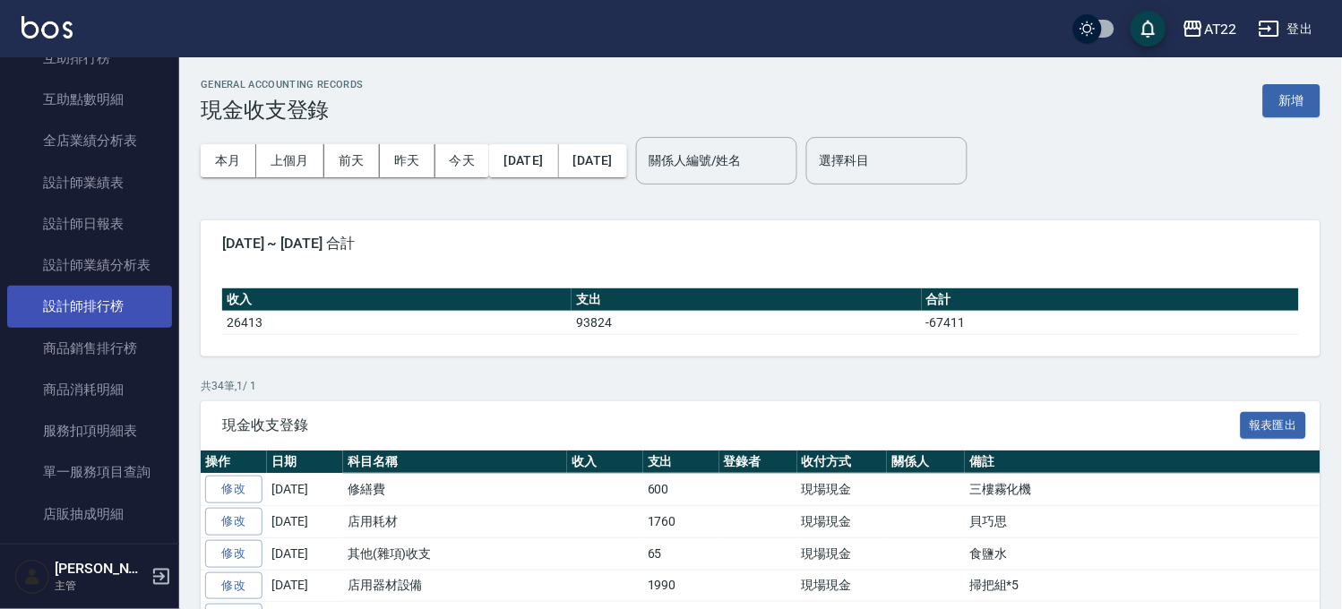
click at [145, 302] on link "設計師排行榜" at bounding box center [89, 306] width 165 height 41
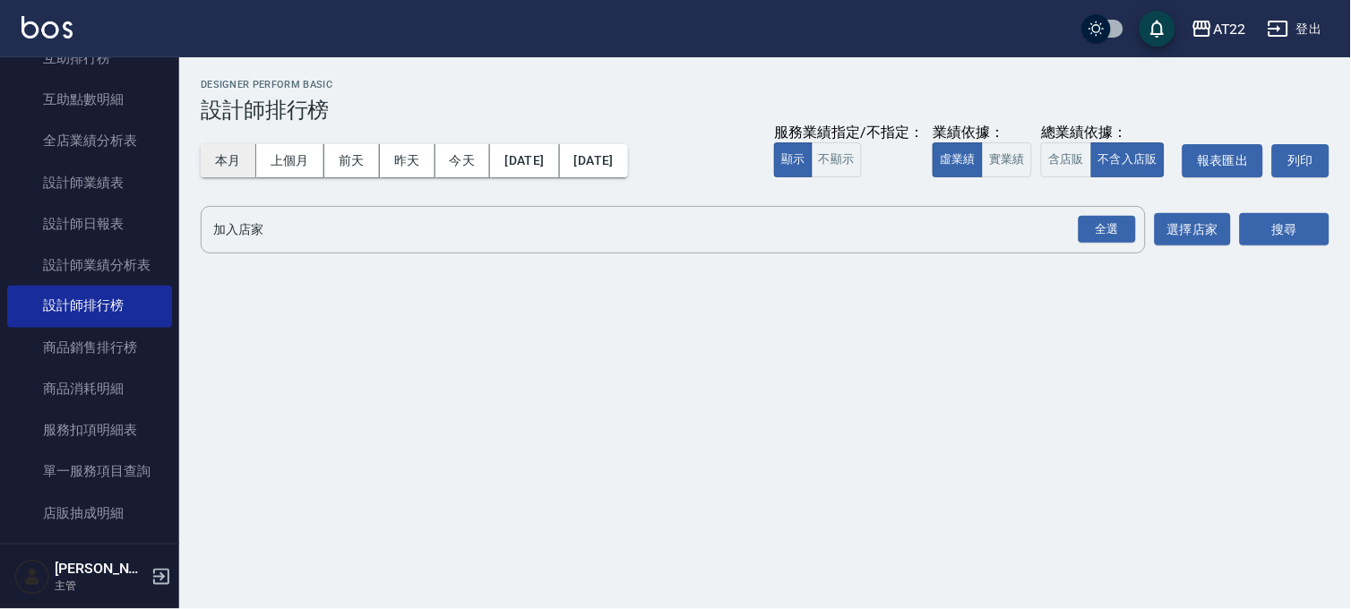
click at [238, 163] on button "本月" at bounding box center [229, 160] width 56 height 33
click at [1091, 225] on div "全選" at bounding box center [1107, 230] width 57 height 28
click at [1272, 237] on button "搜尋" at bounding box center [1285, 230] width 90 height 33
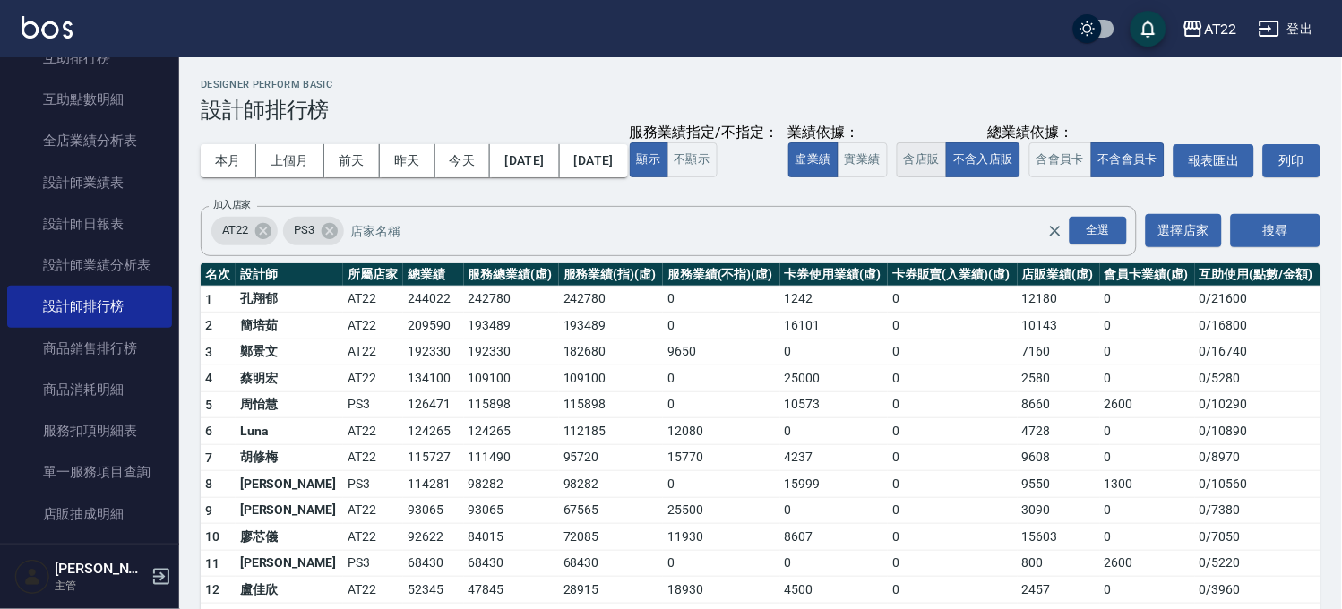
click at [897, 177] on button "含店販" at bounding box center [922, 159] width 50 height 35
